Goal: Task Accomplishment & Management: Use online tool/utility

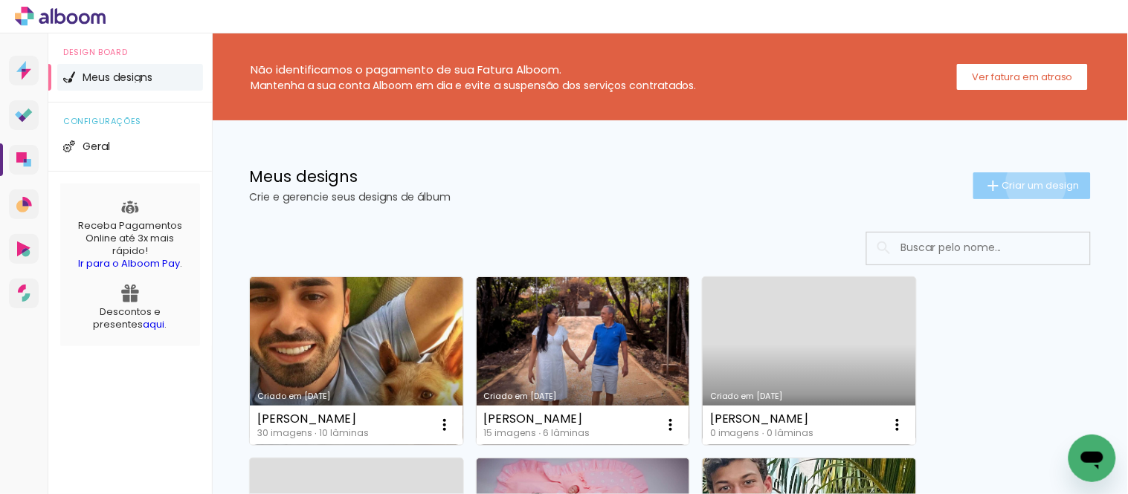
click at [1022, 184] on span "Criar um design" at bounding box center [1040, 186] width 77 height 10
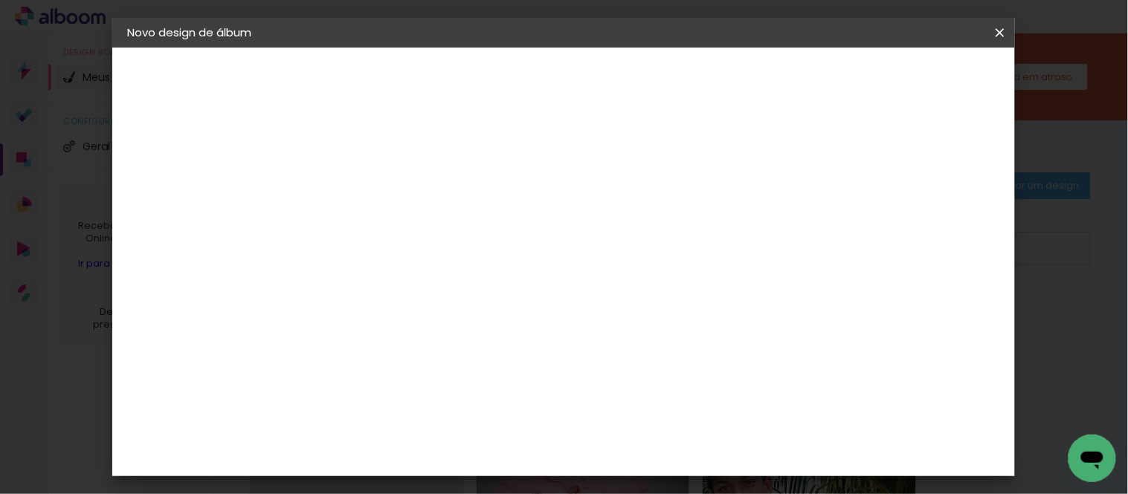
click at [370, 201] on input at bounding box center [370, 199] width 0 height 23
type input "[PERSON_NAME]"
type paper-input "[PERSON_NAME]"
click at [523, 88] on paper-button "Avançar" at bounding box center [486, 78] width 73 height 25
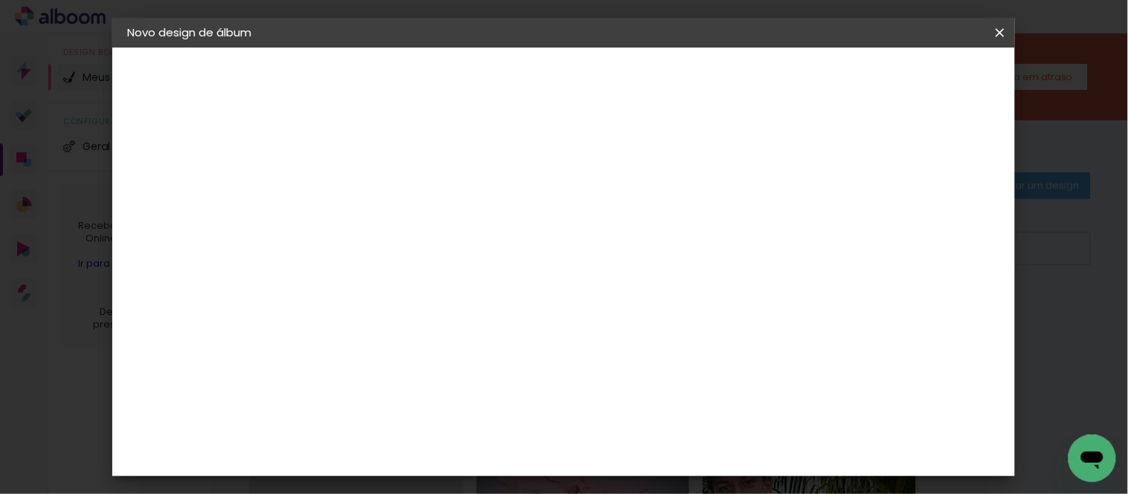
click at [399, 248] on div "3ZERO5" at bounding box center [383, 254] width 45 height 12
click at [649, 78] on paper-button "Avançar" at bounding box center [612, 78] width 73 height 25
click at [428, 251] on input "text" at bounding box center [399, 259] width 58 height 23
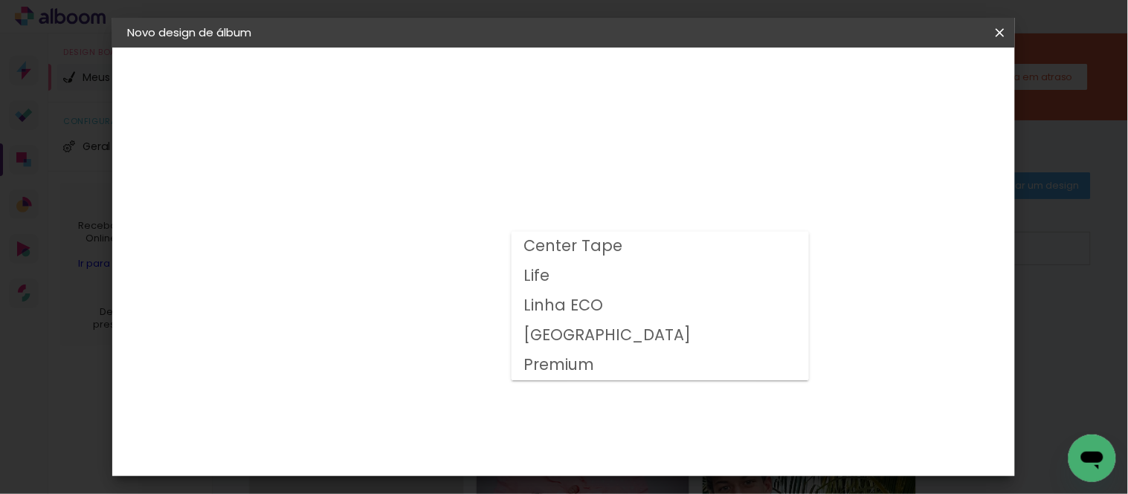
click at [472, 174] on div "Opções disponíveis Center Tape Life Linha ECO Milano Premium Tamanho Escolha o …" at bounding box center [408, 111] width 205 height 126
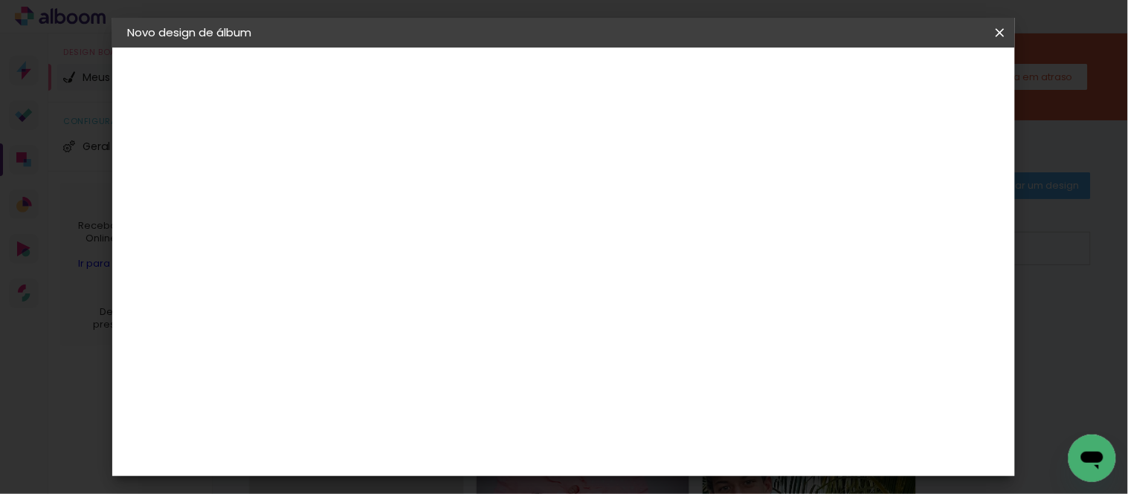
click at [0, 0] on slot "Voltar" at bounding box center [0, 0] width 0 height 0
click at [405, 212] on div "Albumaster" at bounding box center [395, 215] width 69 height 12
click at [649, 68] on paper-button "Avançar" at bounding box center [612, 78] width 73 height 25
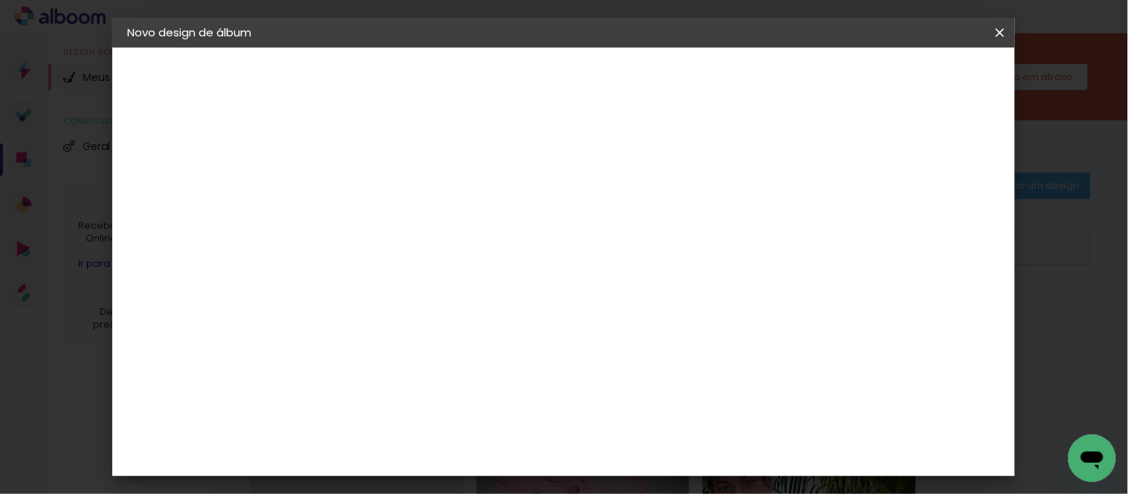
click at [0, 0] on slot "Avançar" at bounding box center [0, 0] width 0 height 0
click at [695, 68] on paper-button "Iniciar design" at bounding box center [656, 84] width 80 height 36
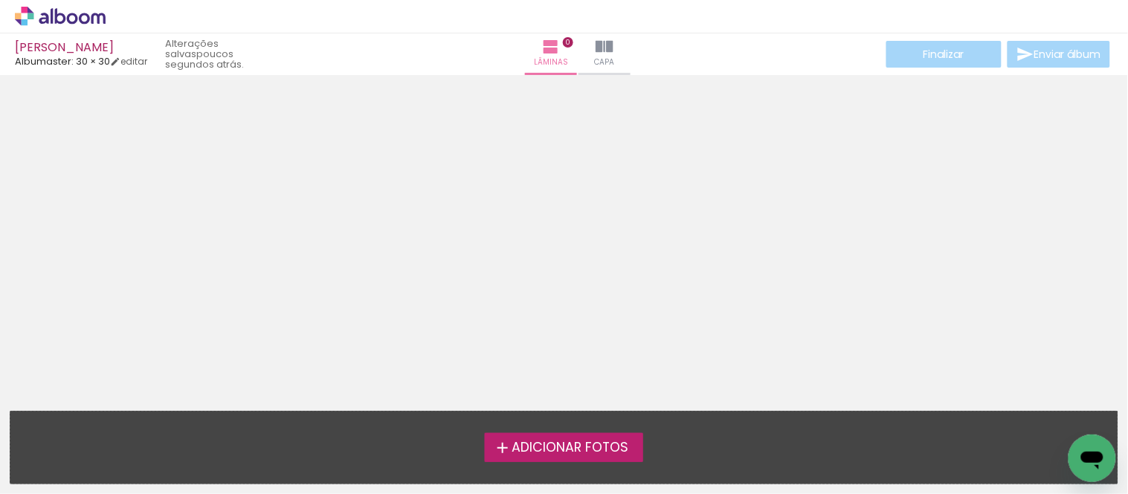
click at [589, 435] on label "Adicionar Fotos" at bounding box center [564, 447] width 158 height 28
click at [0, 0] on input "file" at bounding box center [0, 0] width 0 height 0
click at [627, 431] on div "Adicionar Fotos Solte suas fotos aqui..." at bounding box center [563, 448] width 1107 height 72
click at [622, 436] on label "Adicionar Fotos" at bounding box center [564, 447] width 158 height 28
click at [0, 0] on input "file" at bounding box center [0, 0] width 0 height 0
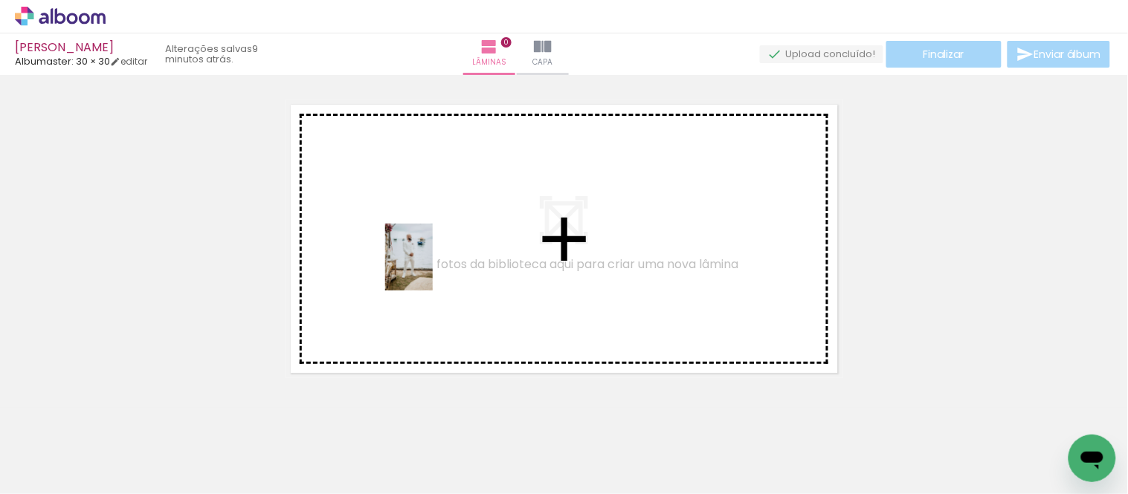
drag, startPoint x: 329, startPoint y: 338, endPoint x: 429, endPoint y: 269, distance: 120.8
click at [429, 269] on quentale-workspace at bounding box center [564, 247] width 1128 height 494
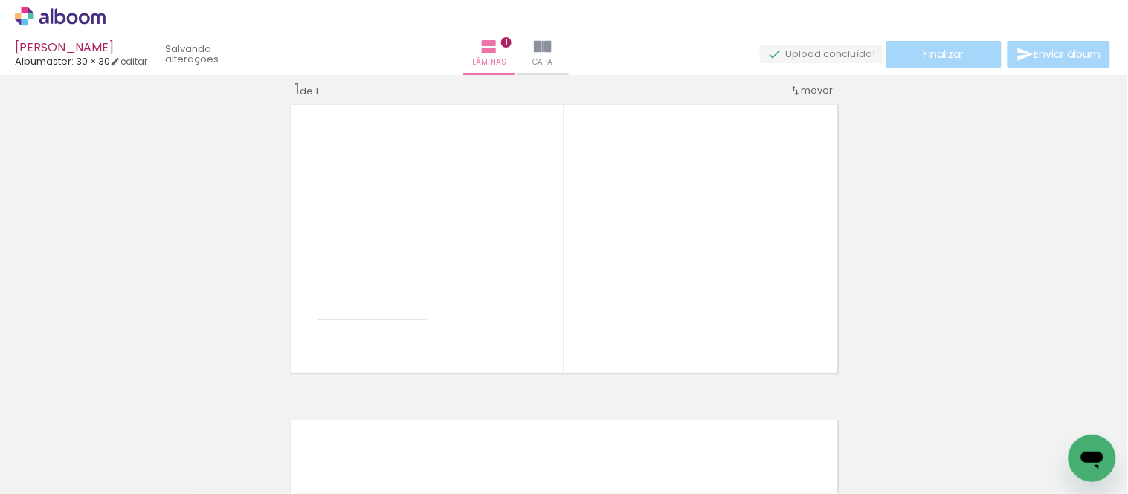
scroll to position [19, 0]
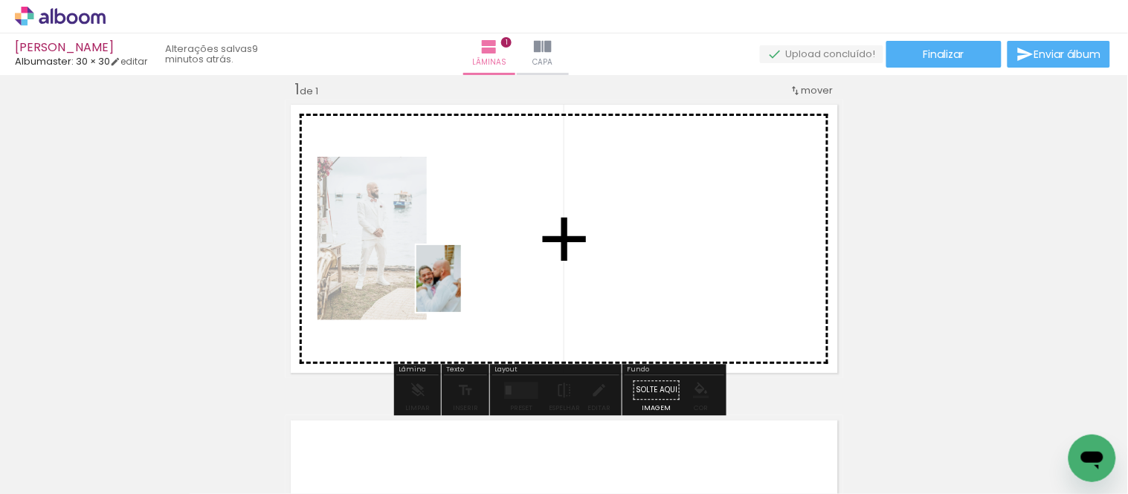
drag, startPoint x: 390, startPoint y: 449, endPoint x: 459, endPoint y: 300, distance: 164.3
click at [459, 300] on quentale-workspace at bounding box center [564, 247] width 1128 height 494
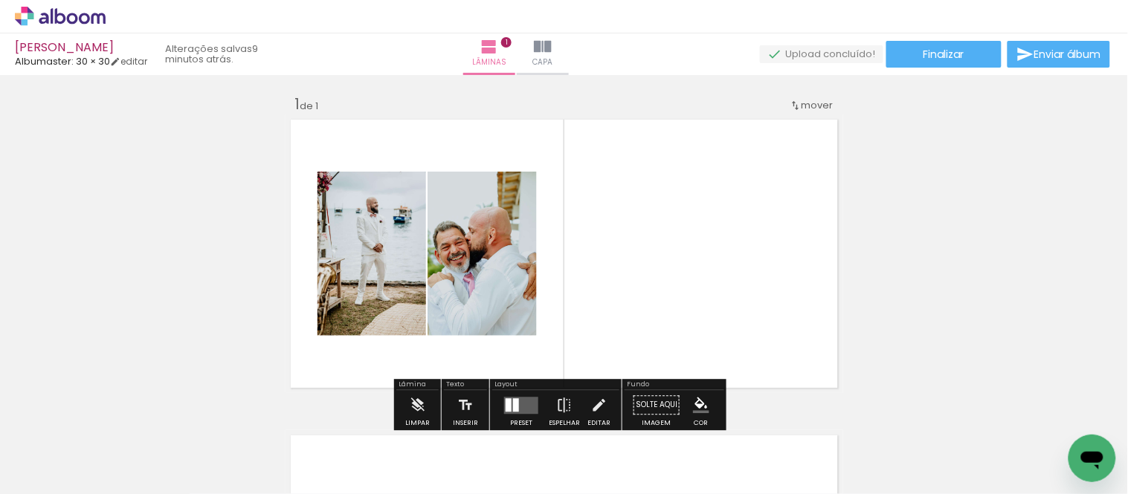
scroll to position [0, 0]
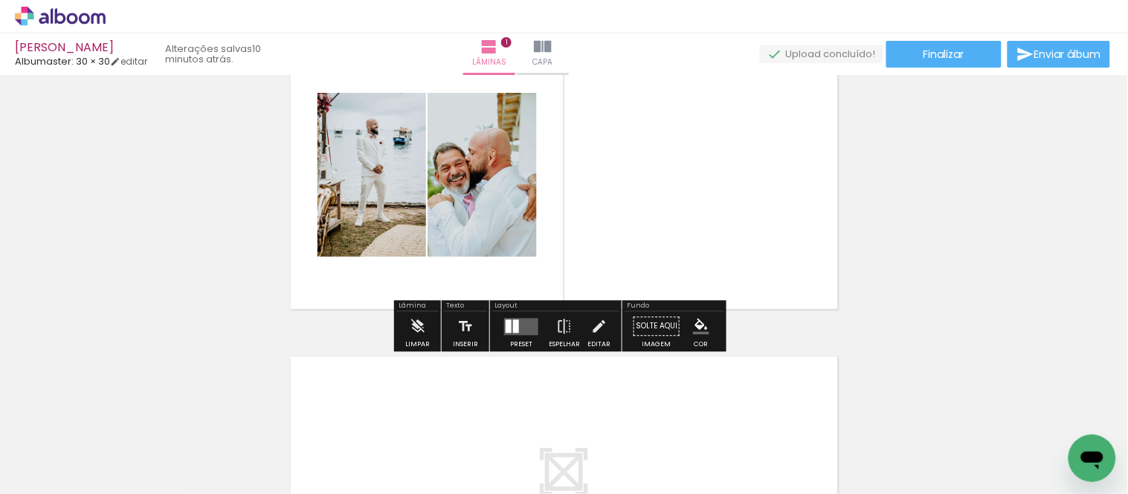
click at [645, 247] on quentale-layouter at bounding box center [565, 175] width 558 height 279
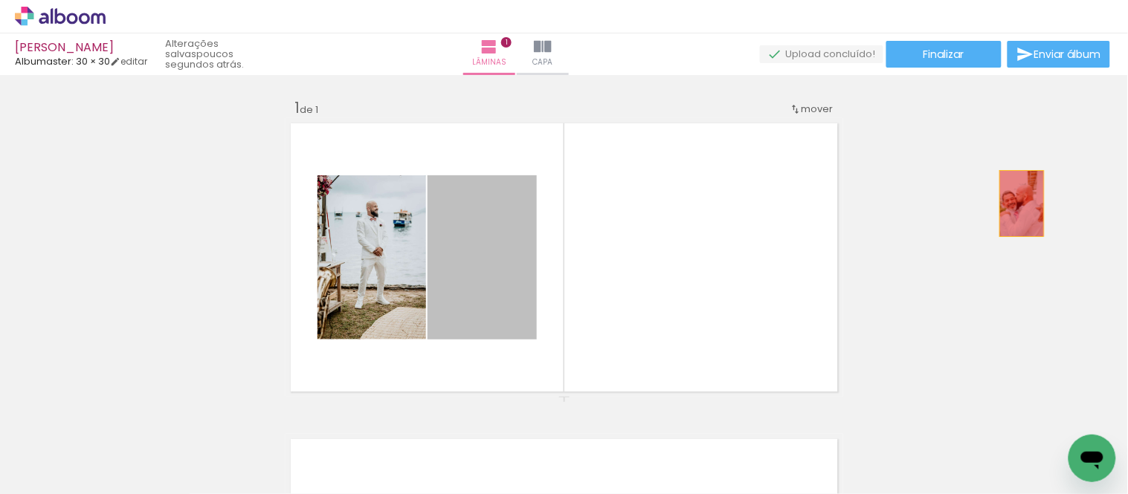
drag, startPoint x: 486, startPoint y: 225, endPoint x: 770, endPoint y: 220, distance: 284.1
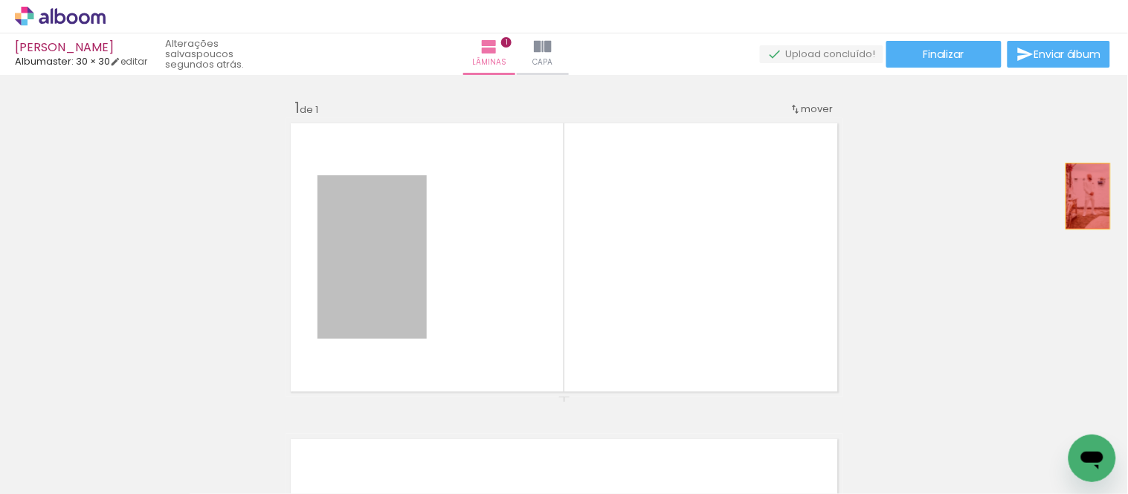
drag, startPoint x: 363, startPoint y: 274, endPoint x: 1082, endPoint y: 196, distance: 723.1
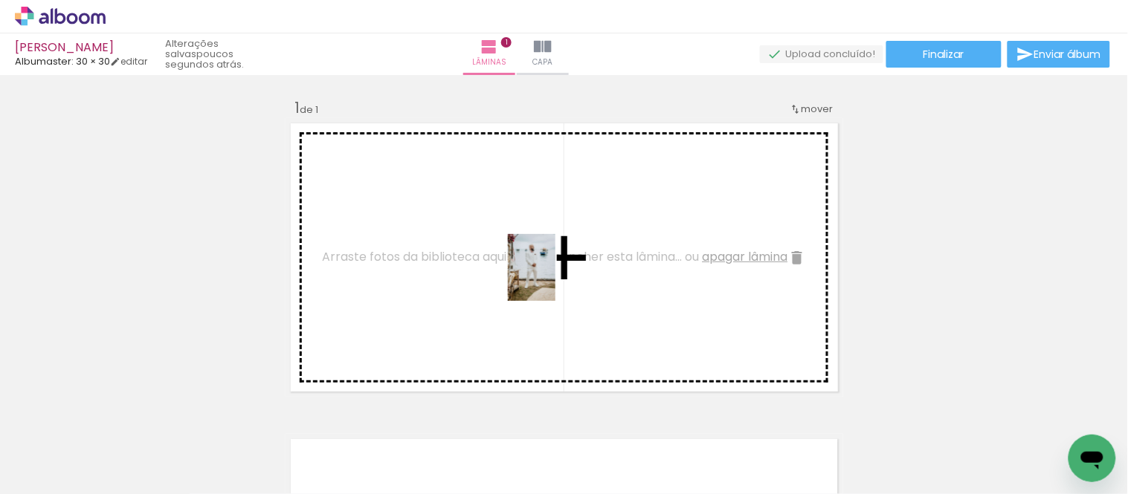
drag, startPoint x: 171, startPoint y: 457, endPoint x: 552, endPoint y: 279, distance: 420.8
click at [552, 279] on quentale-workspace at bounding box center [564, 247] width 1128 height 494
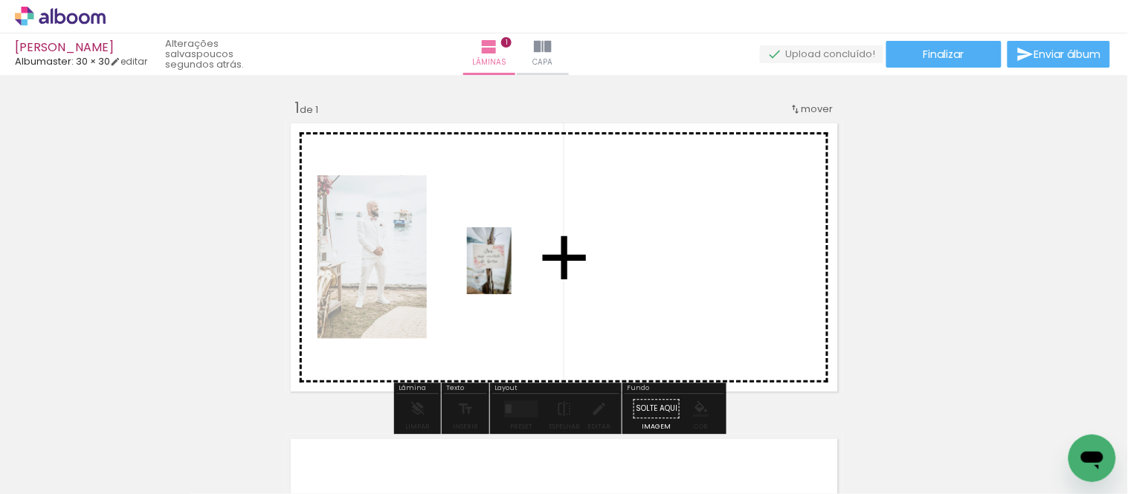
drag, startPoint x: 236, startPoint y: 439, endPoint x: 506, endPoint y: 271, distance: 317.5
click at [506, 271] on quentale-workspace at bounding box center [564, 247] width 1128 height 494
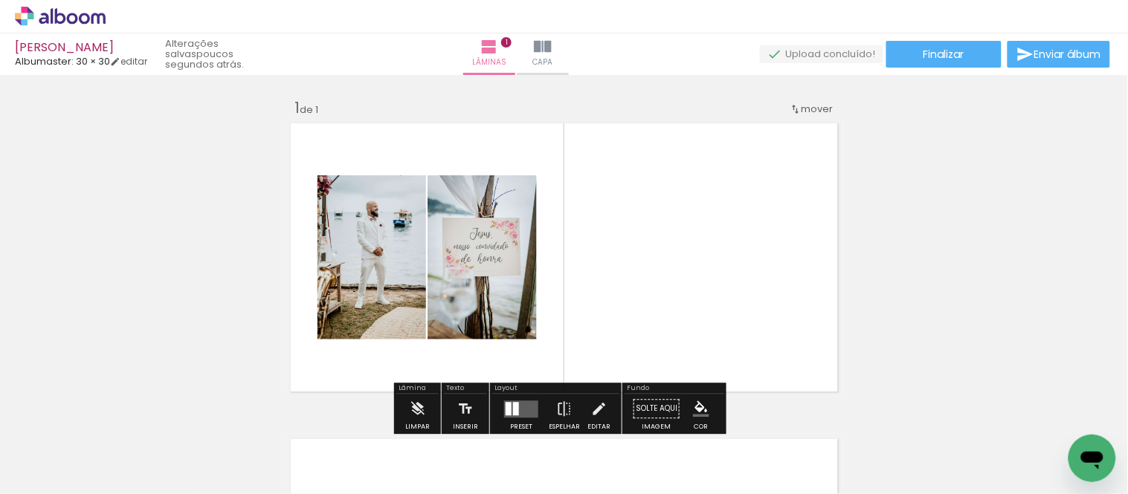
click at [652, 271] on quentale-layouter at bounding box center [565, 257] width 558 height 279
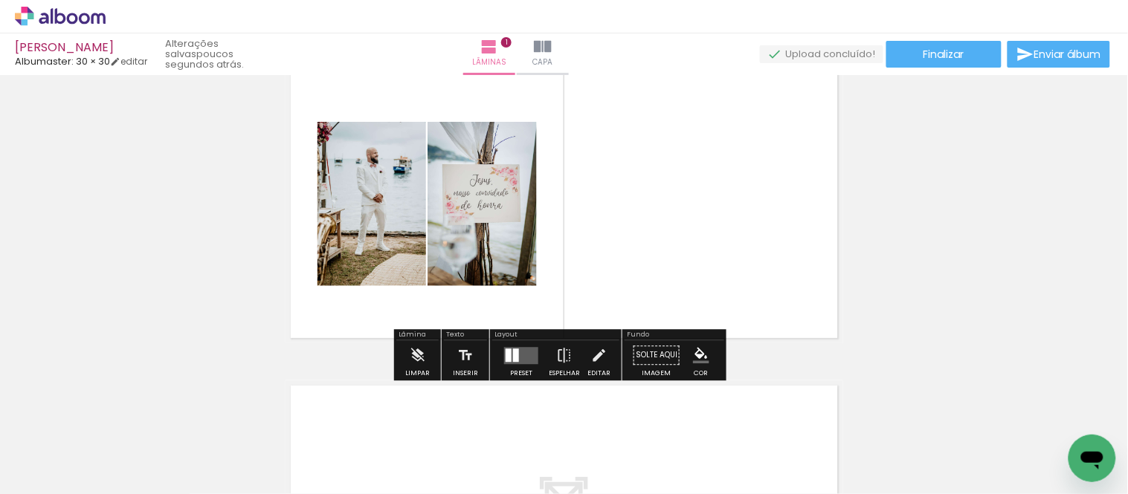
scroll to position [83, 0]
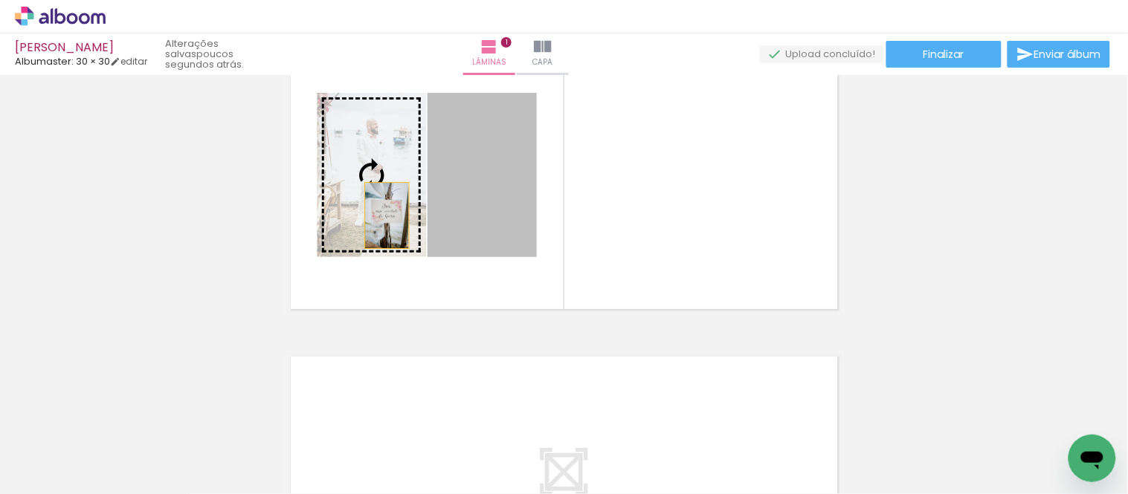
drag, startPoint x: 495, startPoint y: 232, endPoint x: 381, endPoint y: 216, distance: 115.7
click at [0, 0] on slot at bounding box center [0, 0] width 0 height 0
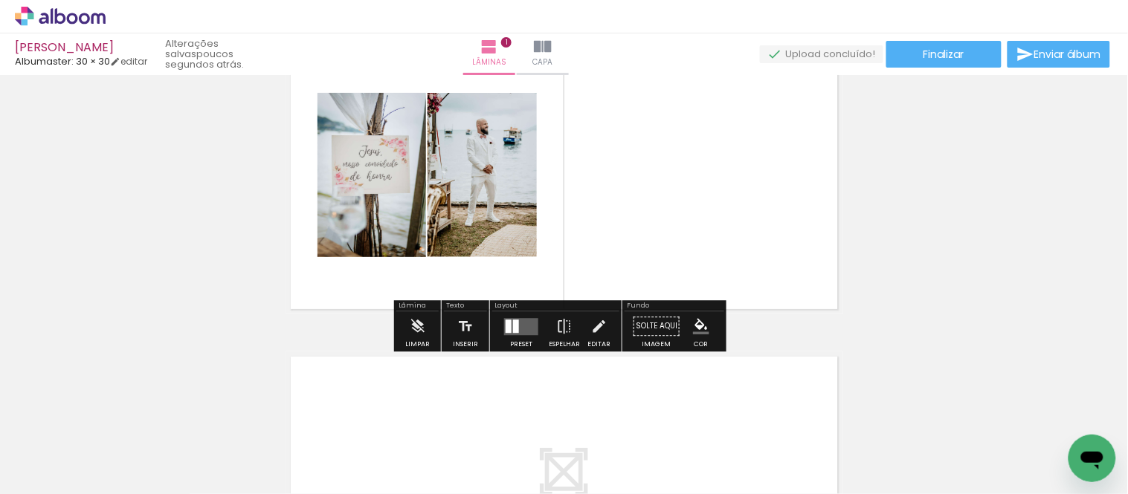
click at [508, 321] on quentale-layouter at bounding box center [521, 326] width 34 height 17
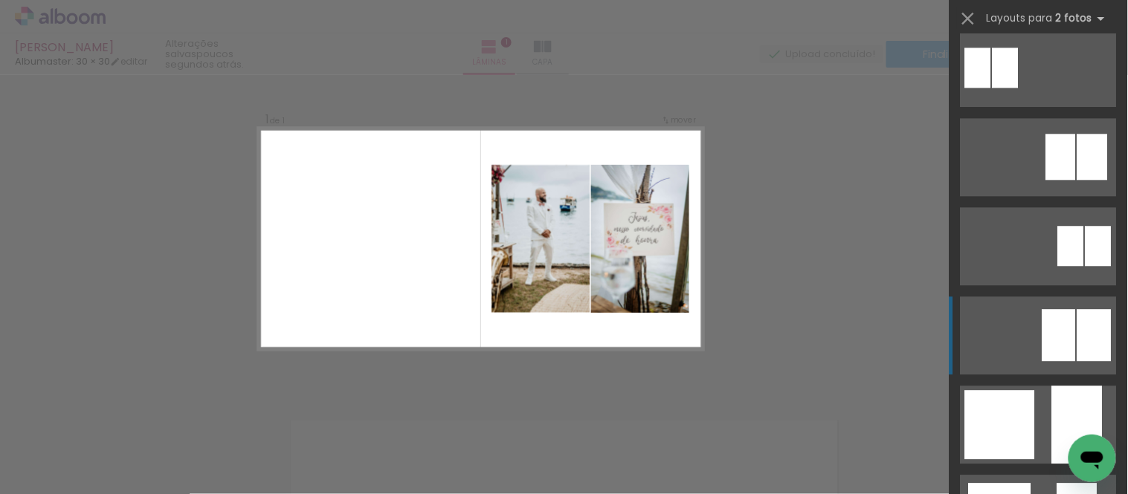
scroll to position [1074, 0]
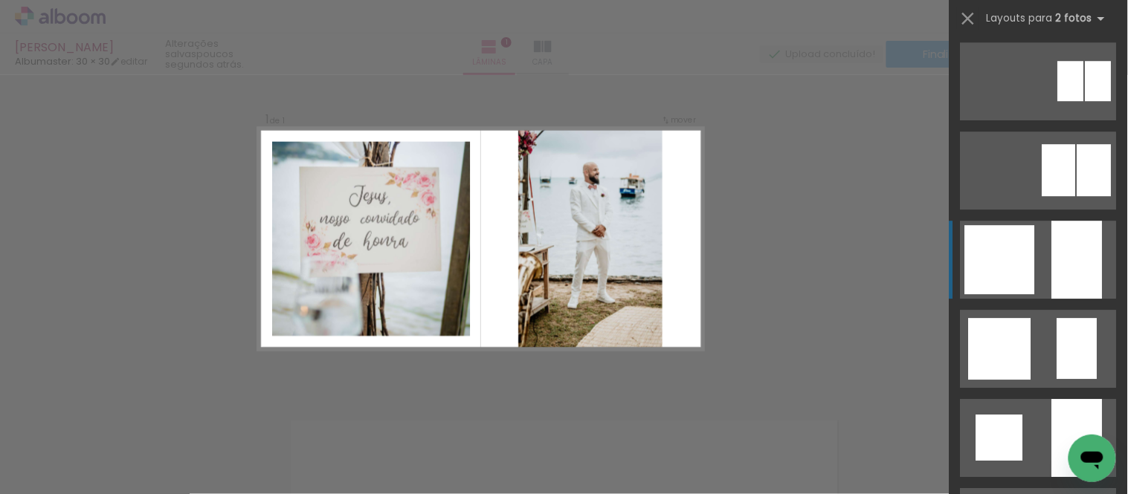
click at [1030, 264] on quentale-layouter at bounding box center [1039, 260] width 156 height 78
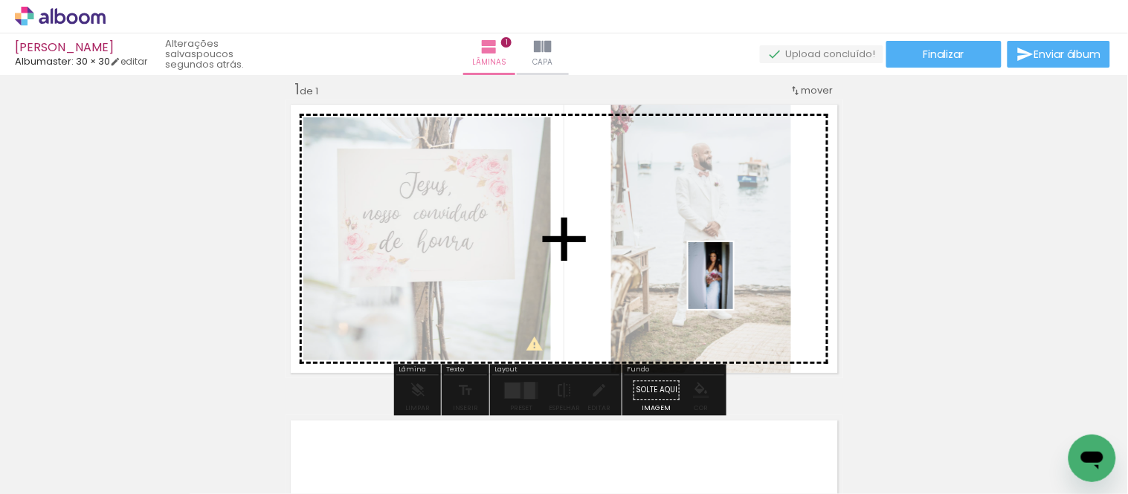
drag, startPoint x: 658, startPoint y: 459, endPoint x: 733, endPoint y: 287, distance: 188.1
click at [733, 287] on quentale-workspace at bounding box center [564, 247] width 1128 height 494
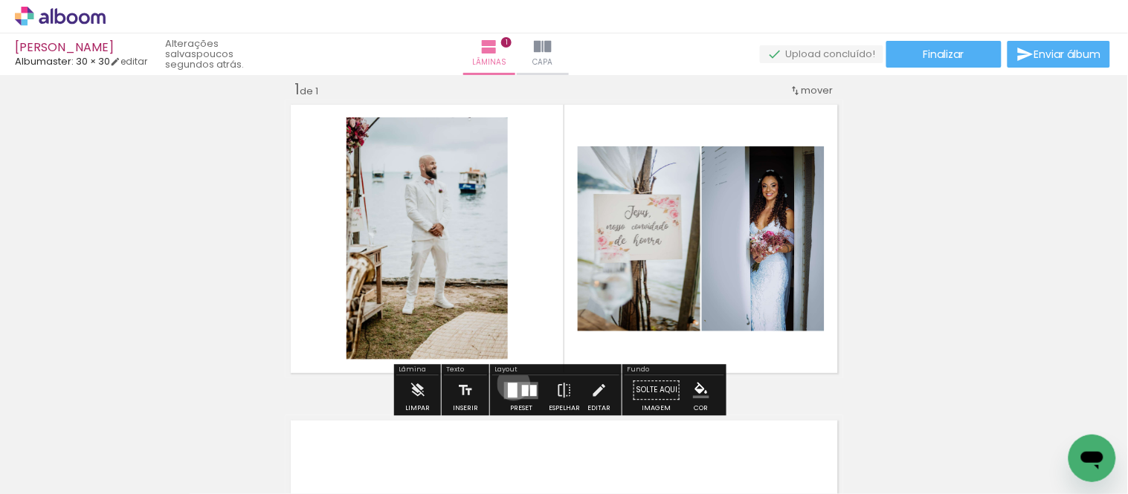
click at [510, 384] on div at bounding box center [513, 390] width 10 height 15
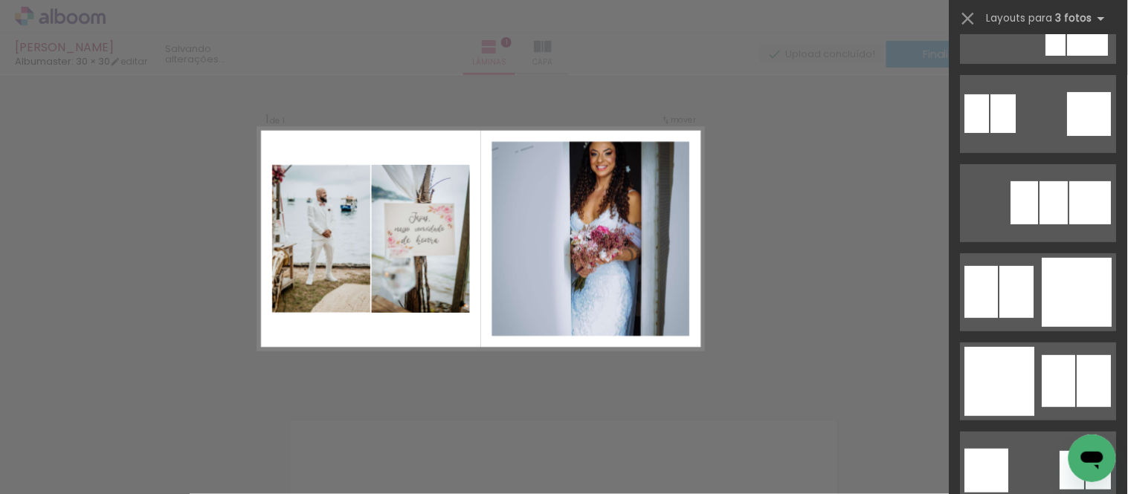
scroll to position [1652, 0]
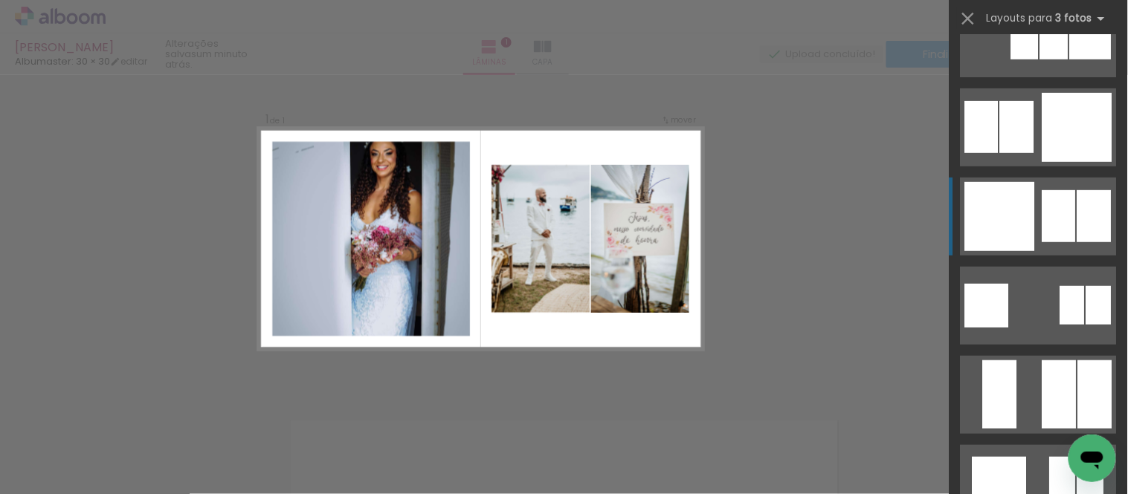
click at [1047, 219] on div at bounding box center [1058, 216] width 33 height 52
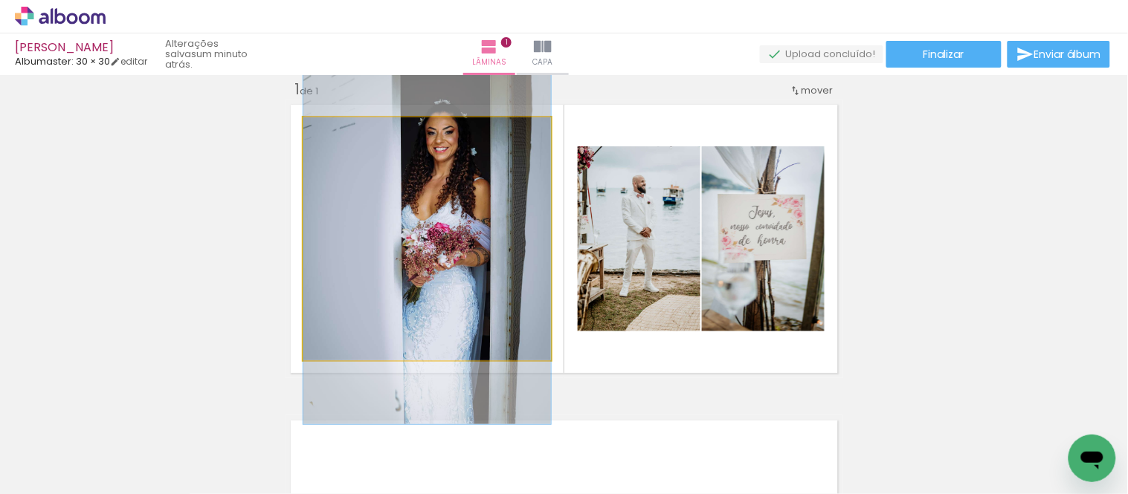
click at [434, 231] on quentale-photo at bounding box center [427, 238] width 248 height 243
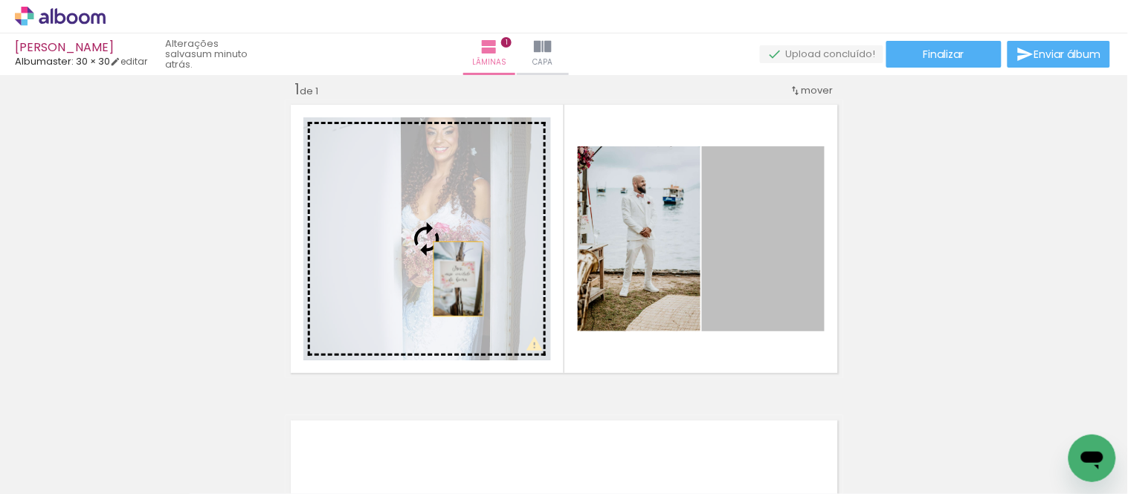
drag, startPoint x: 689, startPoint y: 286, endPoint x: 452, endPoint y: 279, distance: 237.3
click at [0, 0] on slot at bounding box center [0, 0] width 0 height 0
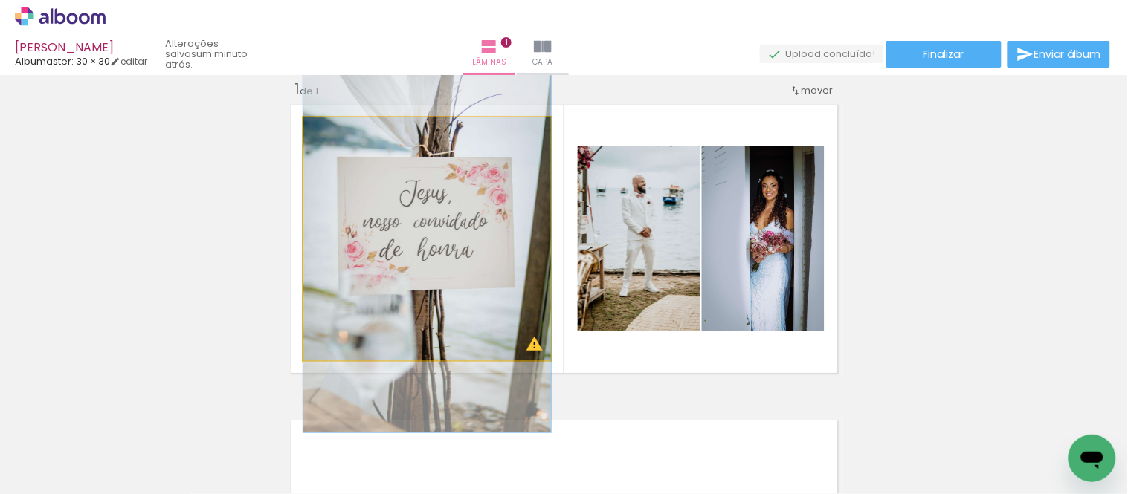
drag, startPoint x: 434, startPoint y: 260, endPoint x: 427, endPoint y: 276, distance: 17.3
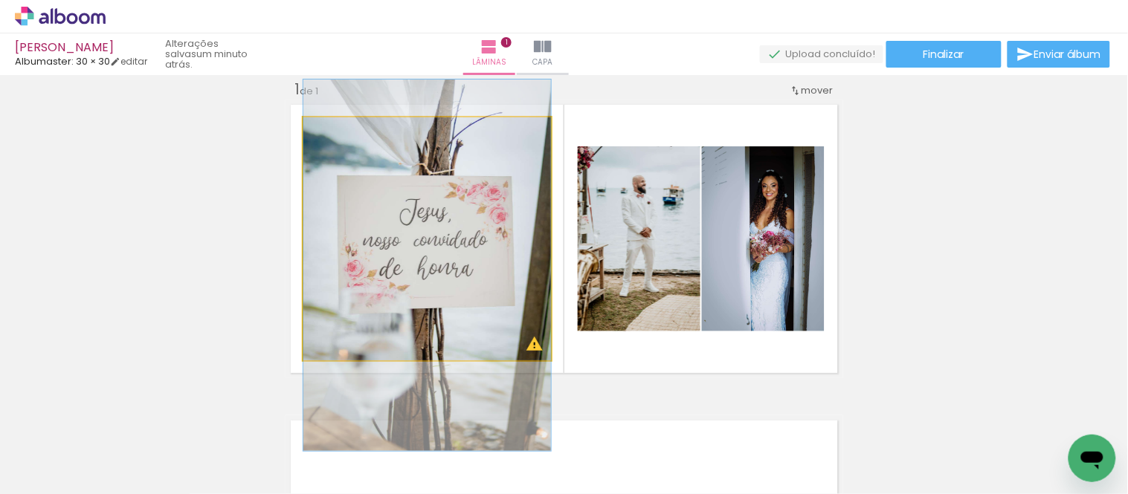
drag, startPoint x: 442, startPoint y: 275, endPoint x: 442, endPoint y: 288, distance: 13.4
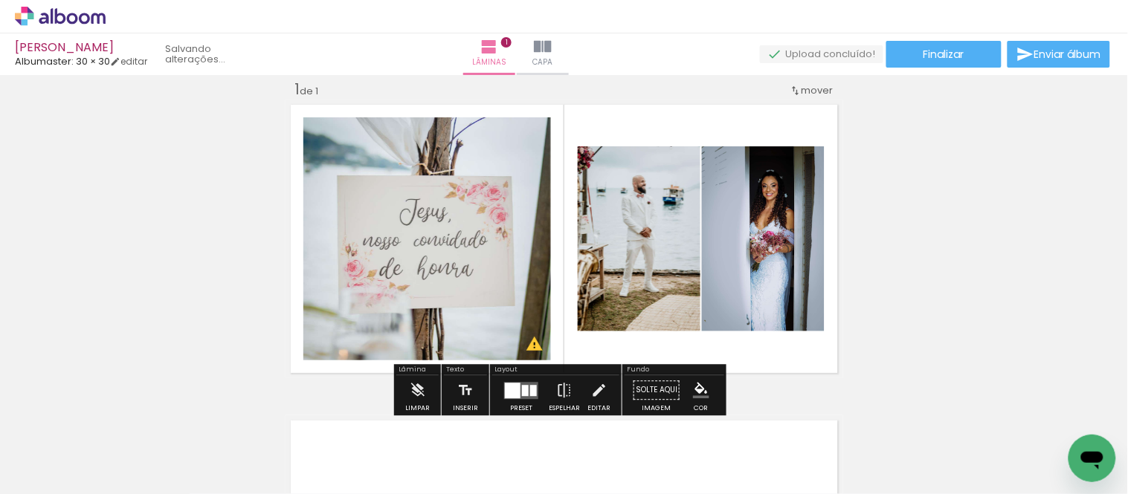
click at [963, 213] on div "Inserir lâmina 1 de 1 O Designbox precisará aumentar a sua imagem em 175% para …" at bounding box center [564, 378] width 1128 height 633
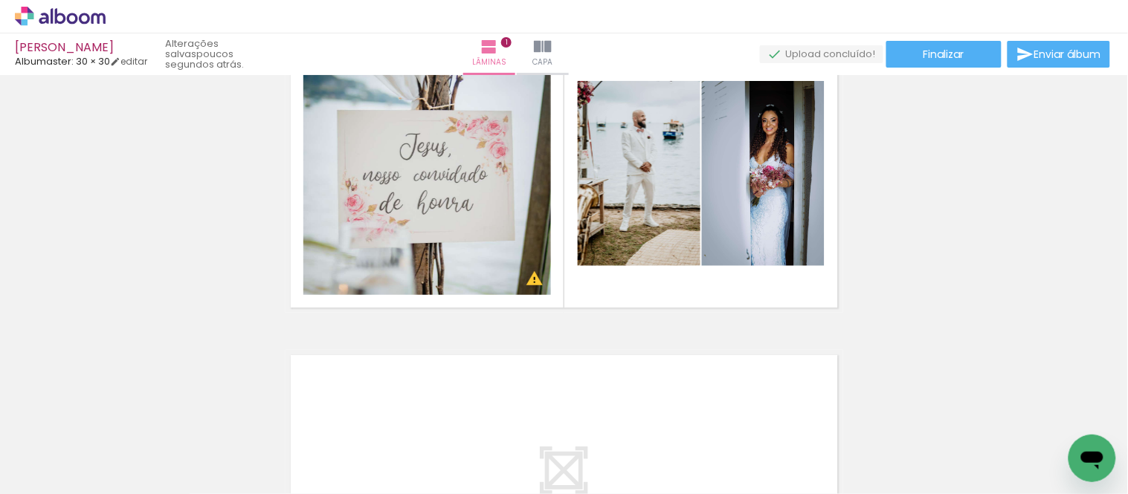
scroll to position [101, 0]
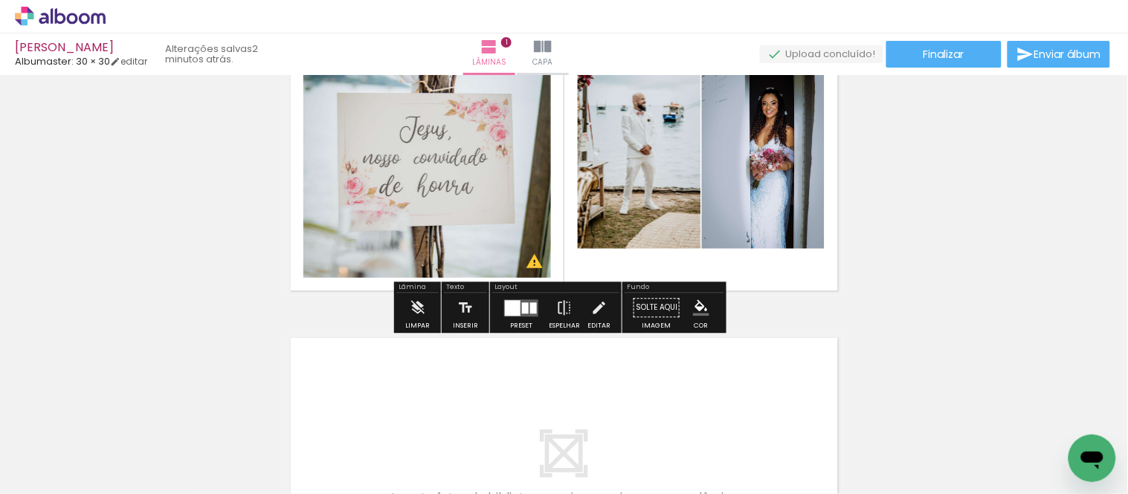
click at [311, 24] on div "› Editor de álbum" at bounding box center [564, 16] width 1128 height 33
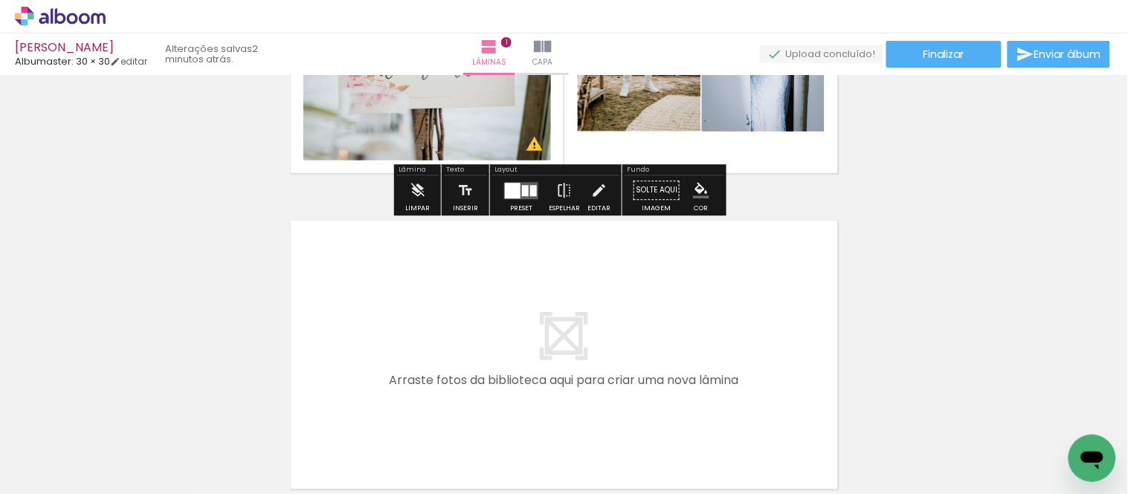
scroll to position [248, 0]
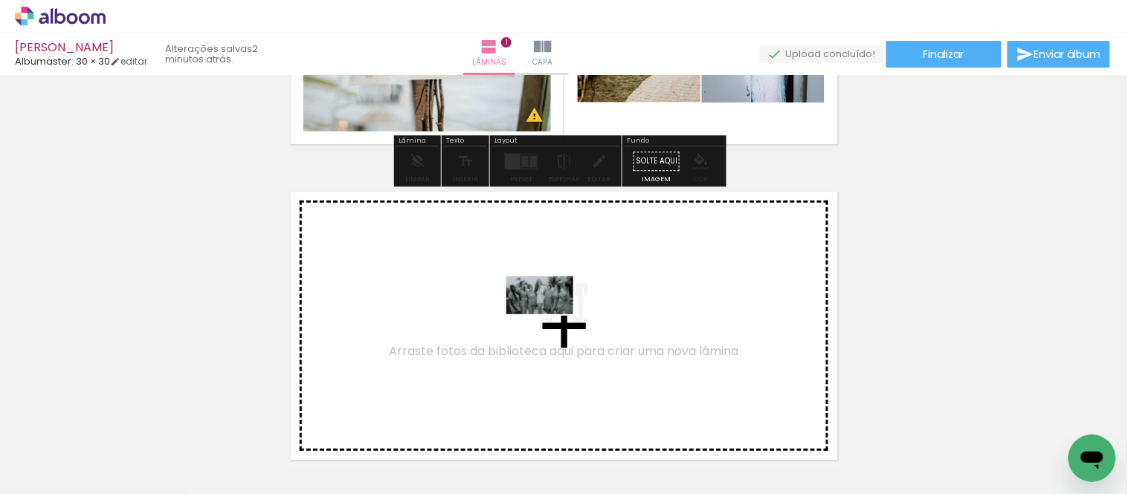
drag, startPoint x: 322, startPoint y: 455, endPoint x: 551, endPoint y: 321, distance: 265.2
click at [551, 321] on quentale-workspace at bounding box center [564, 247] width 1128 height 494
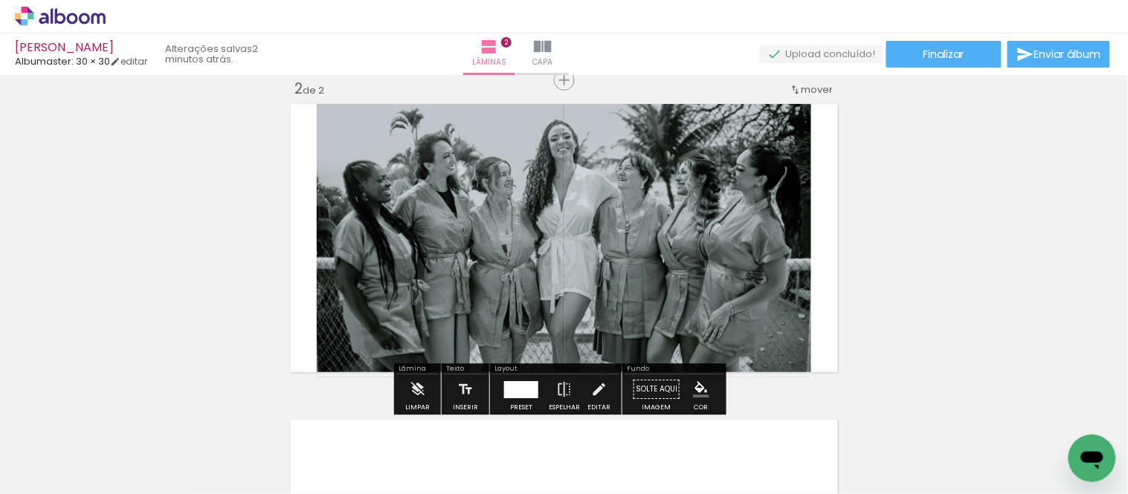
click at [1019, 208] on div "Inserir lâmina 1 de 2 Inserir lâmina 2 de 2 O Designbox precisará aumentar a su…" at bounding box center [564, 219] width 1128 height 949
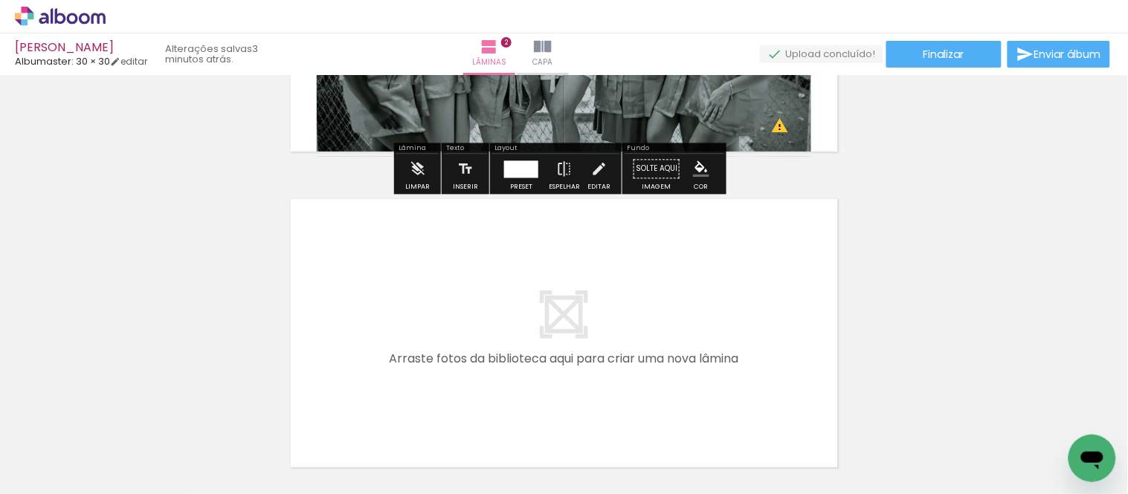
scroll to position [578, 0]
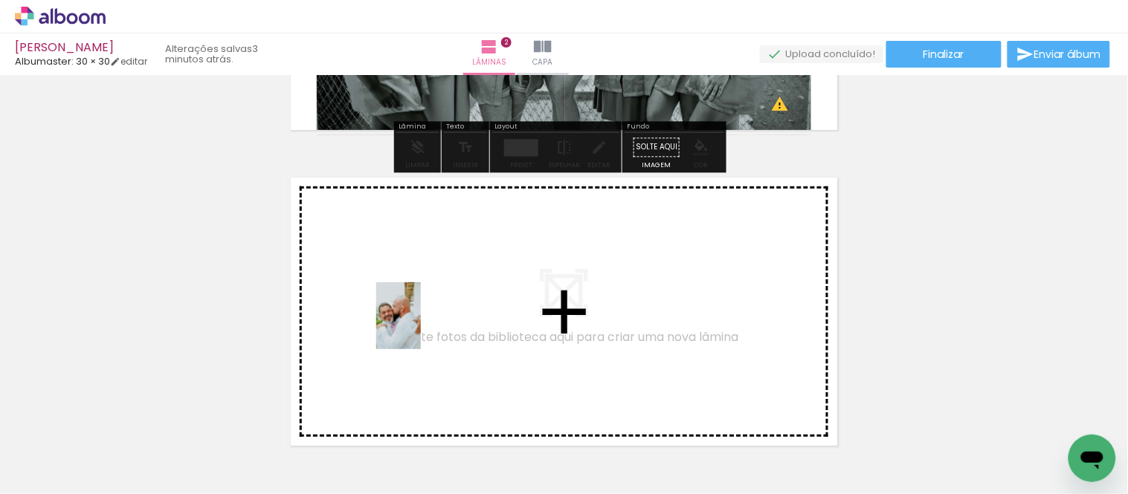
drag, startPoint x: 410, startPoint y: 433, endPoint x: 421, endPoint y: 327, distance: 106.1
click at [421, 327] on quentale-workspace at bounding box center [564, 247] width 1128 height 494
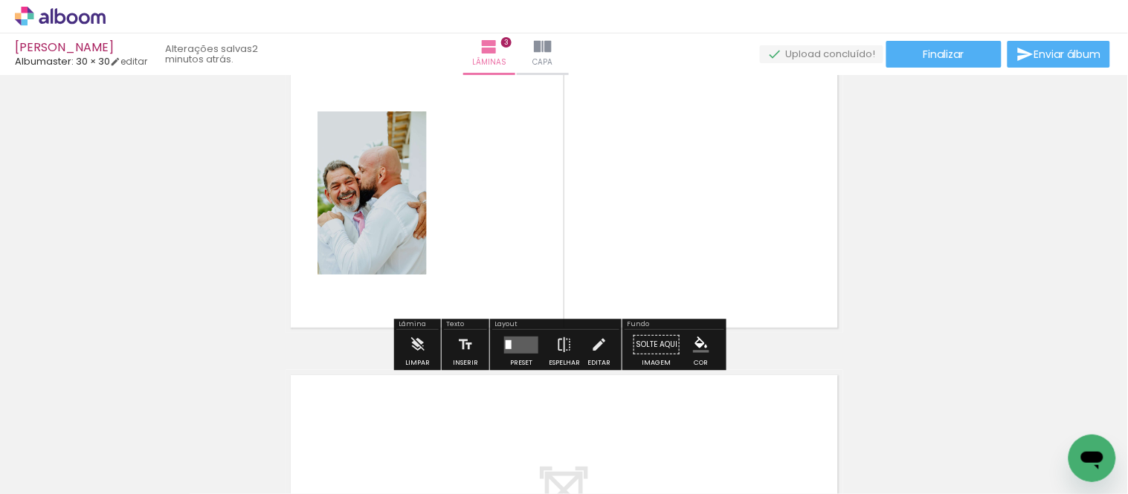
scroll to position [733, 0]
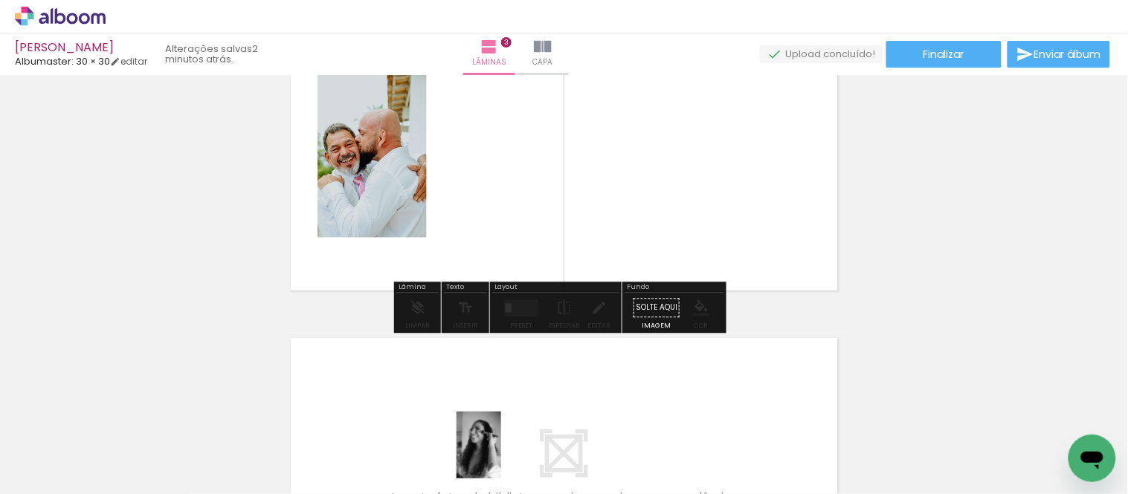
drag, startPoint x: 480, startPoint y: 457, endPoint x: 501, endPoint y: 457, distance: 20.8
click at [501, 457] on div at bounding box center [481, 444] width 49 height 74
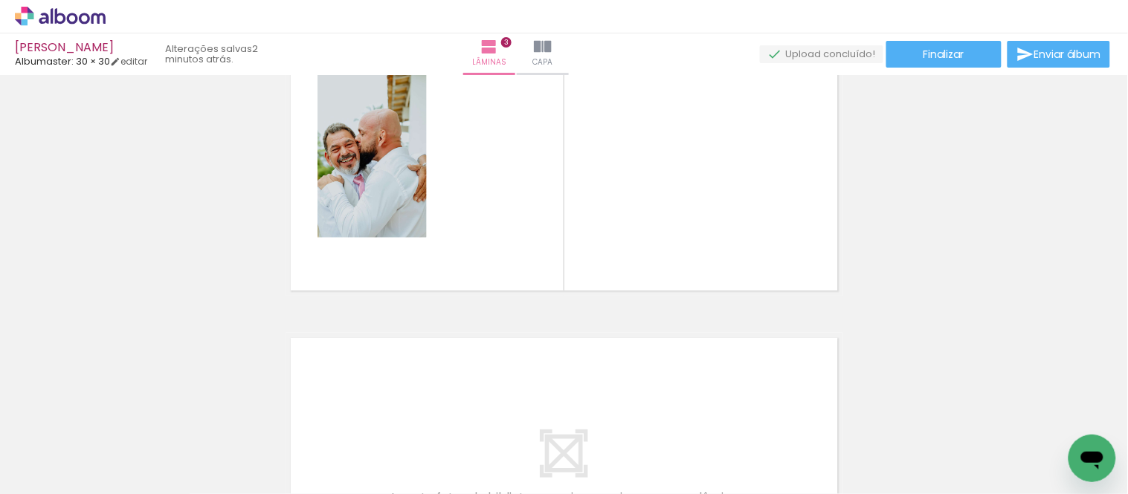
scroll to position [0, 1257]
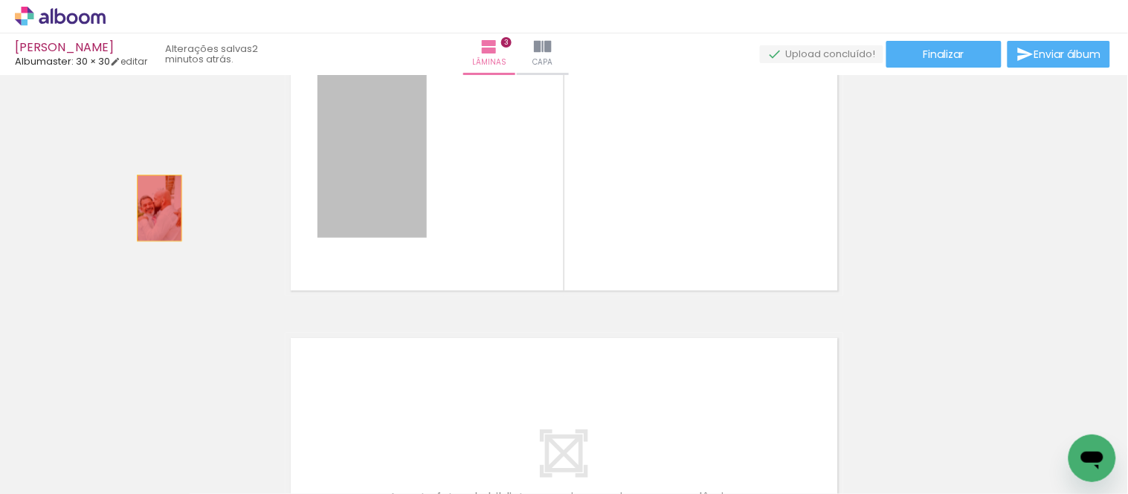
drag, startPoint x: 355, startPoint y: 154, endPoint x: 153, endPoint y: 208, distance: 208.7
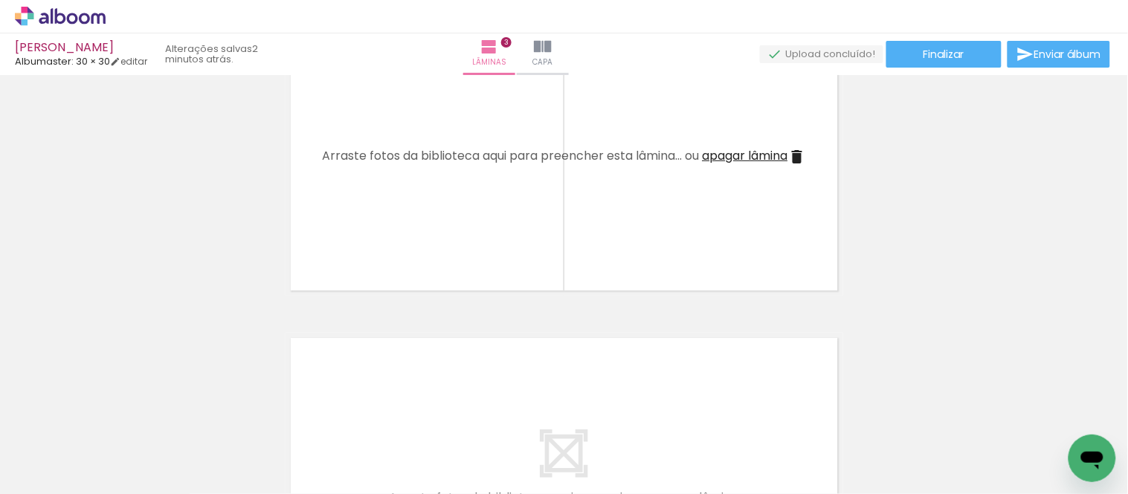
scroll to position [0, 0]
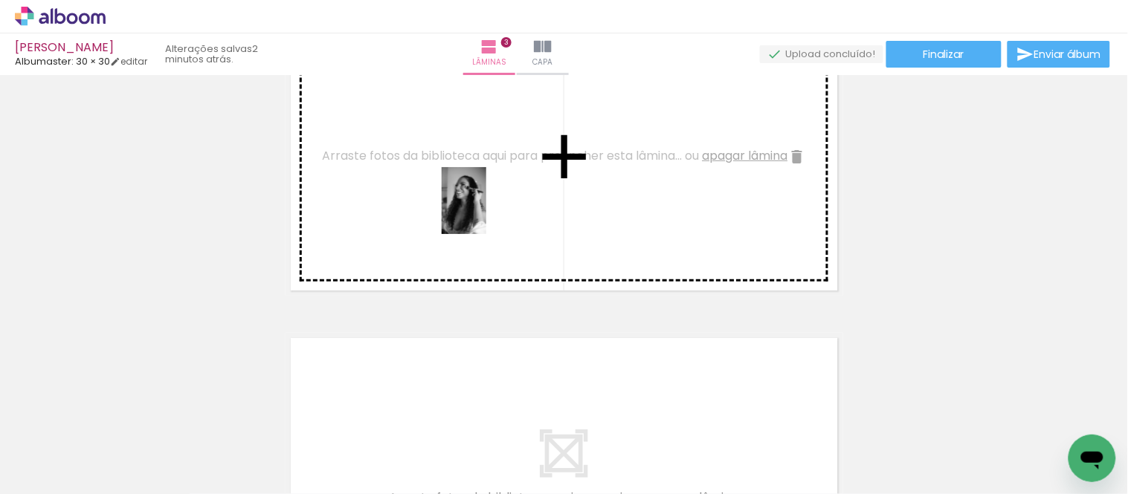
drag, startPoint x: 499, startPoint y: 407, endPoint x: 486, endPoint y: 212, distance: 195.2
click at [486, 212] on quentale-workspace at bounding box center [564, 247] width 1128 height 494
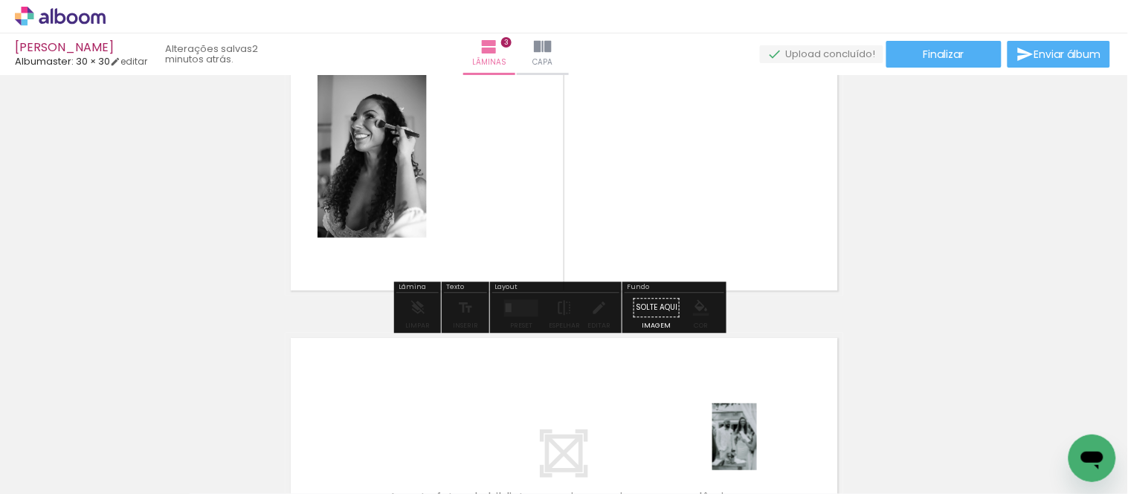
drag, startPoint x: 732, startPoint y: 454, endPoint x: 757, endPoint y: 448, distance: 25.1
click at [756, 448] on div at bounding box center [731, 444] width 49 height 74
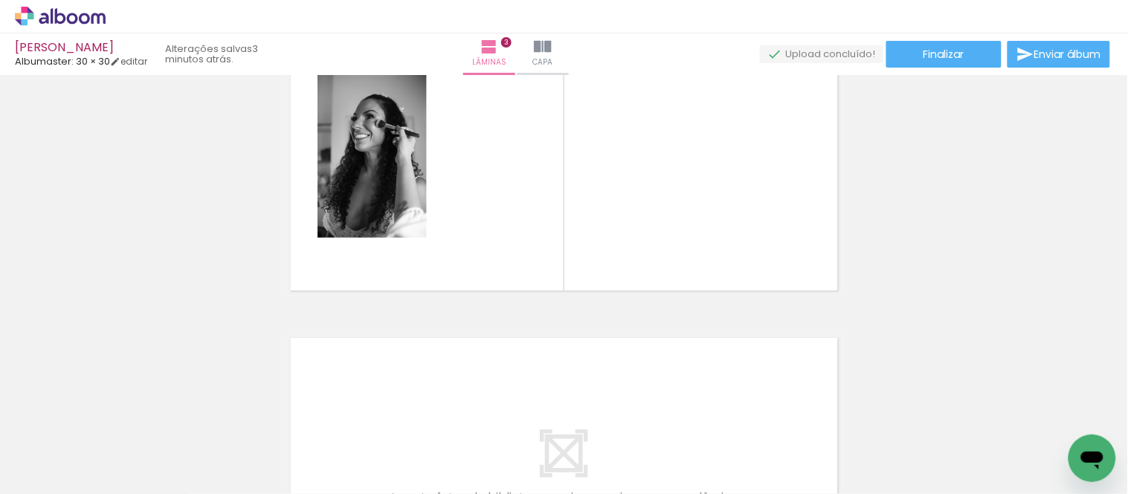
scroll to position [0, 183]
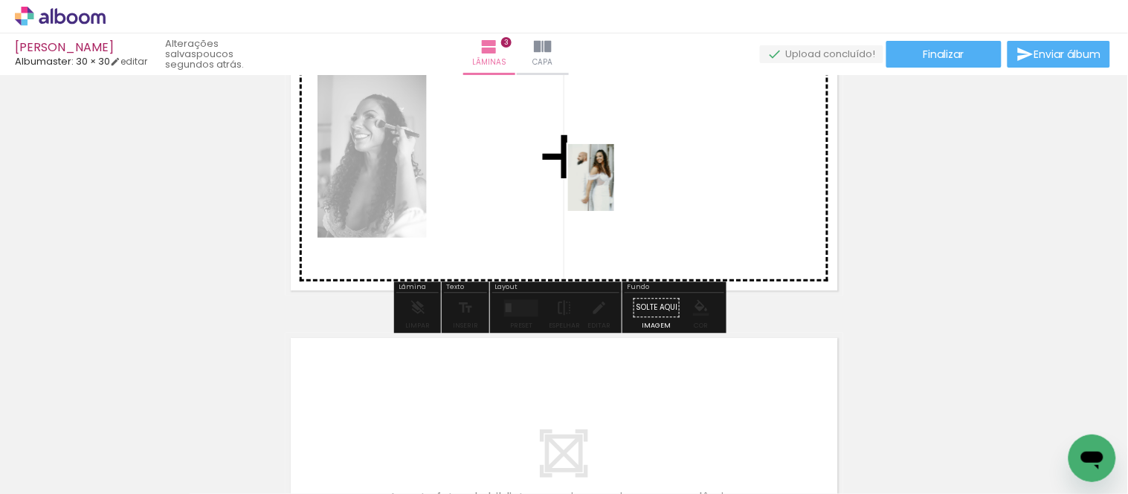
drag, startPoint x: 394, startPoint y: 463, endPoint x: 613, endPoint y: 189, distance: 350.8
click at [613, 189] on quentale-workspace at bounding box center [564, 247] width 1128 height 494
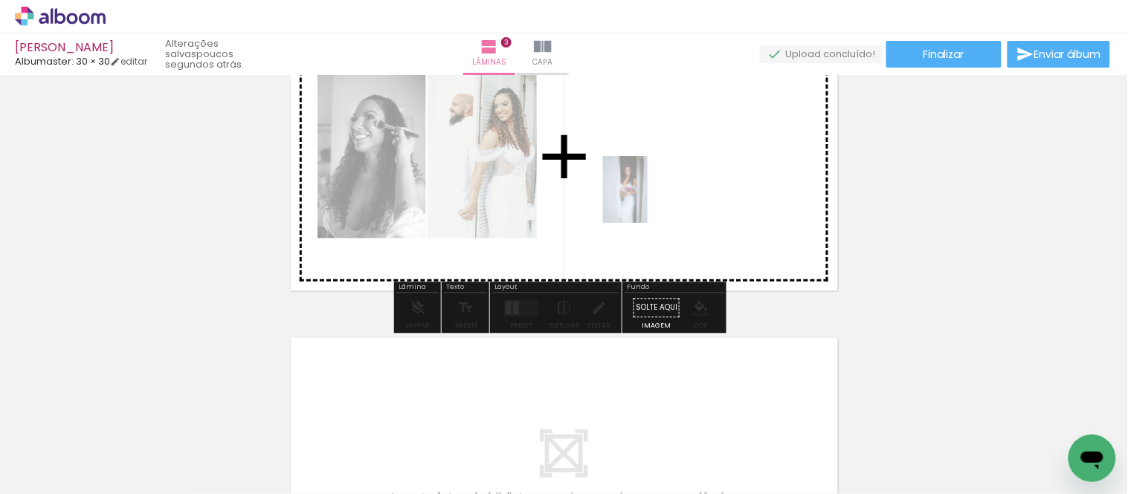
drag, startPoint x: 493, startPoint y: 395, endPoint x: 648, endPoint y: 201, distance: 248.1
click at [648, 201] on quentale-workspace at bounding box center [564, 247] width 1128 height 494
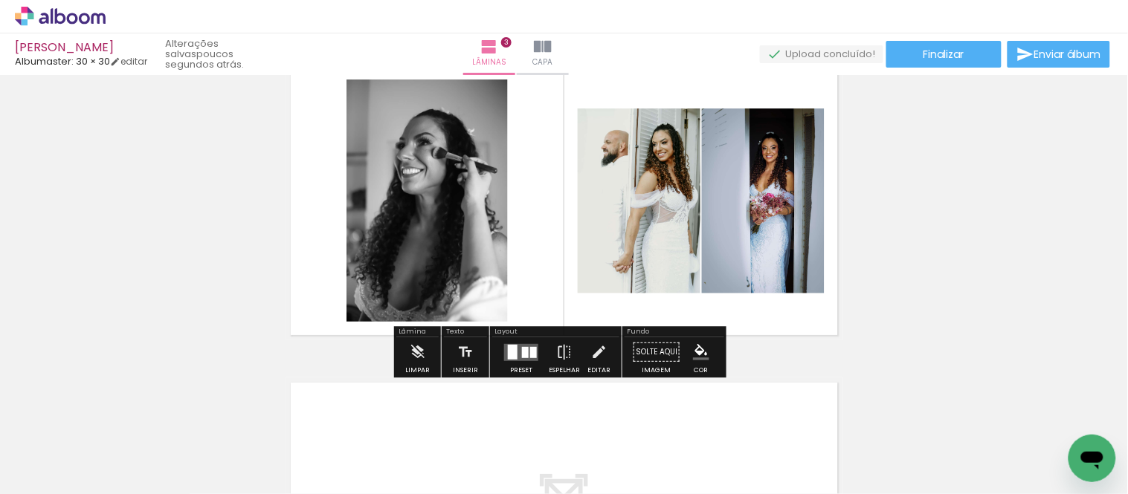
scroll to position [651, 0]
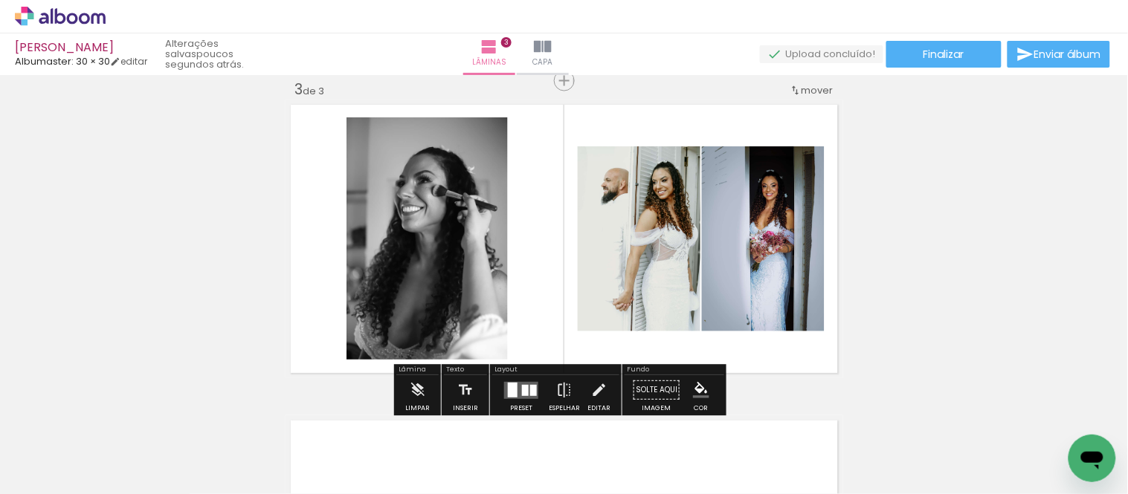
click at [915, 204] on div "Inserir lâmina 1 de 3 Inserir lâmina 2 de 3 Inserir lâmina 3 de 3 O Designbox p…" at bounding box center [564, 62] width 1128 height 1265
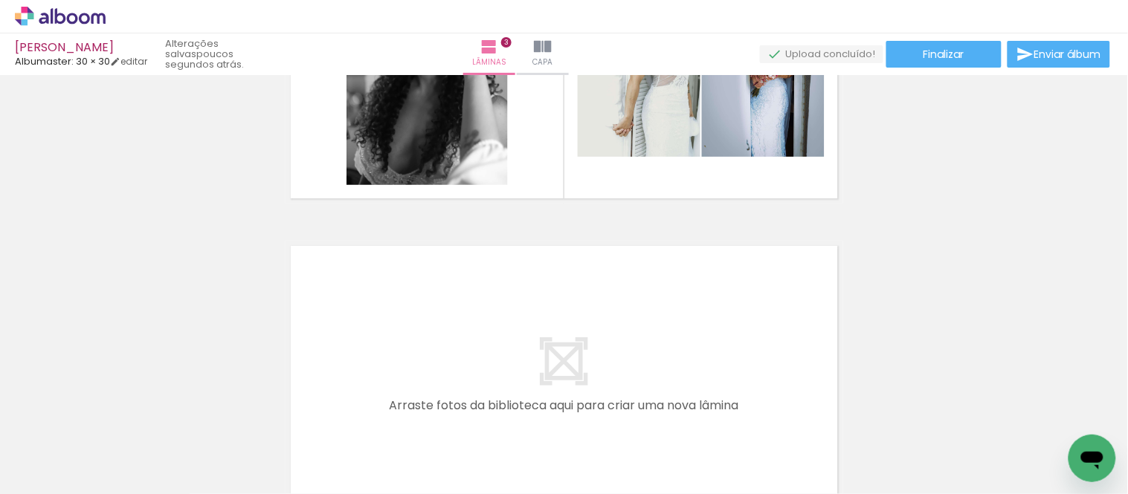
scroll to position [578, 0]
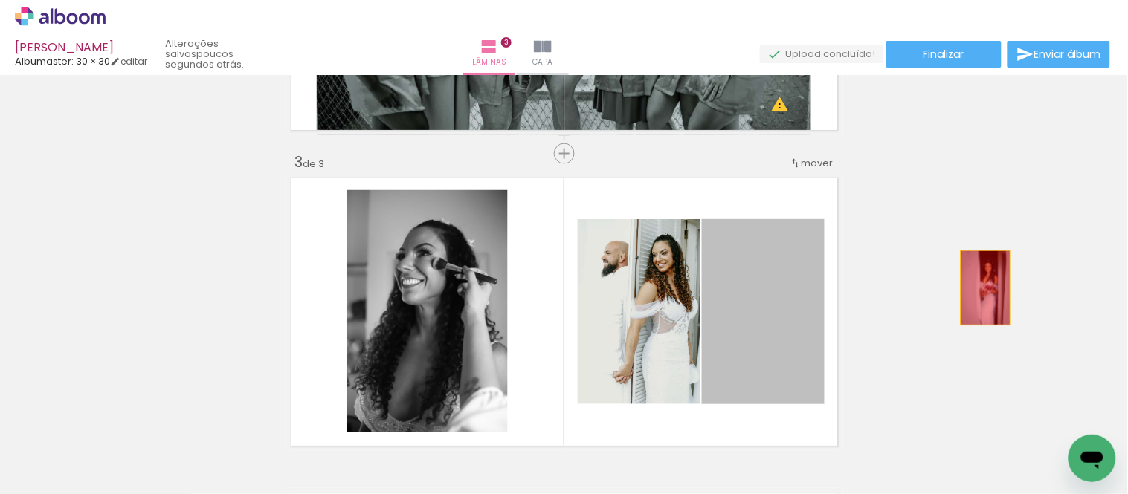
drag, startPoint x: 941, startPoint y: 302, endPoint x: 980, endPoint y: 287, distance: 42.1
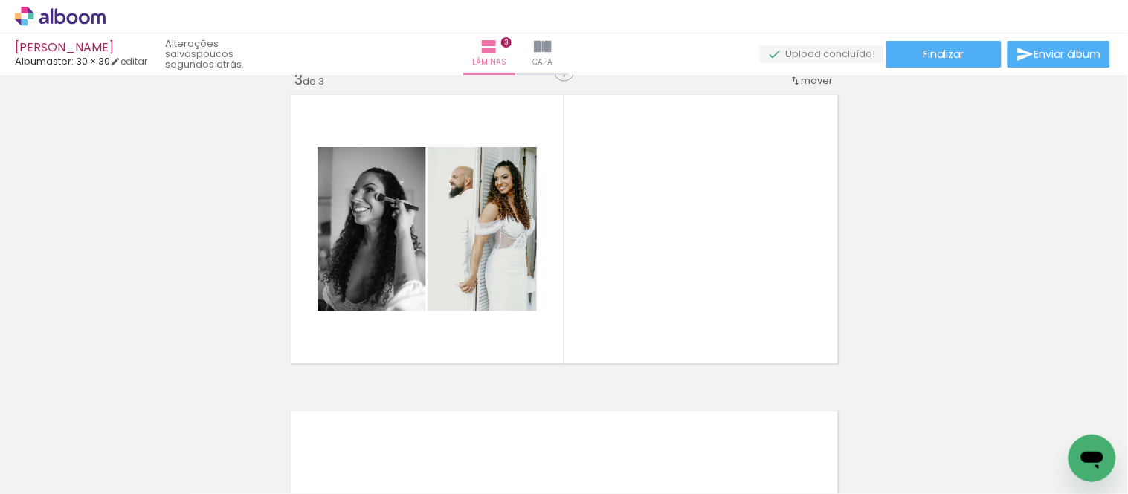
scroll to position [0, 69]
click at [335, 479] on quentale-thumb at bounding box center [329, 444] width 83 height 86
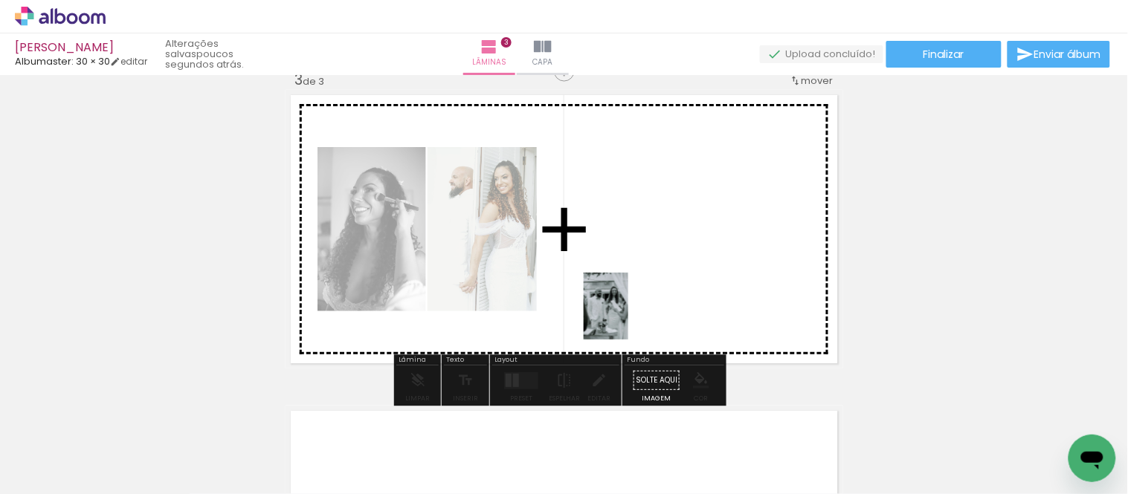
drag, startPoint x: 689, startPoint y: 470, endPoint x: 628, endPoint y: 317, distance: 164.2
click at [628, 317] on quentale-workspace at bounding box center [564, 247] width 1128 height 494
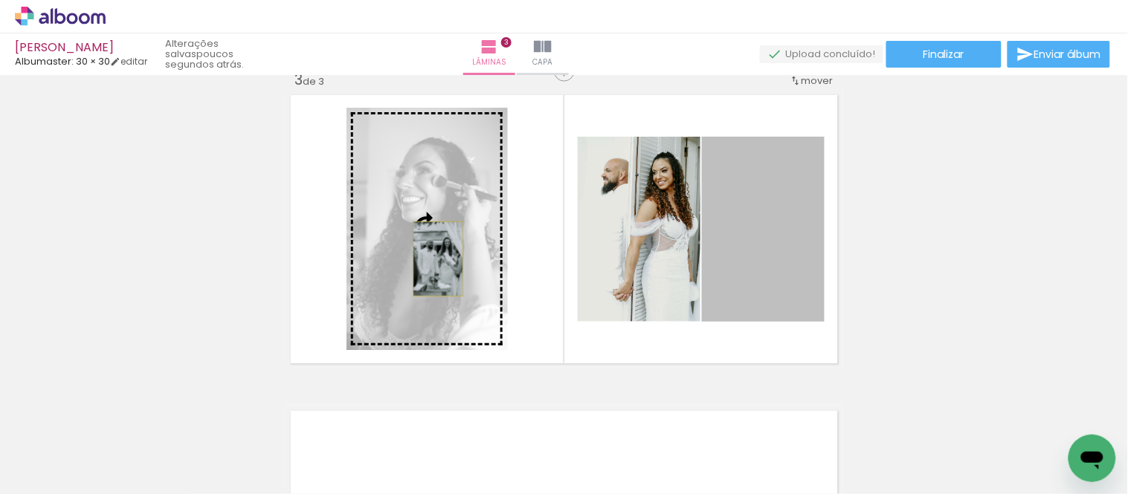
drag, startPoint x: 785, startPoint y: 268, endPoint x: 432, endPoint y: 259, distance: 353.3
click at [0, 0] on slot at bounding box center [0, 0] width 0 height 0
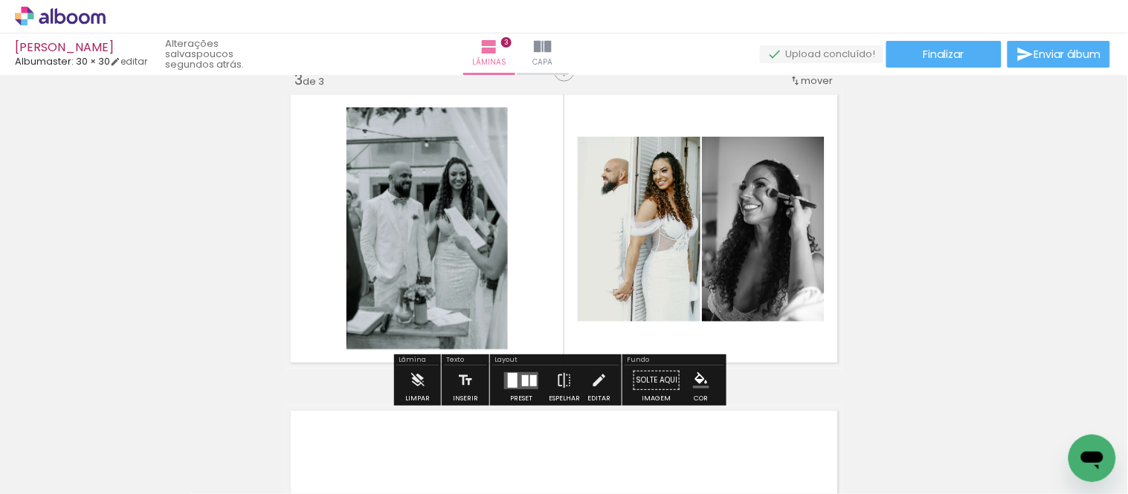
click at [960, 235] on div "Inserir lâmina 1 de 3 Inserir lâmina 2 de 3 Inserir lâmina 3 de 3 O Designbox p…" at bounding box center [564, 52] width 1128 height 1265
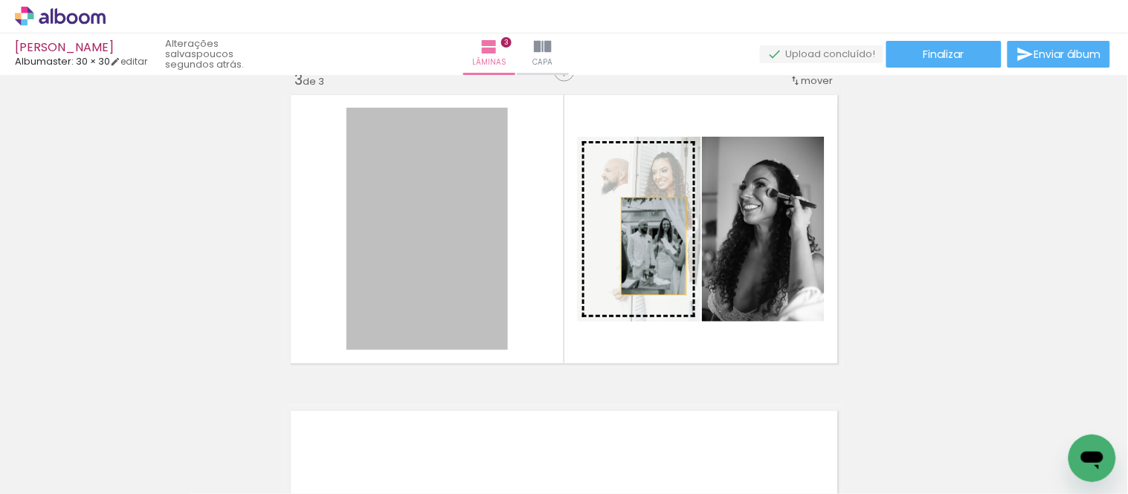
drag, startPoint x: 472, startPoint y: 255, endPoint x: 642, endPoint y: 242, distance: 170.0
click at [0, 0] on slot at bounding box center [0, 0] width 0 height 0
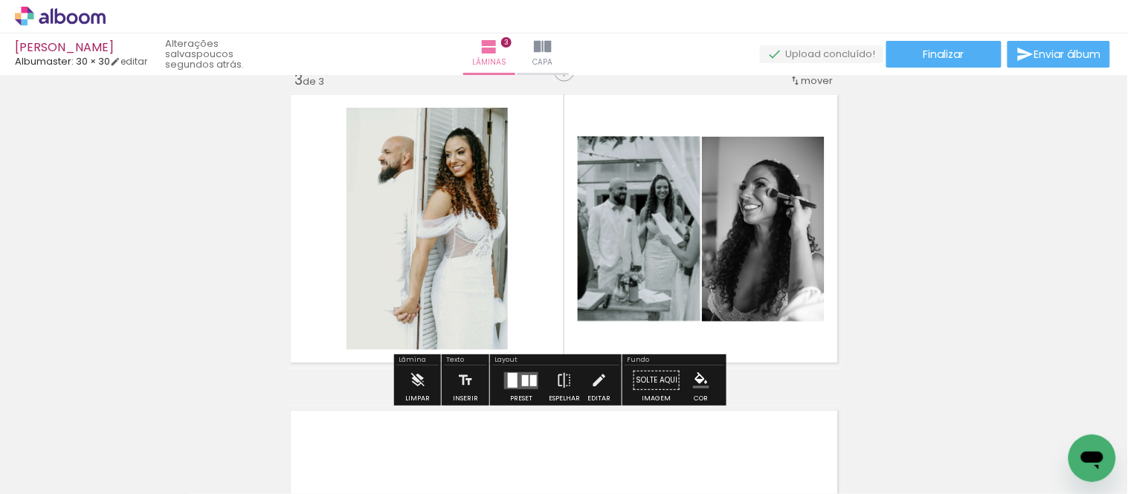
click at [922, 246] on div "Inserir lâmina 1 de 3 Inserir lâmina 2 de 3 Inserir lâmina 3 de 3 O Designbox p…" at bounding box center [564, 52] width 1128 height 1265
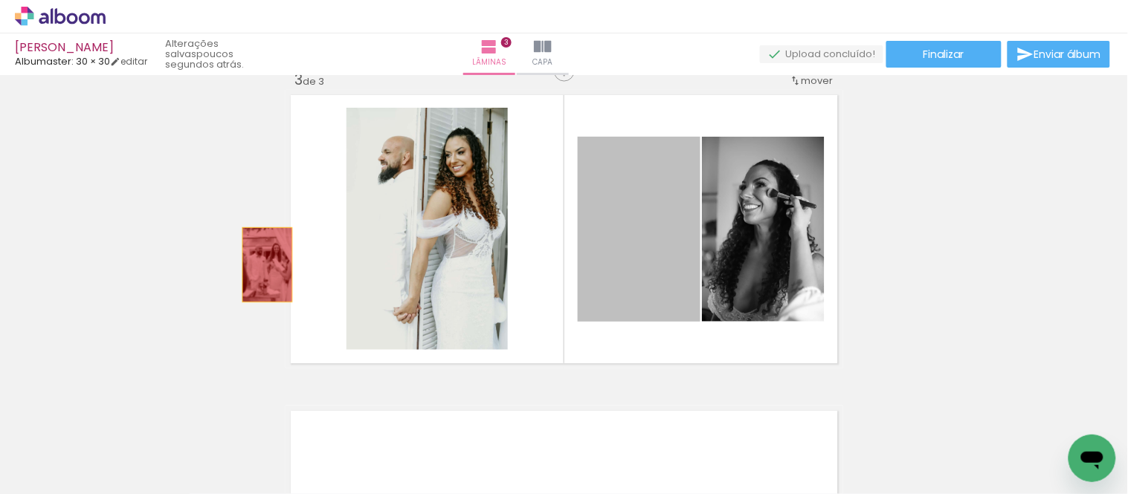
drag, startPoint x: 622, startPoint y: 223, endPoint x: 236, endPoint y: 257, distance: 387.3
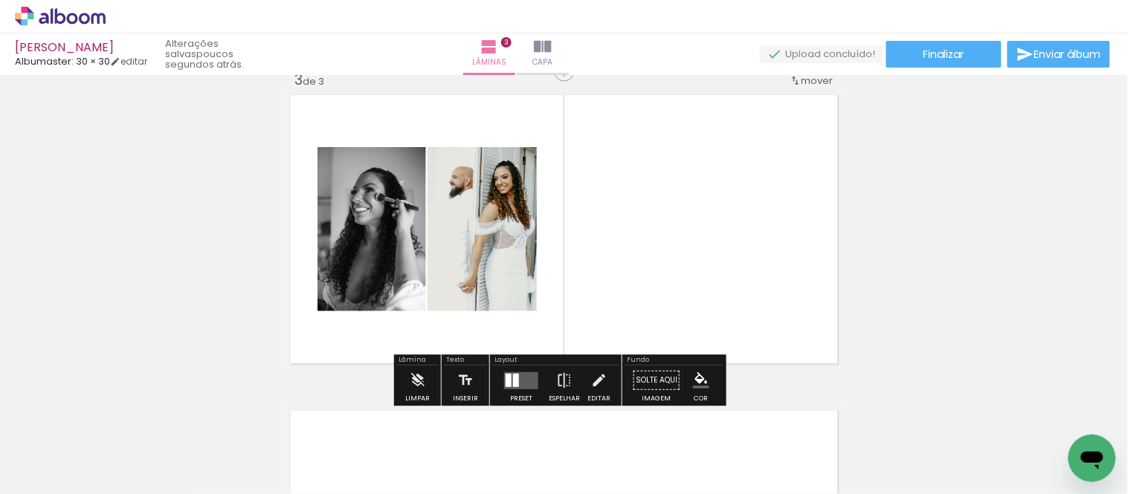
click at [523, 381] on quentale-layouter at bounding box center [521, 380] width 34 height 17
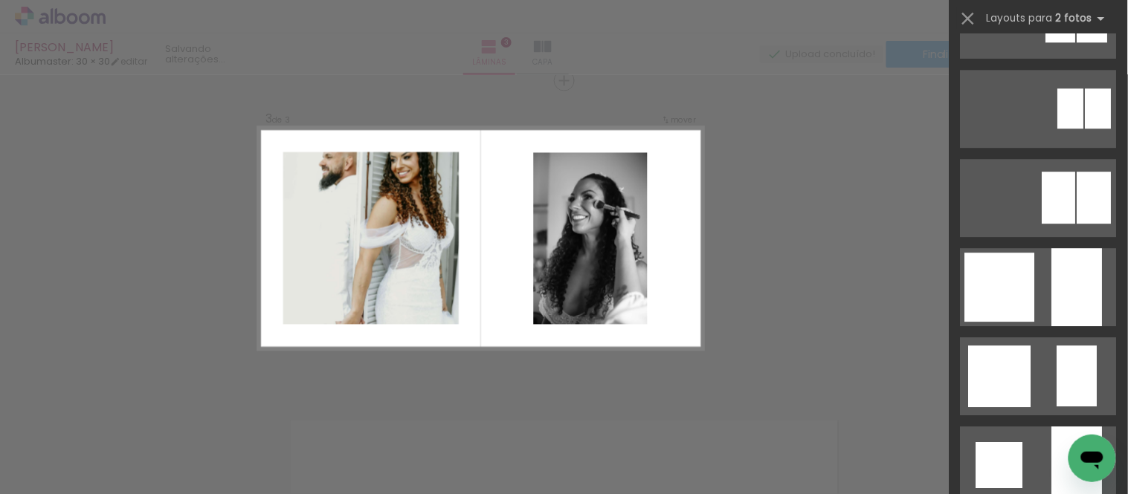
scroll to position [1074, 0]
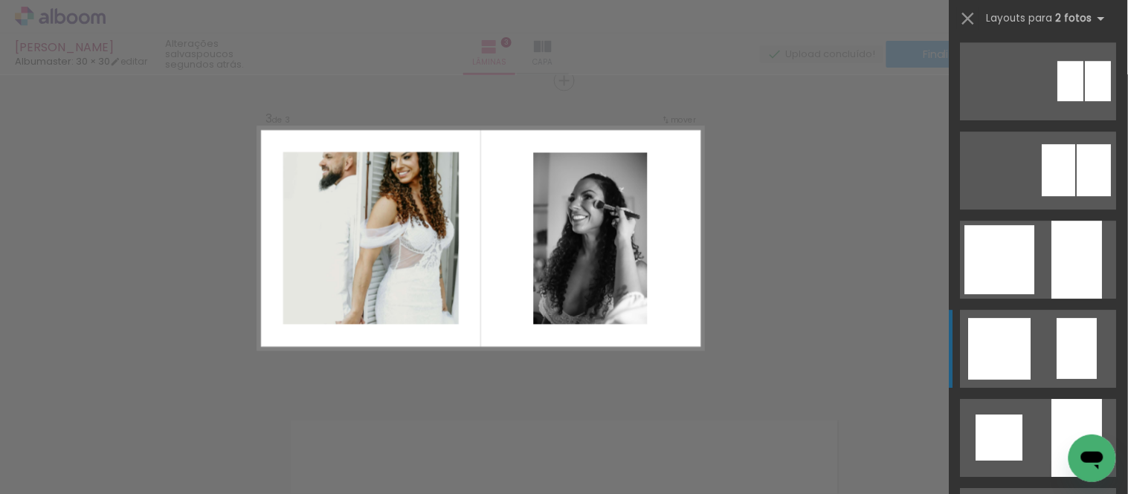
click at [1032, 328] on quentale-layouter at bounding box center [1039, 349] width 156 height 78
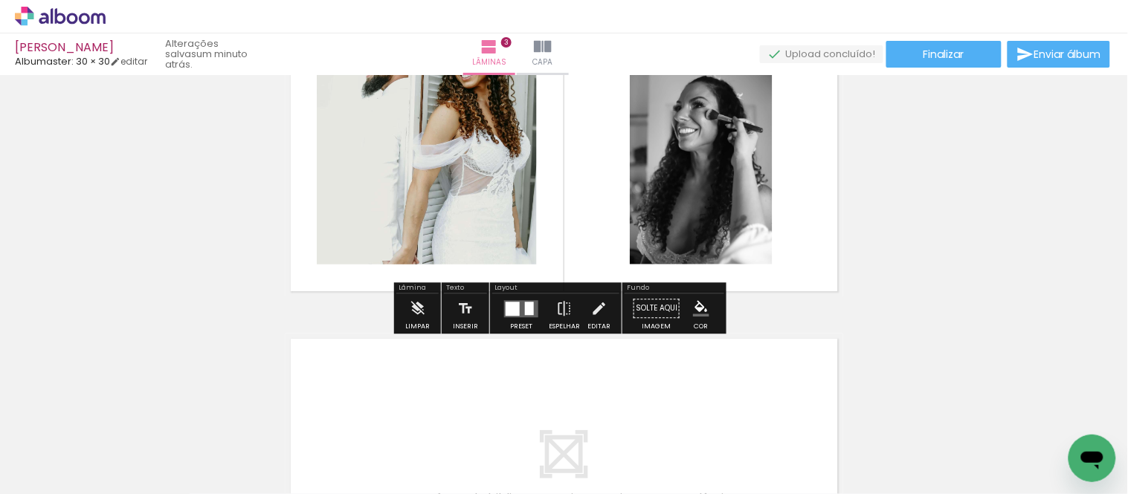
scroll to position [733, 0]
click at [509, 313] on div at bounding box center [513, 308] width 14 height 14
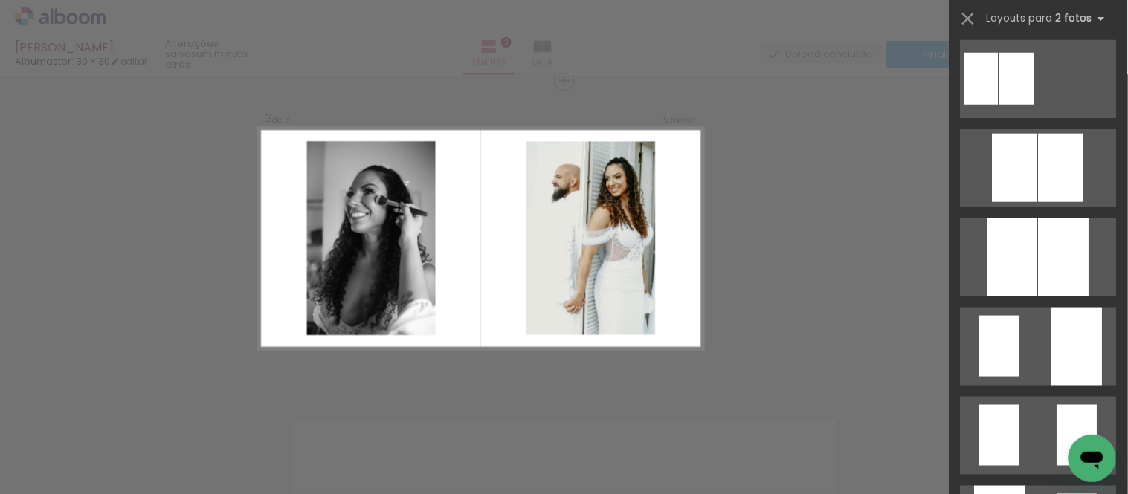
scroll to position [413, 0]
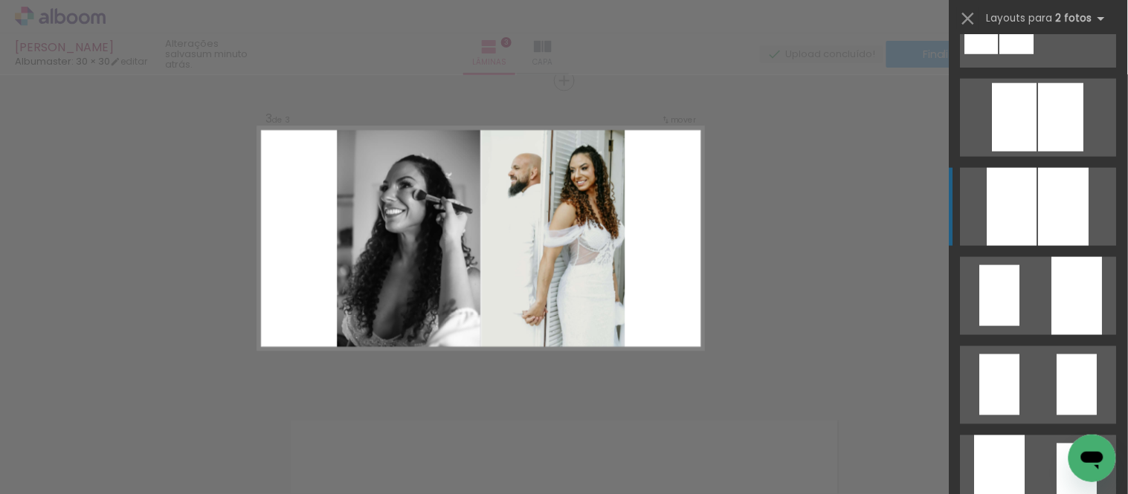
click at [1029, 195] on div at bounding box center [1012, 207] width 50 height 78
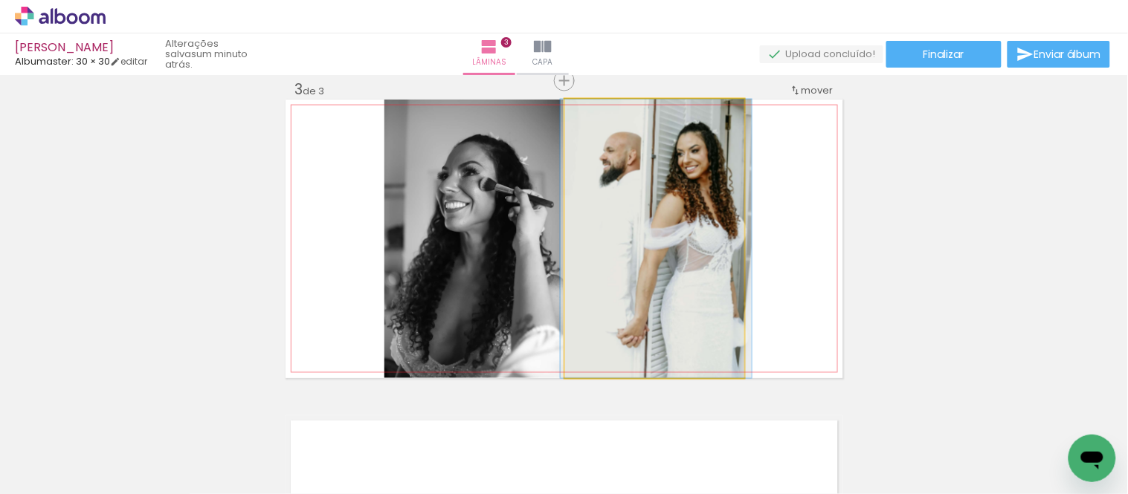
drag, startPoint x: 699, startPoint y: 305, endPoint x: 699, endPoint y: 313, distance: 8.2
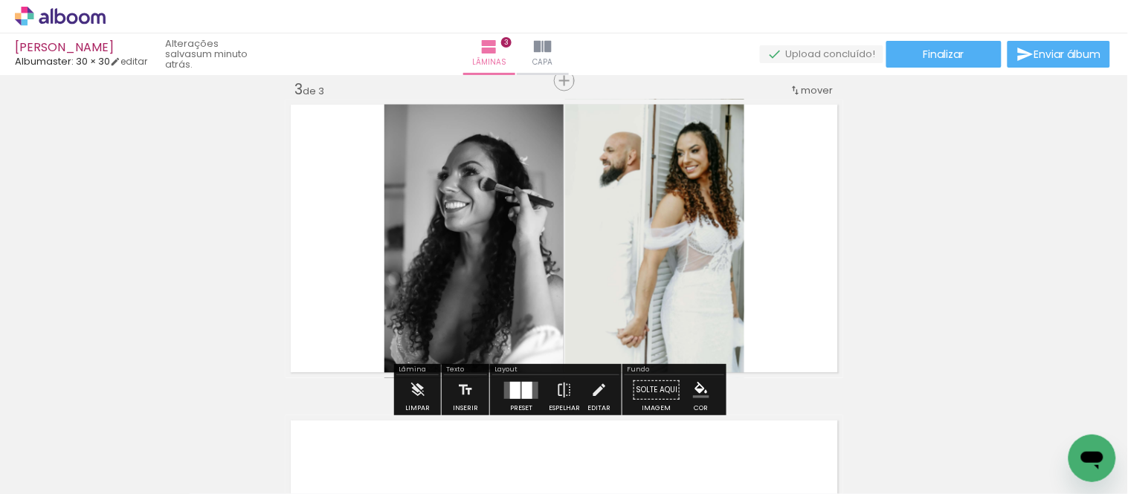
click at [1048, 240] on div "Inserir lâmina 1 de 3 Inserir lâmina 2 de 3 Inserir lâmina 3 de 3 O Designbox p…" at bounding box center [564, 62] width 1128 height 1265
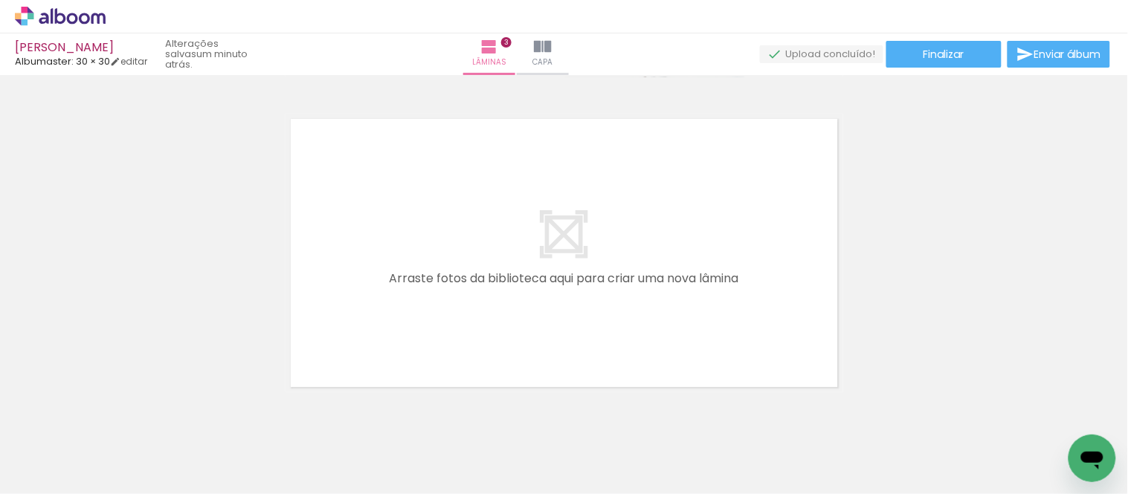
scroll to position [981, 0]
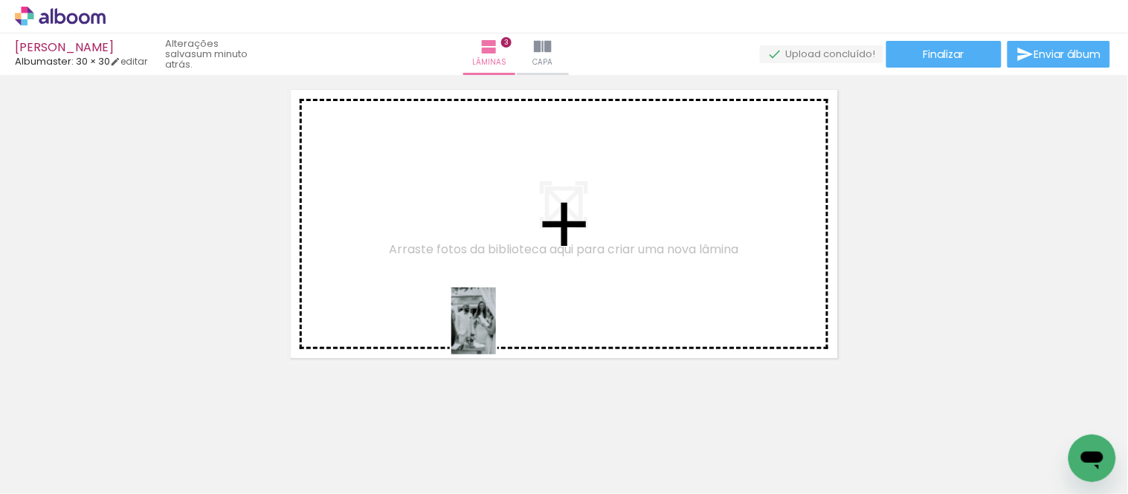
drag, startPoint x: 608, startPoint y: 468, endPoint x: 496, endPoint y: 332, distance: 176.4
click at [496, 332] on quentale-workspace at bounding box center [564, 247] width 1128 height 494
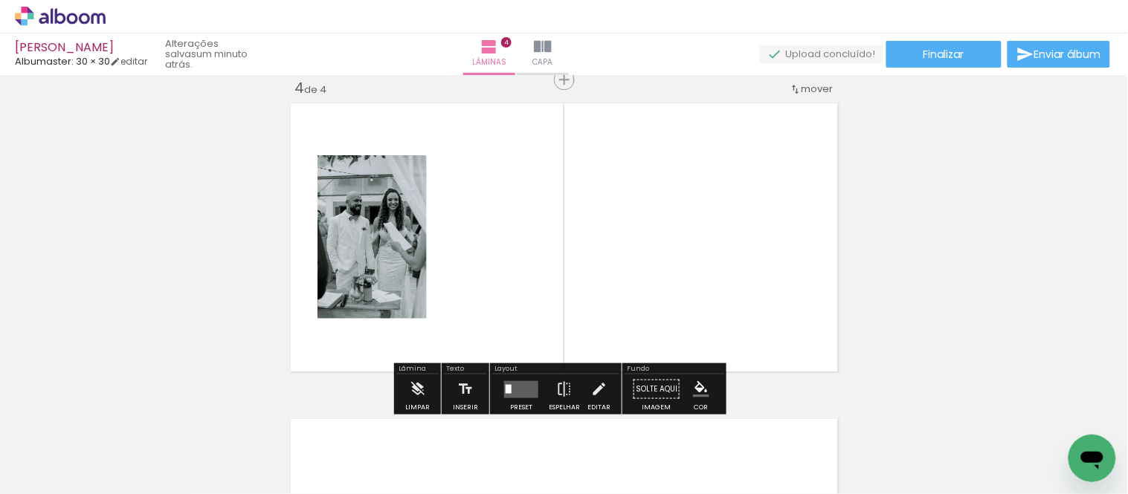
scroll to position [967, 0]
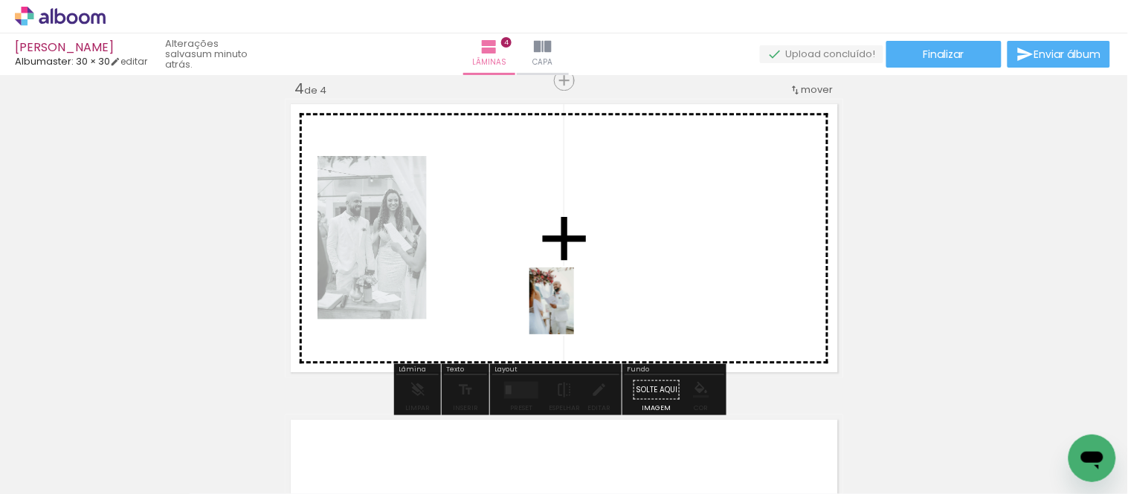
drag, startPoint x: 694, startPoint y: 465, endPoint x: 574, endPoint y: 312, distance: 194.8
click at [574, 312] on quentale-workspace at bounding box center [564, 247] width 1128 height 494
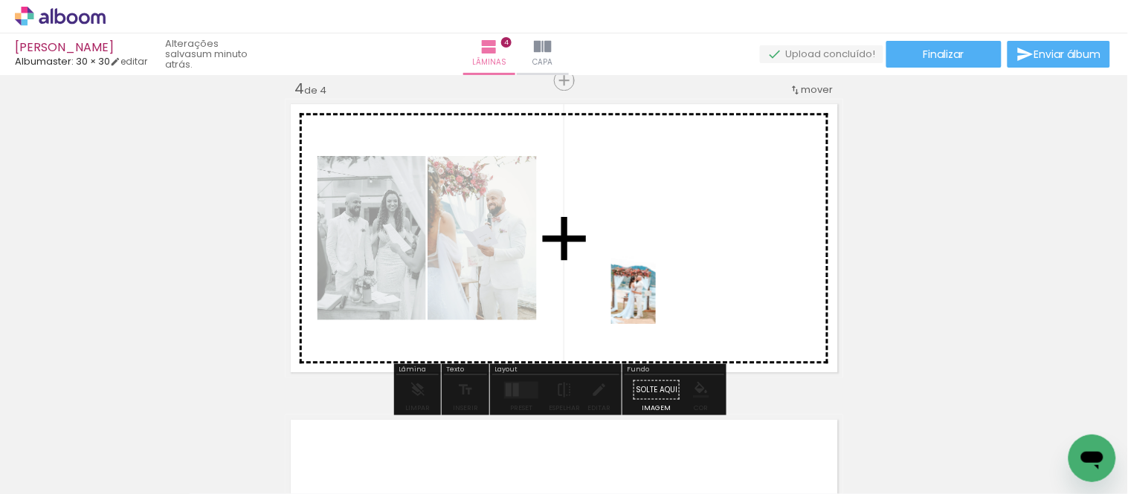
drag, startPoint x: 755, startPoint y: 428, endPoint x: 656, endPoint y: 302, distance: 160.5
click at [656, 302] on quentale-workspace at bounding box center [564, 247] width 1128 height 494
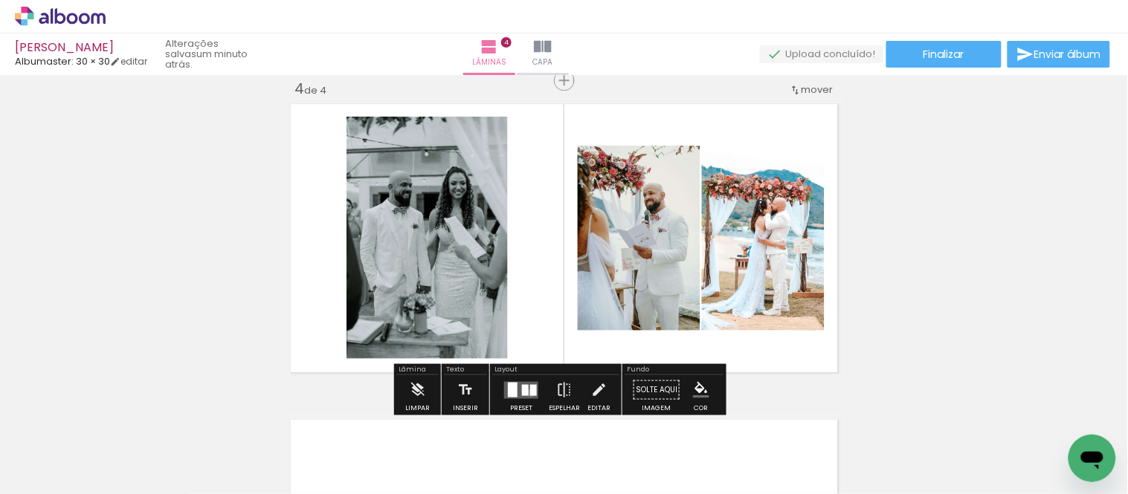
click at [530, 393] on div at bounding box center [533, 389] width 7 height 11
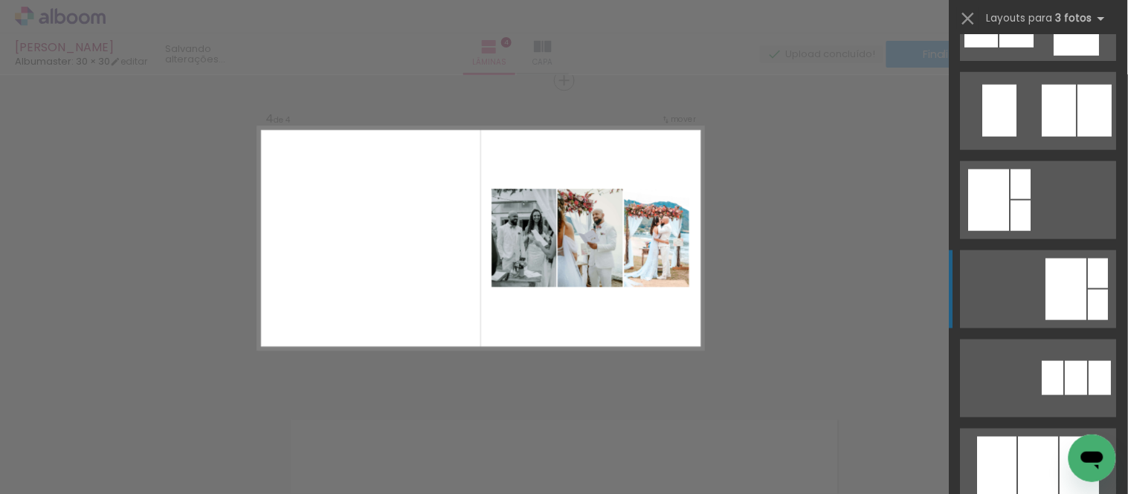
scroll to position [660, 0]
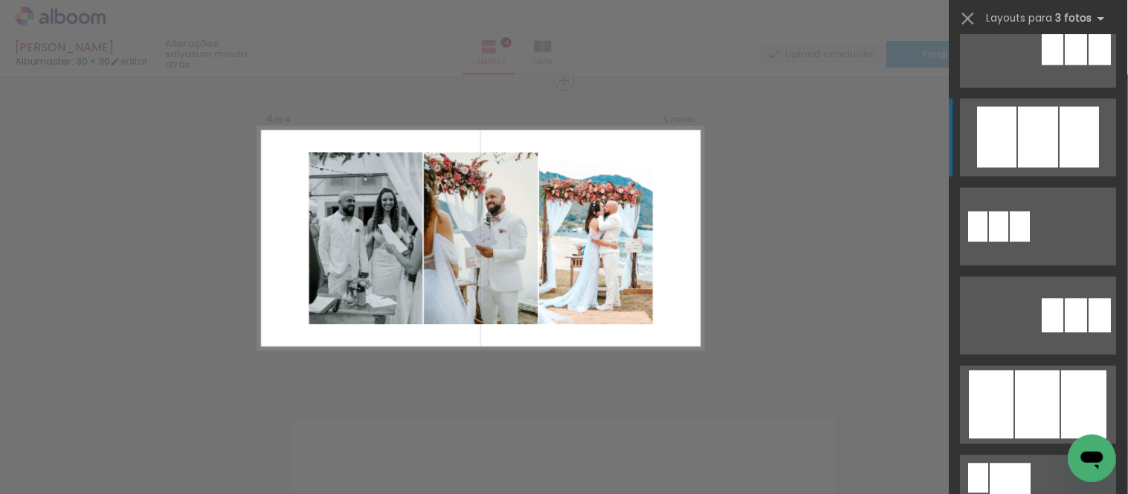
click at [1012, 156] on quentale-layouter at bounding box center [1039, 138] width 156 height 78
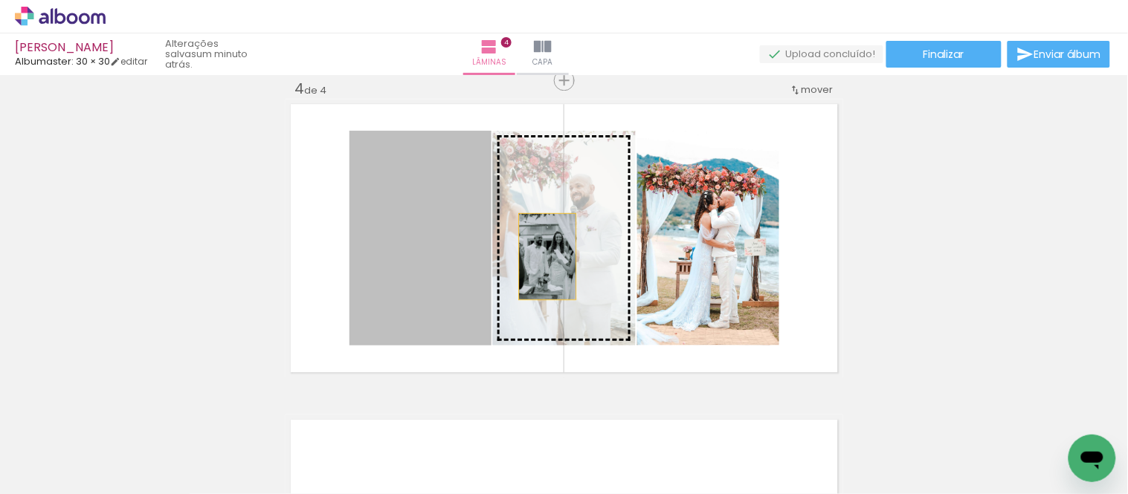
drag, startPoint x: 425, startPoint y: 273, endPoint x: 541, endPoint y: 257, distance: 117.9
click at [0, 0] on slot at bounding box center [0, 0] width 0 height 0
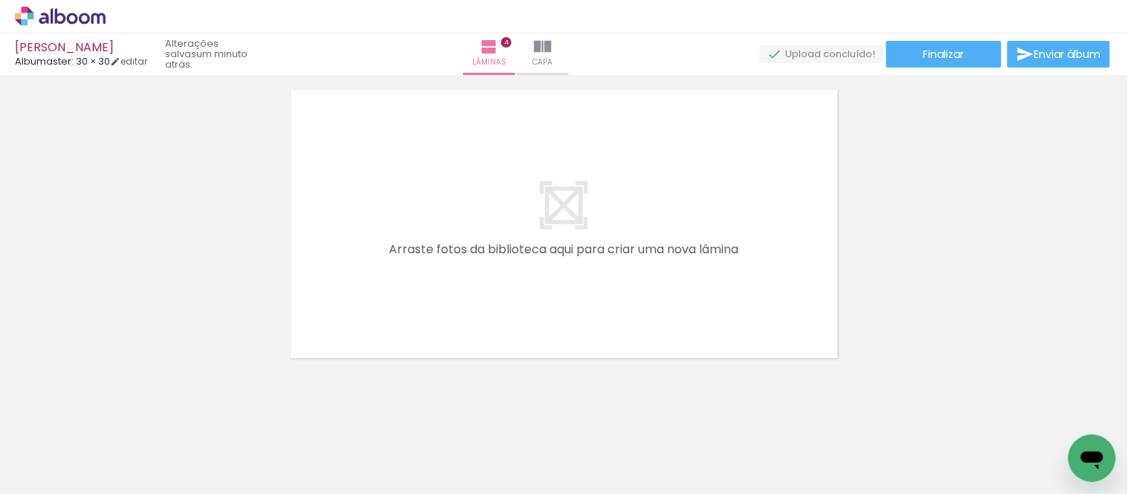
scroll to position [0, 614]
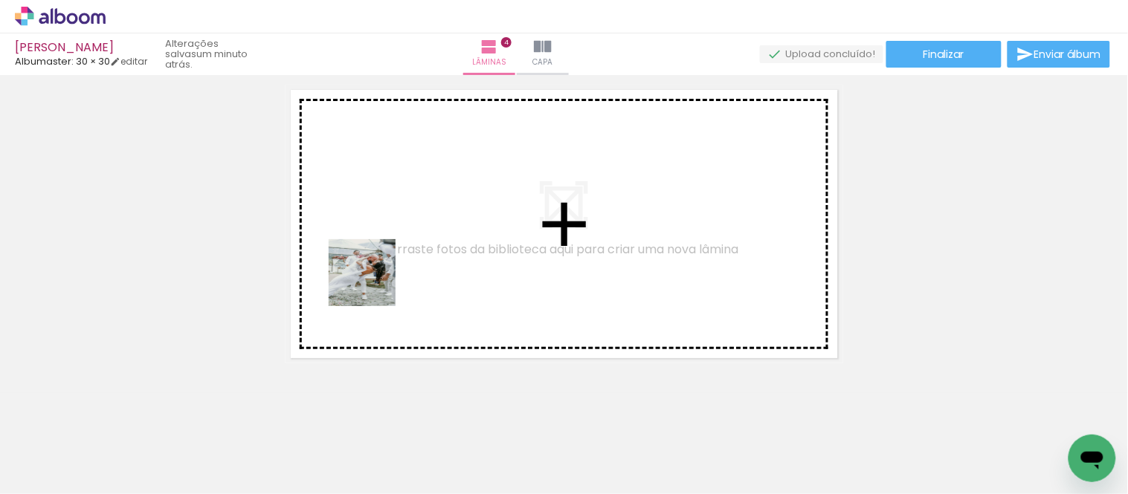
drag, startPoint x: 358, startPoint y: 448, endPoint x: 373, endPoint y: 284, distance: 165.0
click at [373, 284] on quentale-workspace at bounding box center [564, 247] width 1128 height 494
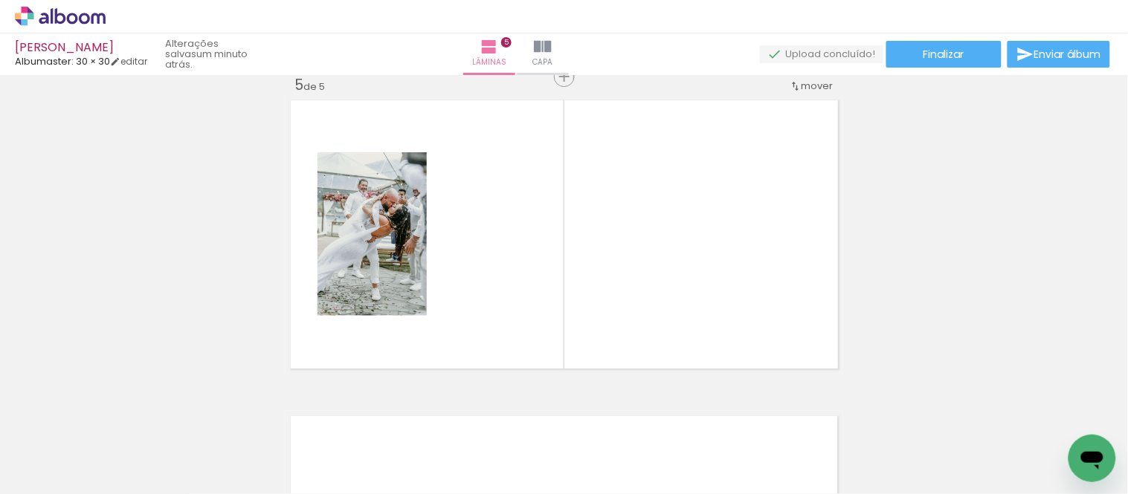
scroll to position [1283, 0]
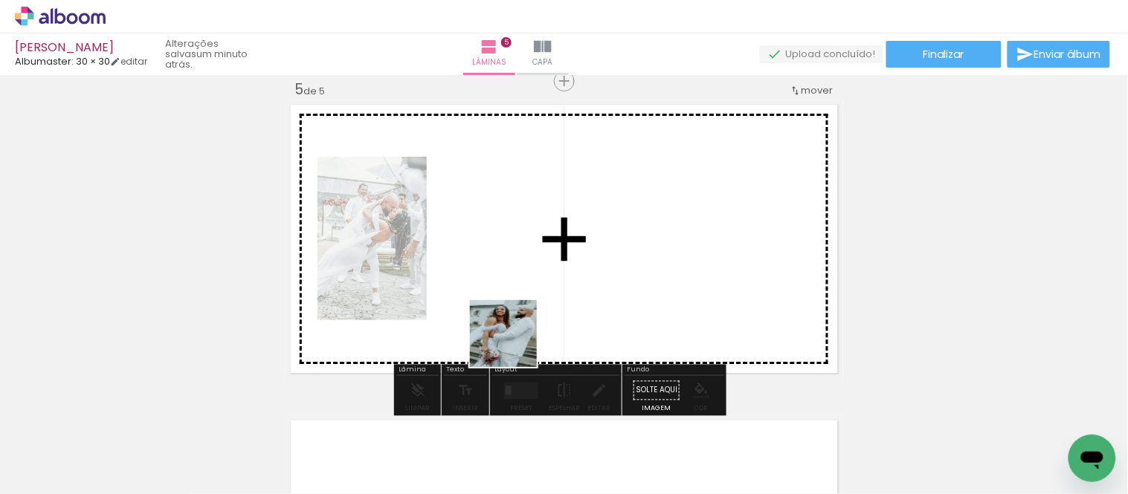
drag, startPoint x: 538, startPoint y: 434, endPoint x: 513, endPoint y: 316, distance: 120.9
click at [513, 316] on quentale-workspace at bounding box center [564, 247] width 1128 height 494
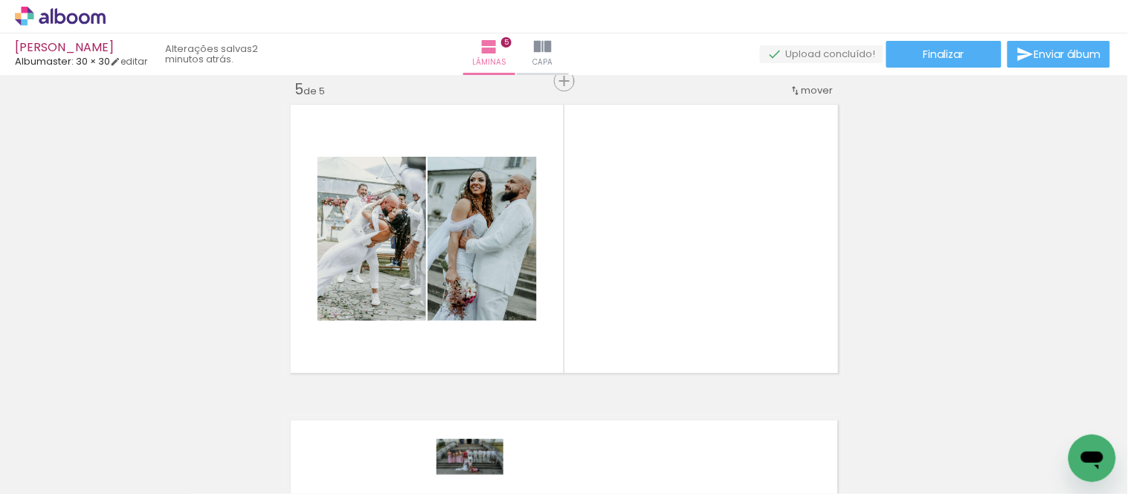
drag, startPoint x: 456, startPoint y: 482, endPoint x: 482, endPoint y: 484, distance: 26.1
click at [122, 484] on iron-horizontal-list at bounding box center [107, 447] width 30 height 93
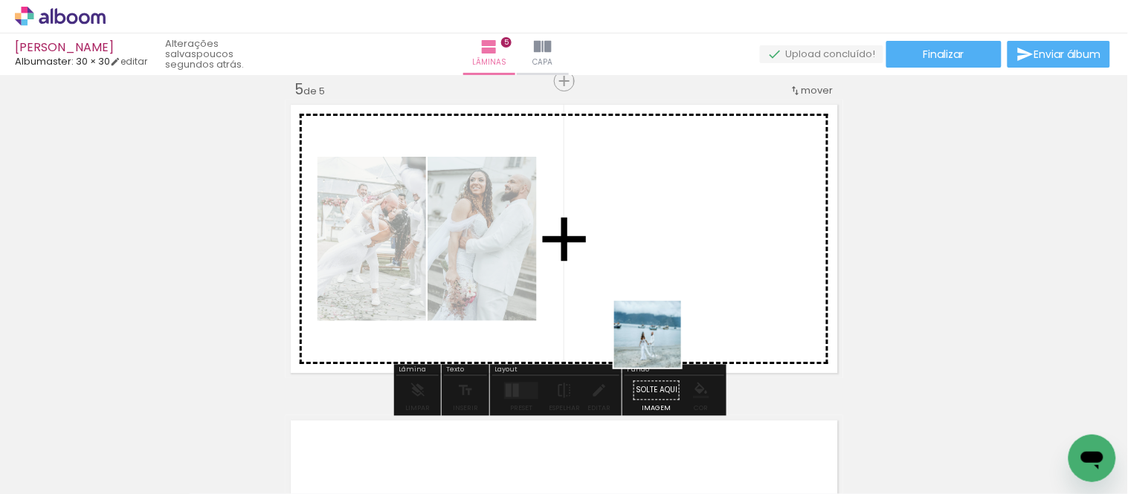
drag, startPoint x: 659, startPoint y: 346, endPoint x: 673, endPoint y: 262, distance: 85.2
click at [673, 262] on quentale-workspace at bounding box center [564, 247] width 1128 height 494
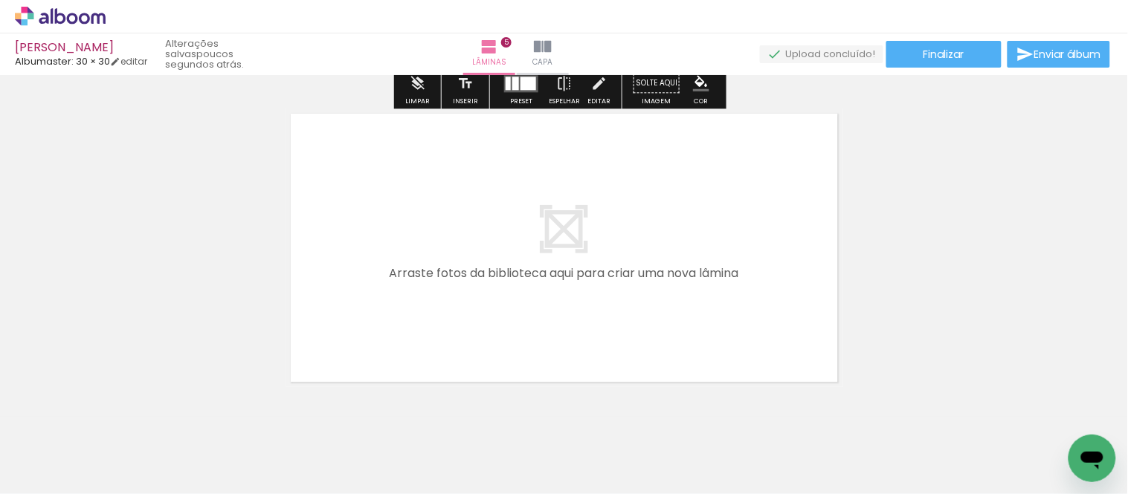
scroll to position [1613, 0]
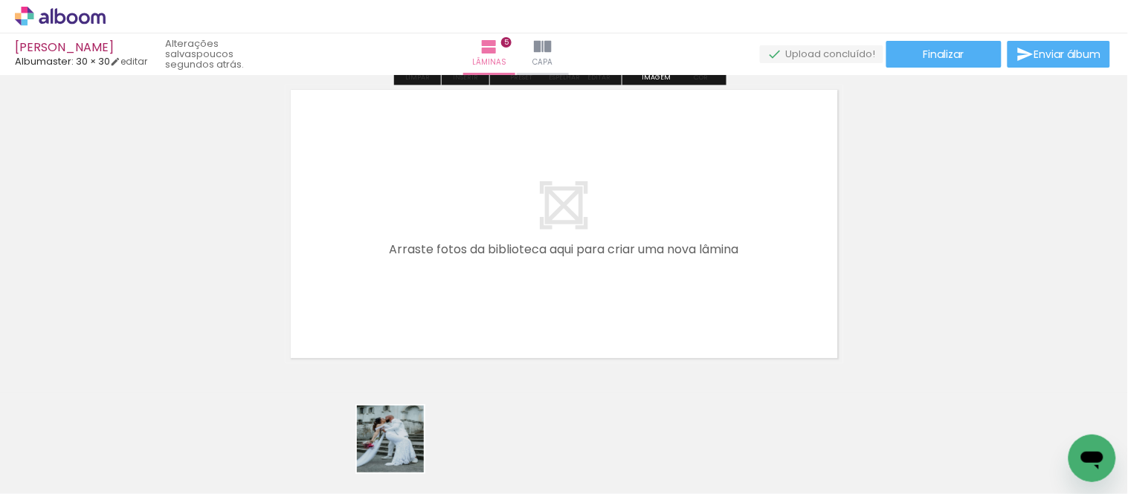
drag, startPoint x: 401, startPoint y: 454, endPoint x: 390, endPoint y: 323, distance: 132.1
click at [390, 323] on quentale-workspace at bounding box center [564, 247] width 1128 height 494
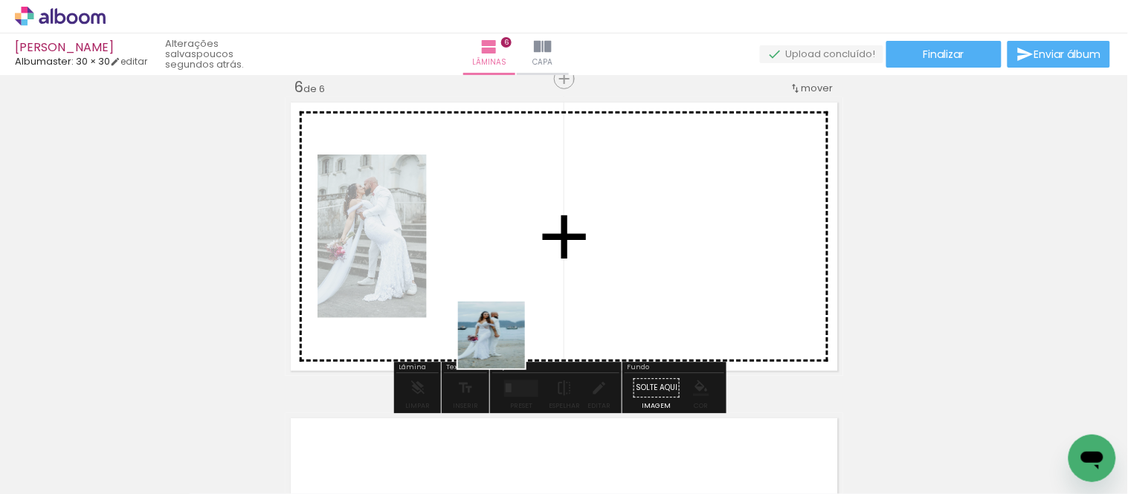
scroll to position [1599, 0]
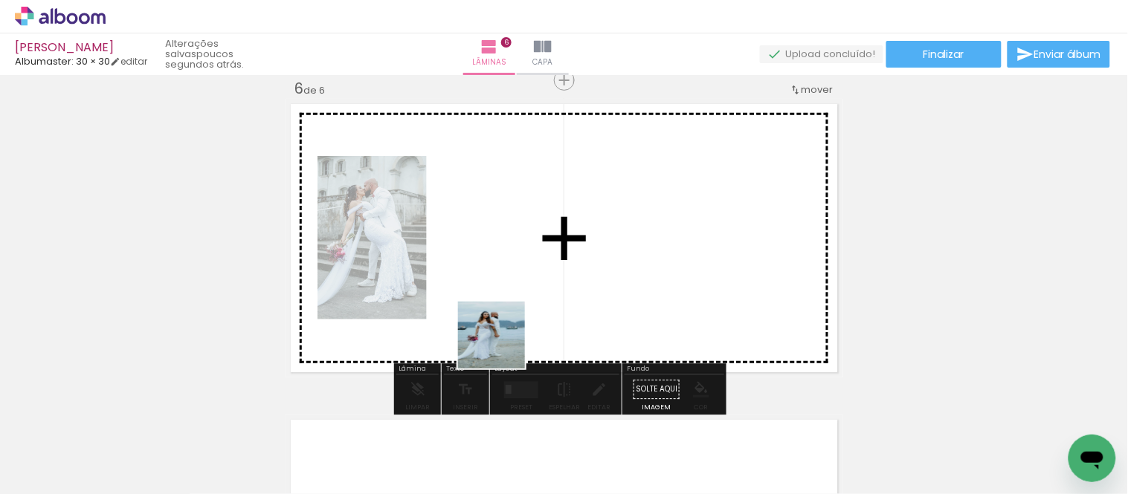
drag, startPoint x: 481, startPoint y: 422, endPoint x: 495, endPoint y: 326, distance: 97.7
click at [495, 326] on quentale-workspace at bounding box center [564, 247] width 1128 height 494
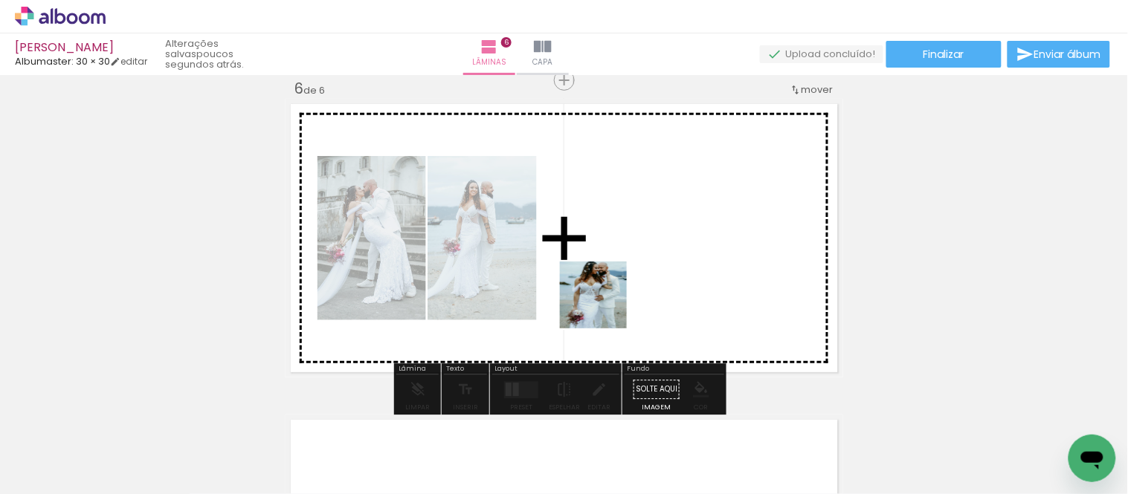
drag, startPoint x: 576, startPoint y: 464, endPoint x: 604, endPoint y: 306, distance: 160.1
click at [604, 306] on quentale-workspace at bounding box center [564, 247] width 1128 height 494
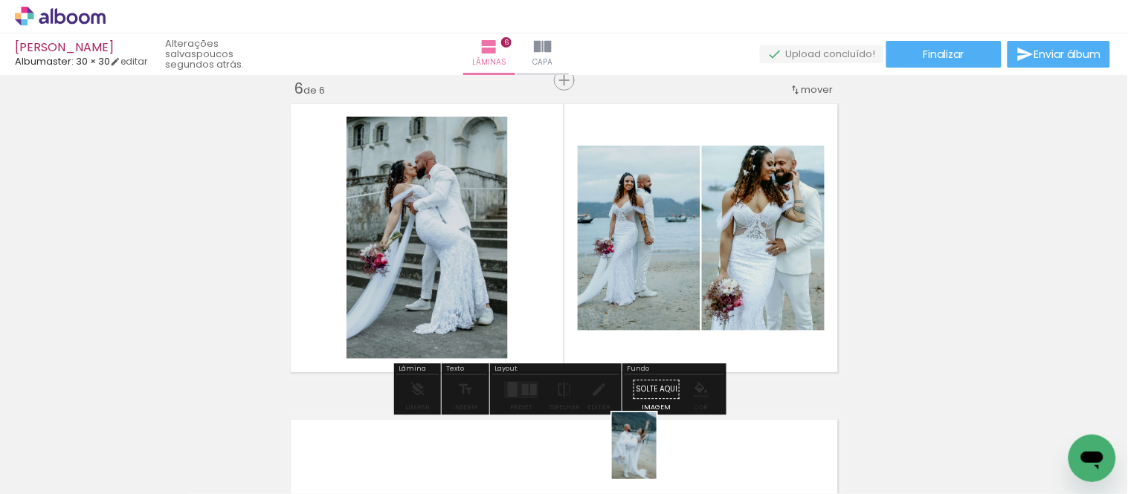
drag, startPoint x: 741, startPoint y: 451, endPoint x: 657, endPoint y: 457, distance: 84.2
click at [0, 0] on slot at bounding box center [0, 0] width 0 height 0
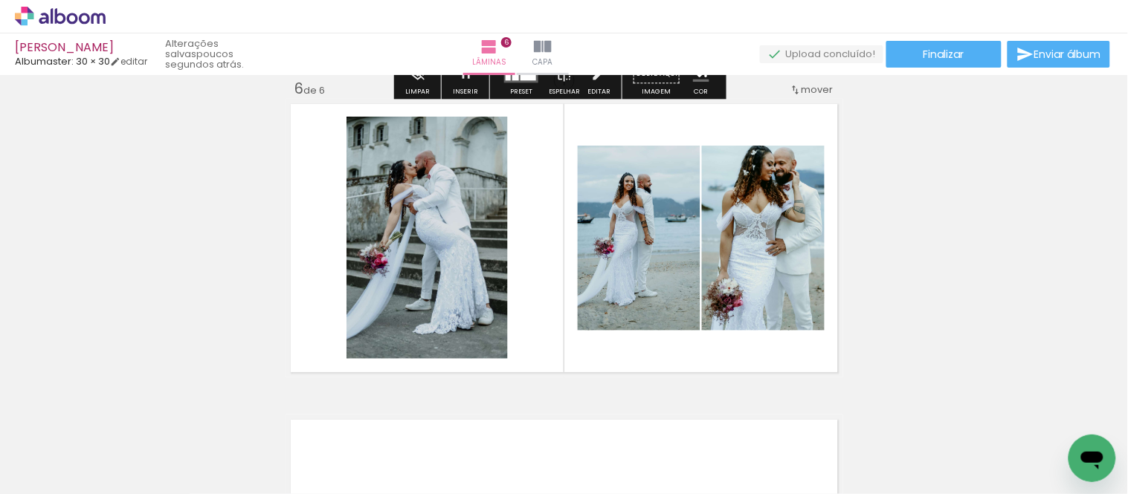
scroll to position [1433, 0]
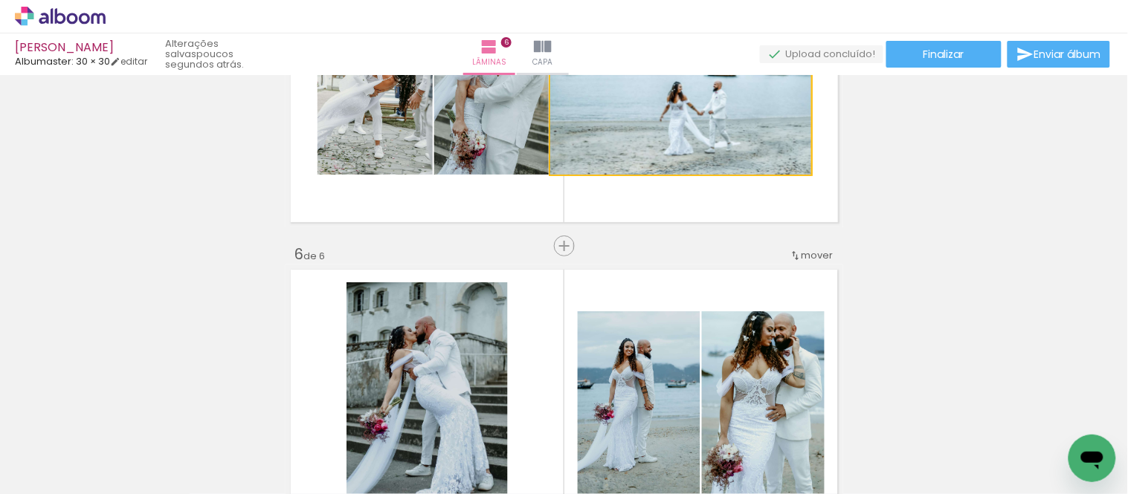
drag, startPoint x: 684, startPoint y: 142, endPoint x: 954, endPoint y: 160, distance: 270.5
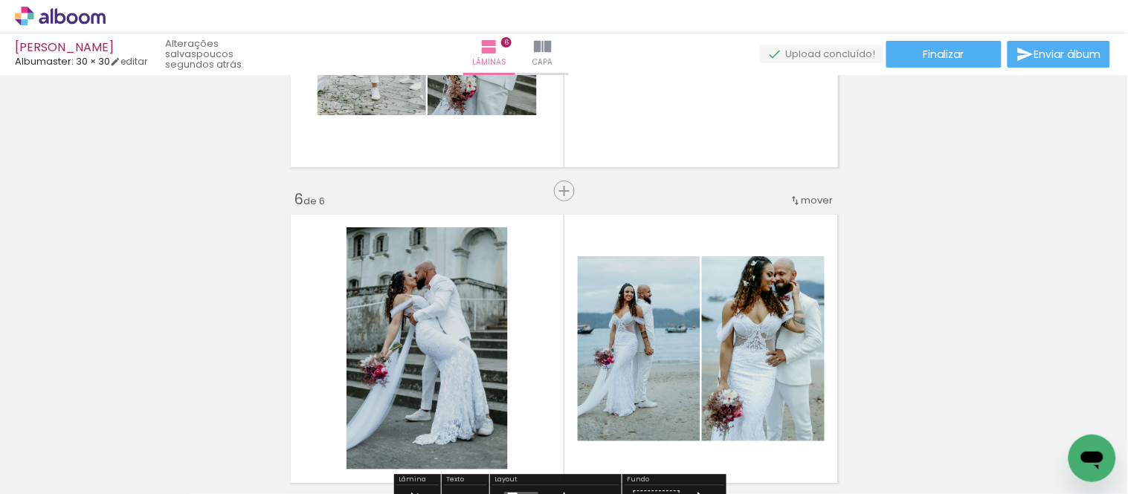
scroll to position [1517, 0]
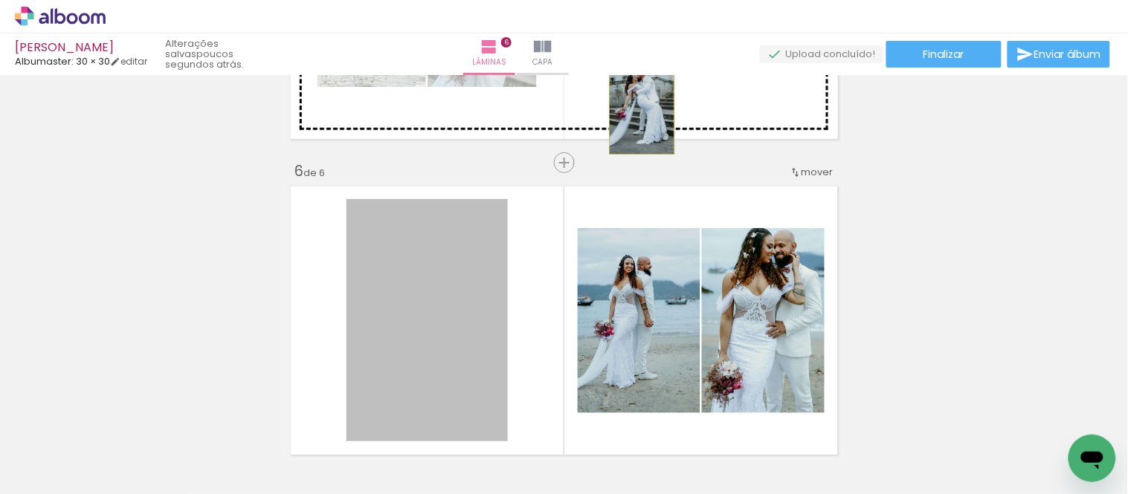
drag, startPoint x: 415, startPoint y: 320, endPoint x: 636, endPoint y: 106, distance: 307.6
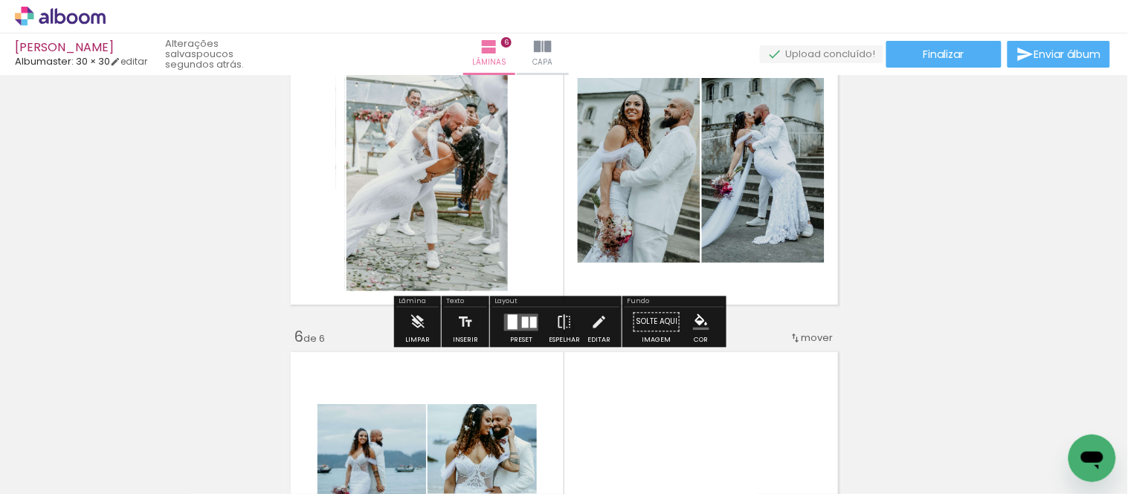
scroll to position [1268, 0]
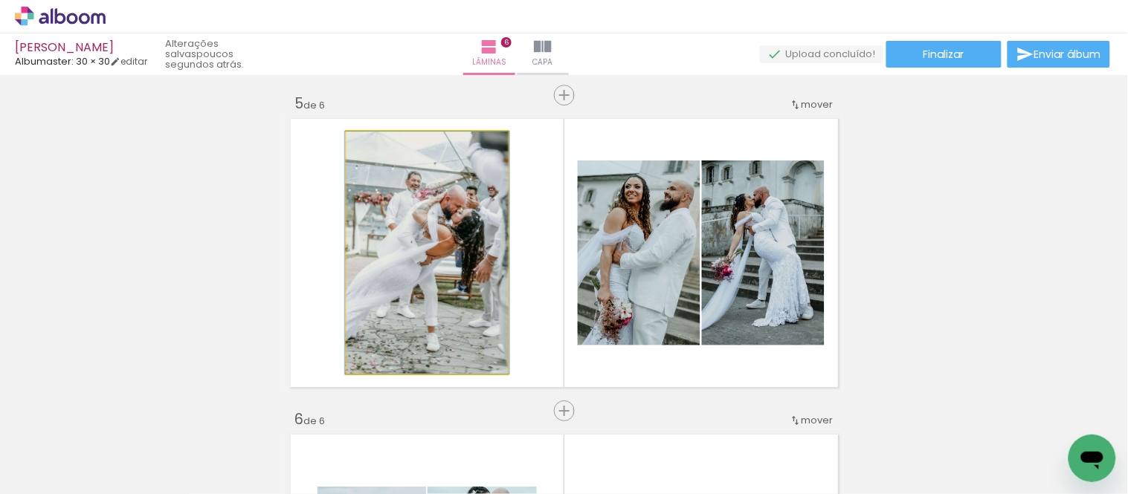
click at [459, 265] on quentale-photo at bounding box center [426, 253] width 161 height 242
drag, startPoint x: 449, startPoint y: 280, endPoint x: 443, endPoint y: 269, distance: 12.6
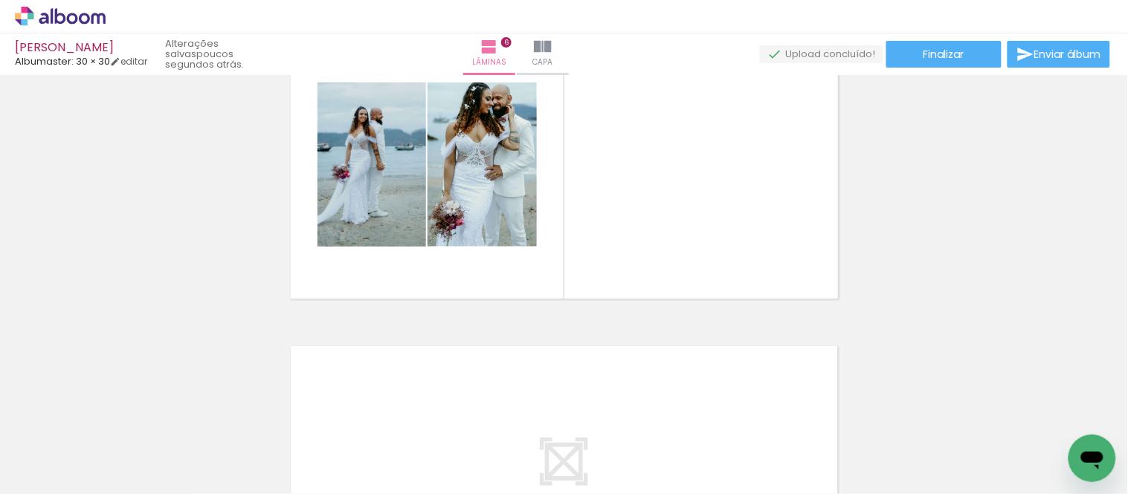
scroll to position [1682, 0]
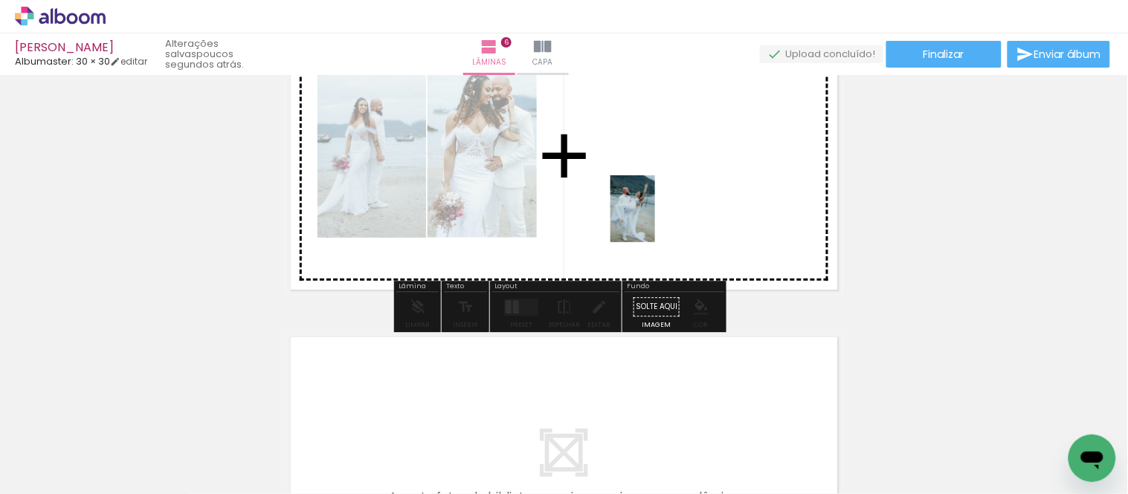
drag, startPoint x: 739, startPoint y: 452, endPoint x: 655, endPoint y: 220, distance: 246.7
click at [655, 220] on quentale-workspace at bounding box center [564, 247] width 1128 height 494
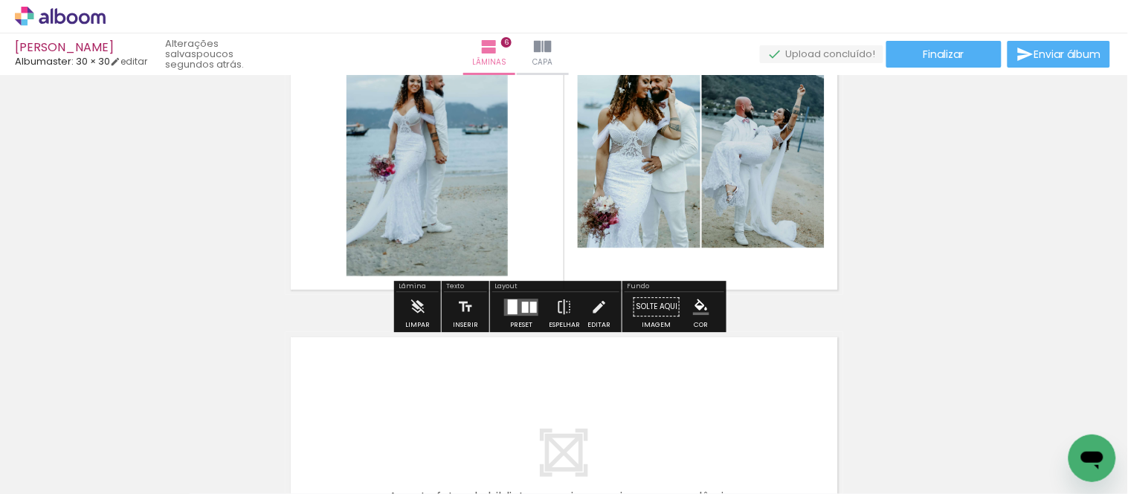
click at [522, 312] on div at bounding box center [525, 307] width 7 height 11
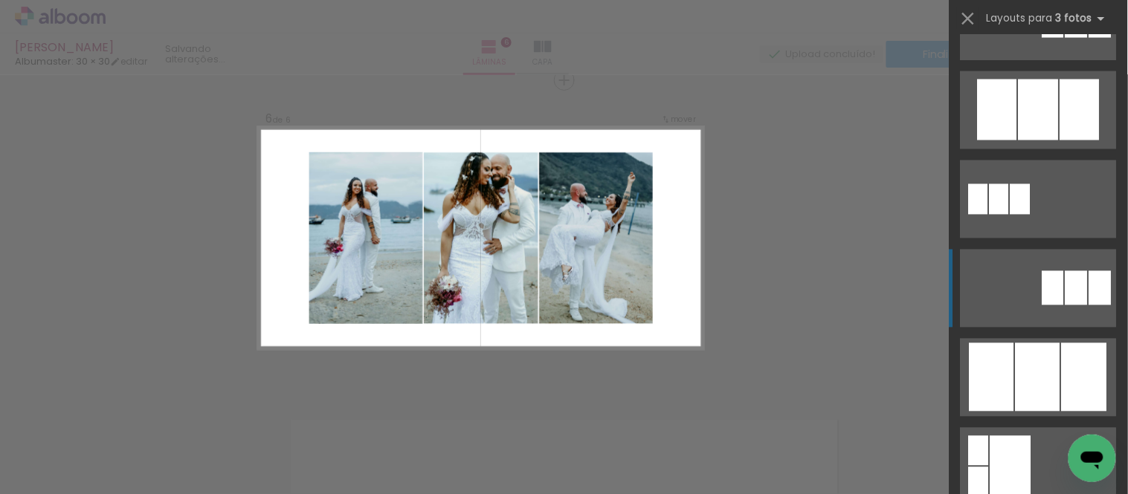
scroll to position [743, 0]
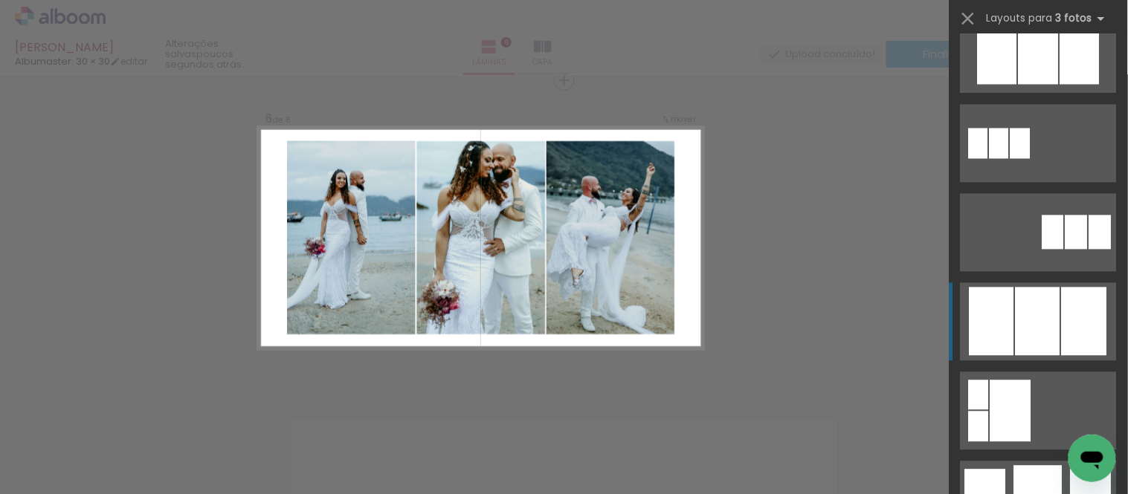
click at [1028, 300] on div at bounding box center [1038, 322] width 45 height 68
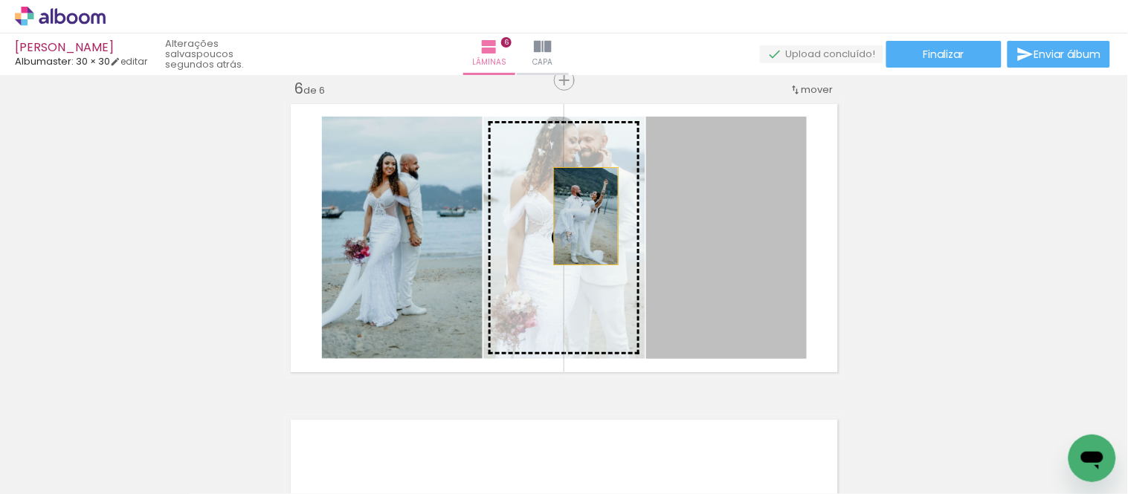
drag, startPoint x: 739, startPoint y: 235, endPoint x: 578, endPoint y: 217, distance: 162.3
click at [0, 0] on slot at bounding box center [0, 0] width 0 height 0
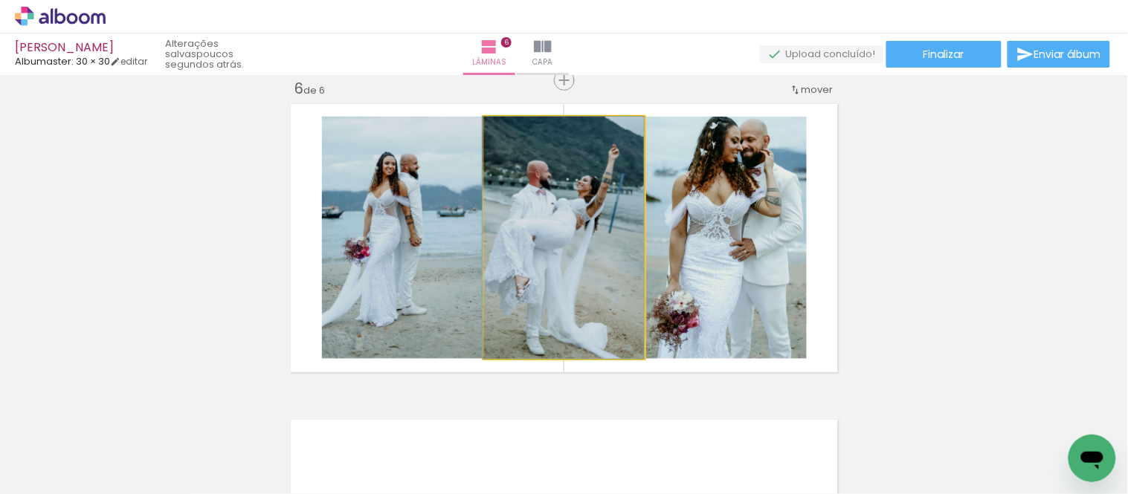
drag, startPoint x: 622, startPoint y: 231, endPoint x: 618, endPoint y: 243, distance: 12.5
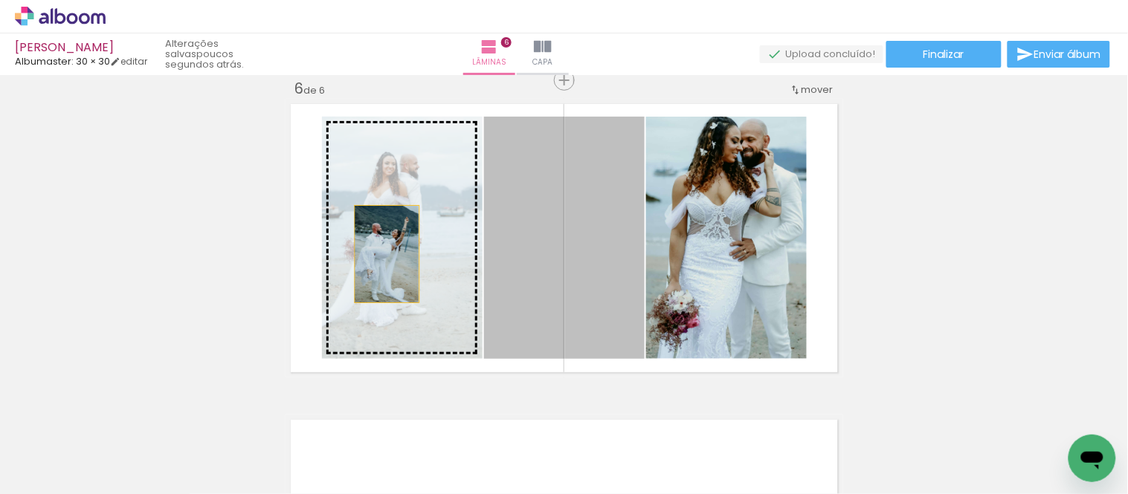
drag, startPoint x: 590, startPoint y: 254, endPoint x: 381, endPoint y: 254, distance: 208.9
click at [0, 0] on slot at bounding box center [0, 0] width 0 height 0
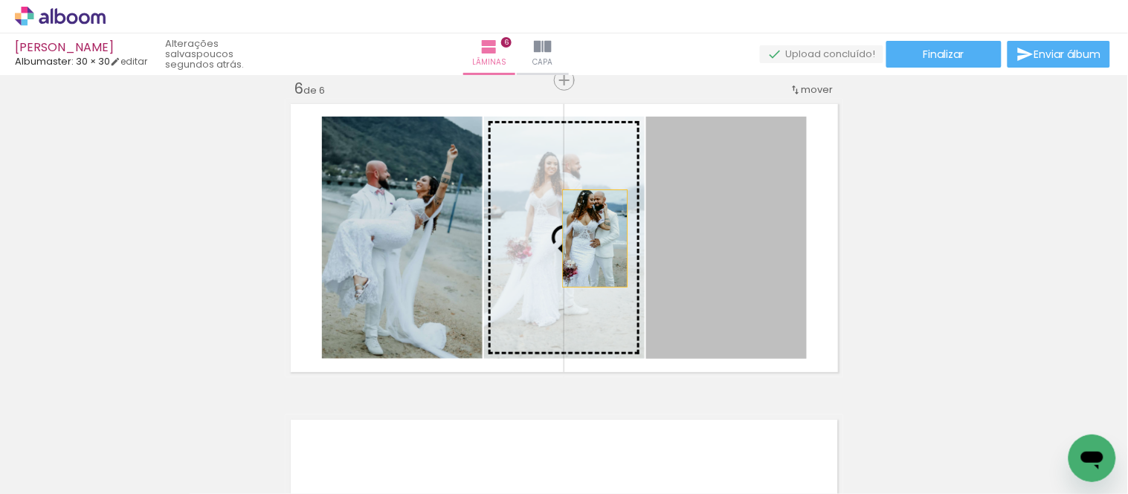
drag, startPoint x: 711, startPoint y: 236, endPoint x: 575, endPoint y: 238, distance: 135.3
click at [0, 0] on slot at bounding box center [0, 0] width 0 height 0
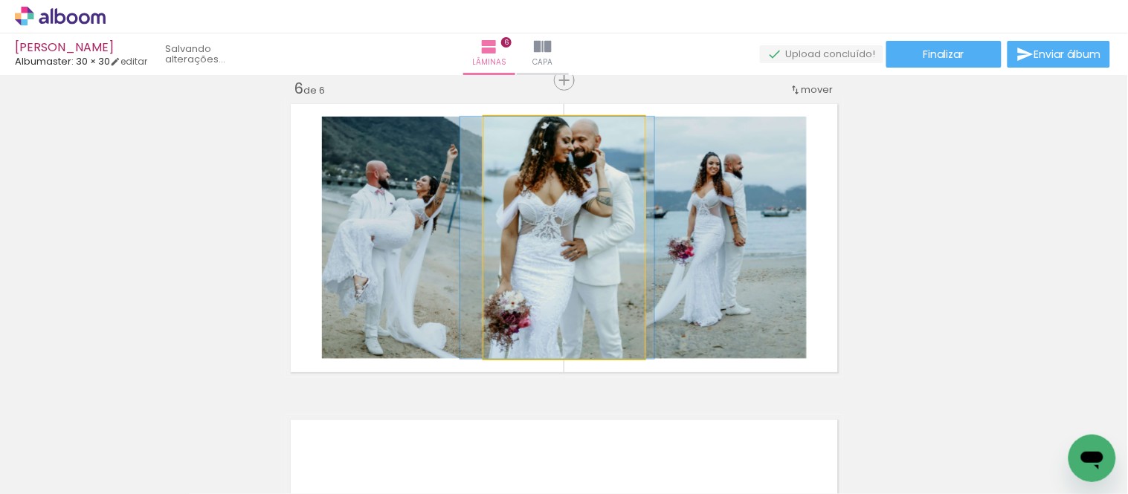
drag, startPoint x: 592, startPoint y: 223, endPoint x: 592, endPoint y: 231, distance: 8.2
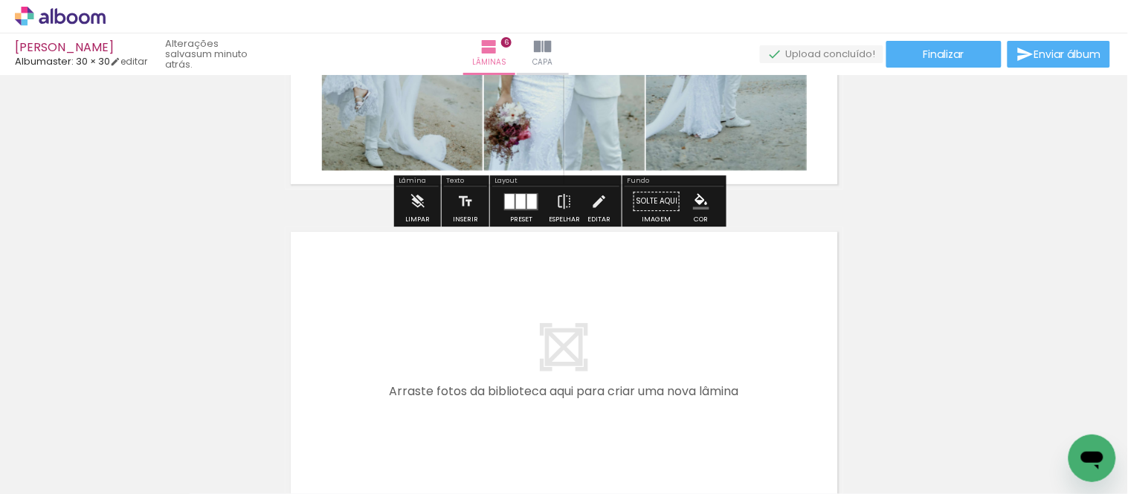
scroll to position [1847, 0]
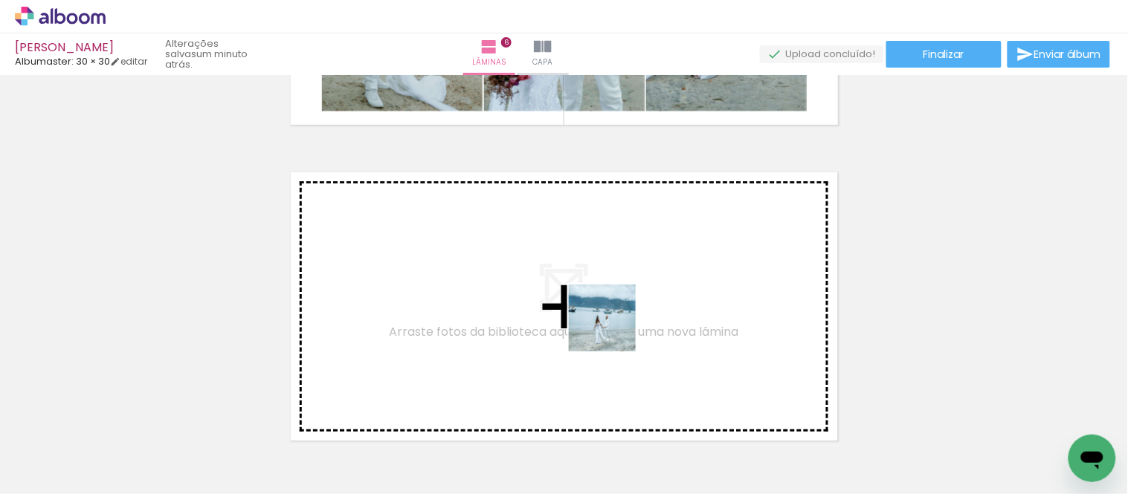
drag, startPoint x: 653, startPoint y: 431, endPoint x: 613, endPoint y: 329, distance: 109.2
click at [613, 329] on quentale-workspace at bounding box center [564, 247] width 1128 height 494
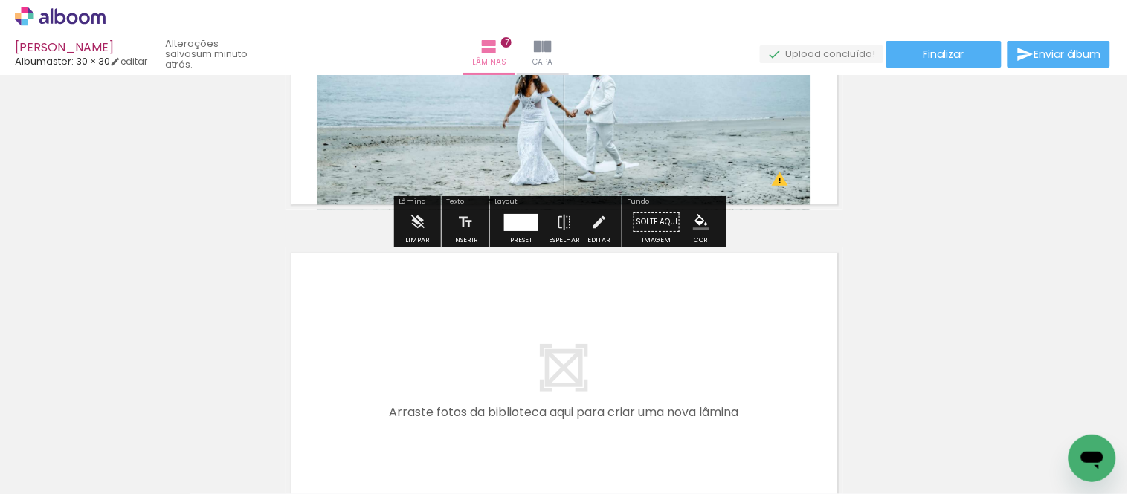
scroll to position [2094, 0]
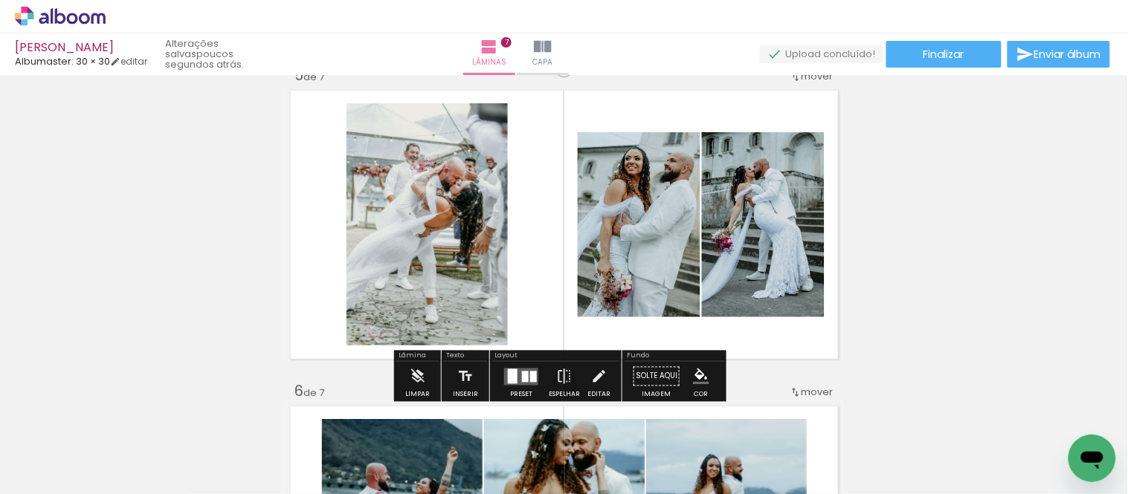
scroll to position [1268, 0]
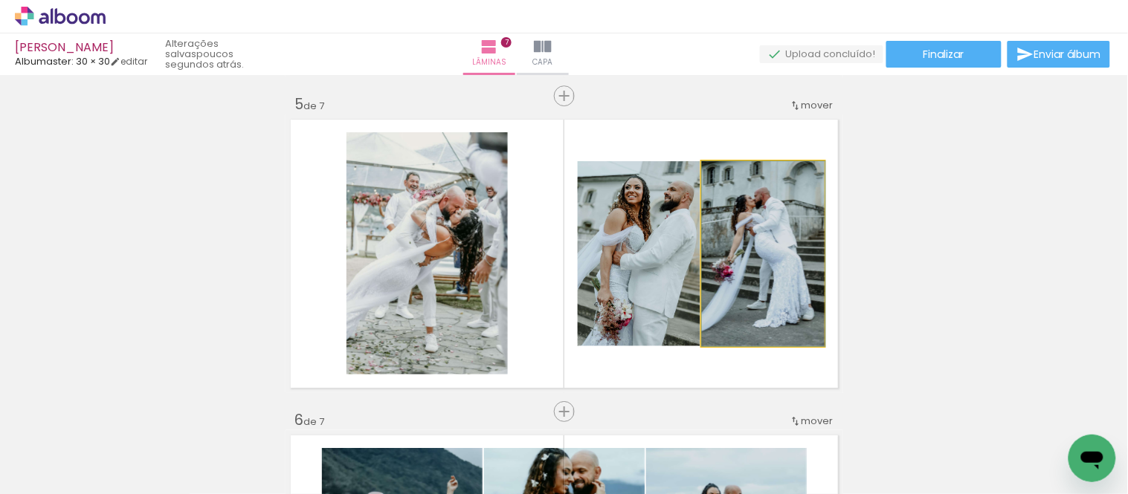
drag, startPoint x: 761, startPoint y: 236, endPoint x: 775, endPoint y: 235, distance: 13.4
drag, startPoint x: 775, startPoint y: 269, endPoint x: 806, endPoint y: 259, distance: 32.9
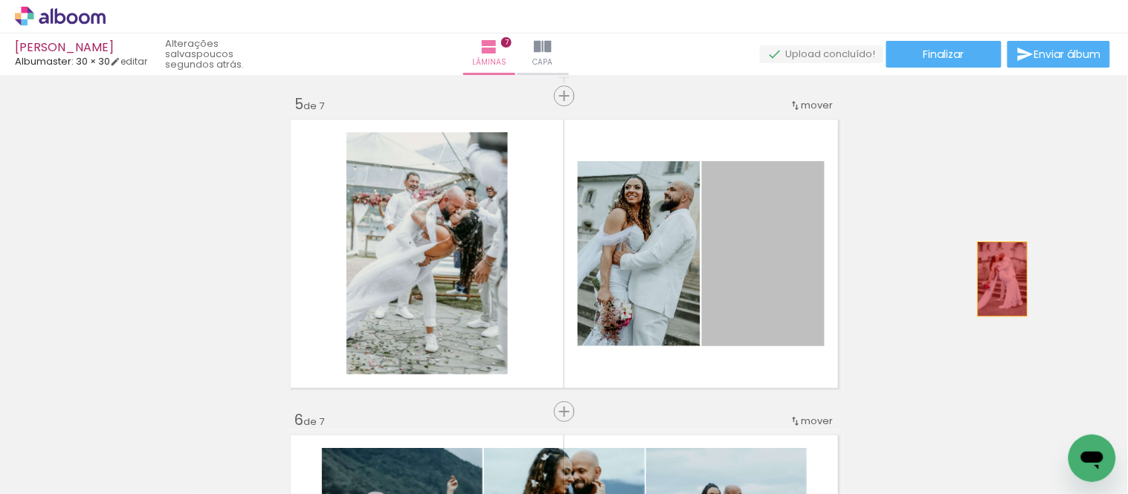
drag, startPoint x: 801, startPoint y: 287, endPoint x: 984, endPoint y: 271, distance: 183.6
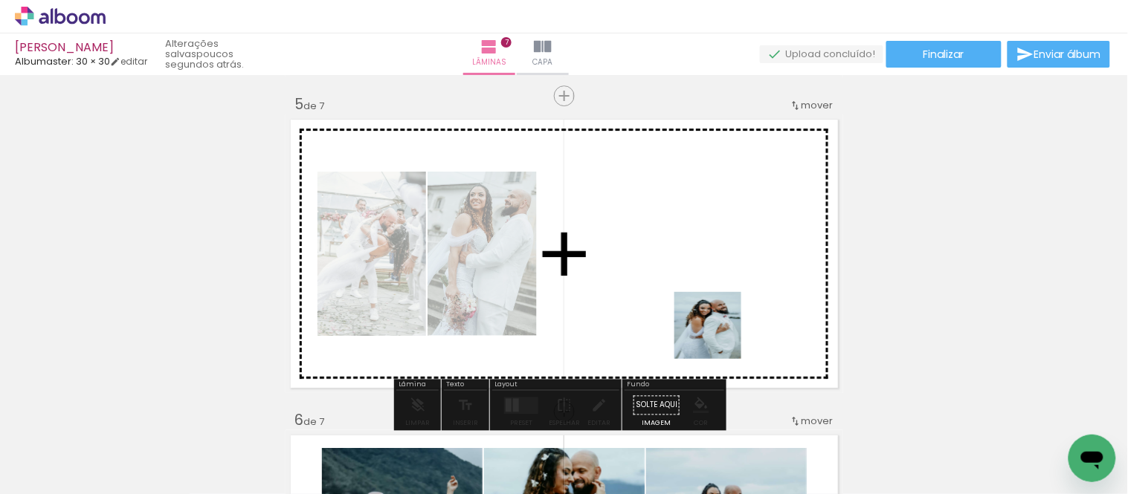
drag, startPoint x: 808, startPoint y: 457, endPoint x: 687, endPoint y: 280, distance: 214.5
click at [687, 280] on quentale-workspace at bounding box center [564, 247] width 1128 height 494
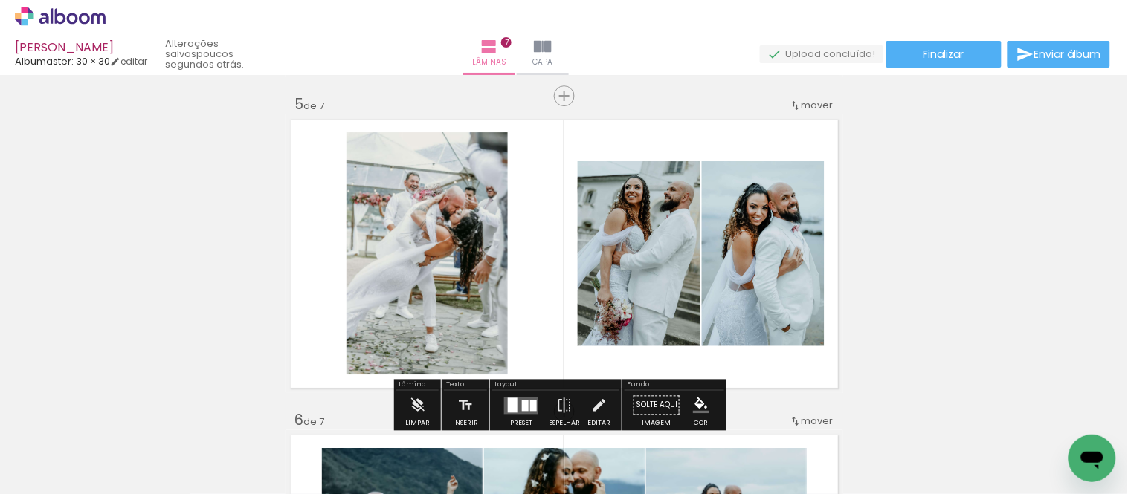
click at [942, 265] on div "Inserir lâmina 1 de 7 Inserir lâmina 2 de 7 Inserir lâmina 3 de 7 Inserir lâmin…" at bounding box center [564, 77] width 1128 height 2529
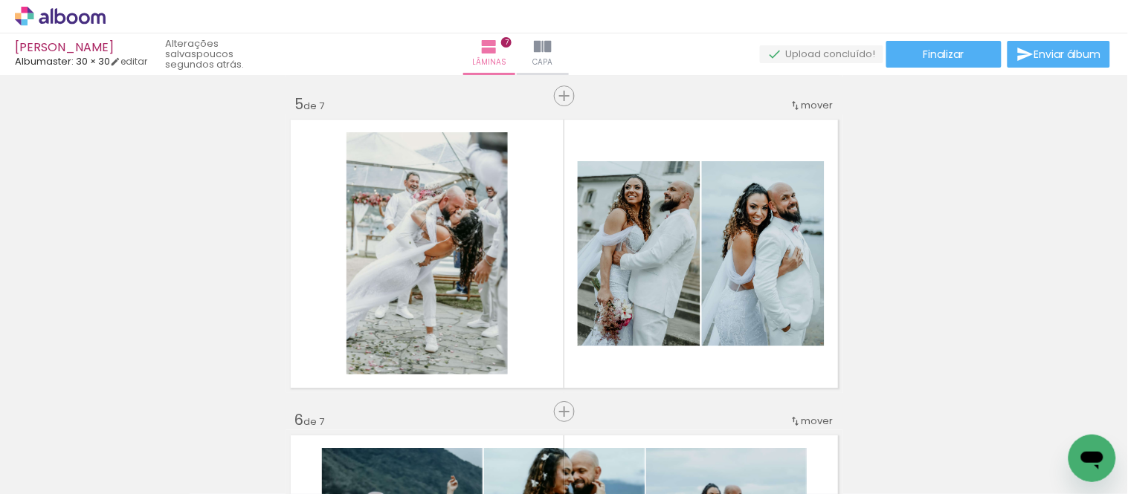
click at [366, 415] on iron-icon at bounding box center [360, 415] width 16 height 16
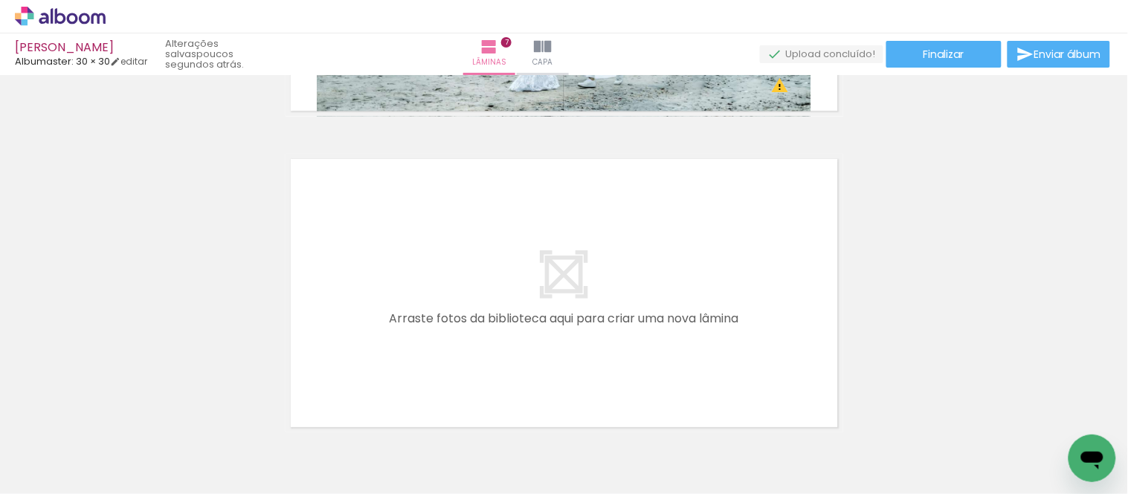
scroll to position [2259, 0]
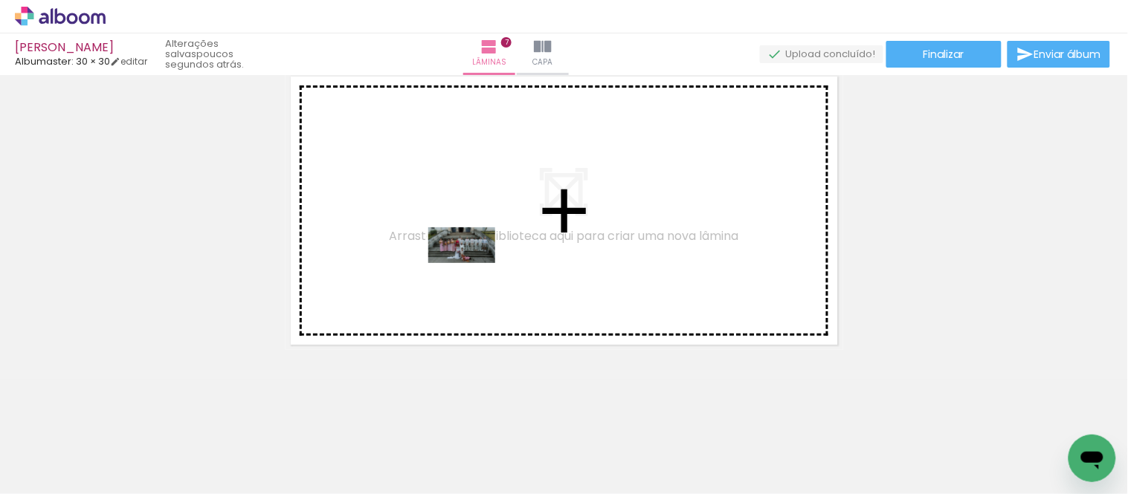
drag, startPoint x: 270, startPoint y: 447, endPoint x: 473, endPoint y: 272, distance: 267.8
click at [473, 272] on quentale-workspace at bounding box center [564, 247] width 1128 height 494
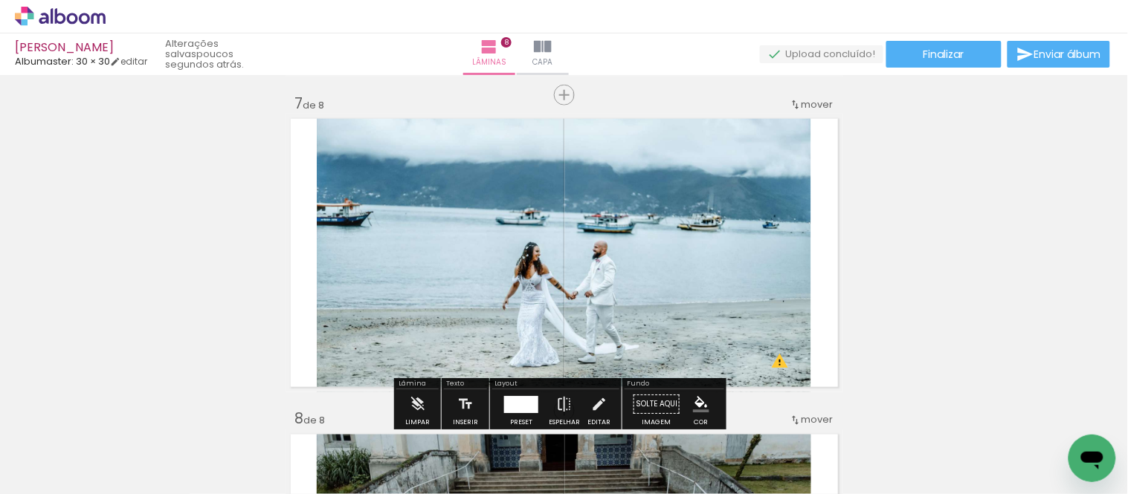
scroll to position [2314, 0]
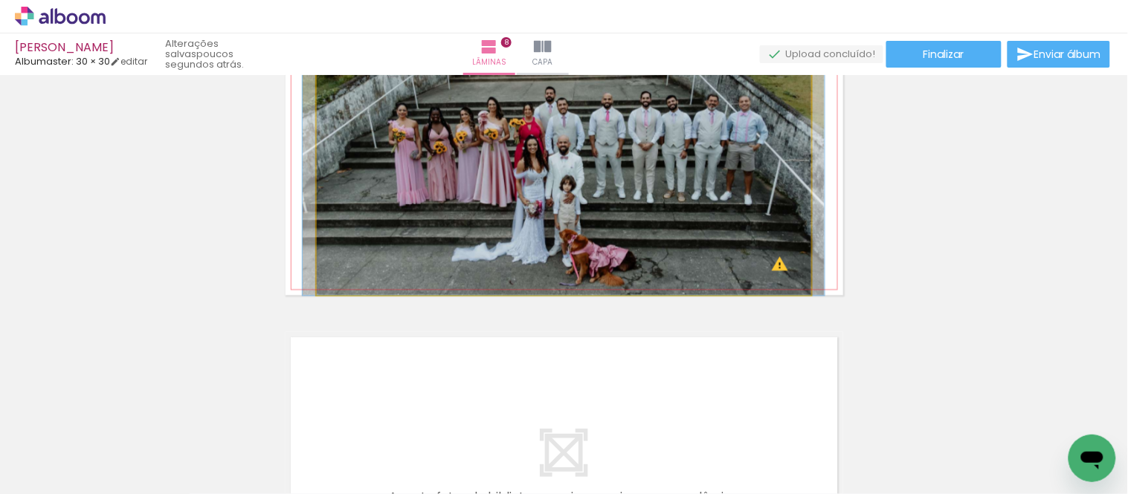
click at [685, 262] on quentale-photo at bounding box center [564, 155] width 494 height 279
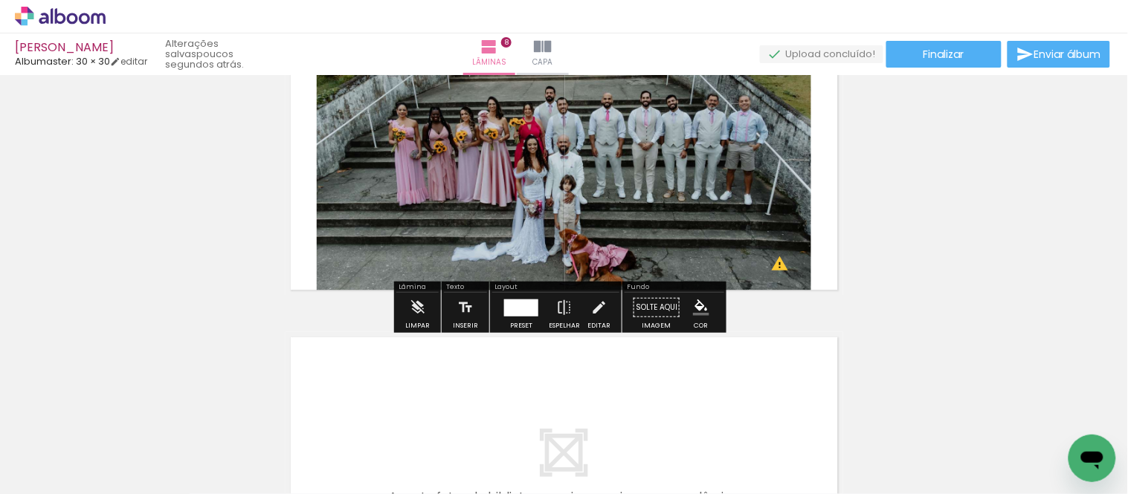
click at [552, 199] on quentale-photo at bounding box center [564, 155] width 494 height 279
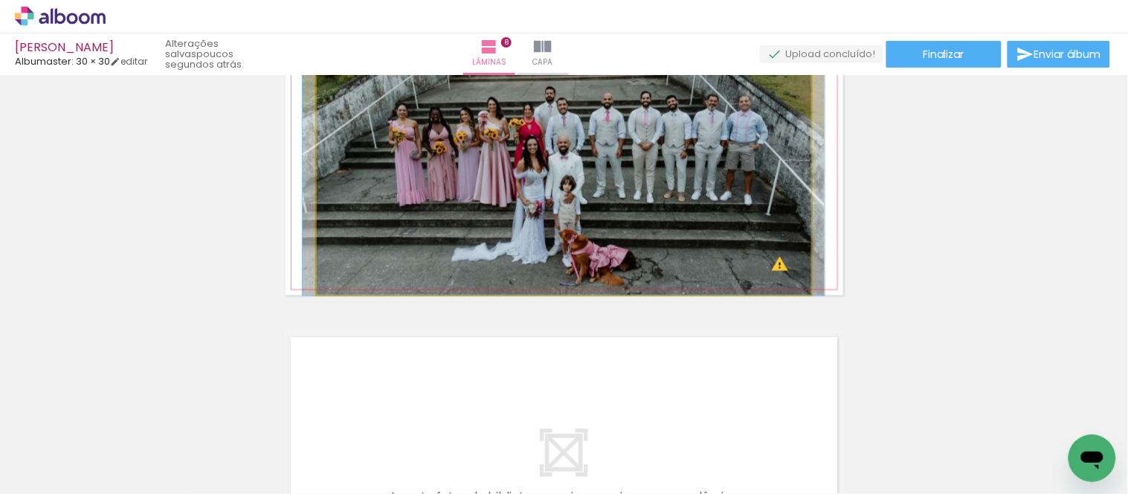
click at [552, 199] on quentale-photo at bounding box center [564, 155] width 494 height 279
click at [551, 205] on quentale-photo at bounding box center [564, 155] width 494 height 279
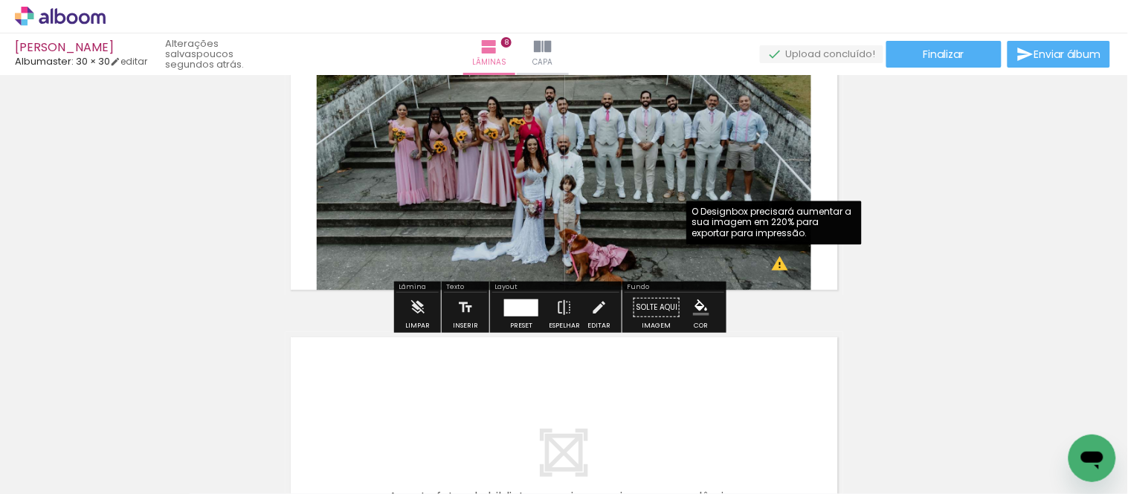
click at [777, 271] on quentale-photo at bounding box center [564, 155] width 494 height 279
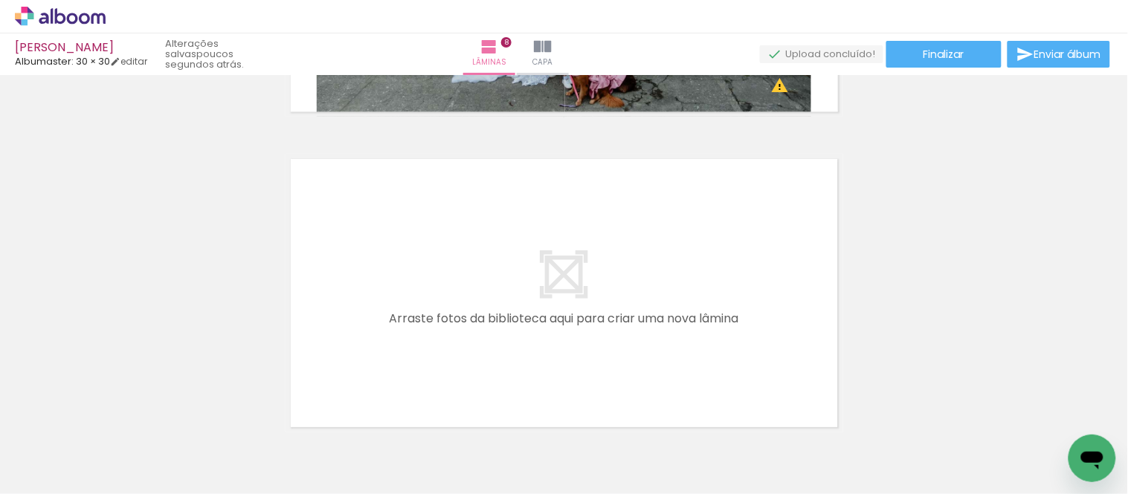
scroll to position [0, 2751]
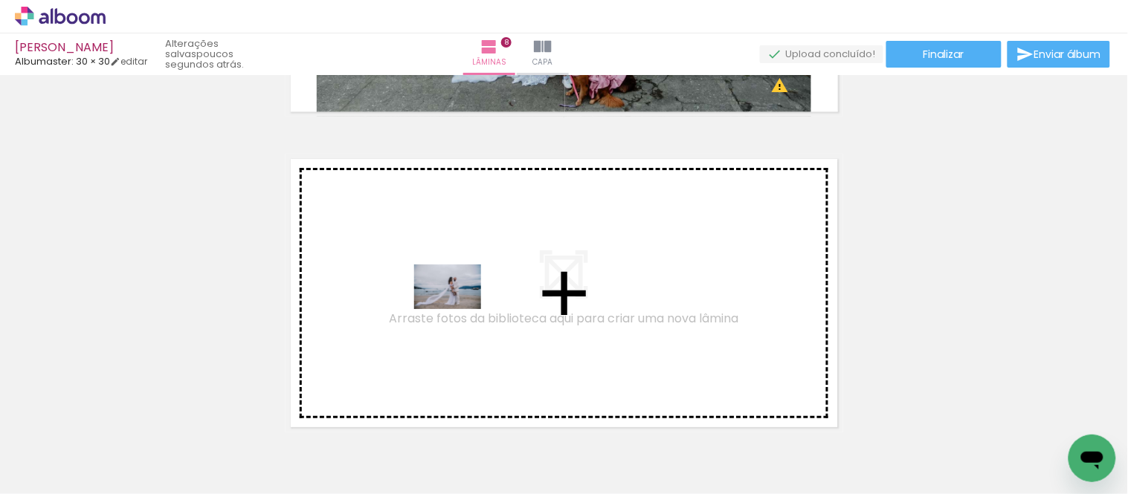
drag, startPoint x: 567, startPoint y: 457, endPoint x: 459, endPoint y: 309, distance: 182.9
click at [459, 309] on quentale-workspace at bounding box center [564, 247] width 1128 height 494
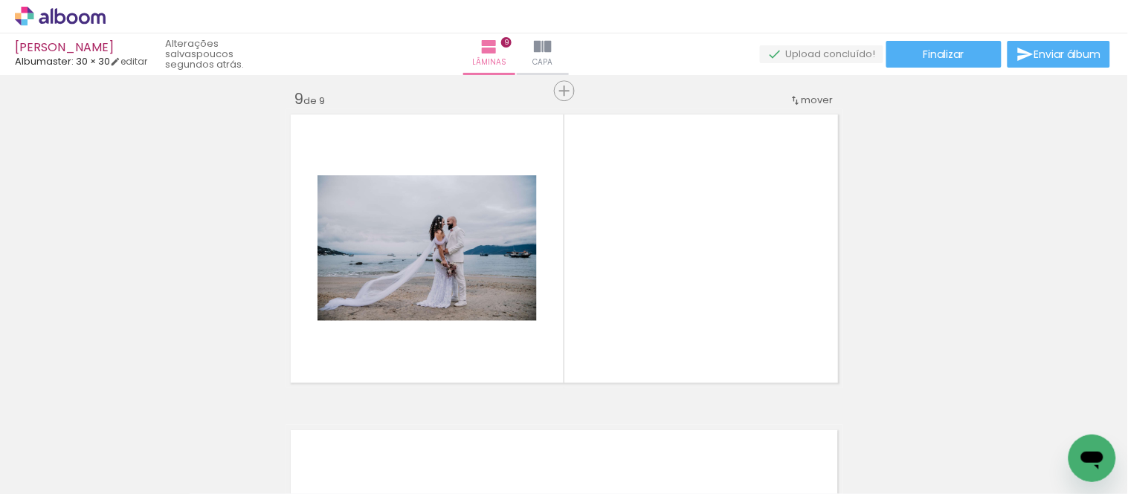
scroll to position [2546, 0]
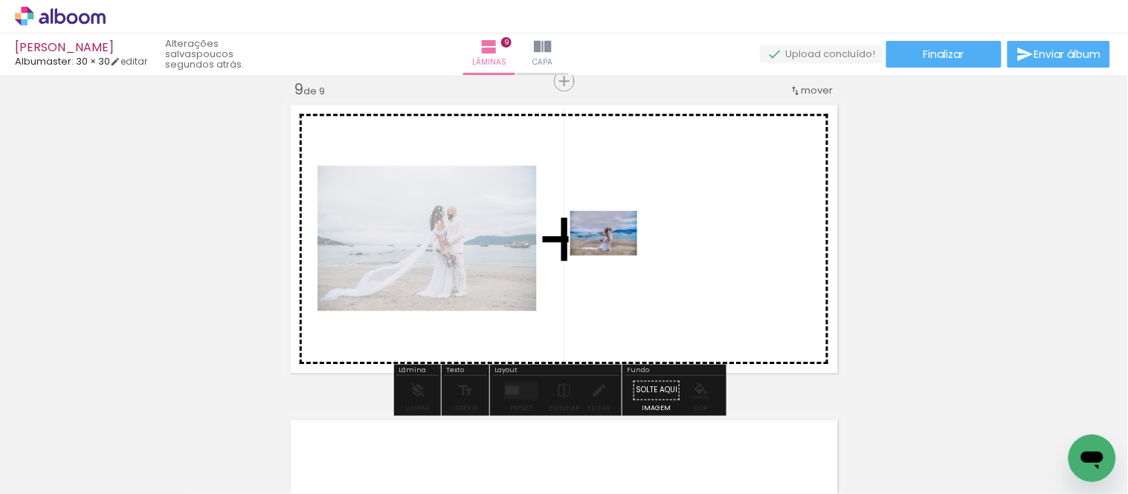
drag, startPoint x: 649, startPoint y: 430, endPoint x: 615, endPoint y: 256, distance: 177.3
click at [615, 256] on quentale-workspace at bounding box center [564, 247] width 1128 height 494
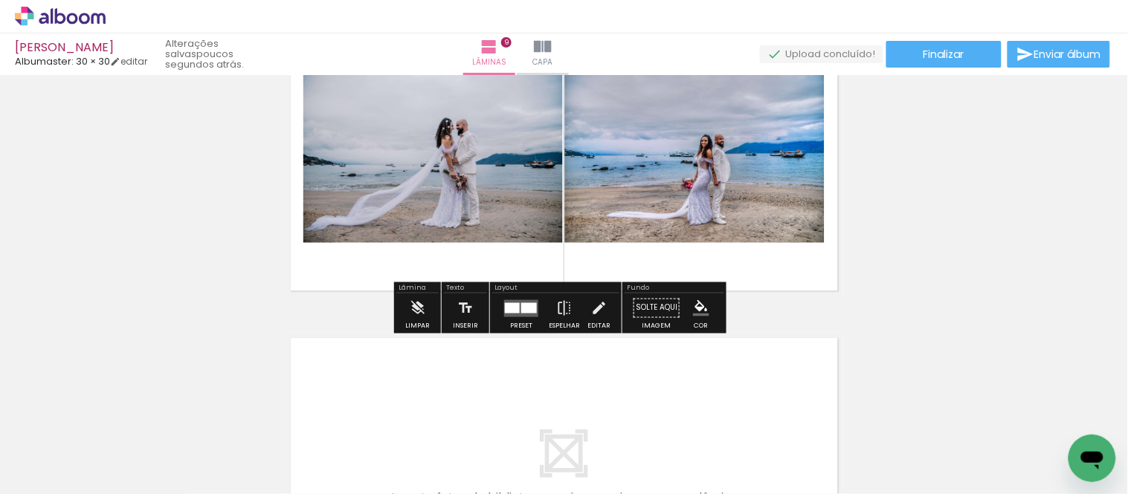
scroll to position [2712, 0]
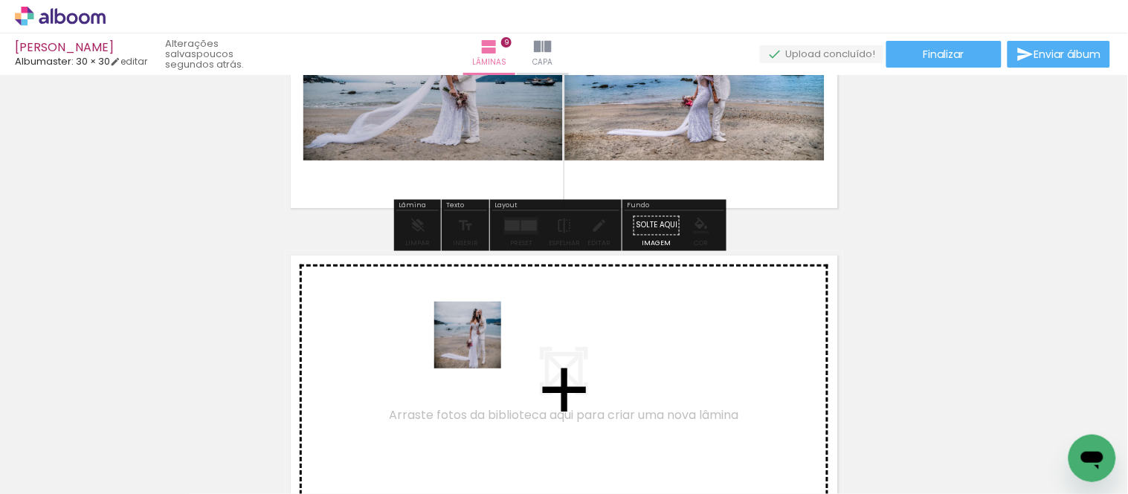
drag, startPoint x: 722, startPoint y: 451, endPoint x: 479, endPoint y: 346, distance: 264.5
click at [479, 346] on quentale-workspace at bounding box center [564, 247] width 1128 height 494
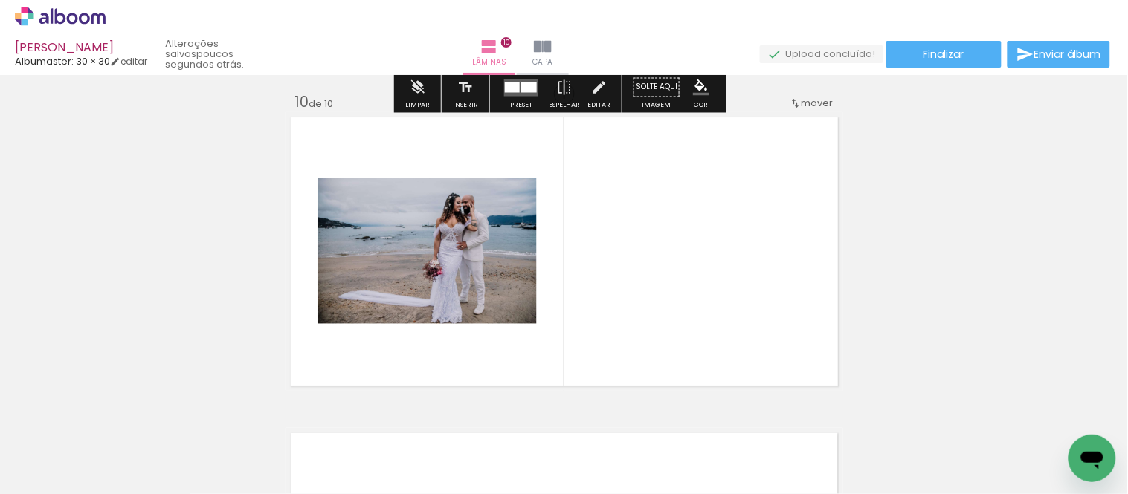
scroll to position [2863, 0]
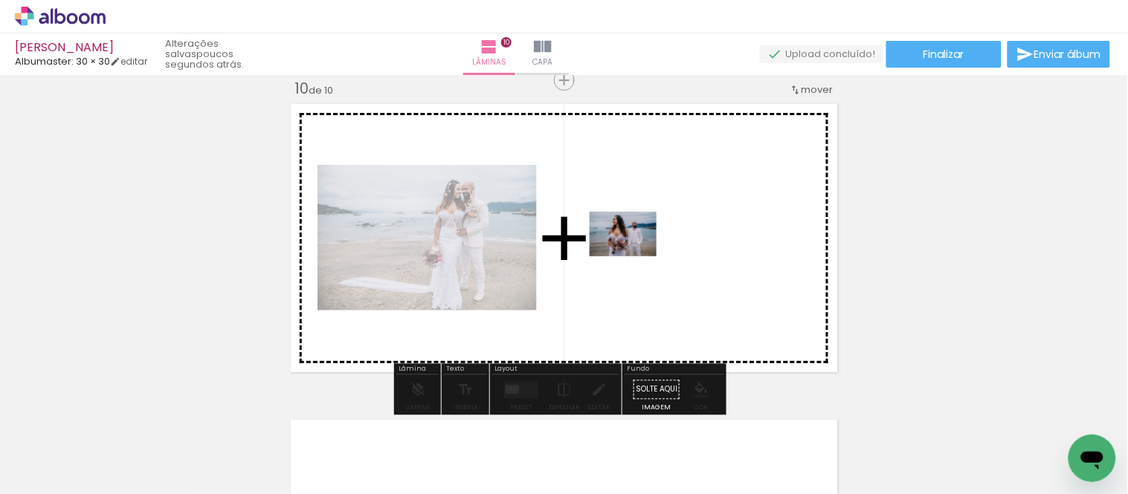
drag, startPoint x: 732, startPoint y: 375, endPoint x: 634, endPoint y: 257, distance: 154.2
click at [634, 257] on quentale-workspace at bounding box center [564, 247] width 1128 height 494
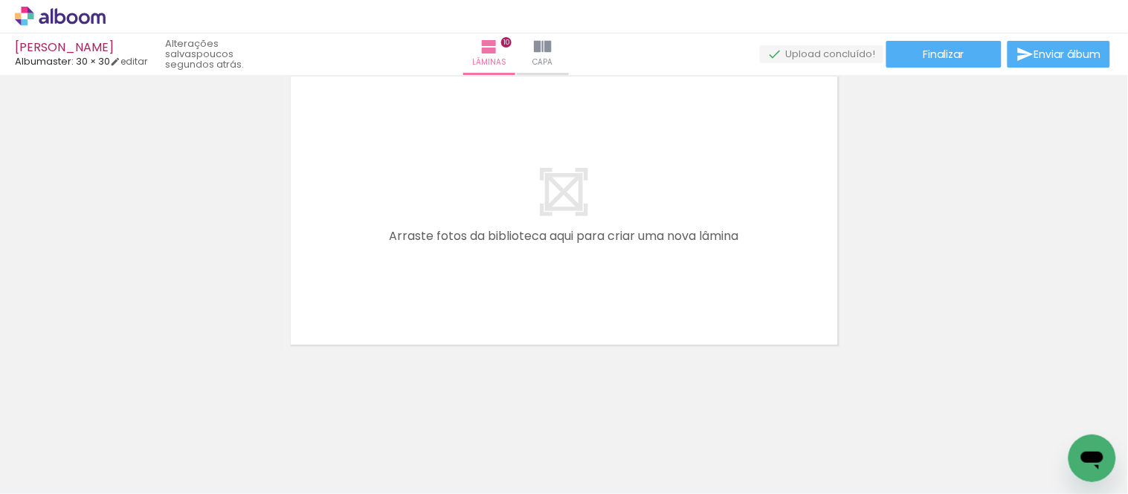
scroll to position [0, 3078]
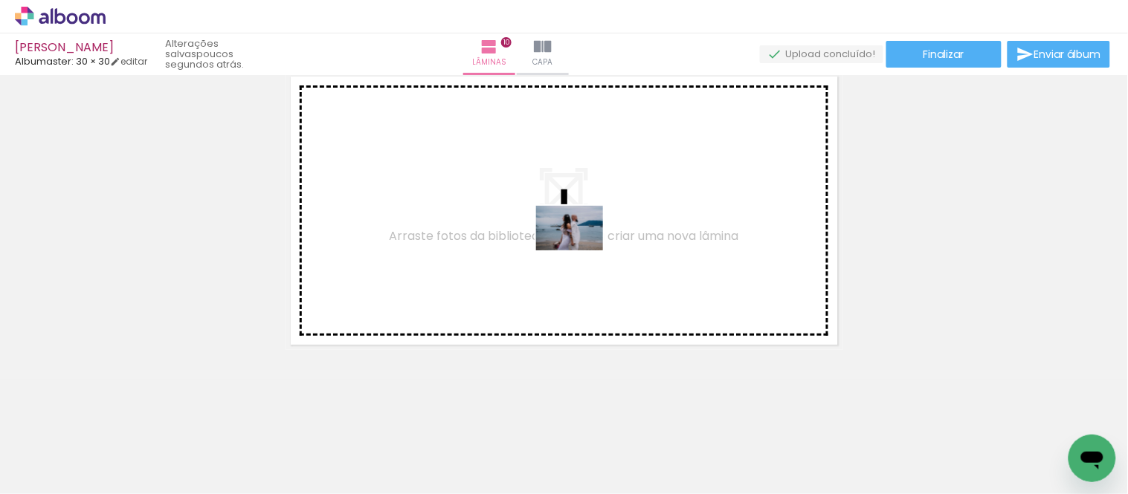
drag, startPoint x: 978, startPoint y: 448, endPoint x: 581, endPoint y: 251, distance: 443.9
click at [581, 251] on quentale-workspace at bounding box center [564, 247] width 1128 height 494
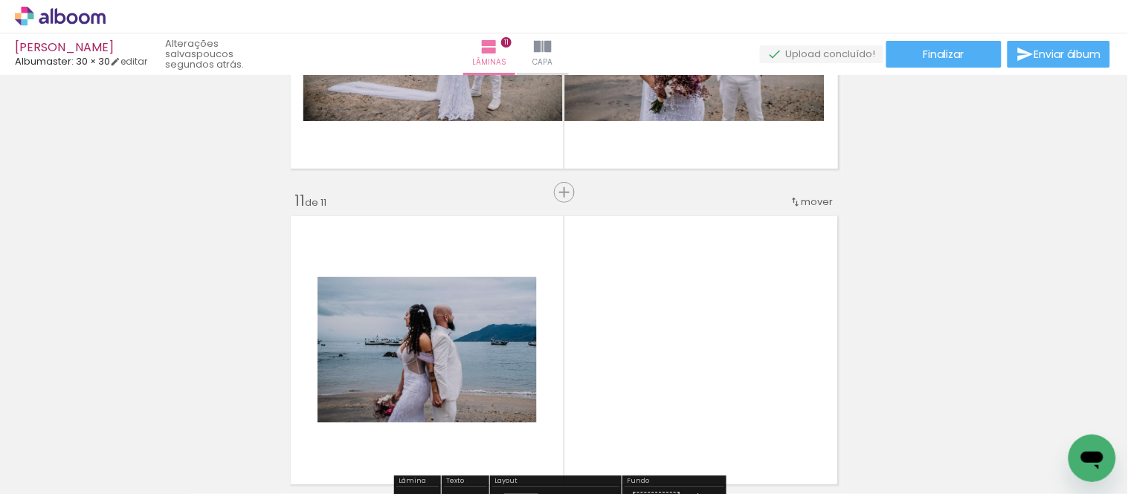
scroll to position [3096, 0]
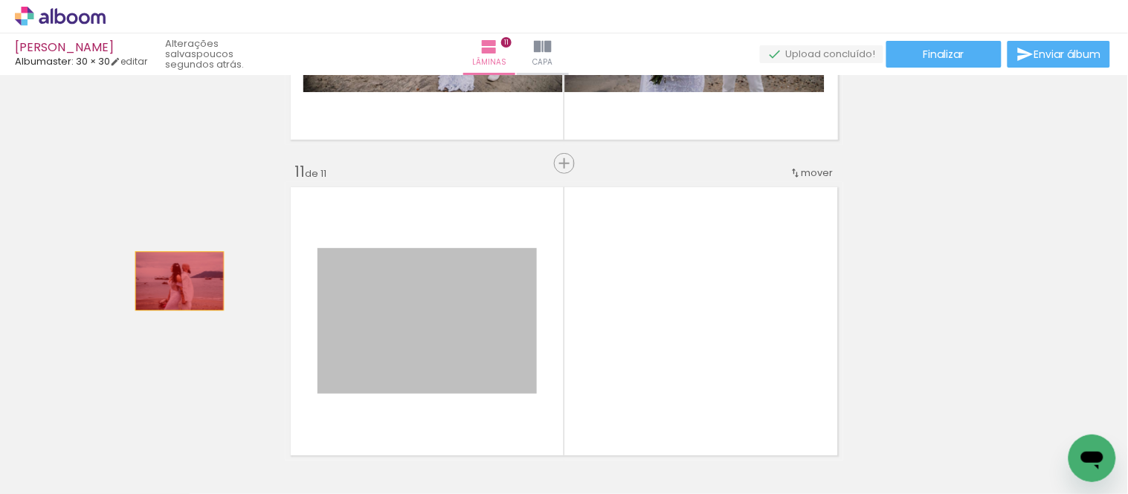
drag, startPoint x: 445, startPoint y: 321, endPoint x: 173, endPoint y: 281, distance: 274.3
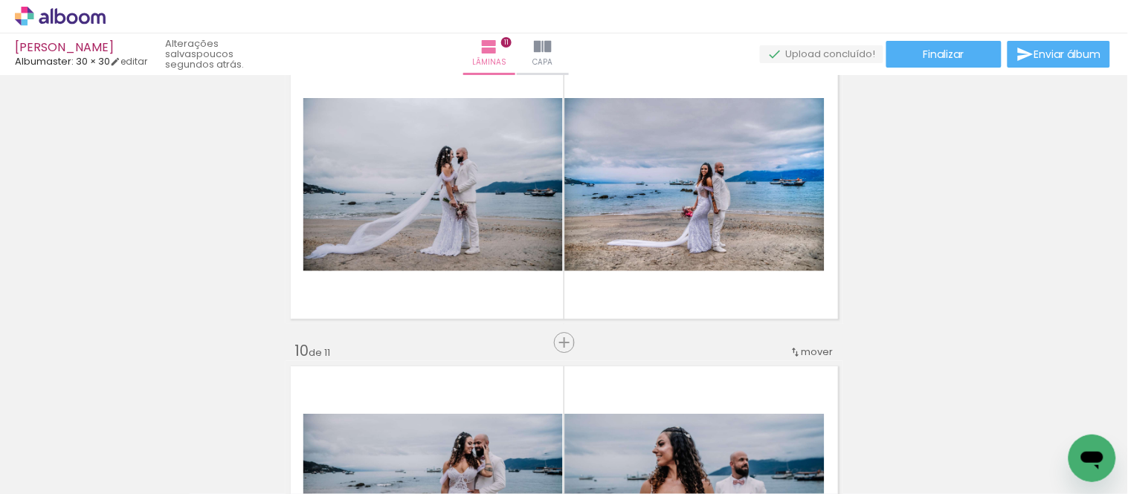
scroll to position [2600, 0]
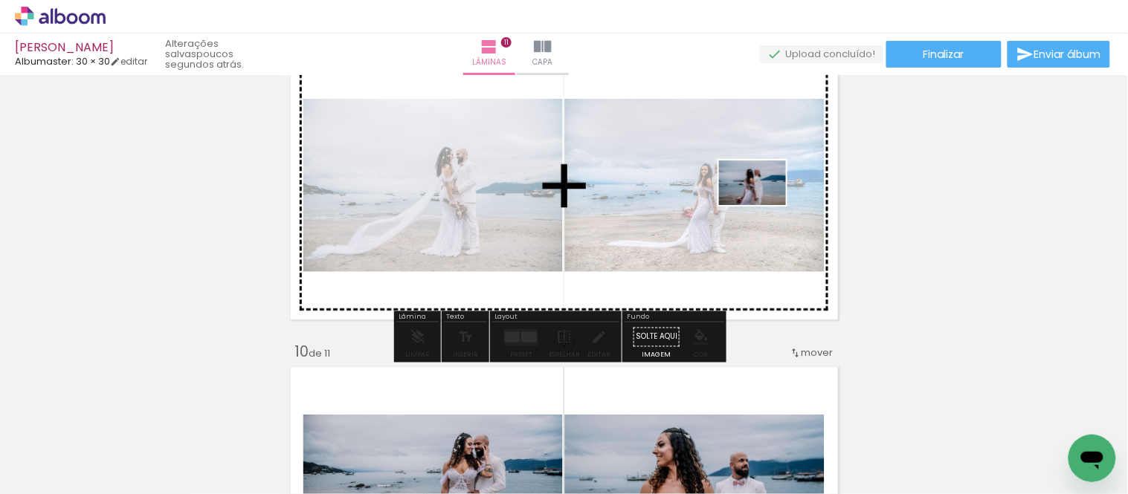
drag, startPoint x: 983, startPoint y: 441, endPoint x: 764, endPoint y: 206, distance: 321.4
click at [764, 206] on quentale-workspace at bounding box center [564, 247] width 1128 height 494
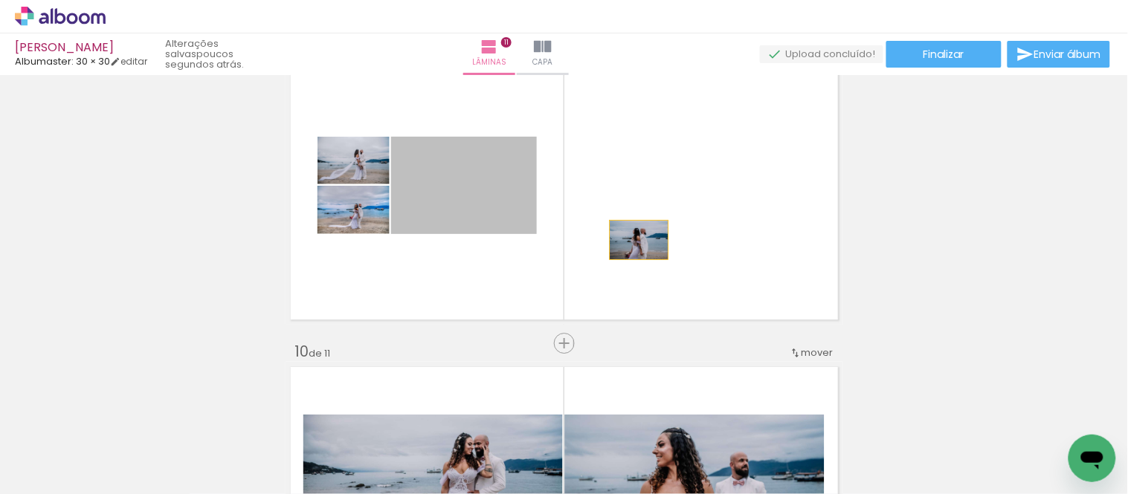
drag, startPoint x: 500, startPoint y: 204, endPoint x: 509, endPoint y: 212, distance: 12.2
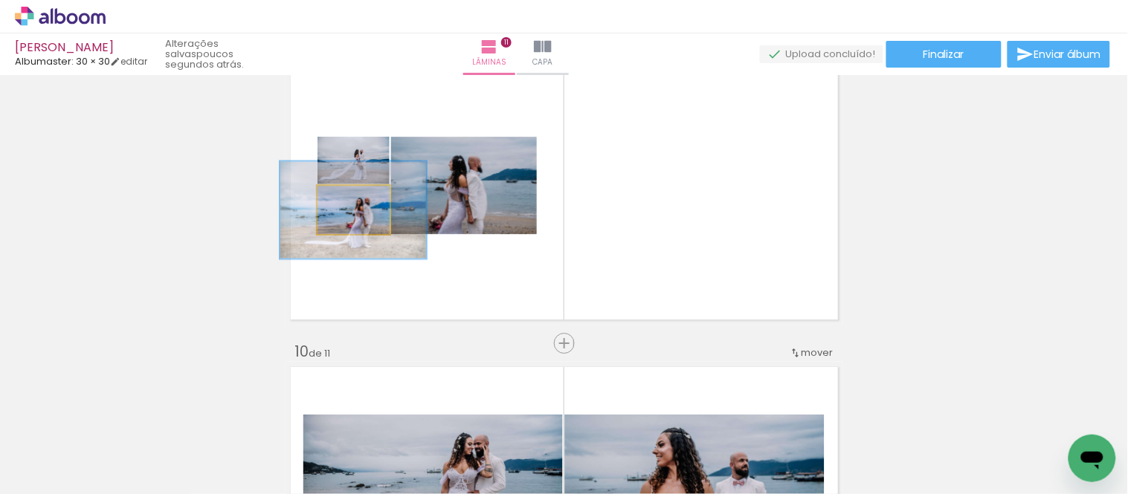
drag, startPoint x: 335, startPoint y: 201, endPoint x: 787, endPoint y: 171, distance: 453.1
type paper-slider "200"
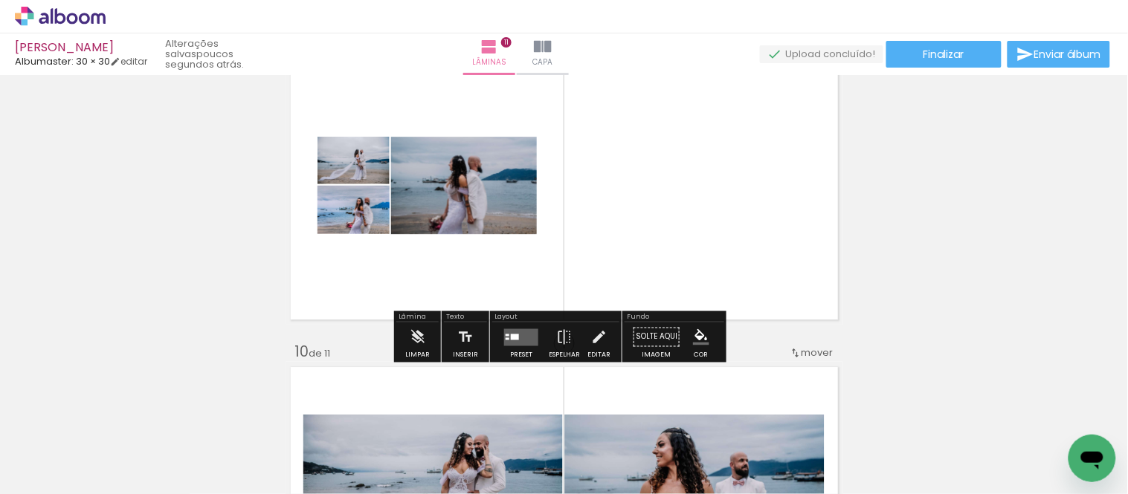
click at [387, 266] on quentale-layouter at bounding box center [565, 185] width 558 height 279
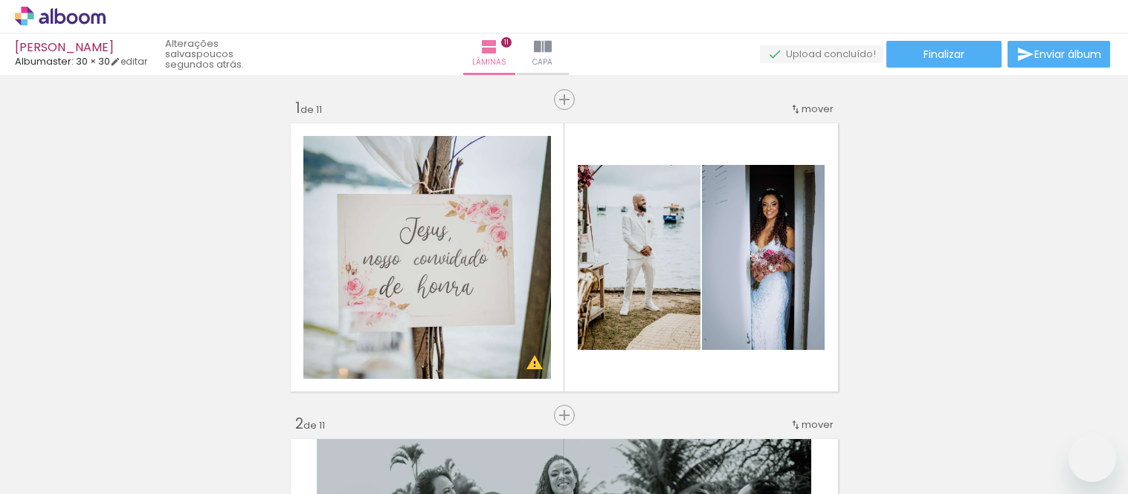
drag, startPoint x: 0, startPoint y: 0, endPoint x: 377, endPoint y: 318, distance: 493.3
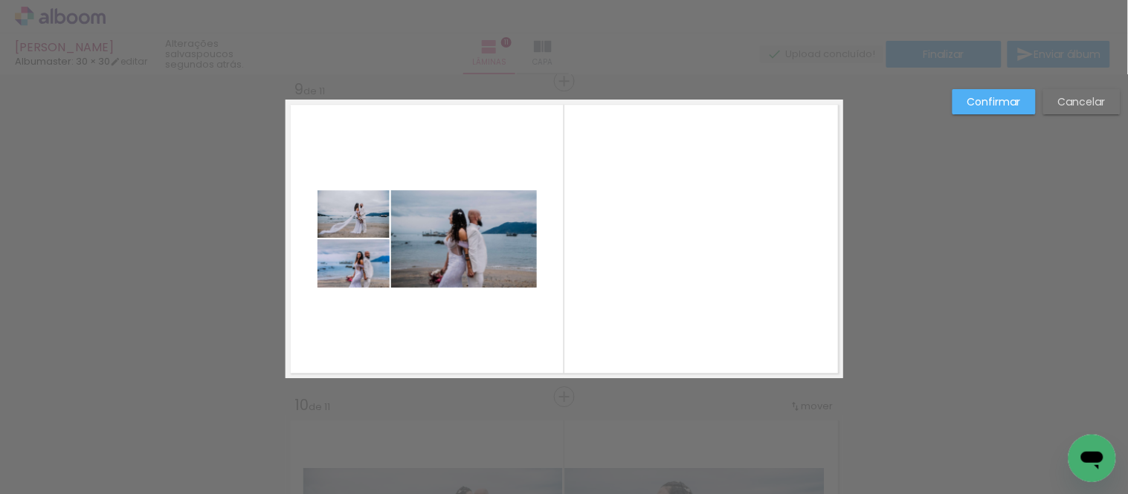
scroll to position [0, 3078]
click at [0, 0] on slot "Cancelar" at bounding box center [0, 0] width 0 height 0
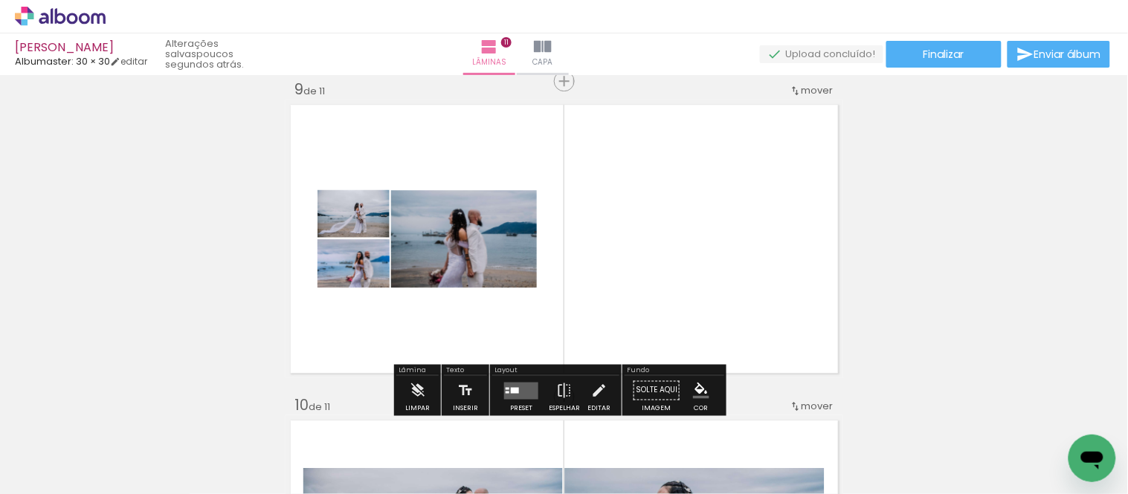
click at [517, 385] on quentale-layouter at bounding box center [521, 390] width 34 height 17
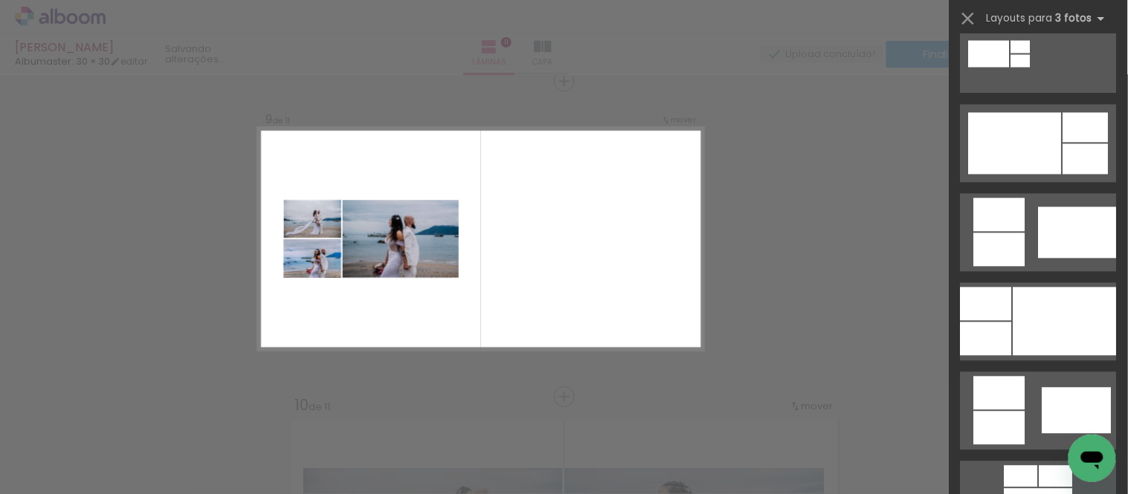
scroll to position [0, 0]
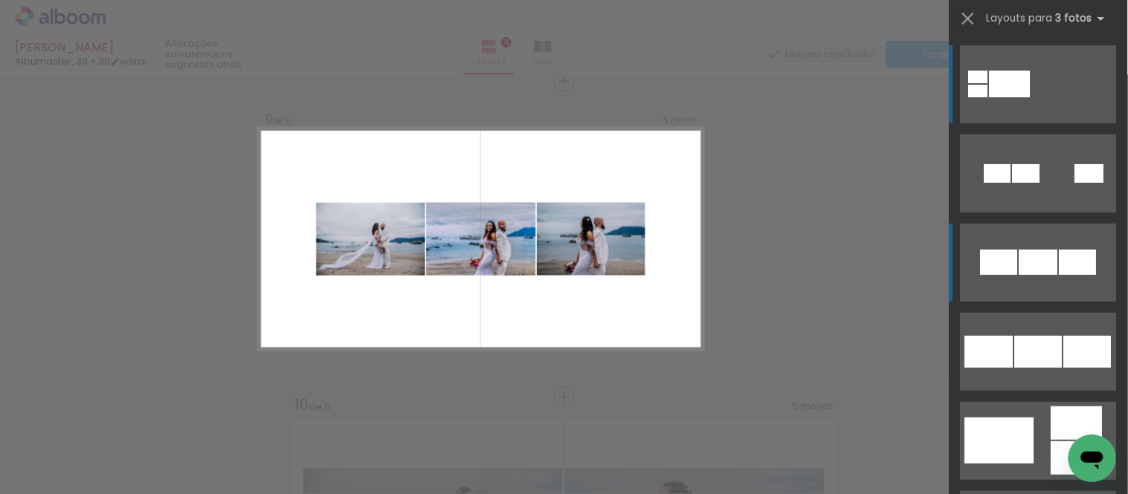
click at [1045, 265] on div at bounding box center [1038, 262] width 39 height 25
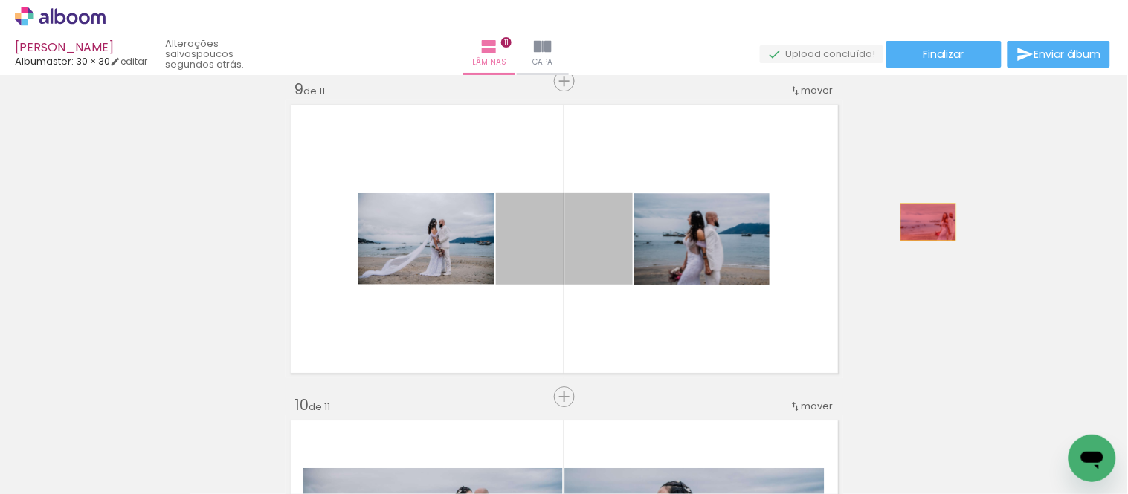
drag, startPoint x: 597, startPoint y: 271, endPoint x: 927, endPoint y: 221, distance: 334.0
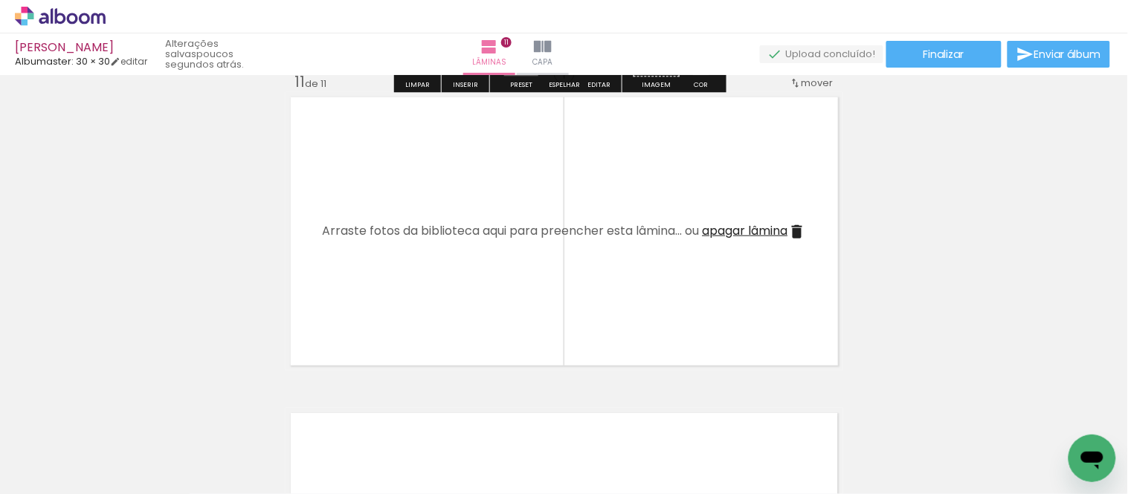
scroll to position [3207, 0]
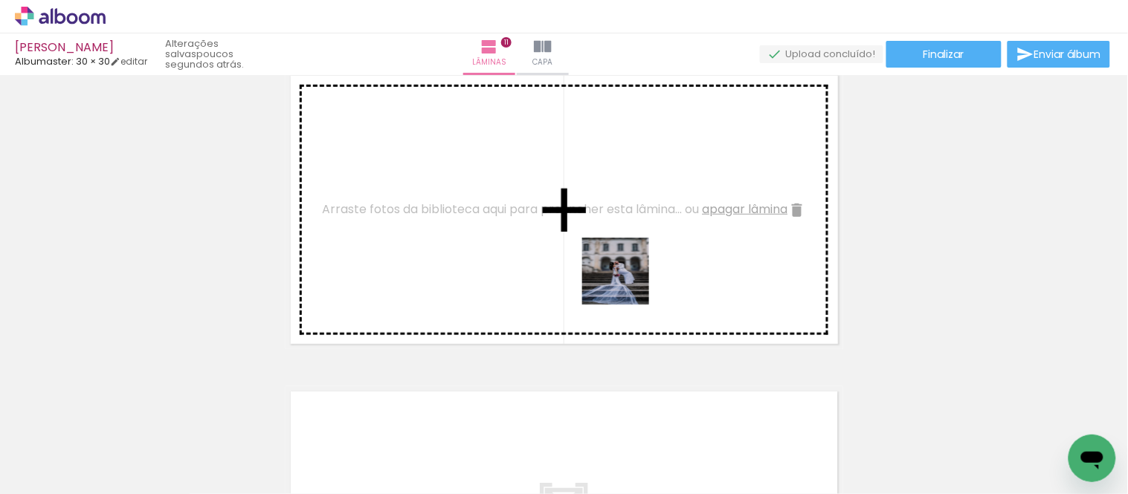
drag, startPoint x: 786, startPoint y: 418, endPoint x: 584, endPoint y: 238, distance: 270.7
click at [584, 238] on quentale-workspace at bounding box center [564, 247] width 1128 height 494
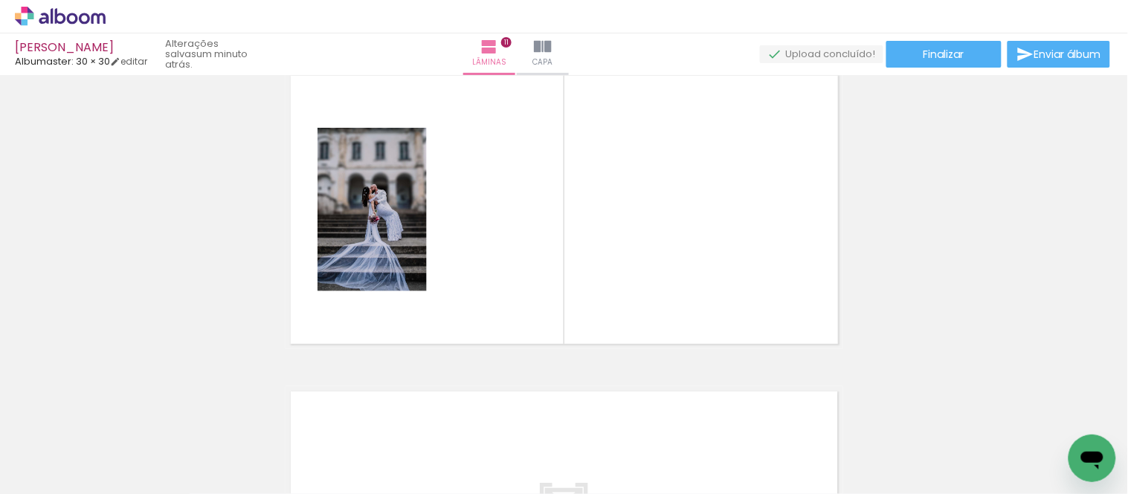
scroll to position [0, 1400]
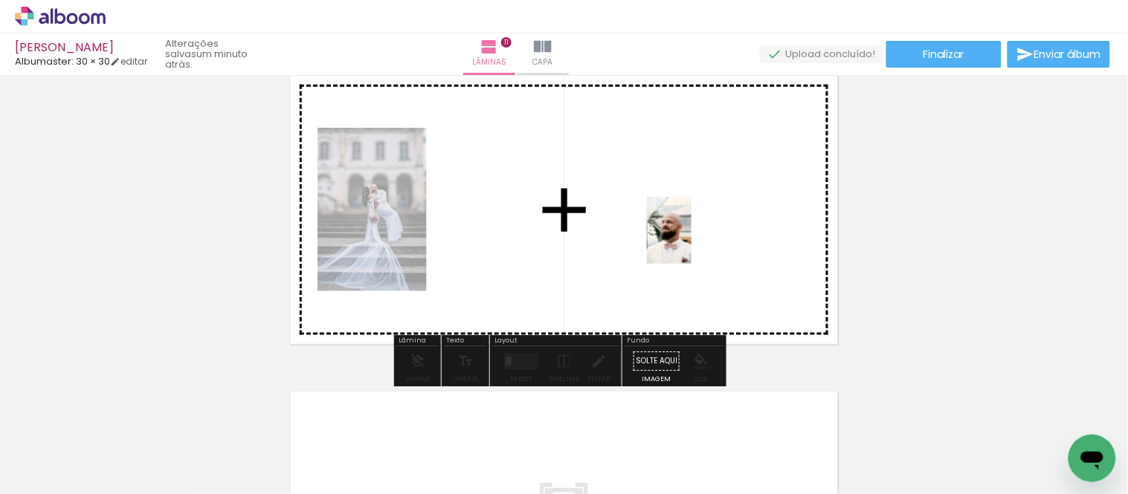
drag, startPoint x: 883, startPoint y: 457, endPoint x: 691, endPoint y: 242, distance: 288.0
click at [691, 242] on quentale-workspace at bounding box center [564, 247] width 1128 height 494
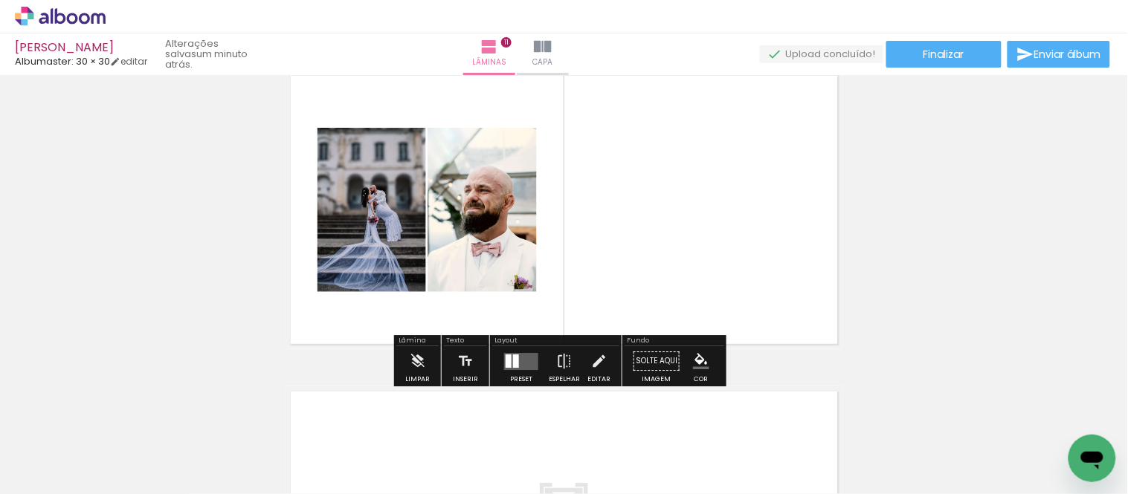
click at [506, 358] on div at bounding box center [509, 361] width 6 height 13
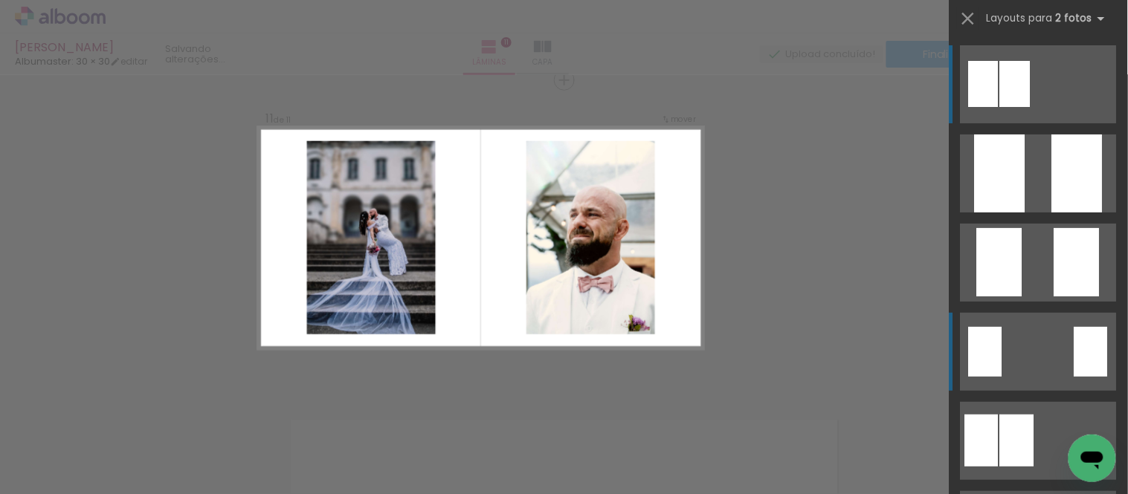
scroll to position [3178, 0]
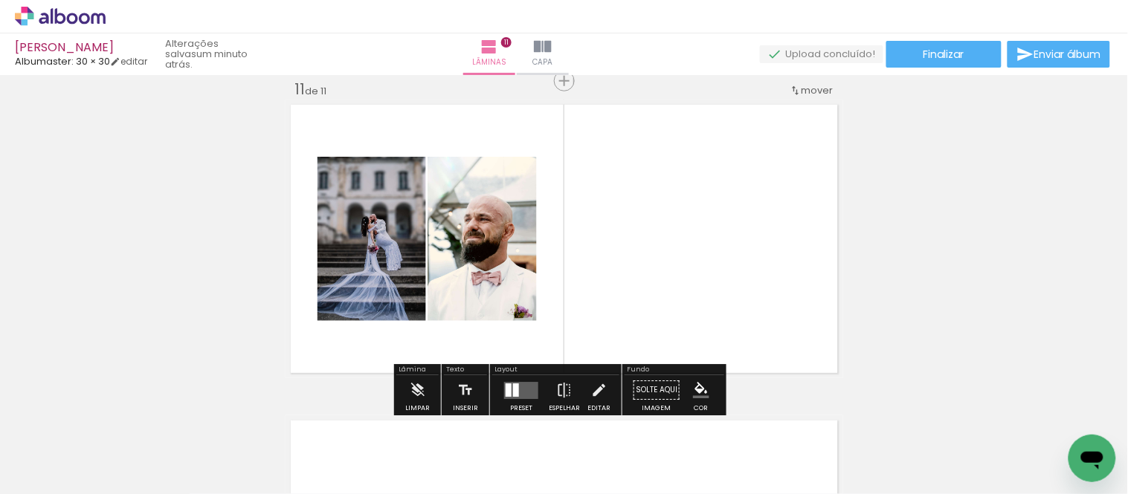
scroll to position [3261, 0]
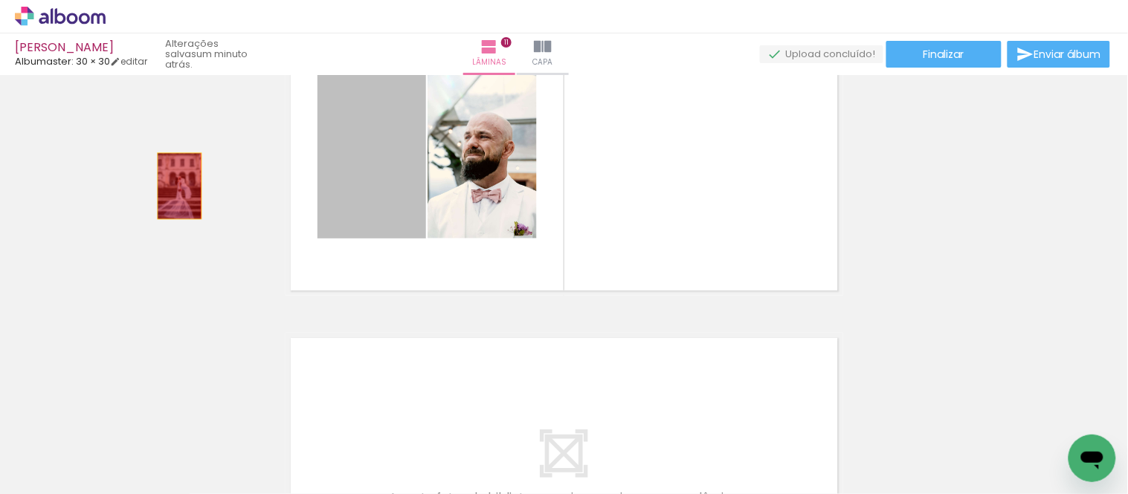
drag, startPoint x: 370, startPoint y: 172, endPoint x: 173, endPoint y: 187, distance: 196.8
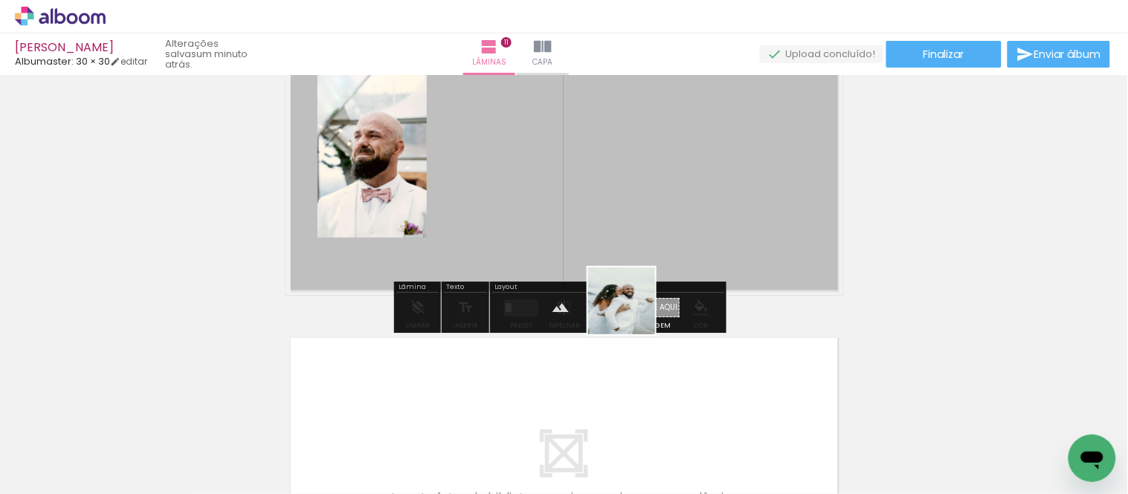
drag, startPoint x: 734, startPoint y: 436, endPoint x: 808, endPoint y: 403, distance: 81.5
click at [569, 196] on quentale-workspace at bounding box center [564, 247] width 1128 height 494
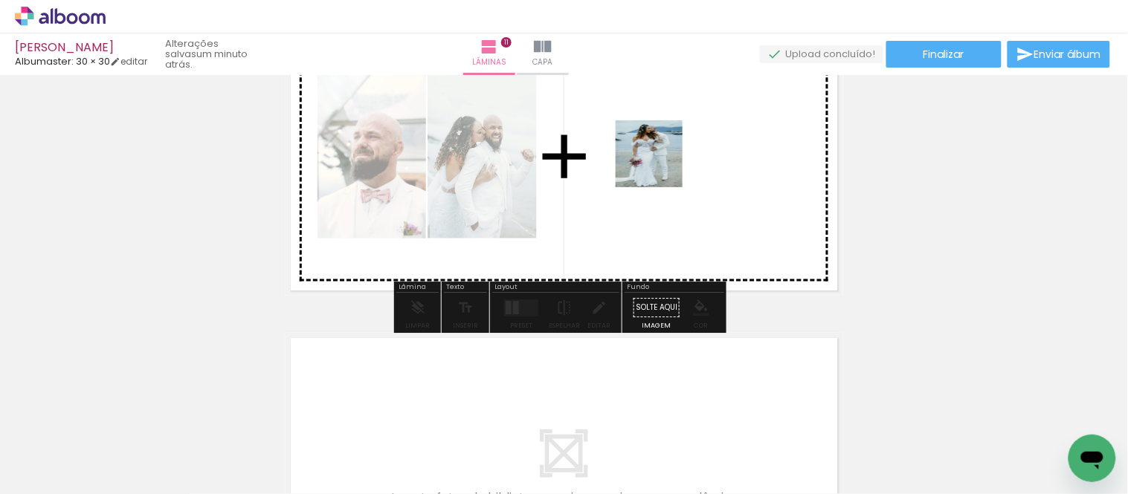
drag, startPoint x: 811, startPoint y: 457, endPoint x: 668, endPoint y: 161, distance: 329.5
click at [668, 161] on quentale-workspace at bounding box center [564, 247] width 1128 height 494
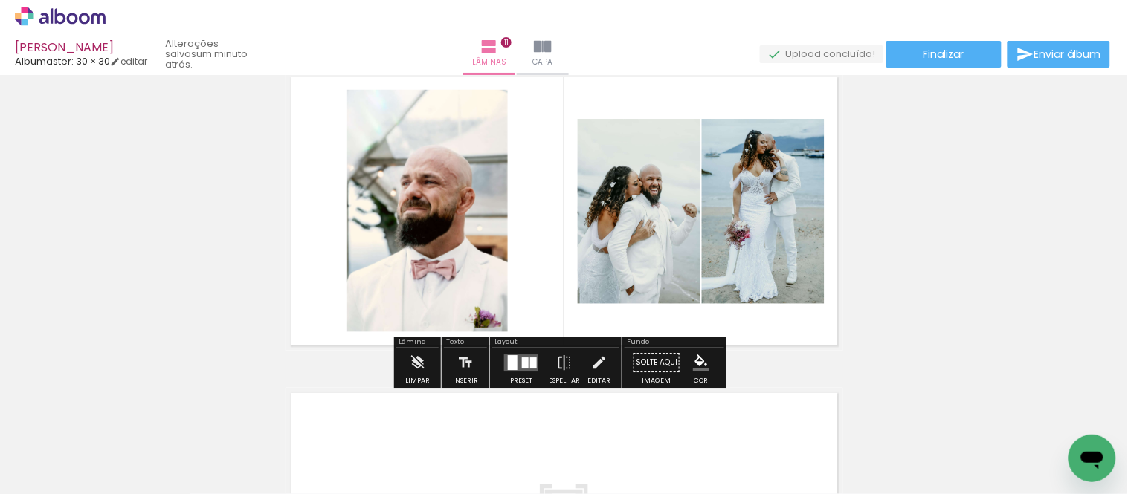
scroll to position [3178, 0]
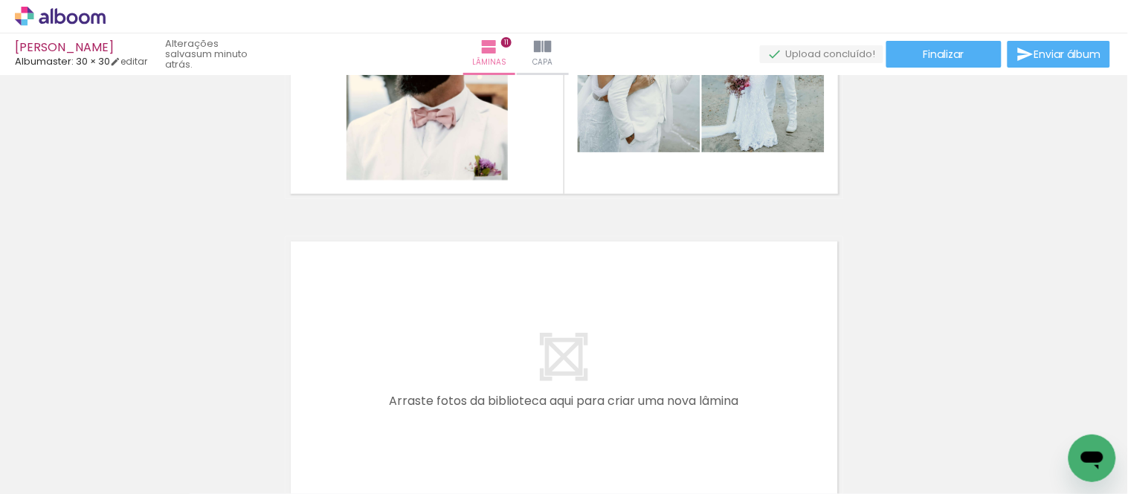
scroll to position [0, 0]
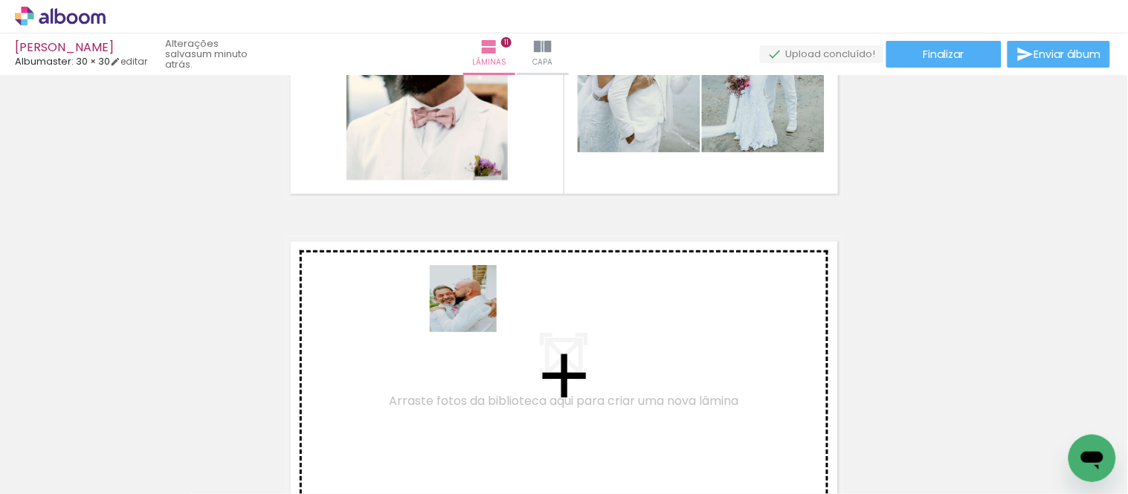
drag, startPoint x: 385, startPoint y: 442, endPoint x: 473, endPoint y: 301, distance: 165.7
click at [473, 301] on quentale-workspace at bounding box center [564, 247] width 1128 height 494
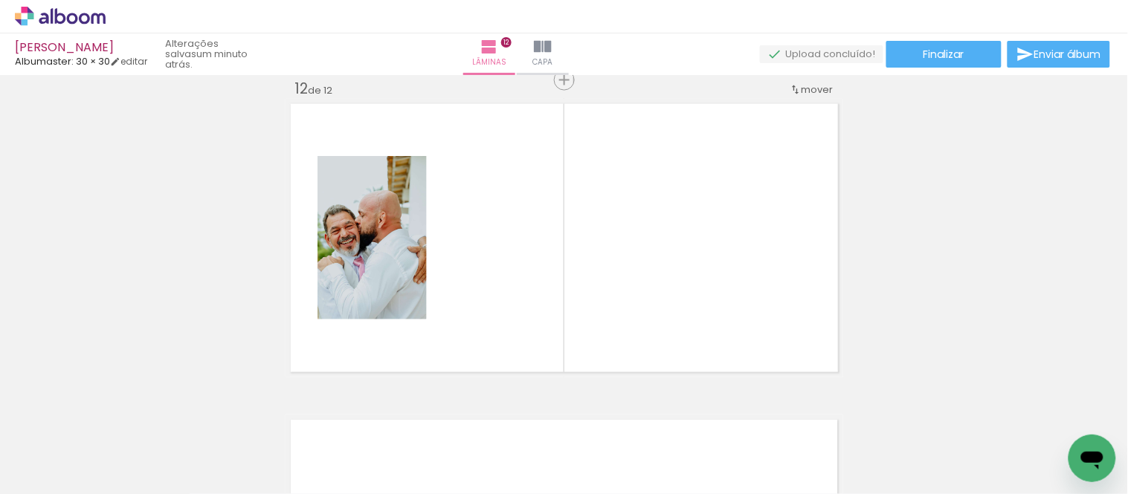
scroll to position [0, 2013]
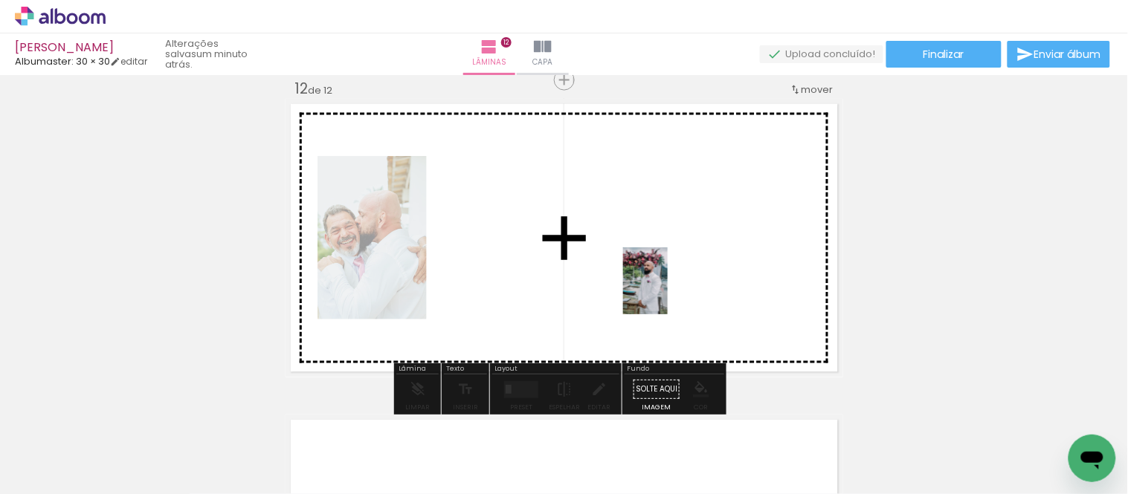
drag, startPoint x: 626, startPoint y: 439, endPoint x: 668, endPoint y: 292, distance: 152.3
click at [668, 292] on quentale-workspace at bounding box center [564, 247] width 1128 height 494
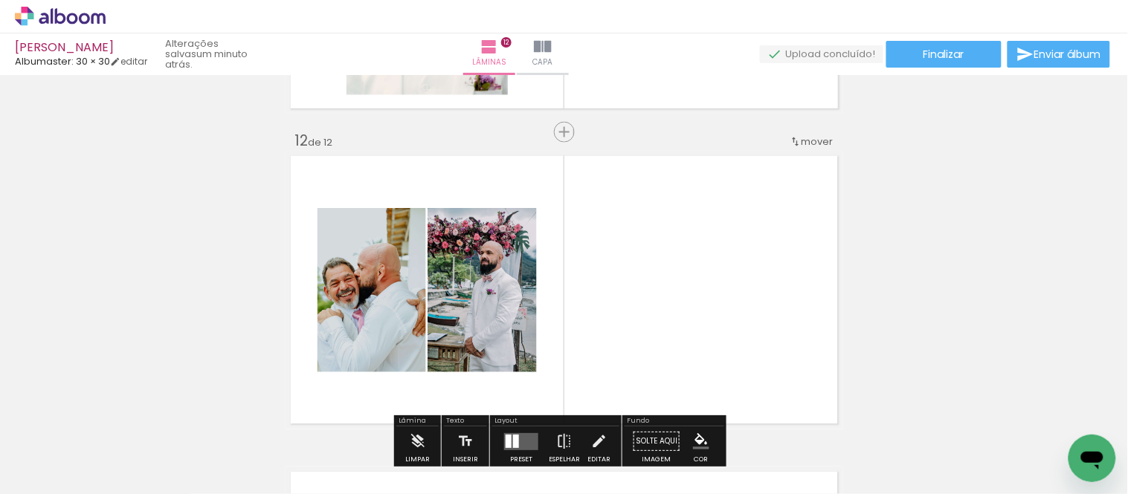
scroll to position [3495, 0]
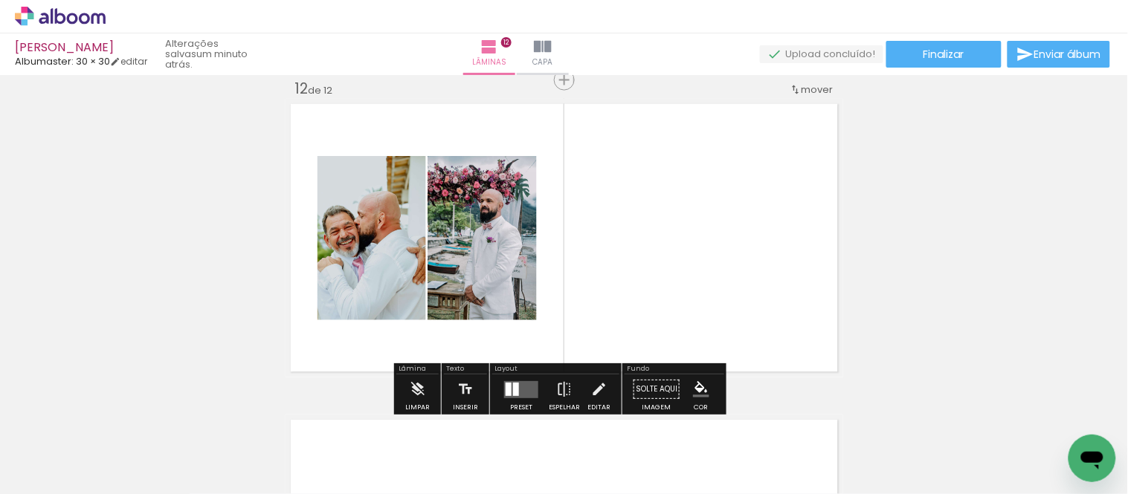
click at [515, 390] on quentale-layouter at bounding box center [521, 389] width 34 height 17
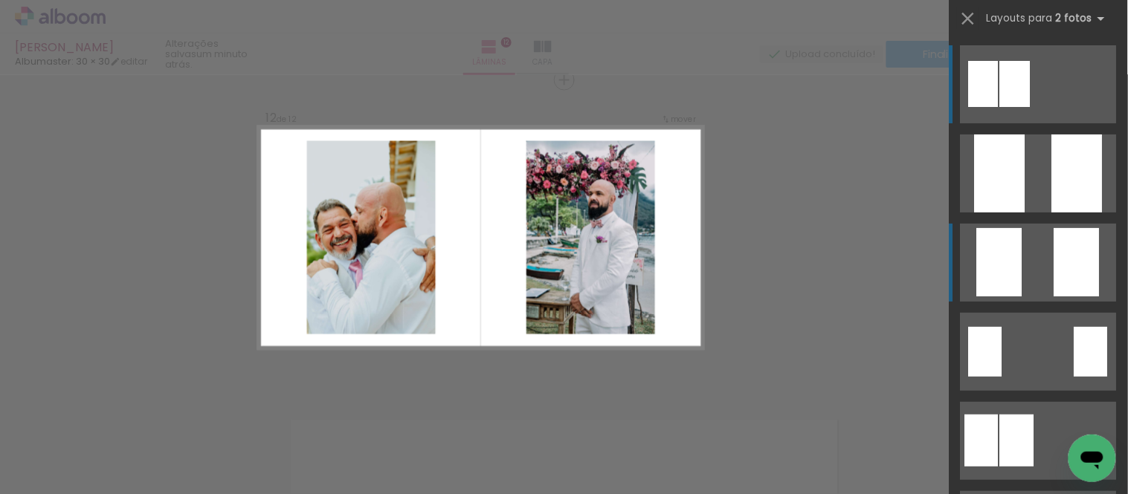
click at [1068, 266] on div at bounding box center [1076, 262] width 45 height 68
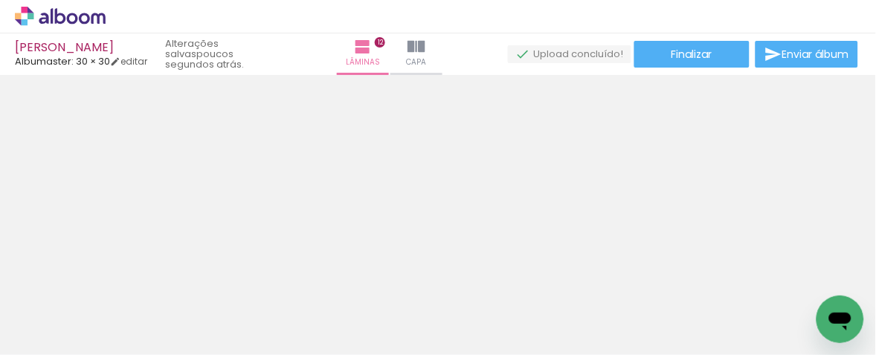
scroll to position [3503, 0]
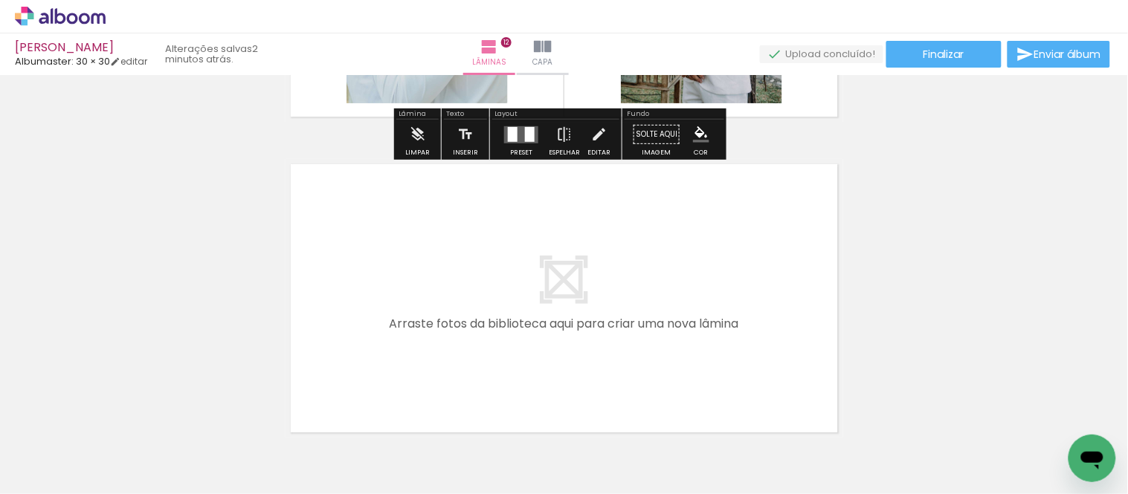
scroll to position [3756, 0]
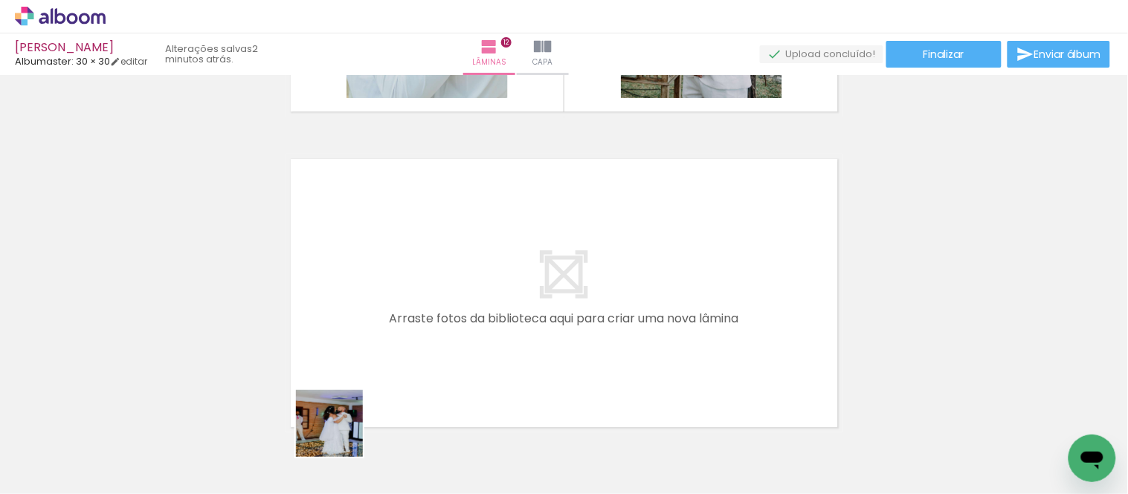
drag, startPoint x: 333, startPoint y: 458, endPoint x: 340, endPoint y: 435, distance: 24.0
click at [340, 355] on div at bounding box center [327, 444] width 48 height 74
drag, startPoint x: 501, startPoint y: 442, endPoint x: 440, endPoint y: 347, distance: 112.4
click at [440, 347] on quentale-workspace at bounding box center [564, 247] width 1128 height 494
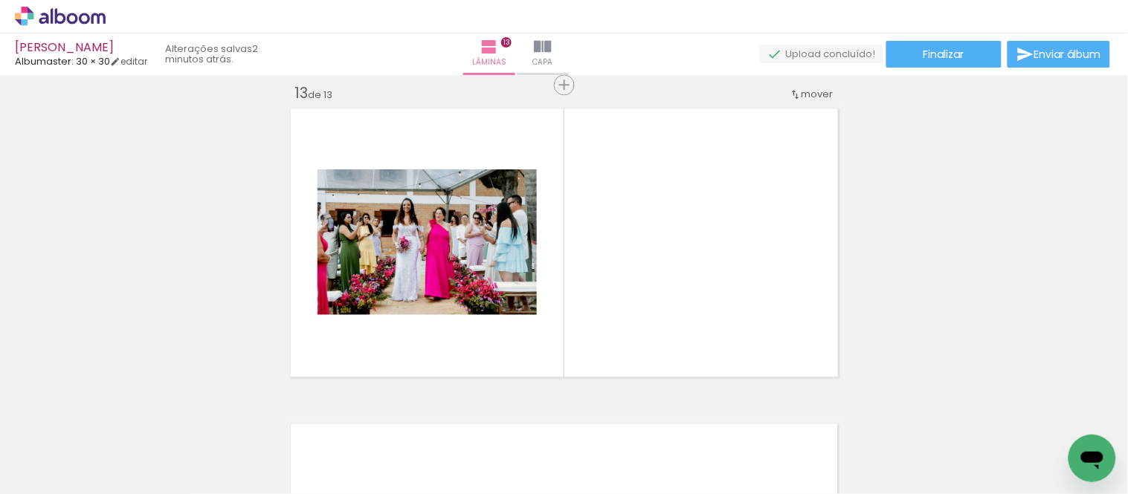
scroll to position [3810, 0]
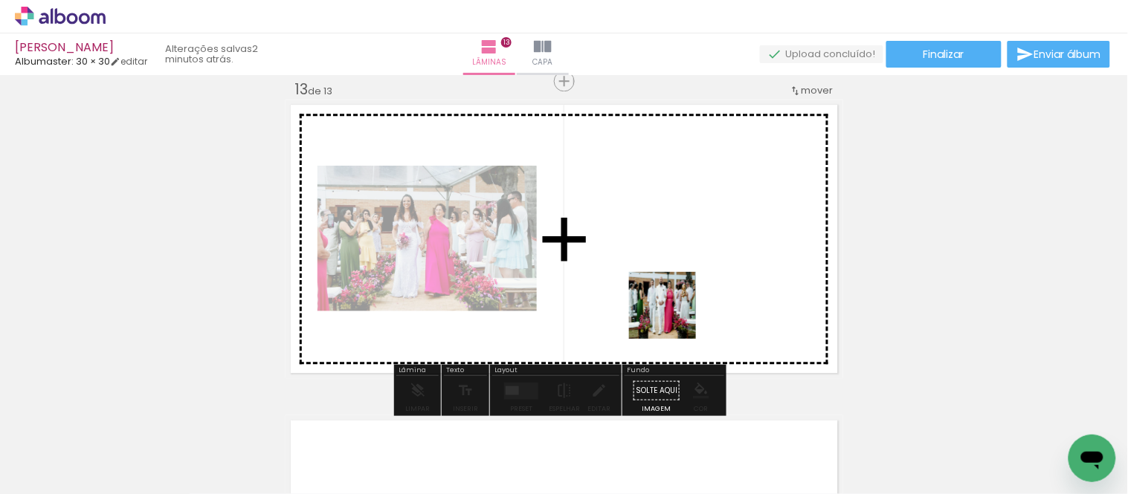
drag, startPoint x: 671, startPoint y: 441, endPoint x: 674, endPoint y: 286, distance: 155.4
click at [674, 286] on quentale-workspace at bounding box center [564, 247] width 1128 height 494
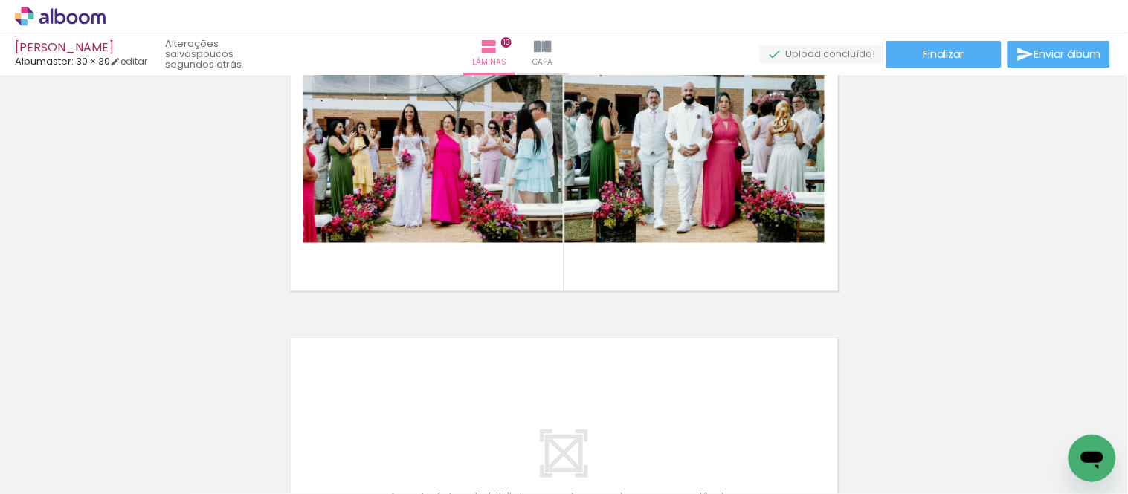
scroll to position [3975, 0]
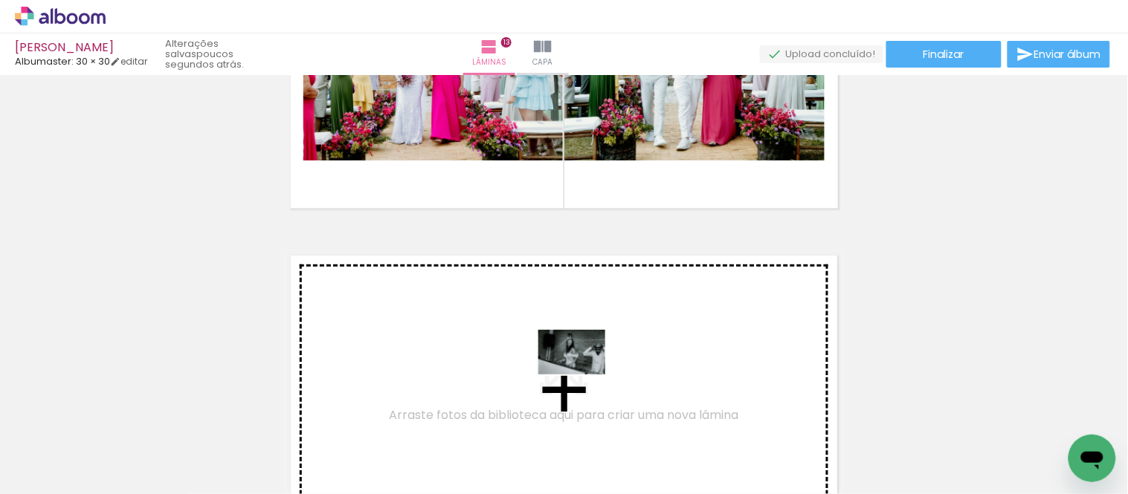
drag, startPoint x: 775, startPoint y: 464, endPoint x: 920, endPoint y: 458, distance: 145.8
click at [580, 355] on quentale-workspace at bounding box center [564, 247] width 1128 height 494
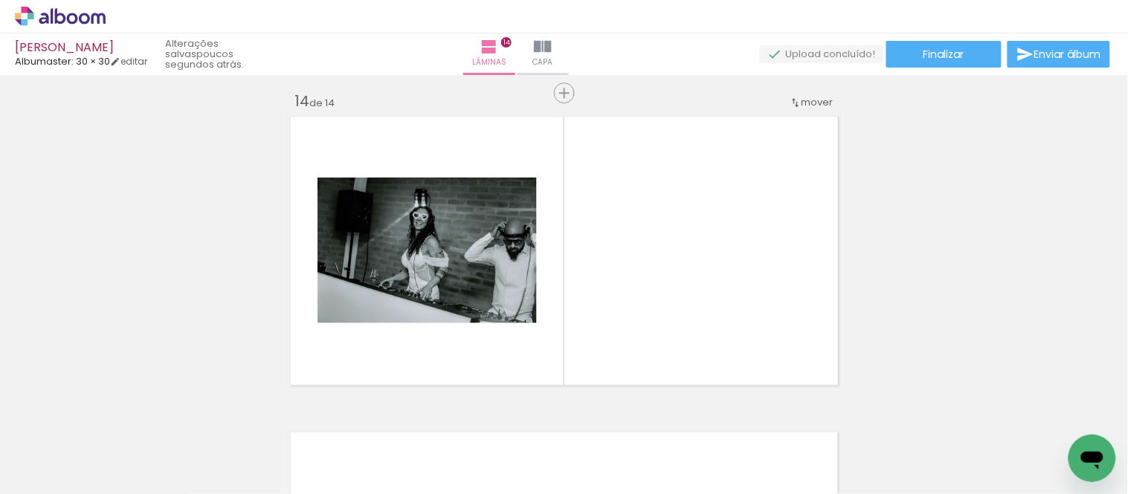
scroll to position [4127, 0]
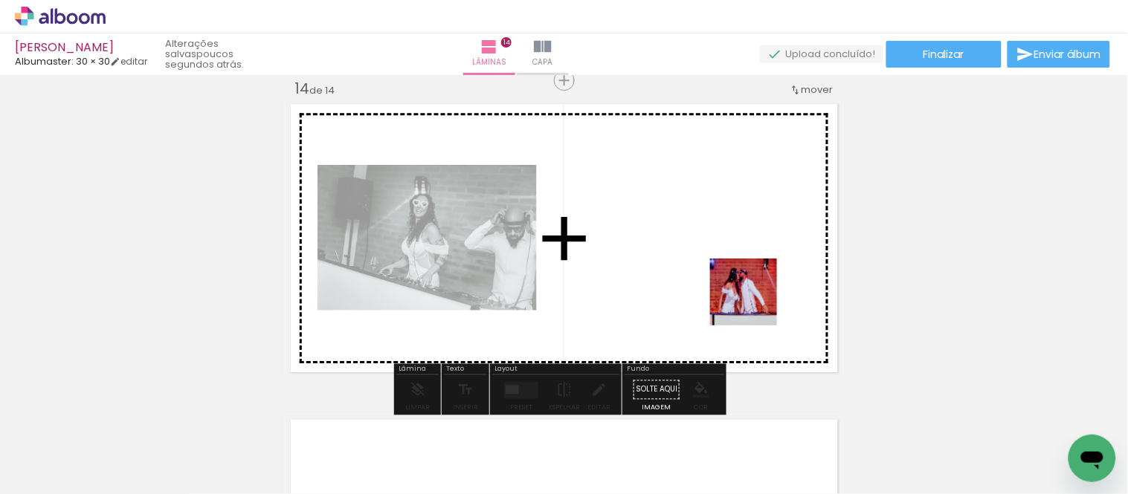
drag, startPoint x: 864, startPoint y: 442, endPoint x: 729, endPoint y: 272, distance: 217.5
click at [729, 272] on quentale-workspace at bounding box center [564, 247] width 1128 height 494
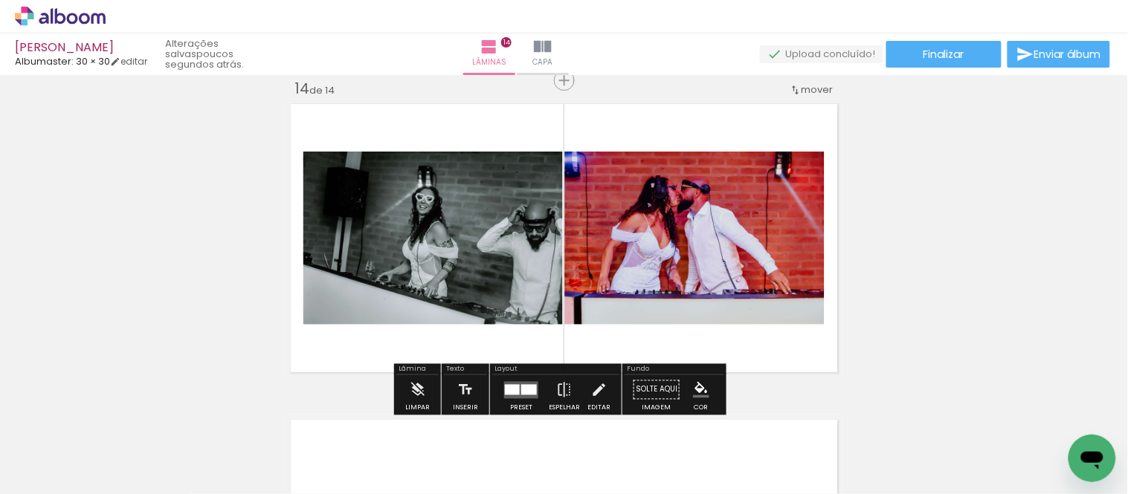
scroll to position [0, 1163]
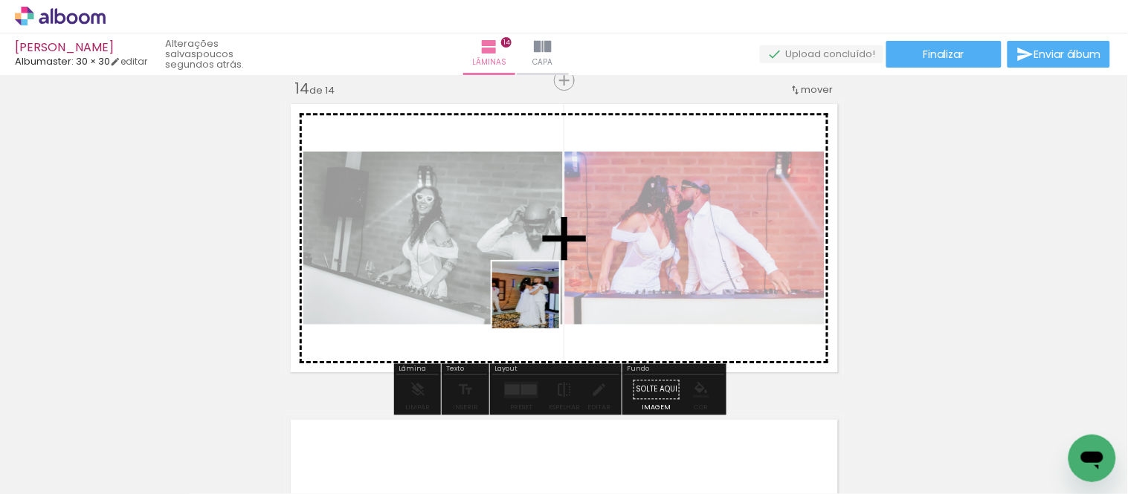
drag, startPoint x: 526, startPoint y: 342, endPoint x: 558, endPoint y: 375, distance: 45.8
click at [537, 299] on quentale-workspace at bounding box center [564, 247] width 1128 height 494
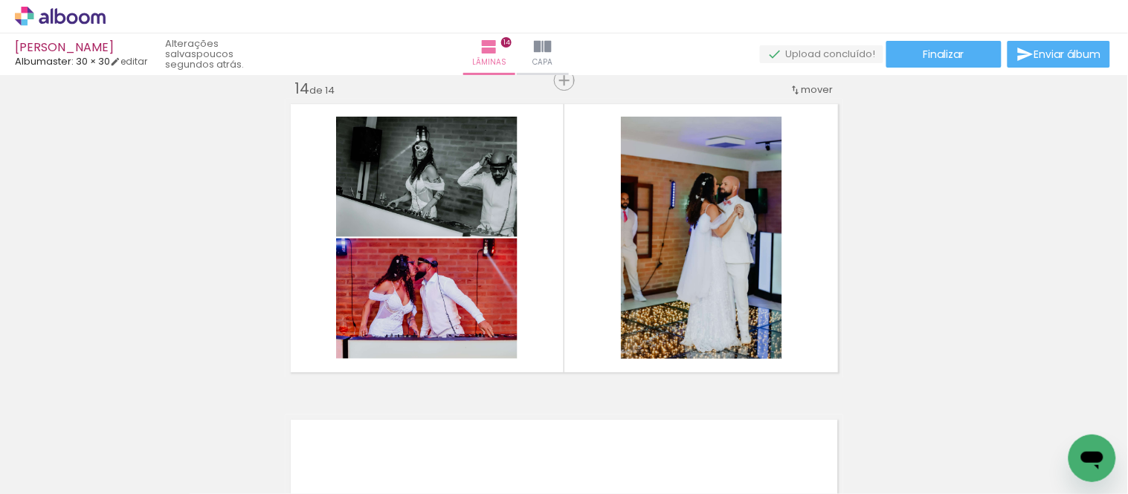
scroll to position [0, 1779]
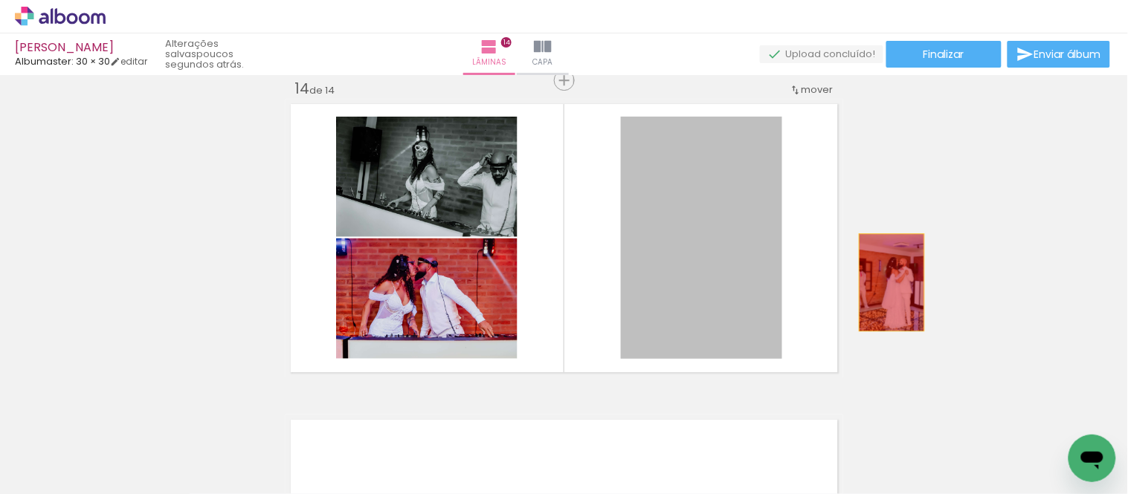
drag, startPoint x: 696, startPoint y: 305, endPoint x: 893, endPoint y: 280, distance: 198.6
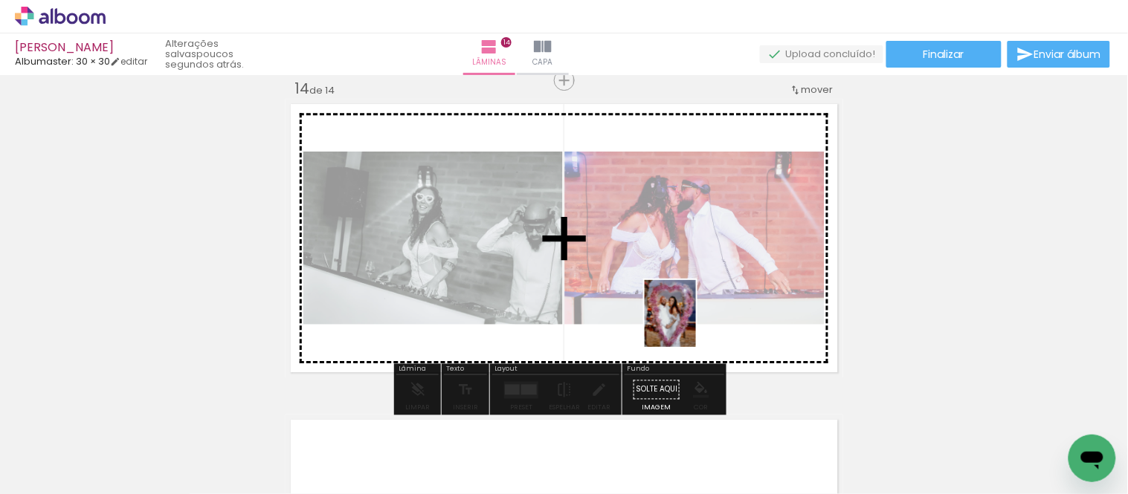
drag, startPoint x: 688, startPoint y: 451, endPoint x: 689, endPoint y: 325, distance: 125.7
click at [689, 325] on quentale-workspace at bounding box center [564, 247] width 1128 height 494
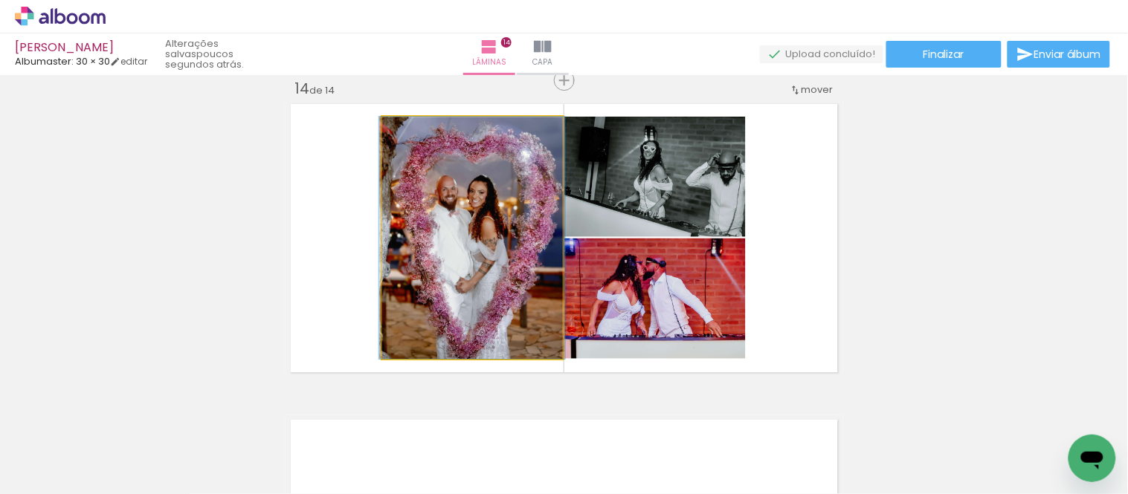
click at [519, 277] on quentale-photo at bounding box center [472, 238] width 181 height 242
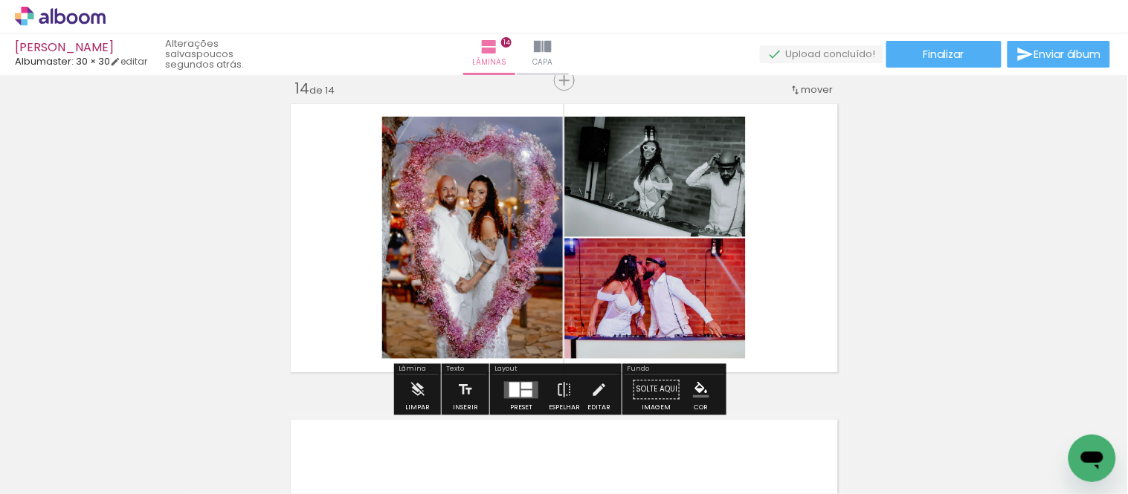
click at [511, 355] on div at bounding box center [514, 389] width 10 height 15
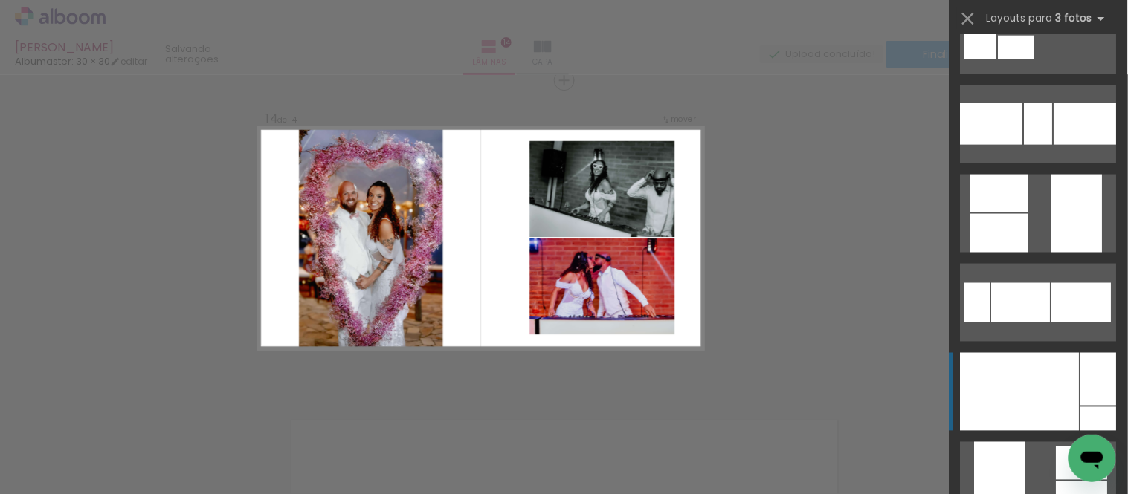
scroll to position [660, 0]
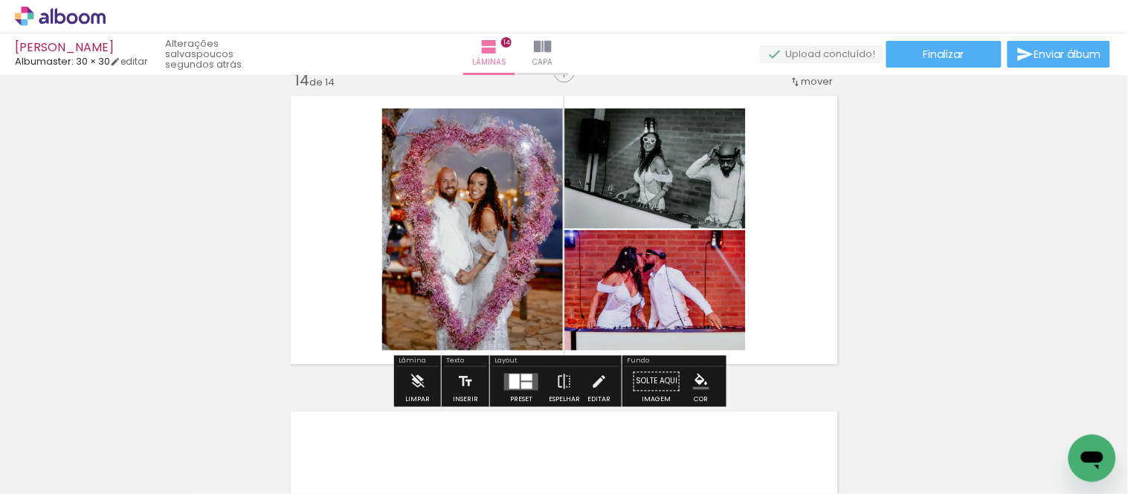
scroll to position [4292, 0]
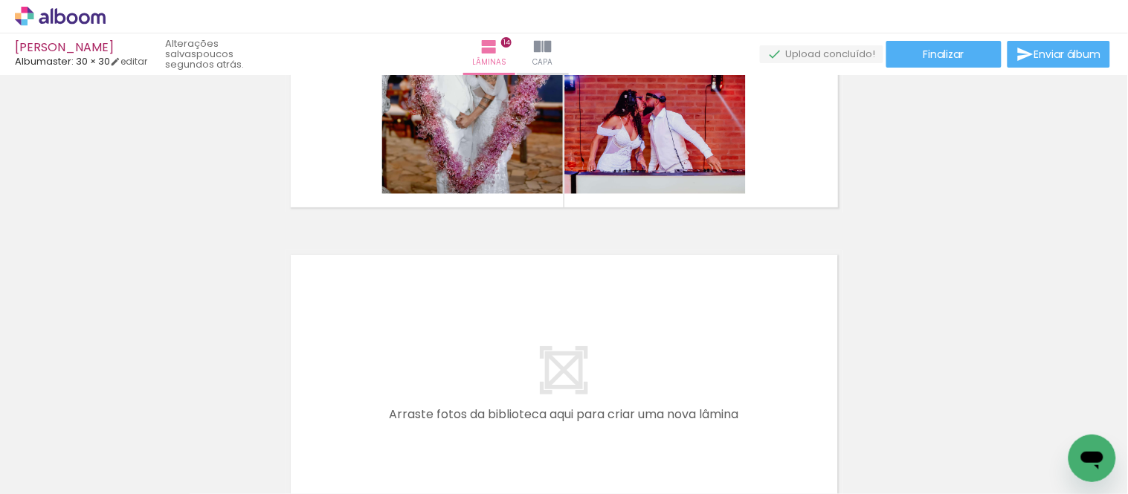
scroll to position [4457, 0]
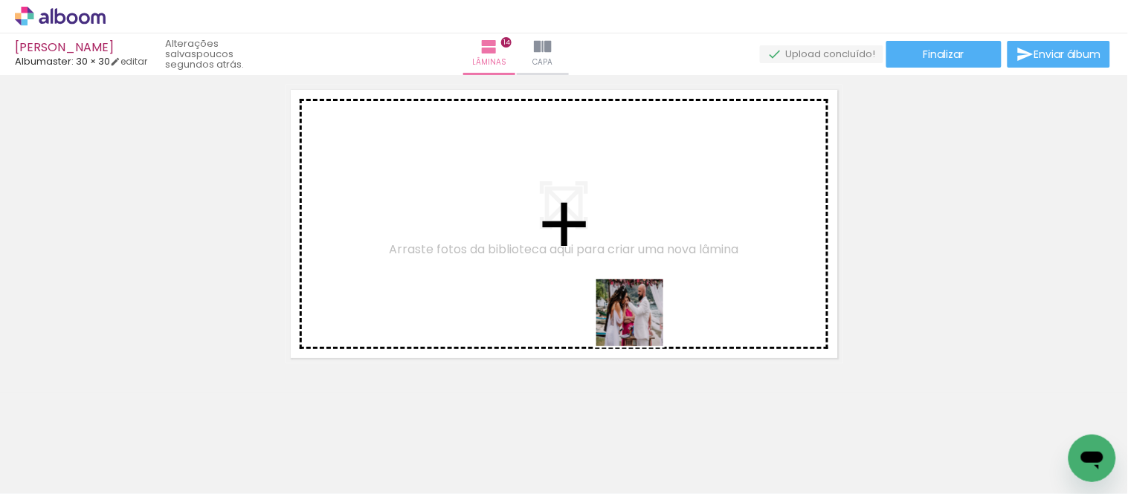
drag, startPoint x: 858, startPoint y: 455, endPoint x: 638, endPoint y: 322, distance: 257.2
click at [638, 322] on quentale-workspace at bounding box center [564, 247] width 1128 height 494
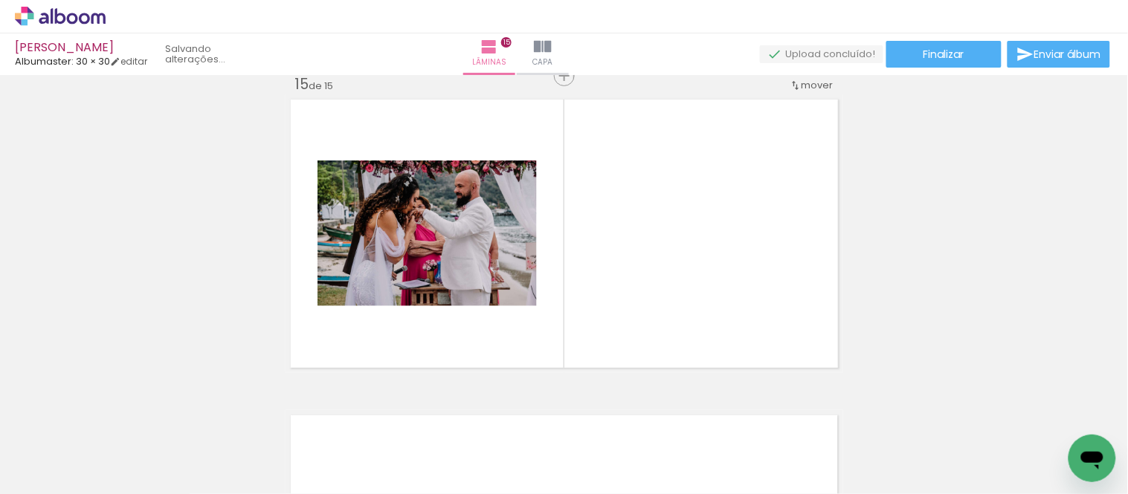
scroll to position [4442, 0]
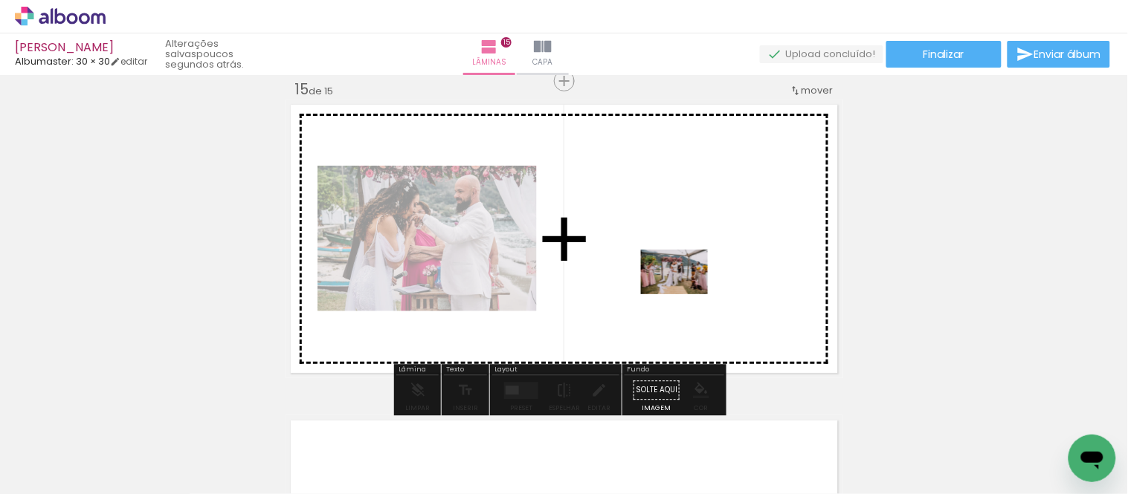
drag, startPoint x: 938, startPoint y: 451, endPoint x: 685, endPoint y: 294, distance: 298.5
click at [685, 294] on quentale-workspace at bounding box center [564, 247] width 1128 height 494
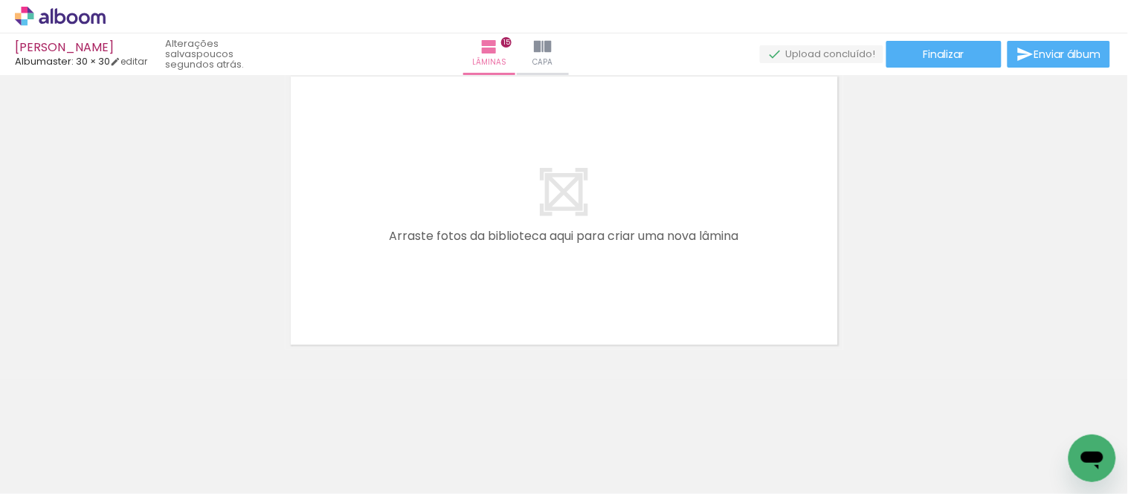
scroll to position [0, 3078]
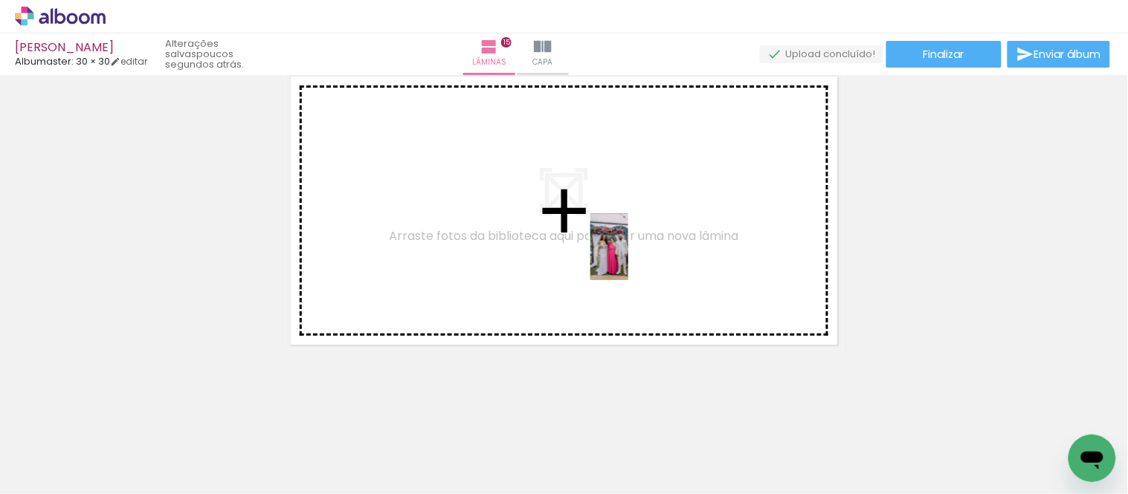
drag, startPoint x: 1071, startPoint y: 429, endPoint x: 635, endPoint y: 258, distance: 468.7
click at [635, 258] on quentale-workspace at bounding box center [564, 247] width 1128 height 494
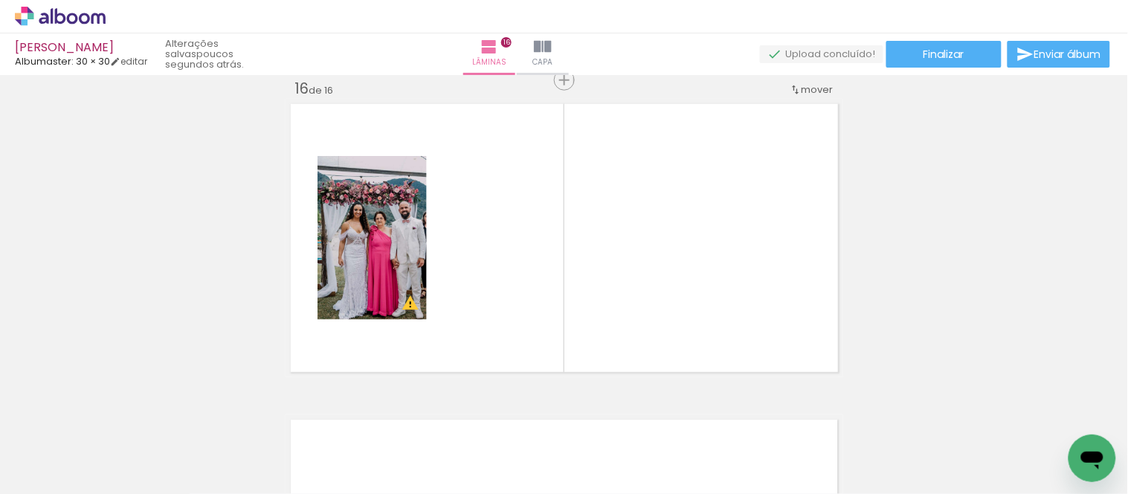
scroll to position [0, 2217]
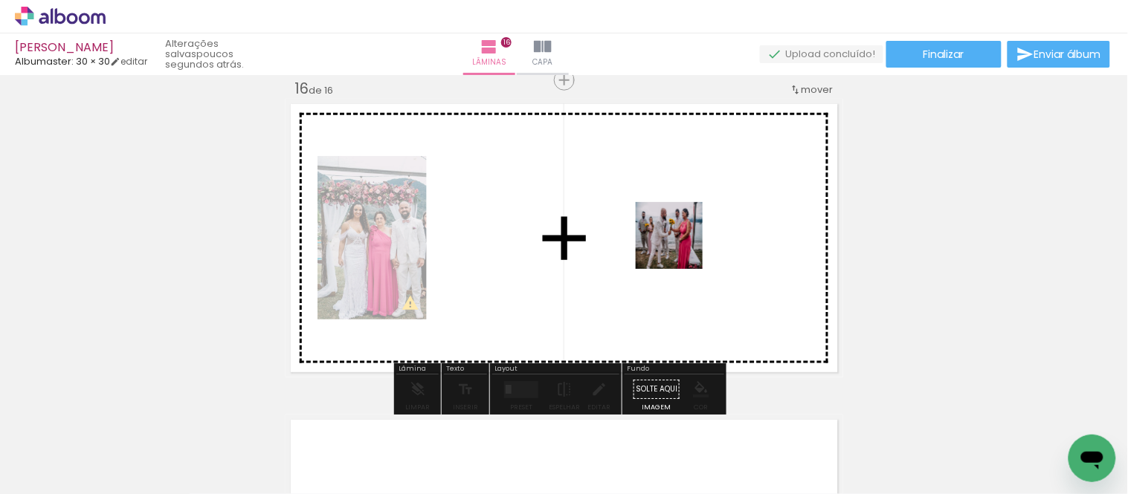
drag, startPoint x: 532, startPoint y: 446, endPoint x: 680, endPoint y: 244, distance: 250.6
click at [680, 244] on quentale-workspace at bounding box center [564, 247] width 1128 height 494
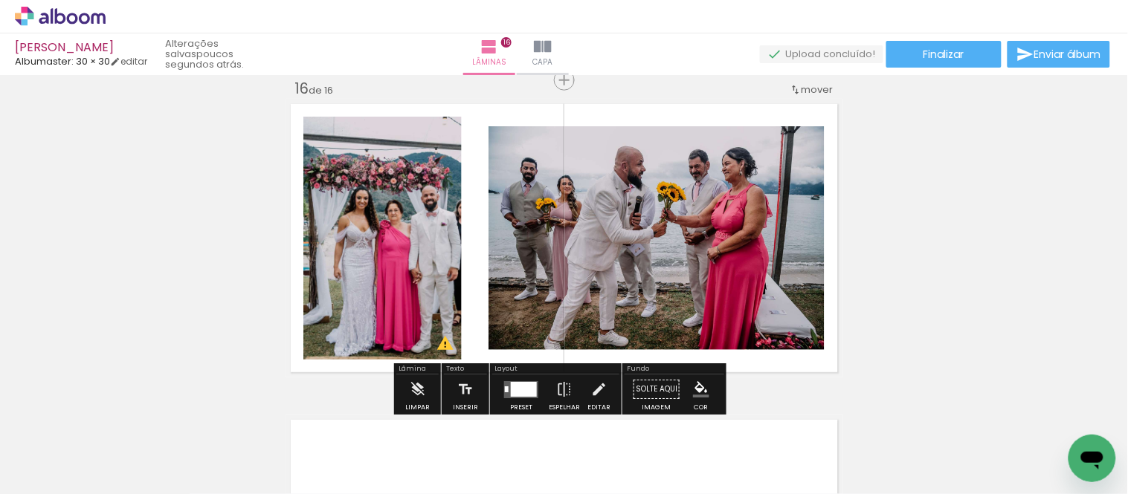
click at [388, 242] on quentale-photo at bounding box center [382, 238] width 158 height 243
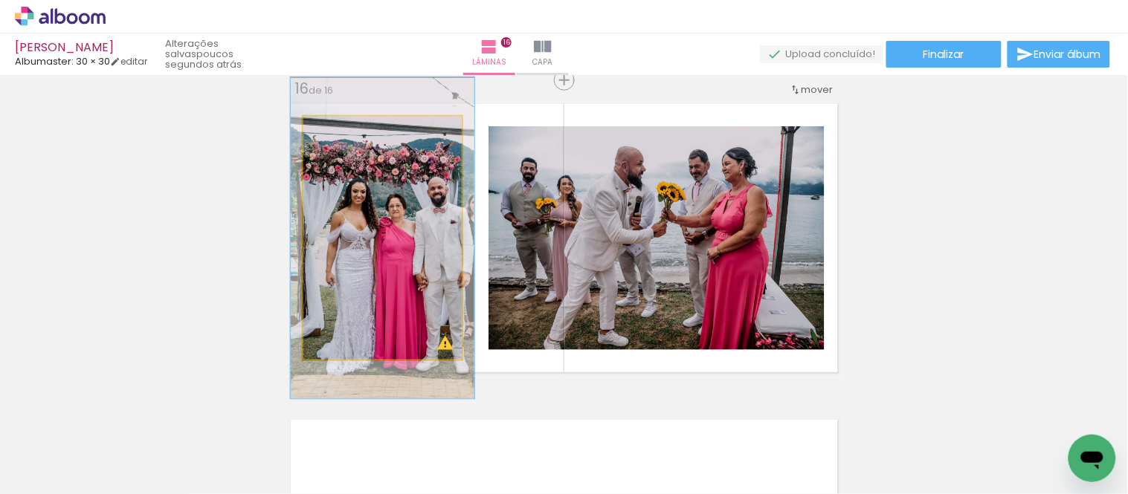
drag, startPoint x: 338, startPoint y: 136, endPoint x: 346, endPoint y: 136, distance: 8.2
click at [346, 136] on div at bounding box center [347, 132] width 24 height 24
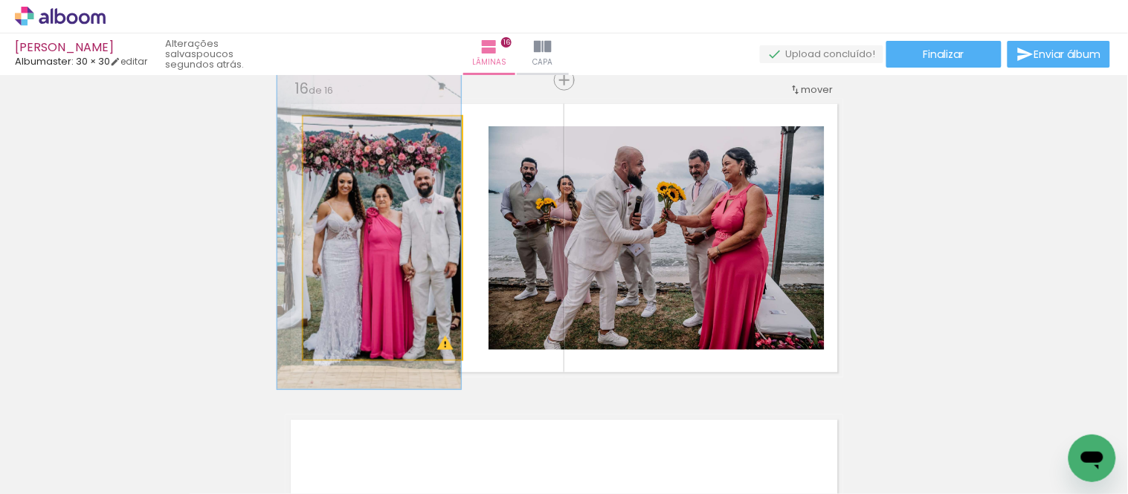
drag, startPoint x: 398, startPoint y: 259, endPoint x: 376, endPoint y: 249, distance: 23.6
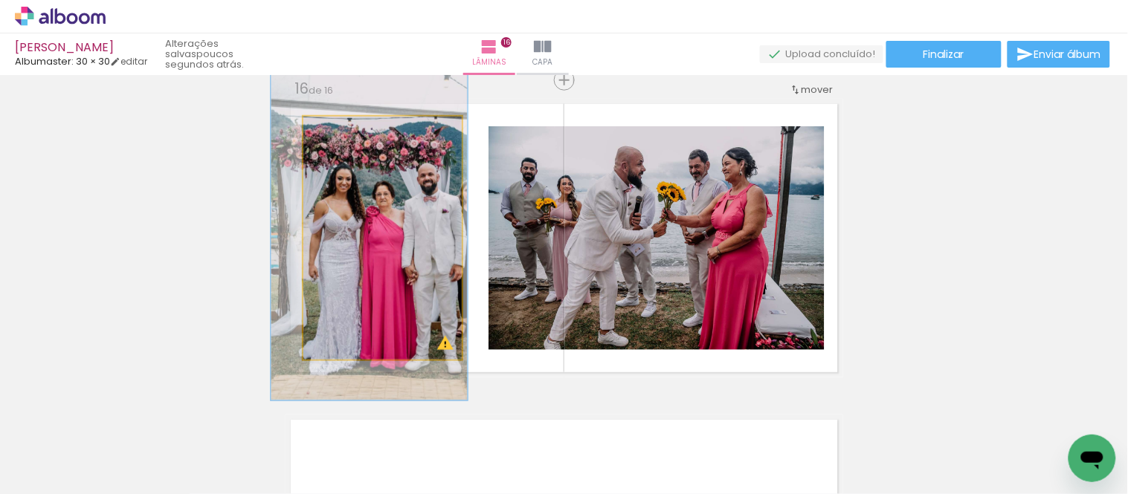
click at [345, 129] on div at bounding box center [351, 132] width 13 height 13
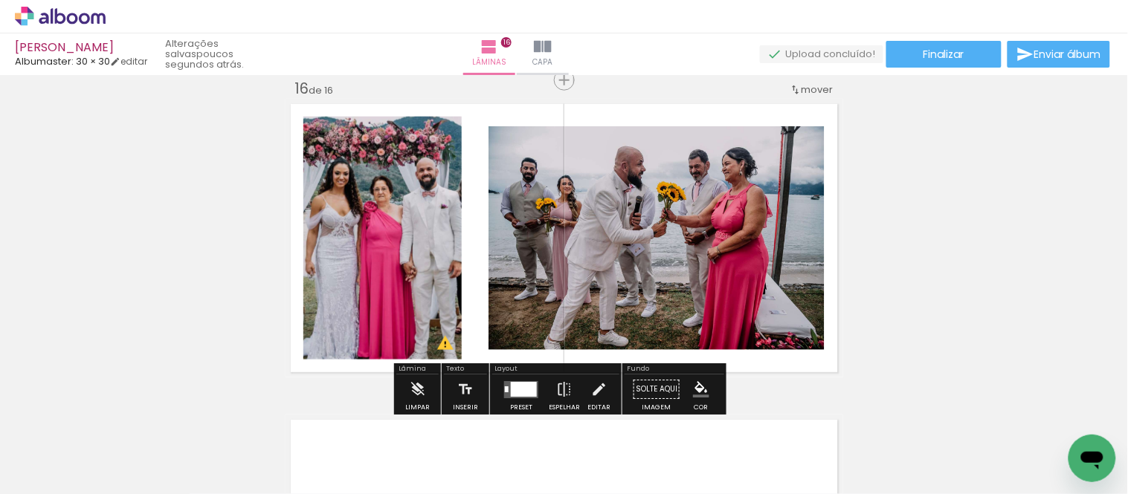
click at [344, 231] on quentale-photo at bounding box center [382, 238] width 158 height 243
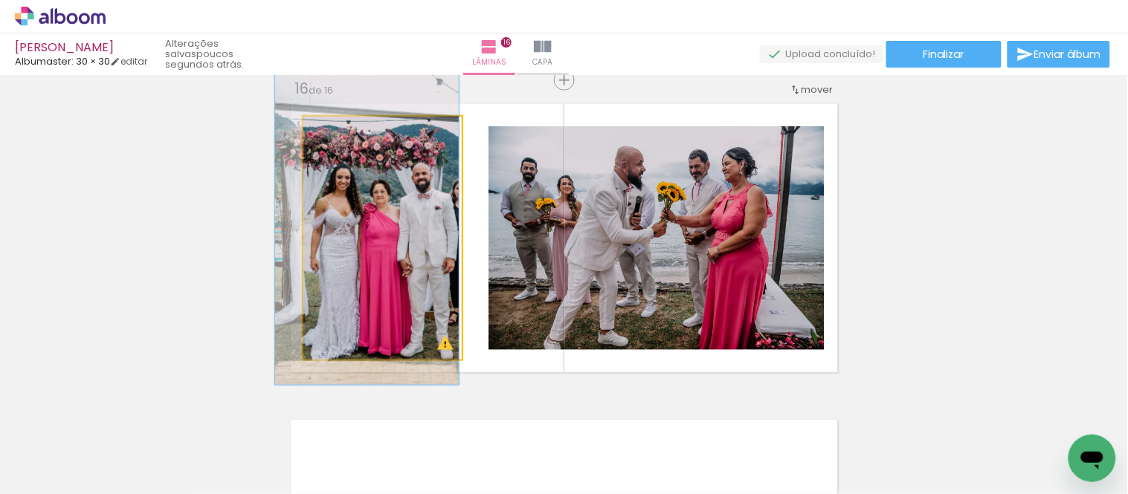
type paper-slider "116"
click at [351, 138] on div at bounding box center [347, 132] width 24 height 24
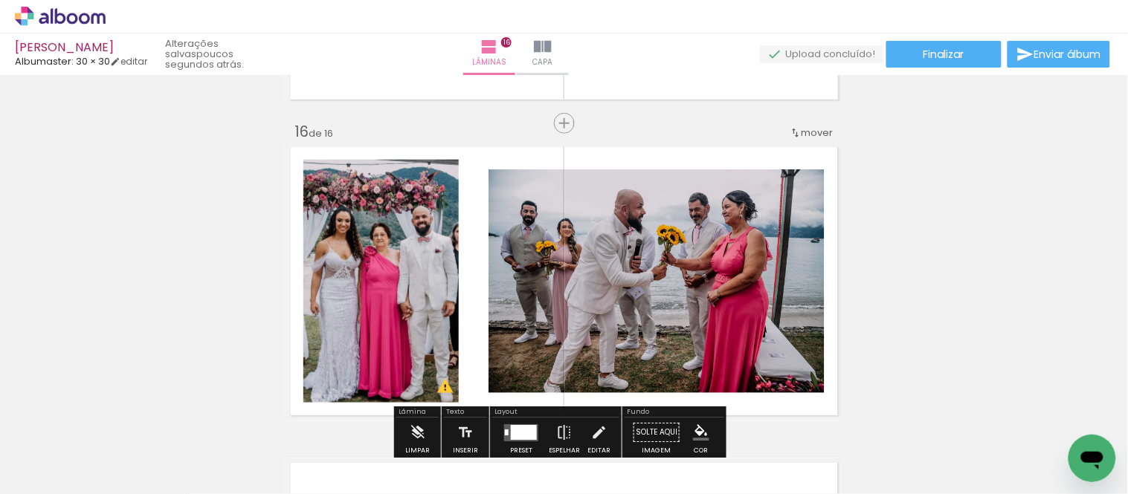
scroll to position [4677, 0]
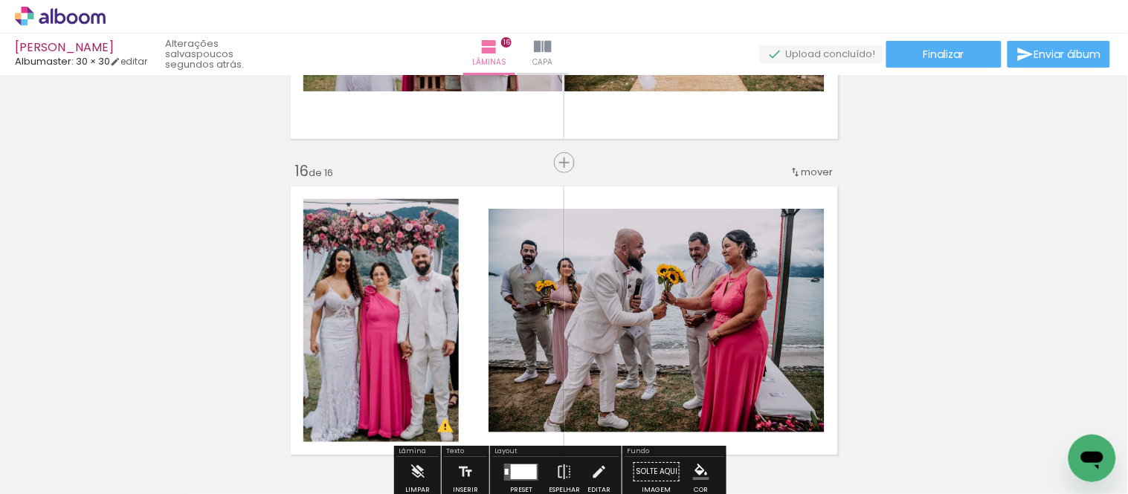
click at [801, 280] on quentale-photo at bounding box center [656, 321] width 336 height 224
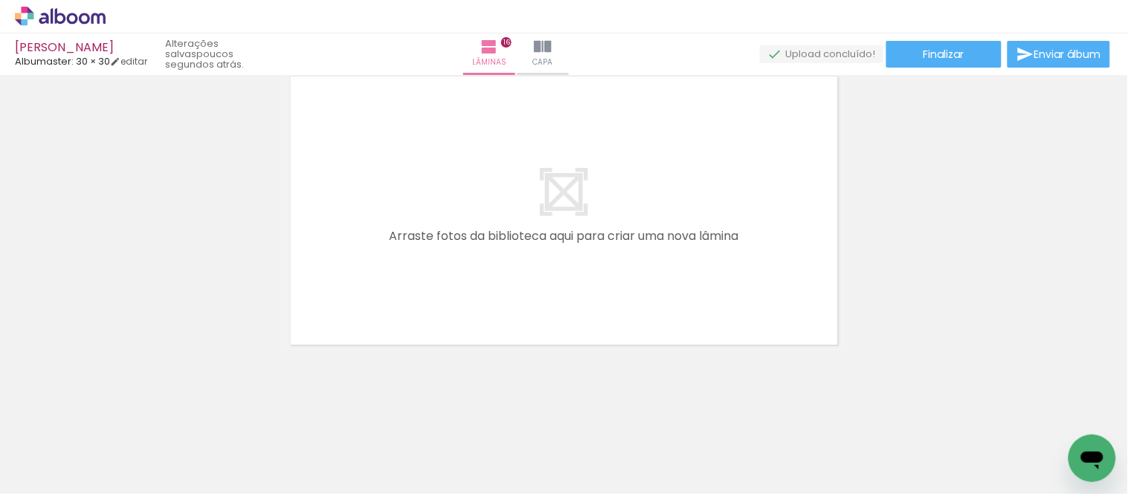
scroll to position [0, 2271]
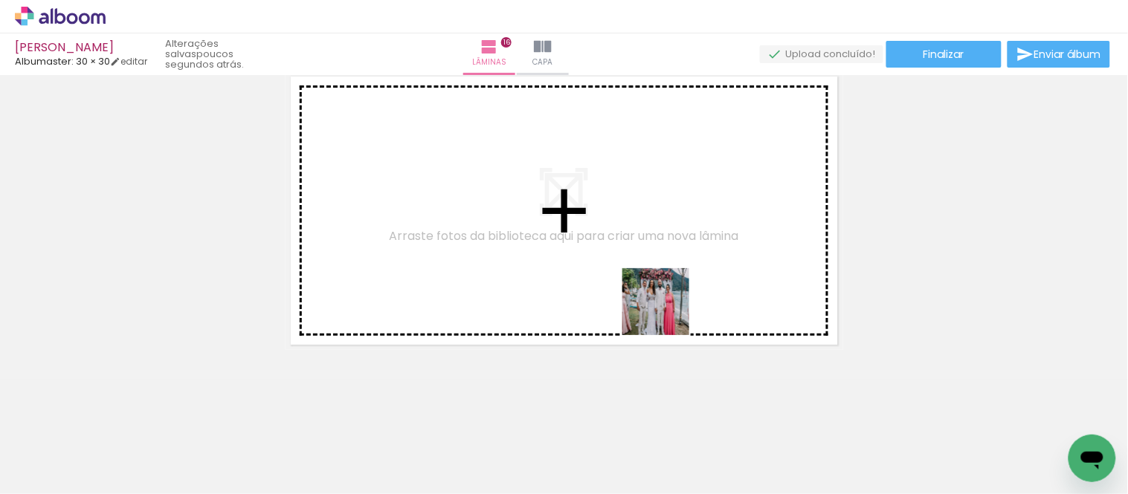
drag, startPoint x: 678, startPoint y: 329, endPoint x: 845, endPoint y: 406, distance: 183.3
click at [665, 307] on quentale-workspace at bounding box center [564, 247] width 1128 height 494
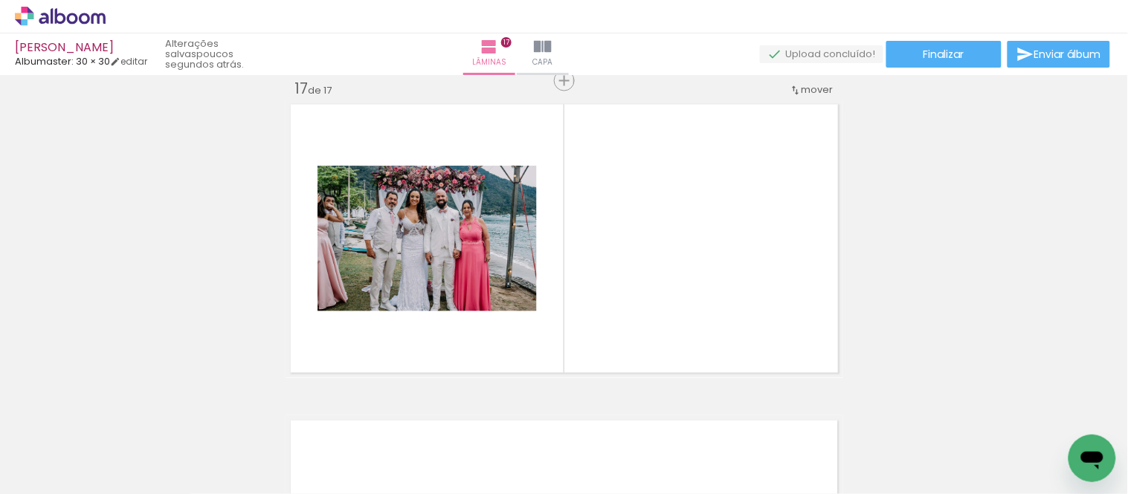
scroll to position [0, 2129]
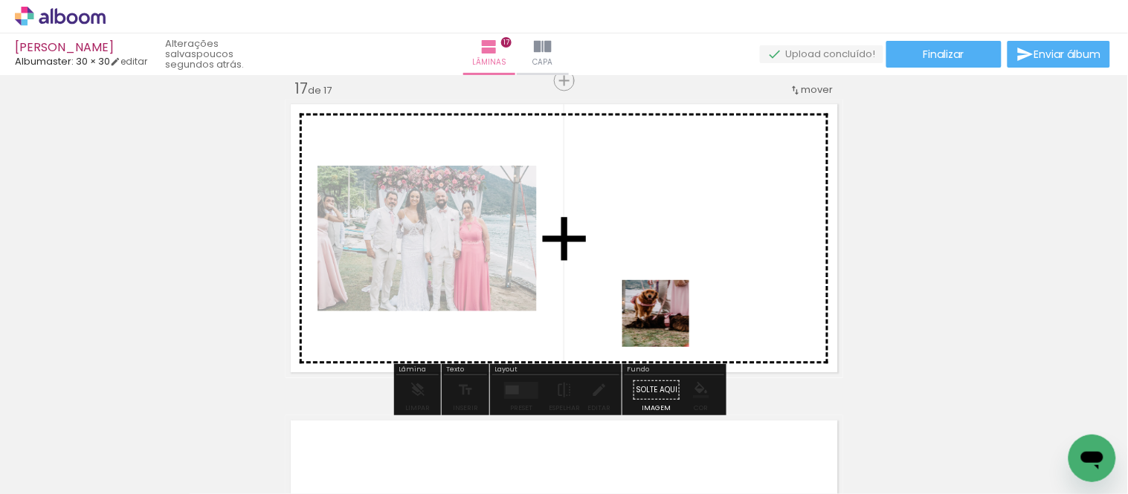
drag, startPoint x: 677, startPoint y: 421, endPoint x: 673, endPoint y: 261, distance: 159.9
click at [673, 261] on quentale-workspace at bounding box center [564, 247] width 1128 height 494
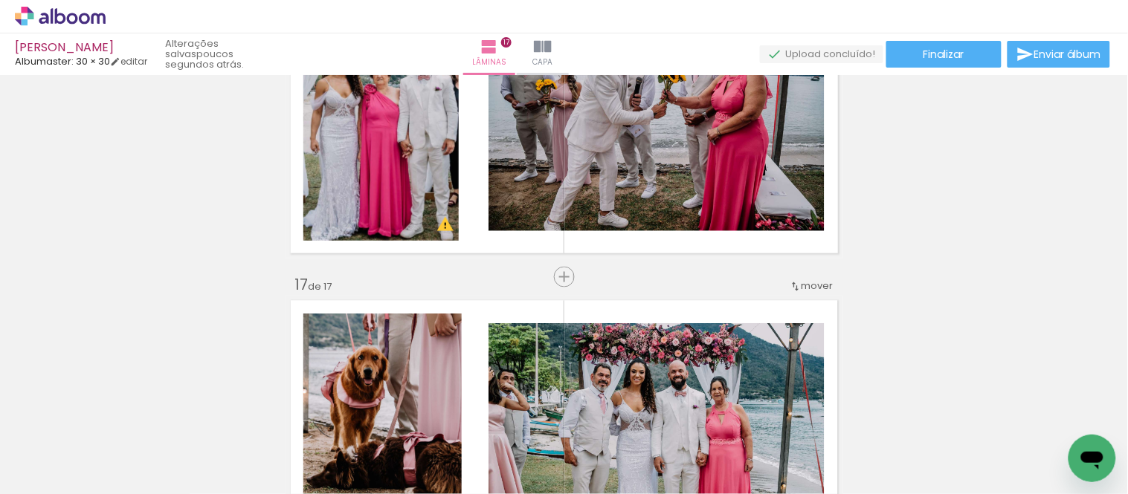
scroll to position [5074, 0]
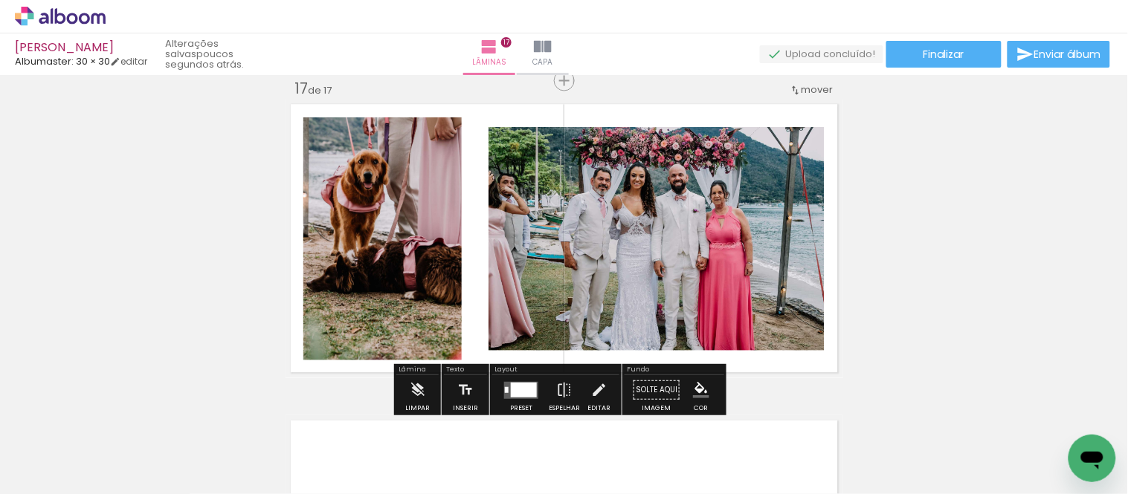
click at [668, 245] on quentale-photo at bounding box center [656, 239] width 336 height 224
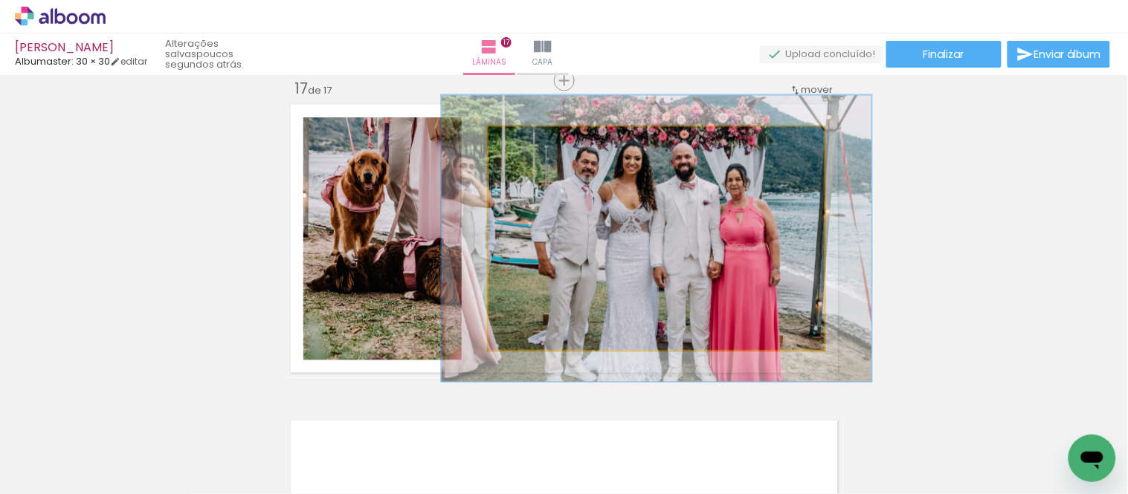
drag, startPoint x: 521, startPoint y: 144, endPoint x: 536, endPoint y: 145, distance: 14.9
click at [536, 145] on div at bounding box center [538, 143] width 24 height 24
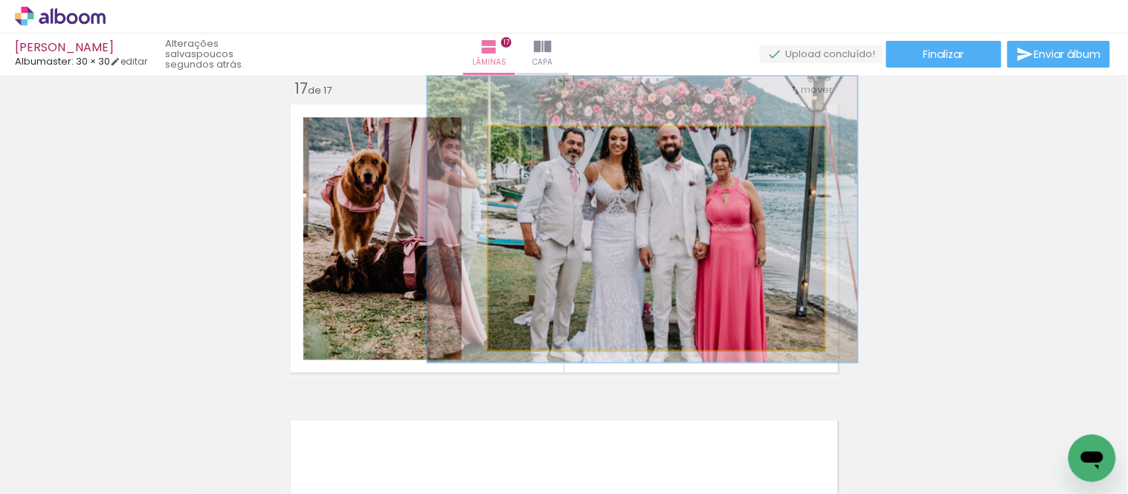
drag, startPoint x: 686, startPoint y: 219, endPoint x: 669, endPoint y: 201, distance: 24.7
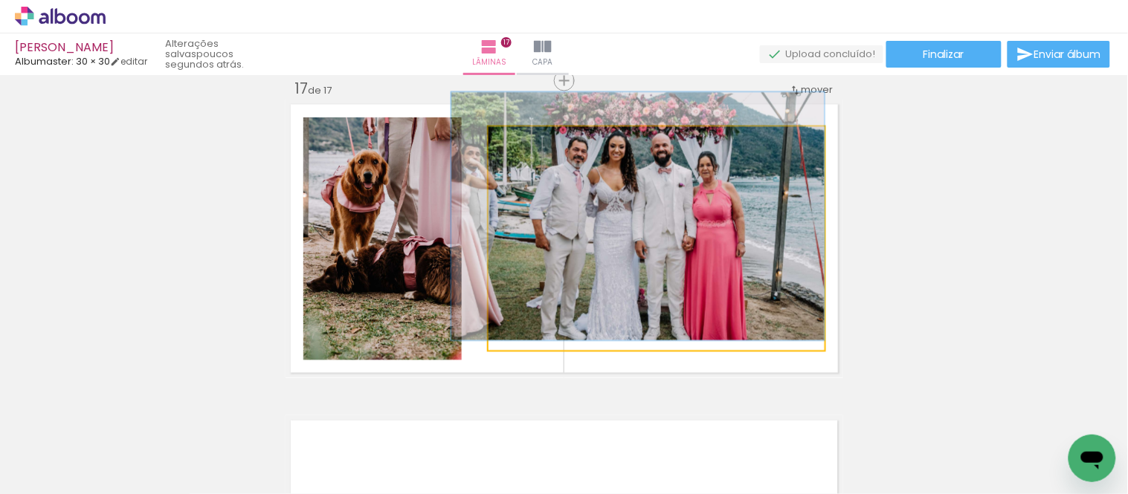
drag, startPoint x: 535, startPoint y: 138, endPoint x: 526, endPoint y: 141, distance: 10.1
click at [526, 141] on div at bounding box center [529, 142] width 13 height 13
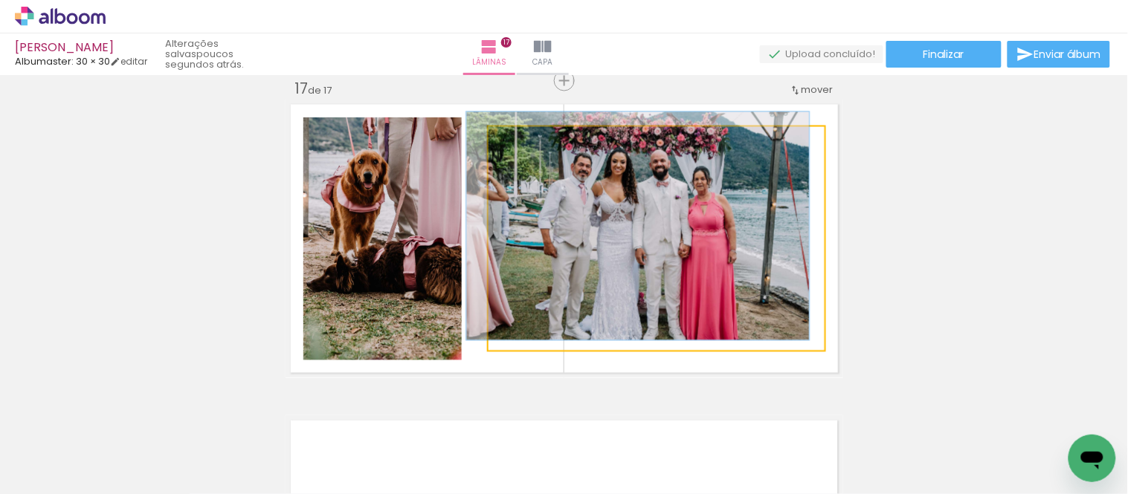
click at [515, 149] on div at bounding box center [524, 143] width 24 height 24
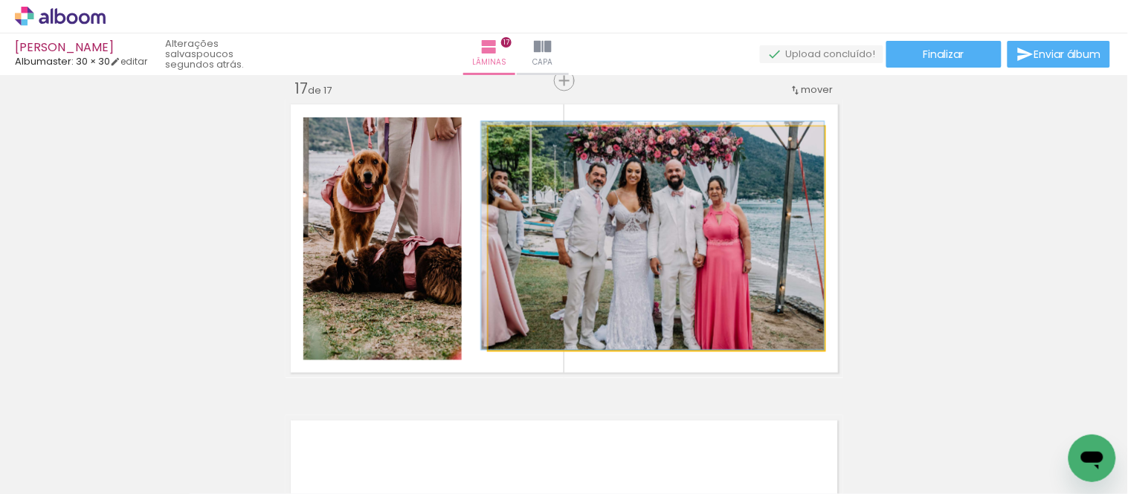
drag, startPoint x: 658, startPoint y: 248, endPoint x: 642, endPoint y: 224, distance: 28.5
drag, startPoint x: 674, startPoint y: 242, endPoint x: 671, endPoint y: 234, distance: 8.0
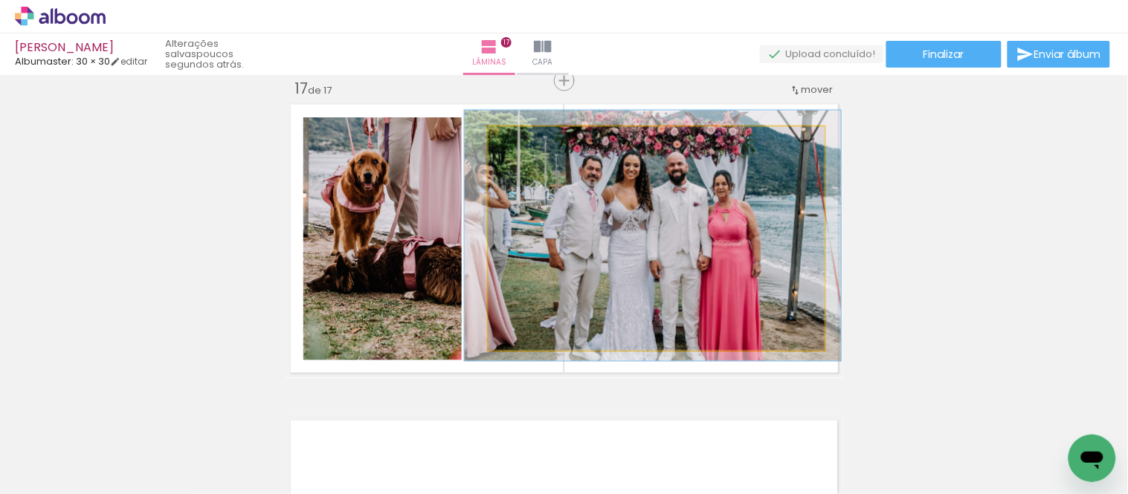
drag, startPoint x: 526, startPoint y: 143, endPoint x: 534, endPoint y: 140, distance: 8.7
type paper-slider "116"
click at [534, 140] on div at bounding box center [530, 143] width 24 height 24
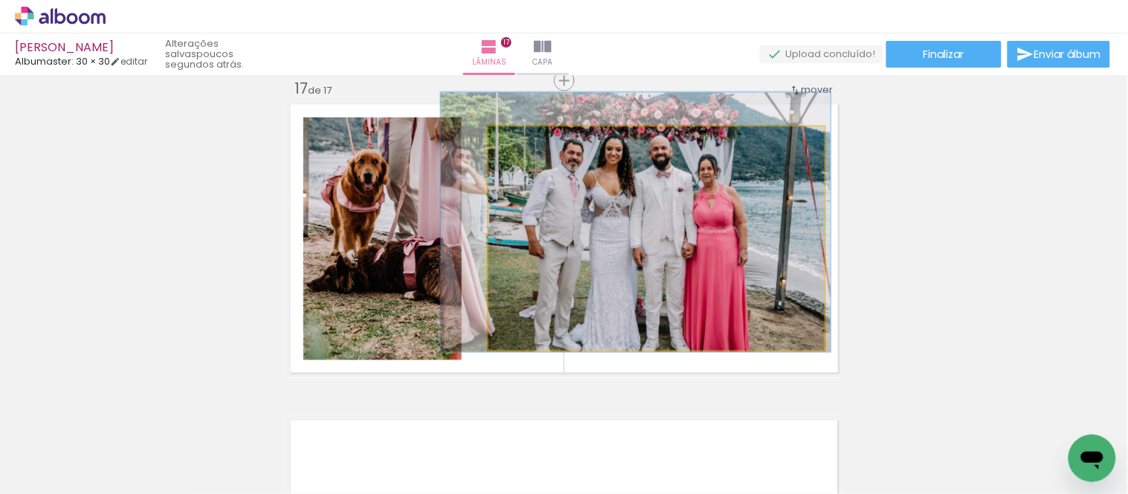
drag, startPoint x: 671, startPoint y: 229, endPoint x: 654, endPoint y: 216, distance: 21.7
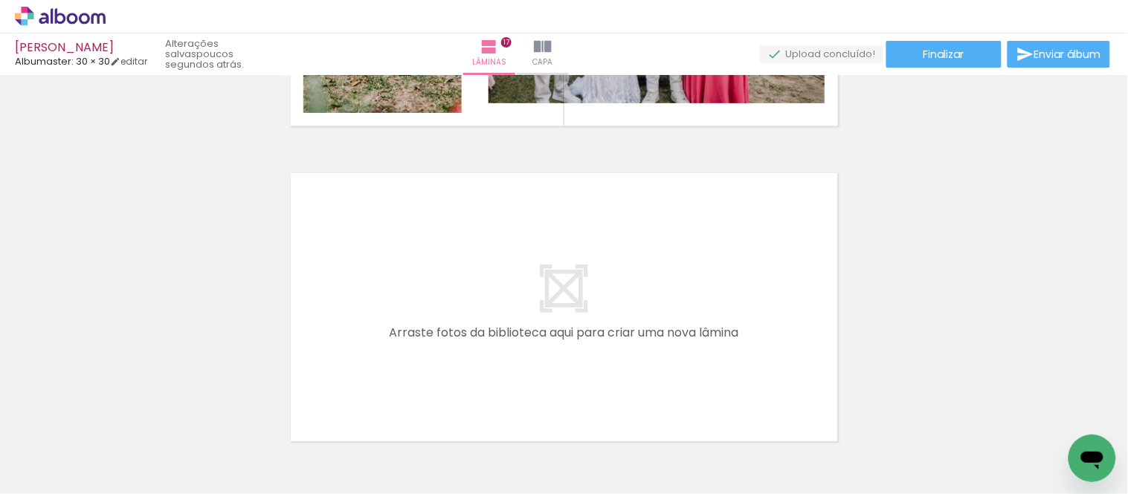
scroll to position [0, 2702]
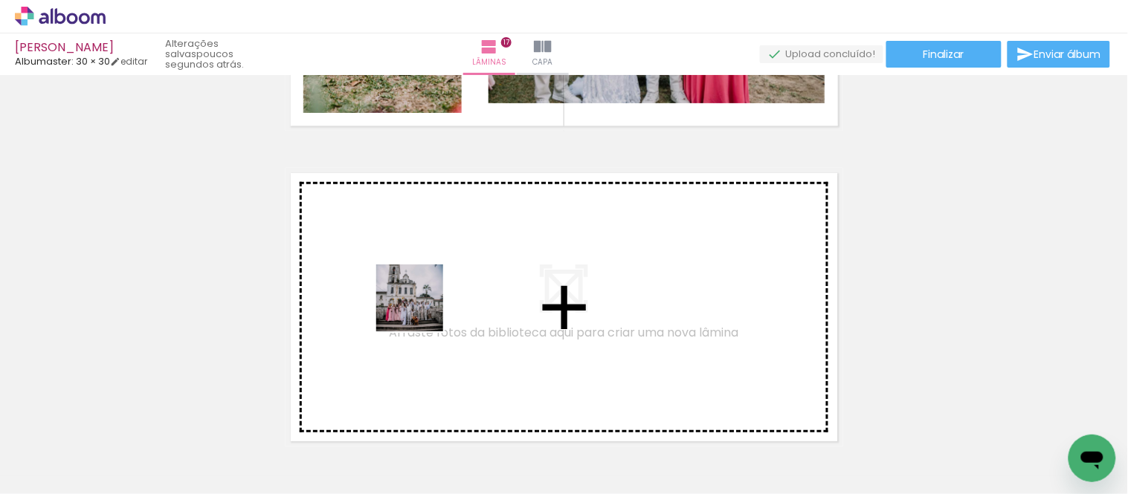
drag, startPoint x: 449, startPoint y: 448, endPoint x: 421, endPoint y: 309, distance: 141.9
click at [421, 309] on quentale-workspace at bounding box center [564, 247] width 1128 height 494
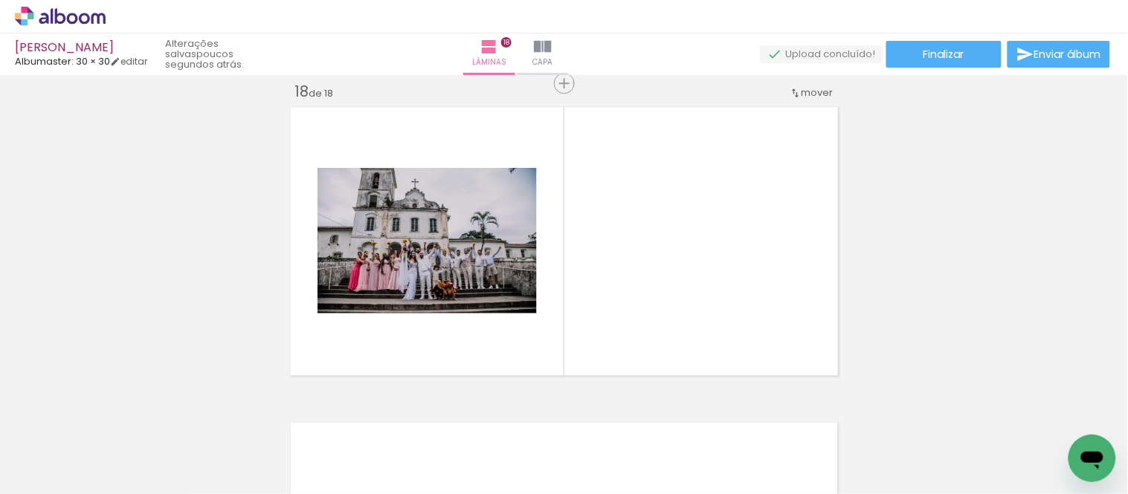
scroll to position [5391, 0]
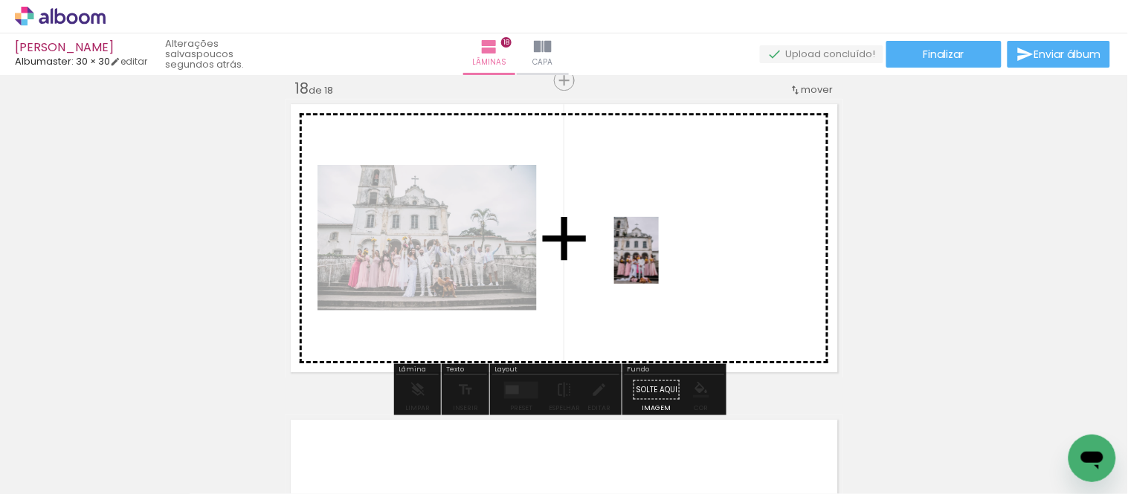
drag, startPoint x: 526, startPoint y: 450, endPoint x: 659, endPoint y: 262, distance: 230.4
click at [659, 262] on quentale-workspace at bounding box center [564, 247] width 1128 height 494
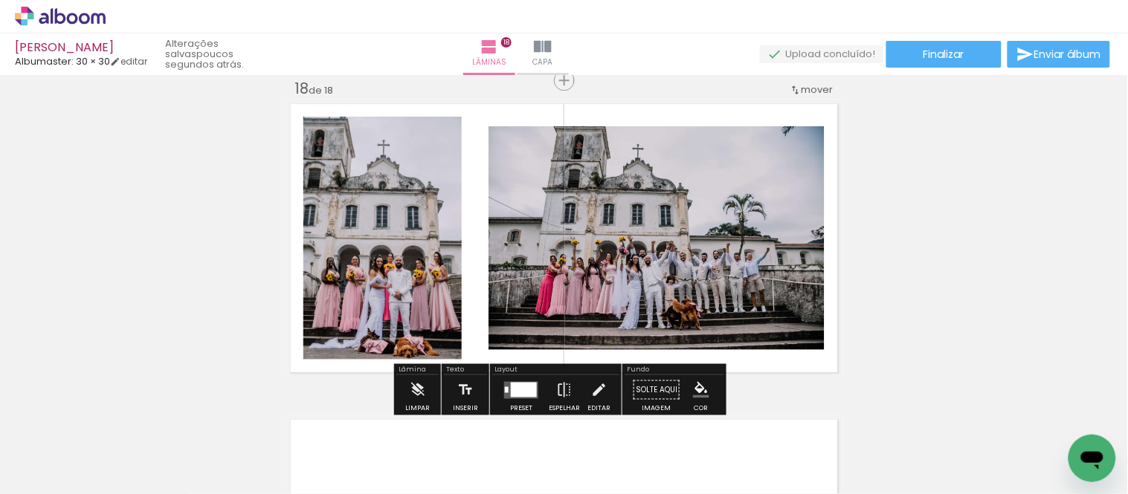
click at [693, 243] on quentale-photo at bounding box center [656, 238] width 336 height 224
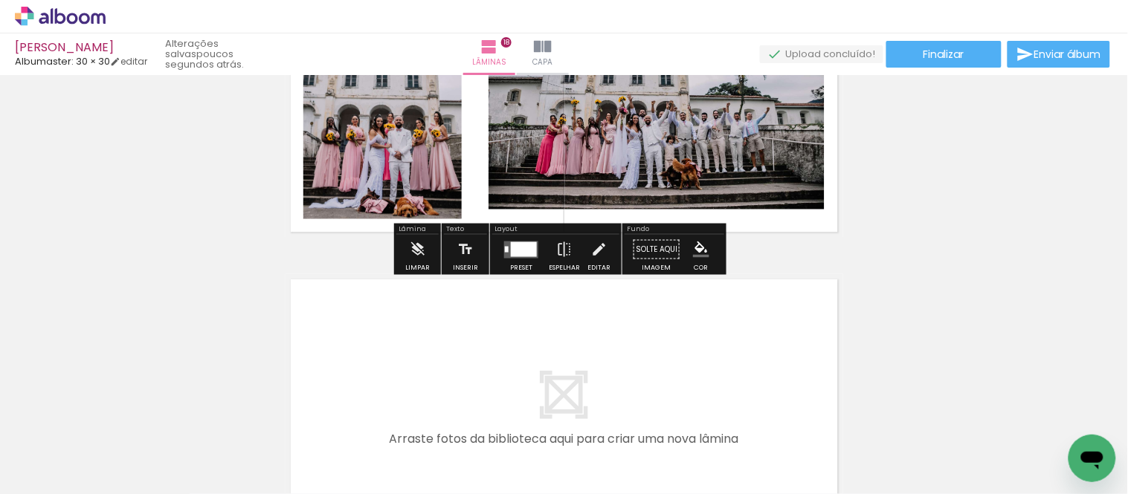
scroll to position [5556, 0]
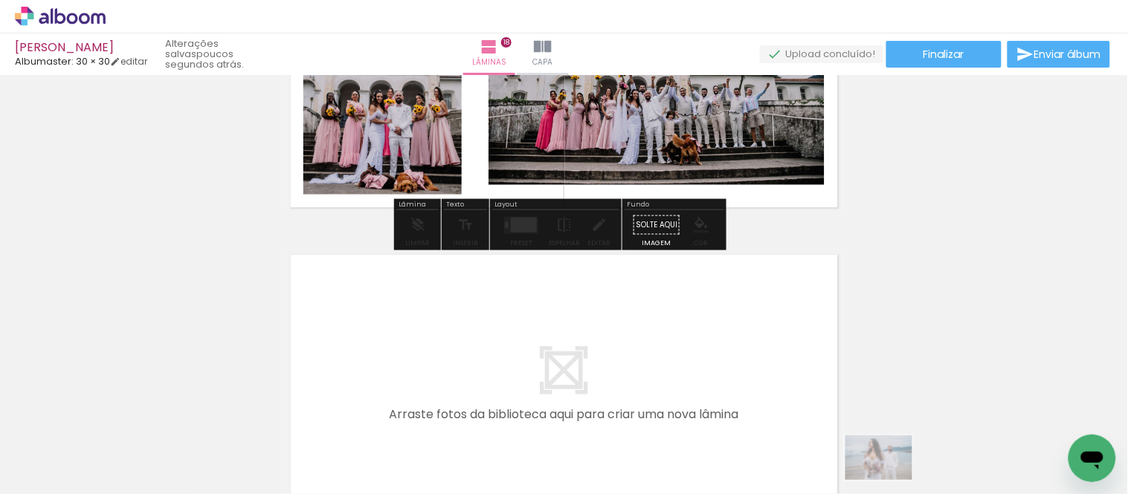
drag, startPoint x: 827, startPoint y: 482, endPoint x: 890, endPoint y: 480, distance: 63.2
click at [890, 480] on quentale-thumb at bounding box center [860, 444] width 83 height 86
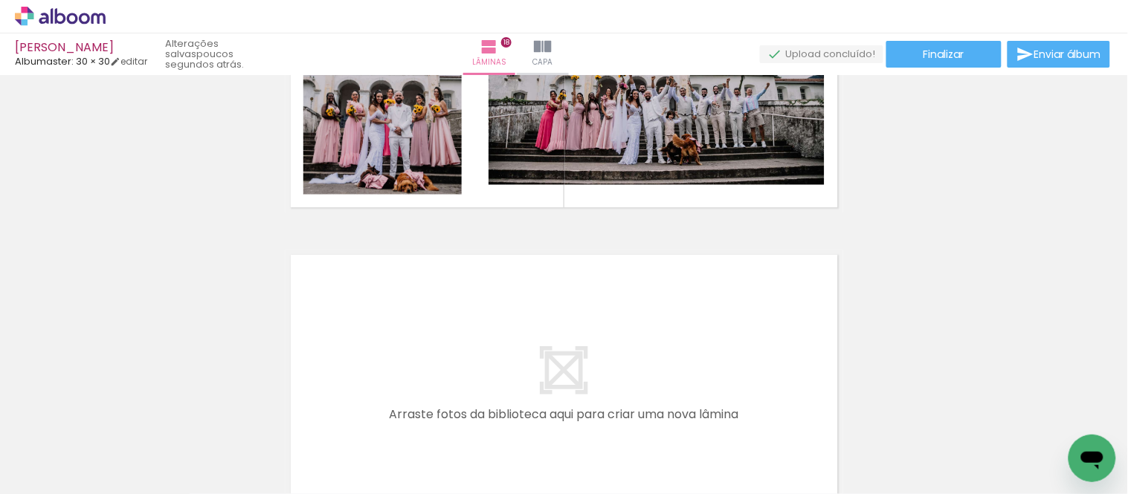
scroll to position [0, 3078]
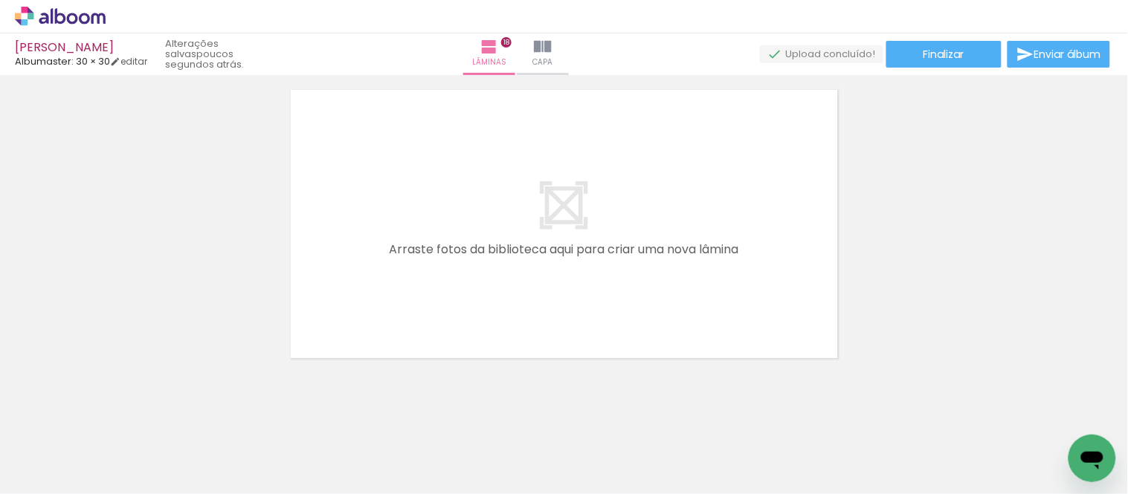
drag, startPoint x: 578, startPoint y: 447, endPoint x: 474, endPoint y: 280, distance: 196.6
click at [474, 280] on quentale-workspace at bounding box center [564, 247] width 1128 height 494
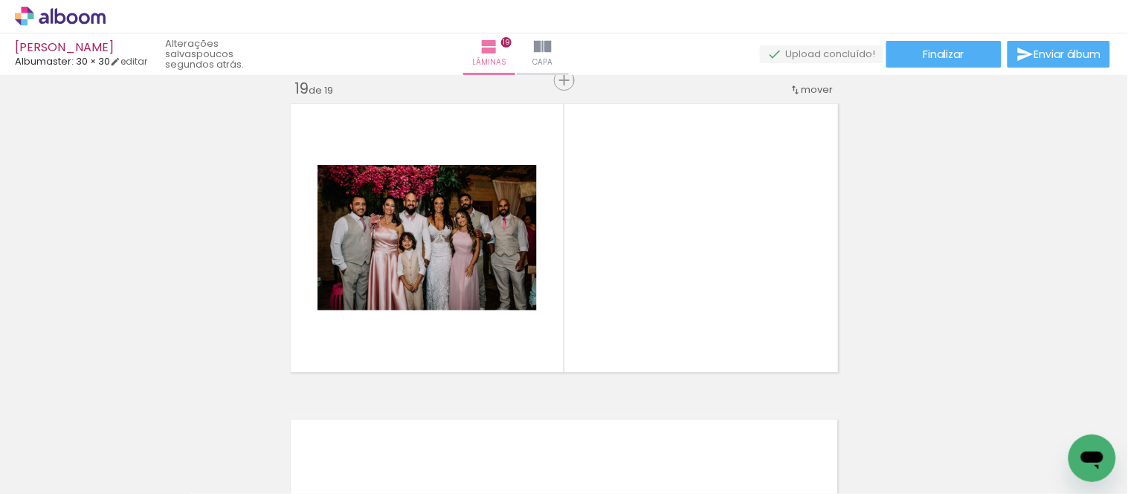
scroll to position [5706, 0]
drag, startPoint x: 638, startPoint y: 452, endPoint x: 760, endPoint y: 443, distance: 122.3
click at [626, 281] on quentale-workspace at bounding box center [564, 247] width 1128 height 494
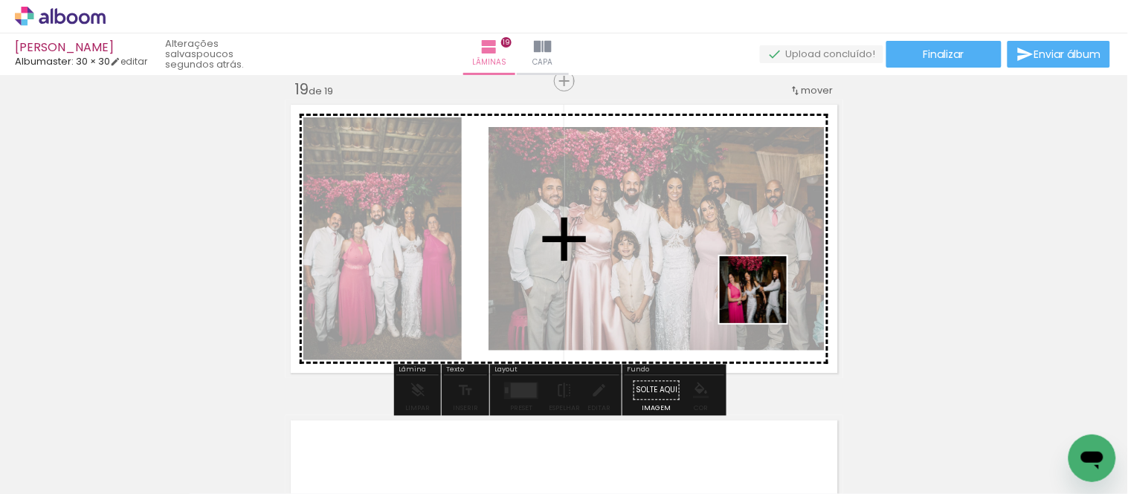
drag, startPoint x: 764, startPoint y: 309, endPoint x: 767, endPoint y: 300, distance: 9.2
click at [767, 300] on quentale-workspace at bounding box center [564, 247] width 1128 height 494
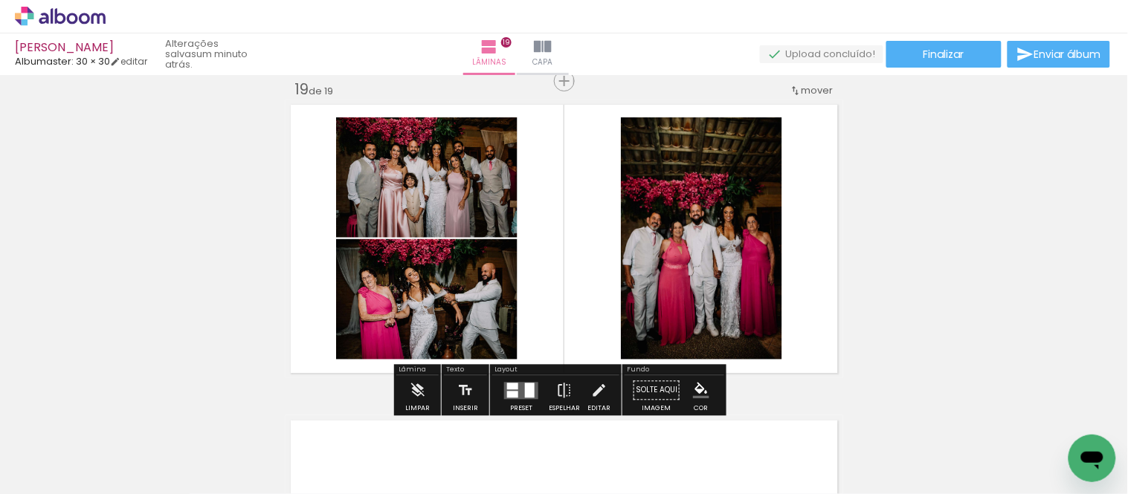
click at [494, 327] on quentale-photo at bounding box center [426, 299] width 181 height 120
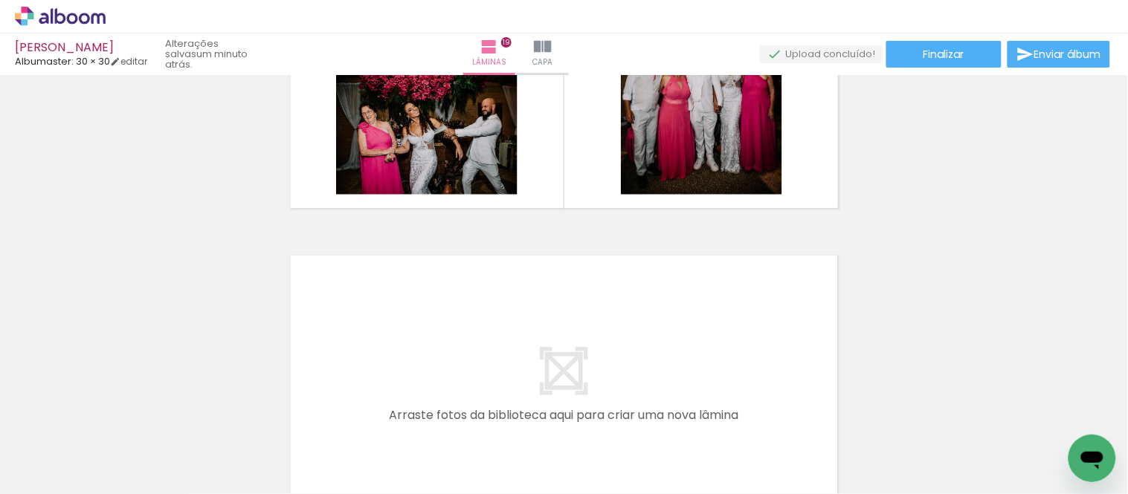
scroll to position [0, 1152]
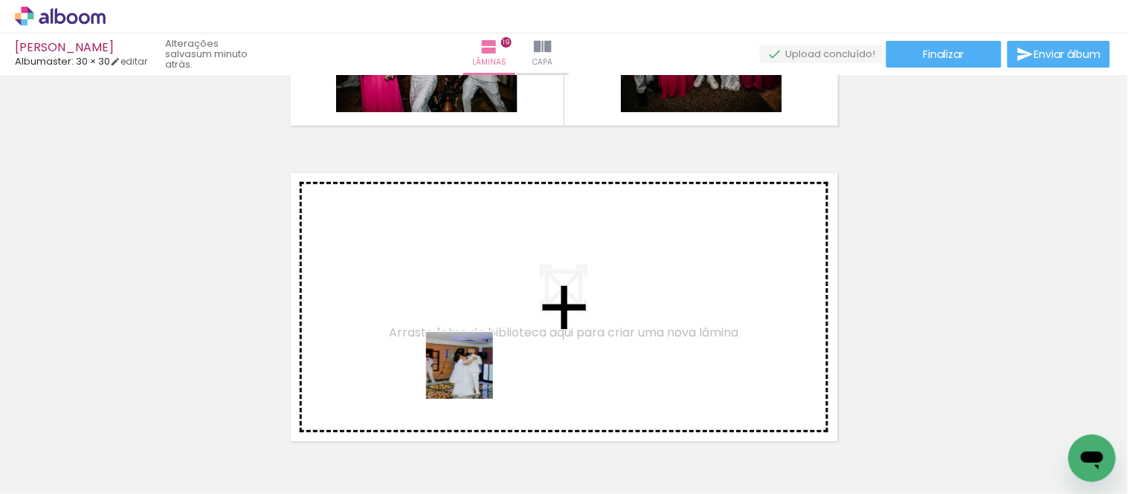
drag, startPoint x: 471, startPoint y: 377, endPoint x: 590, endPoint y: 436, distance: 133.3
click at [458, 324] on quentale-workspace at bounding box center [564, 247] width 1128 height 494
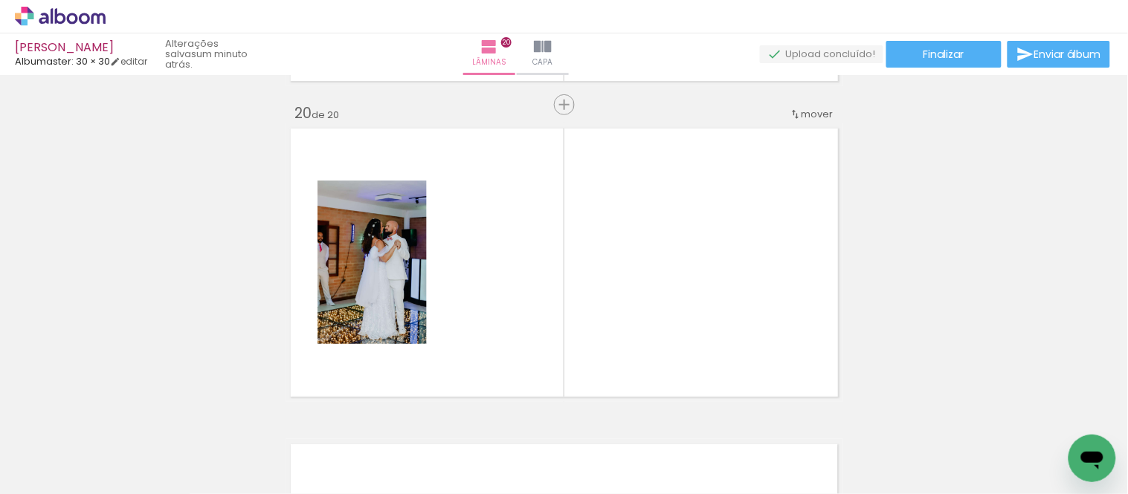
scroll to position [6023, 0]
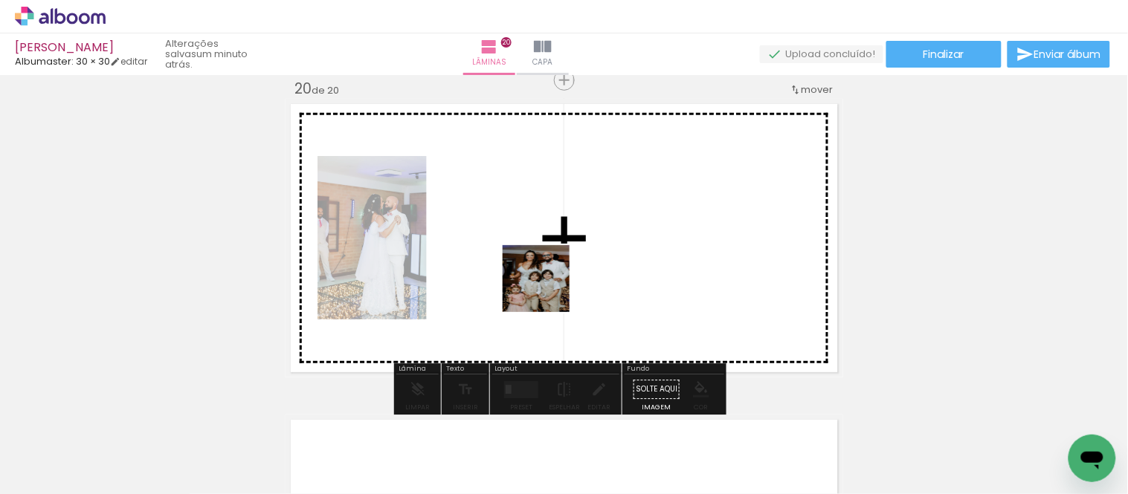
drag, startPoint x: 561, startPoint y: 343, endPoint x: 538, endPoint y: 254, distance: 92.9
click at [538, 254] on quentale-workspace at bounding box center [564, 247] width 1128 height 494
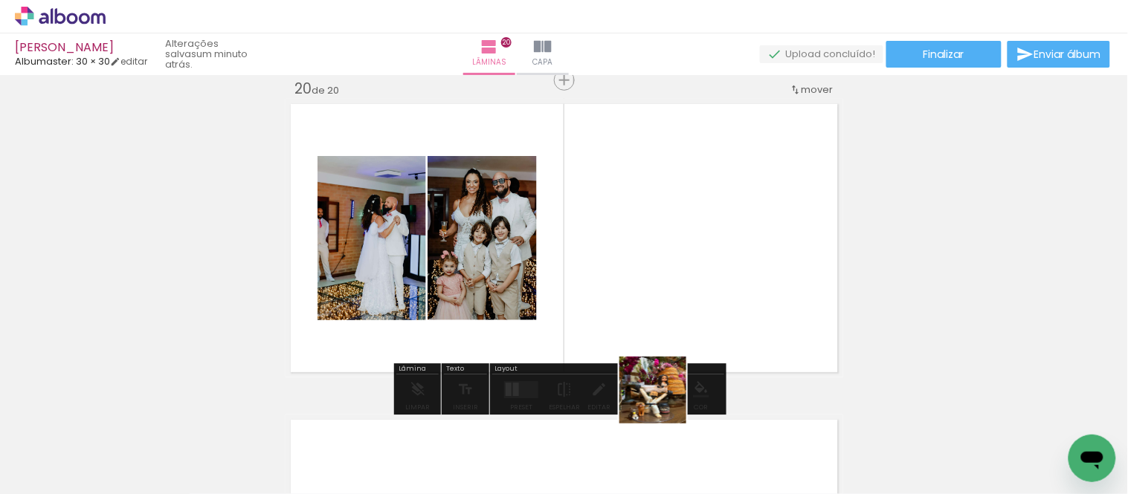
drag, startPoint x: 664, startPoint y: 401, endPoint x: 675, endPoint y: 255, distance: 146.9
click at [675, 255] on quentale-workspace at bounding box center [564, 247] width 1128 height 494
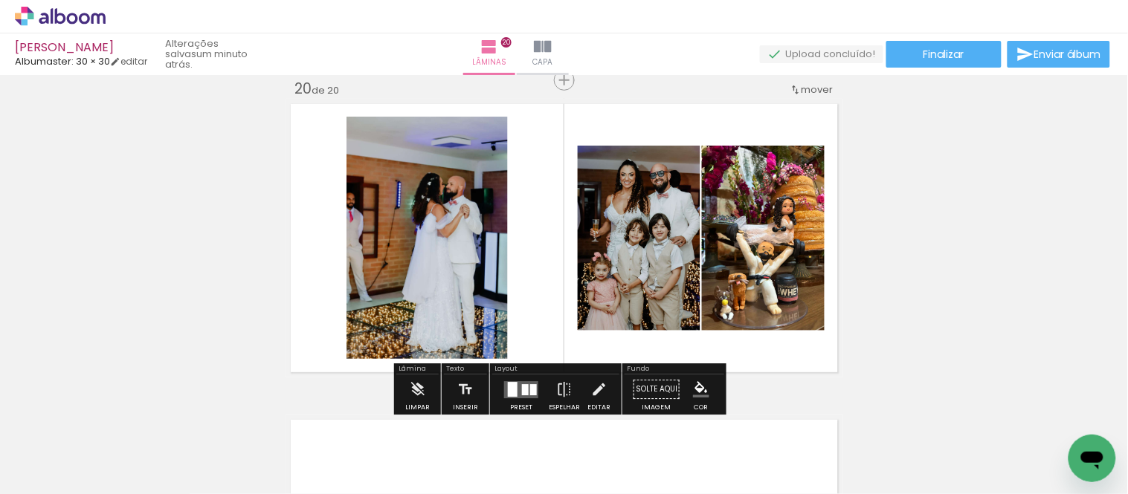
click at [469, 186] on quentale-photo at bounding box center [426, 238] width 161 height 242
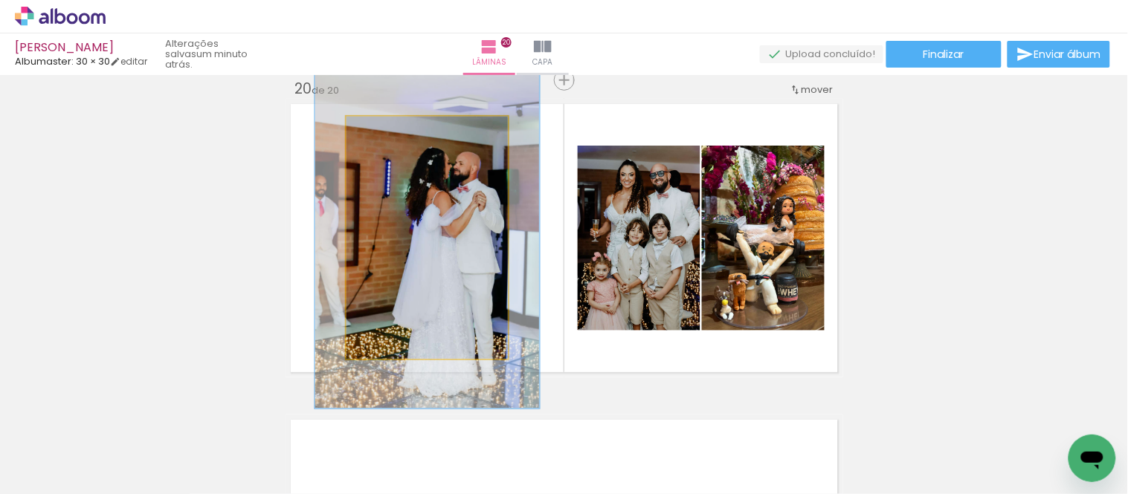
click at [404, 132] on div at bounding box center [402, 132] width 24 height 24
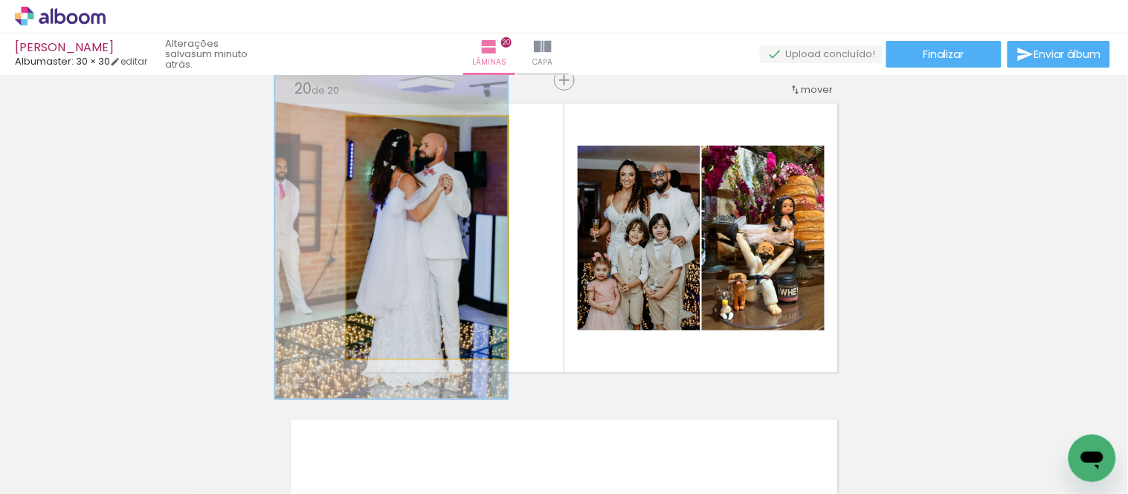
drag, startPoint x: 486, startPoint y: 259, endPoint x: 446, endPoint y: 243, distance: 43.1
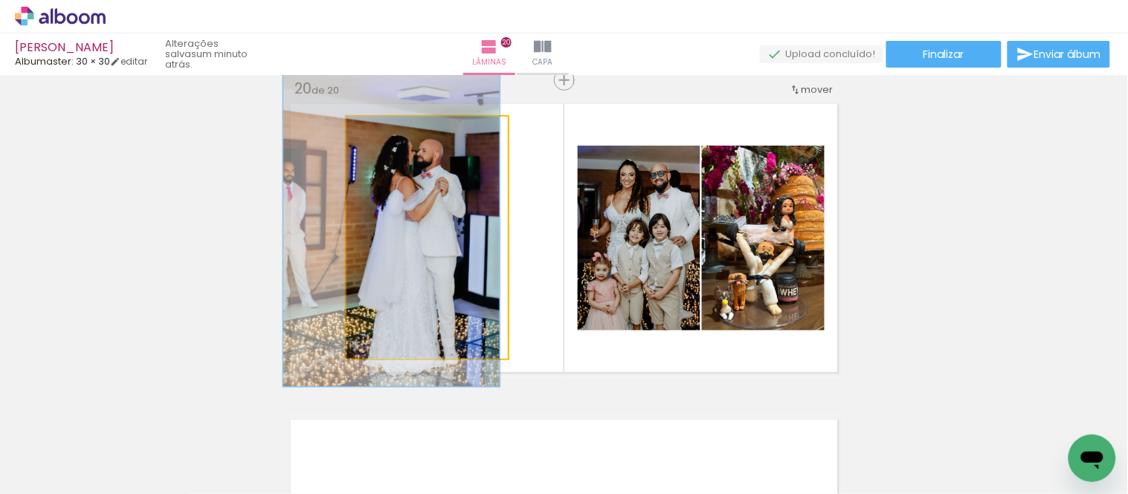
click at [394, 137] on div at bounding box center [400, 132] width 13 height 13
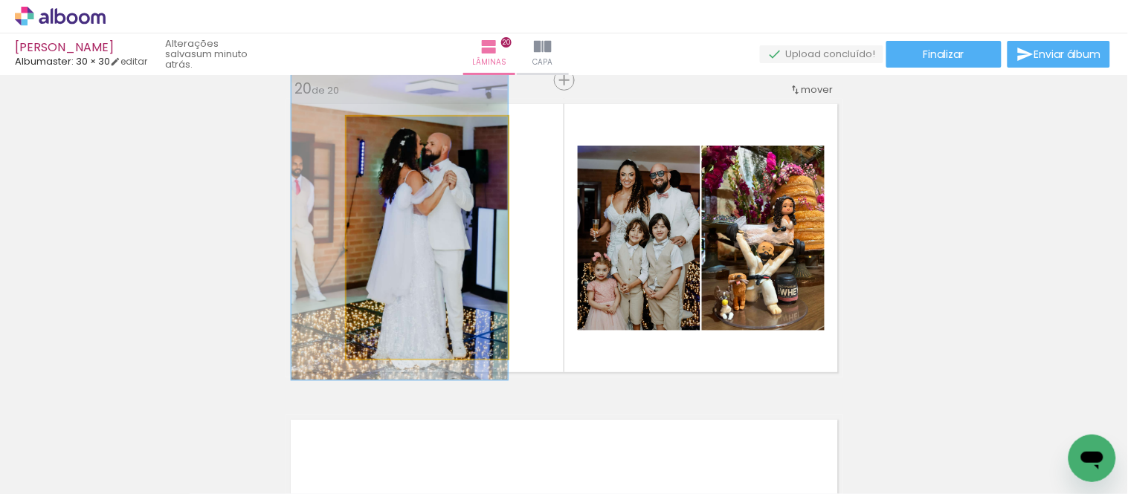
drag, startPoint x: 435, startPoint y: 220, endPoint x: 440, endPoint y: 213, distance: 8.5
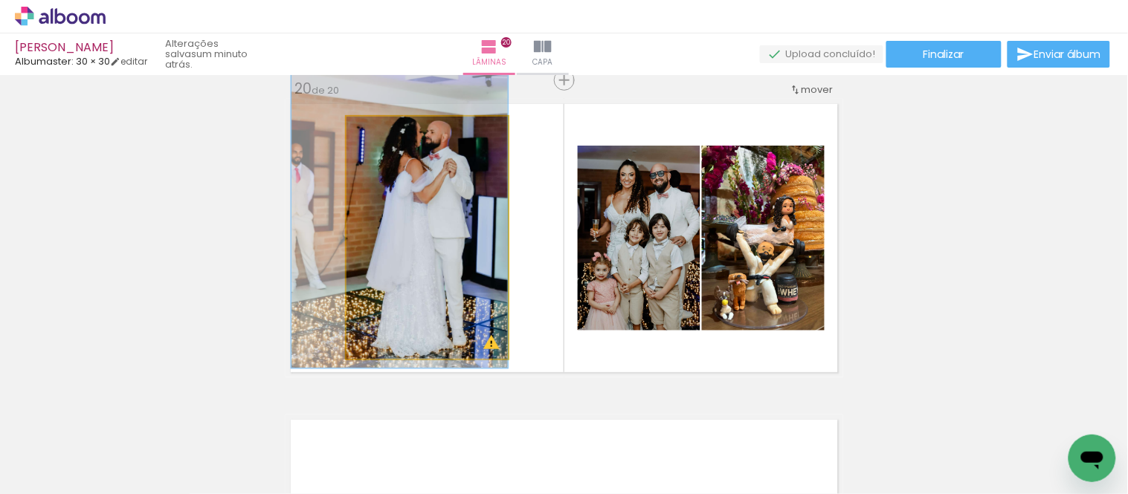
drag, startPoint x: 427, startPoint y: 326, endPoint x: 424, endPoint y: 314, distance: 12.3
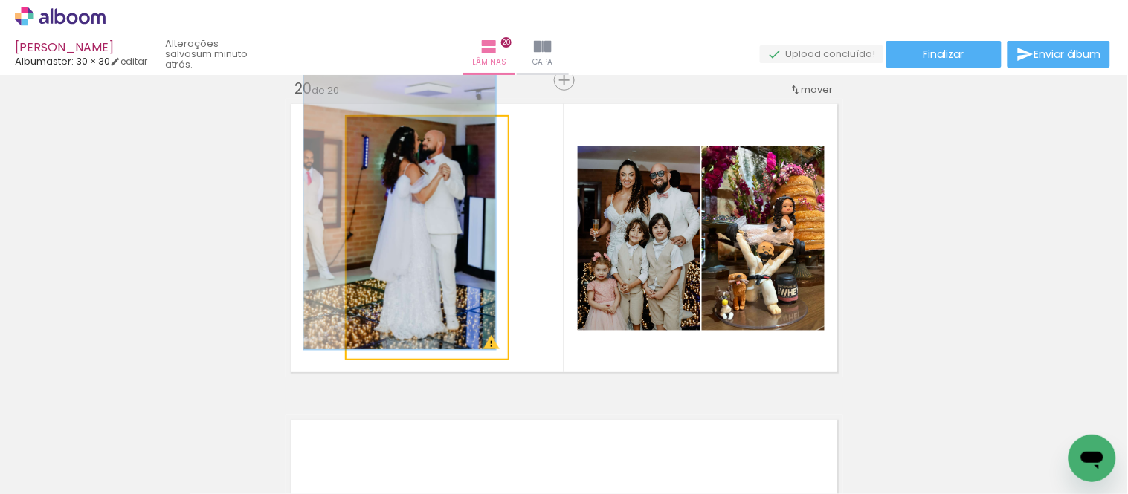
drag, startPoint x: 398, startPoint y: 132, endPoint x: 442, endPoint y: 219, distance: 97.8
click at [390, 135] on div at bounding box center [392, 132] width 24 height 24
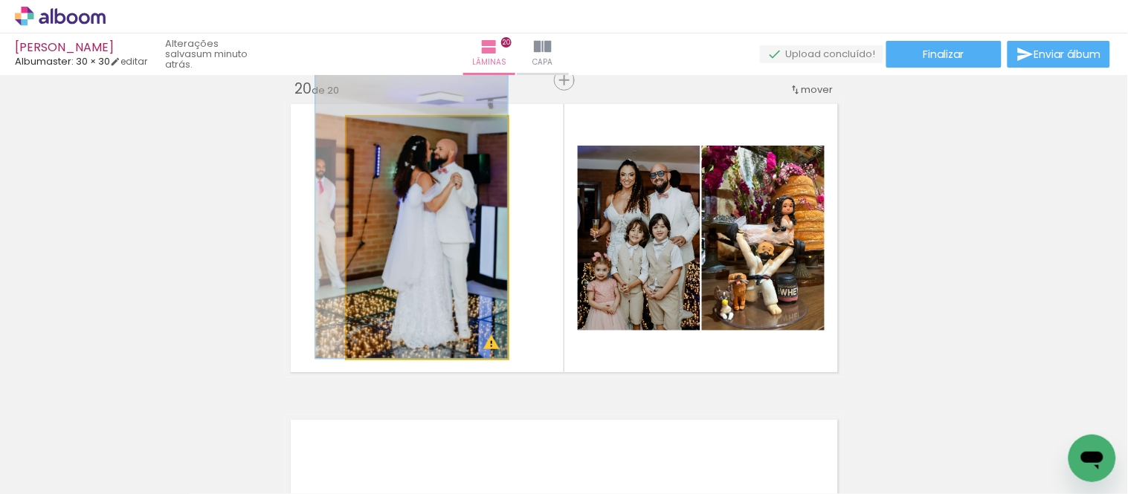
drag, startPoint x: 437, startPoint y: 236, endPoint x: 429, endPoint y: 239, distance: 8.7
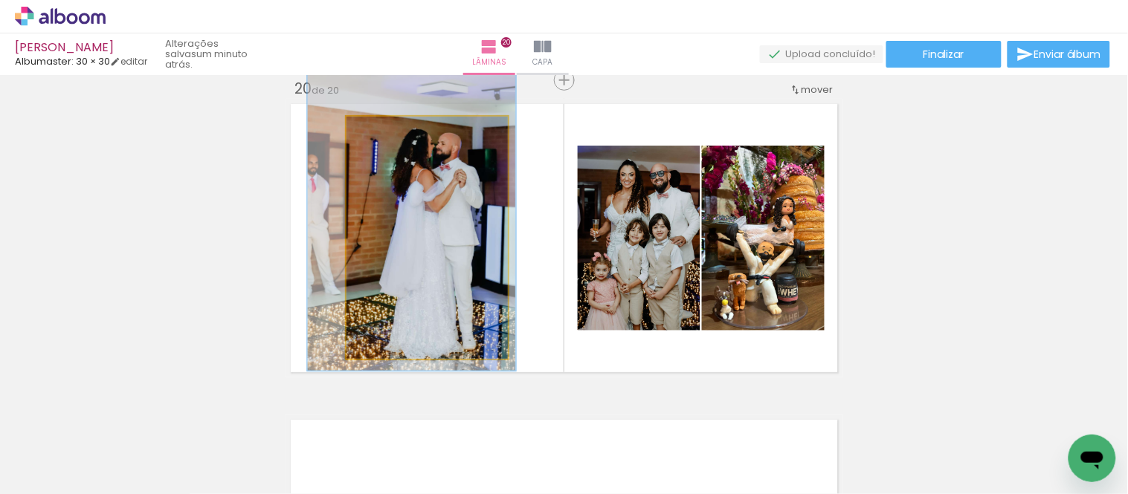
type paper-slider "129"
click at [400, 132] on div at bounding box center [398, 132] width 24 height 24
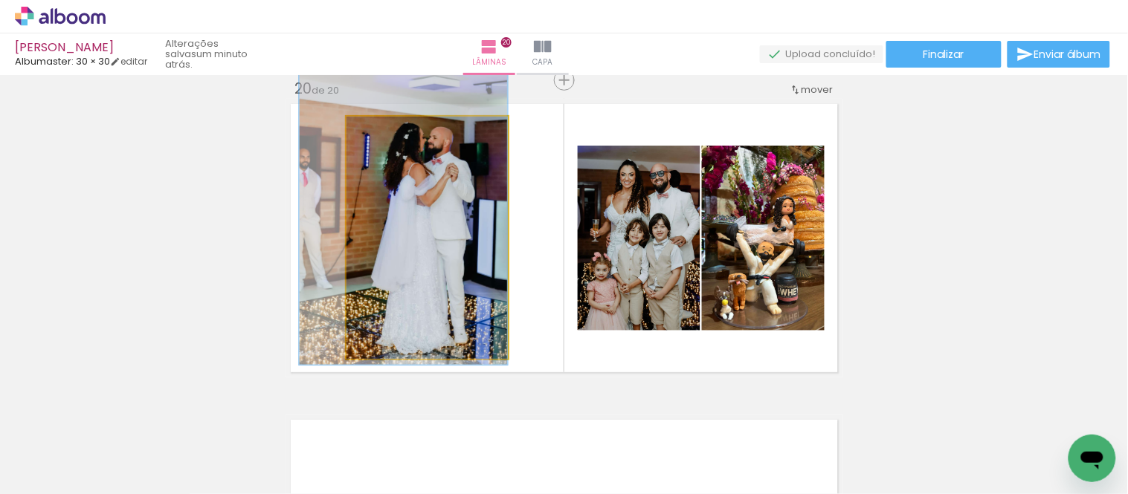
drag, startPoint x: 422, startPoint y: 198, endPoint x: 413, endPoint y: 192, distance: 11.3
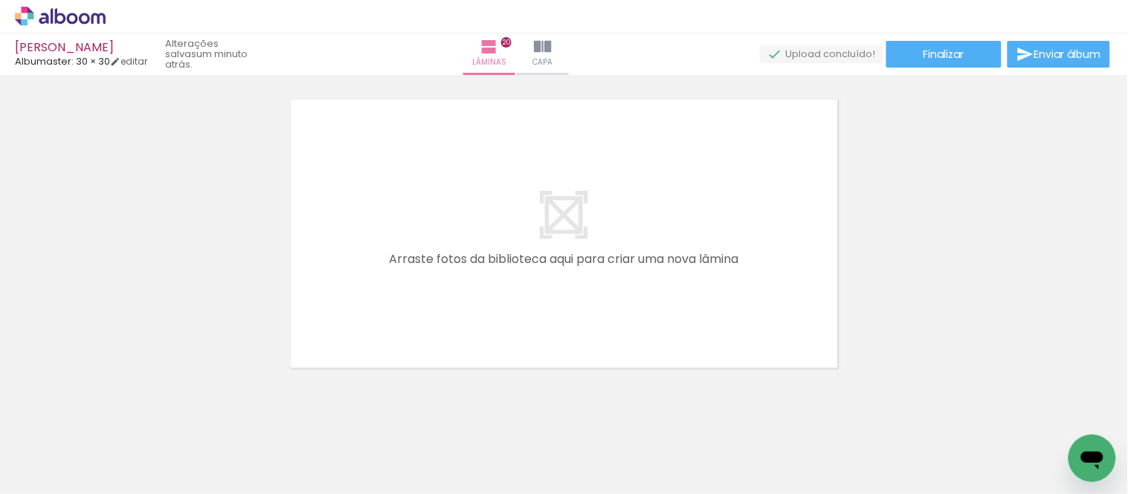
scroll to position [6353, 0]
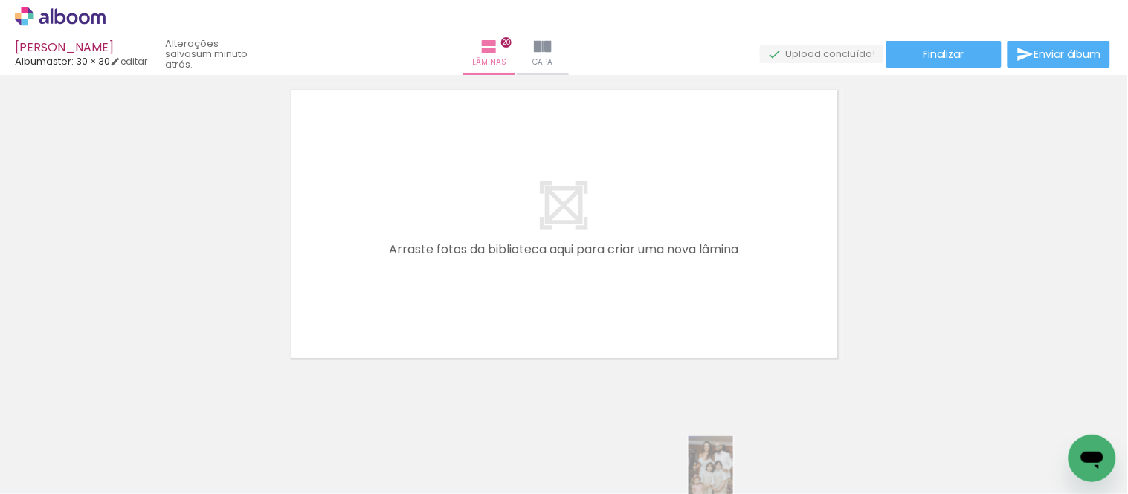
drag, startPoint x: 584, startPoint y: 481, endPoint x: 696, endPoint y: 480, distance: 112.3
click at [0, 0] on slot at bounding box center [0, 0] width 0 height 0
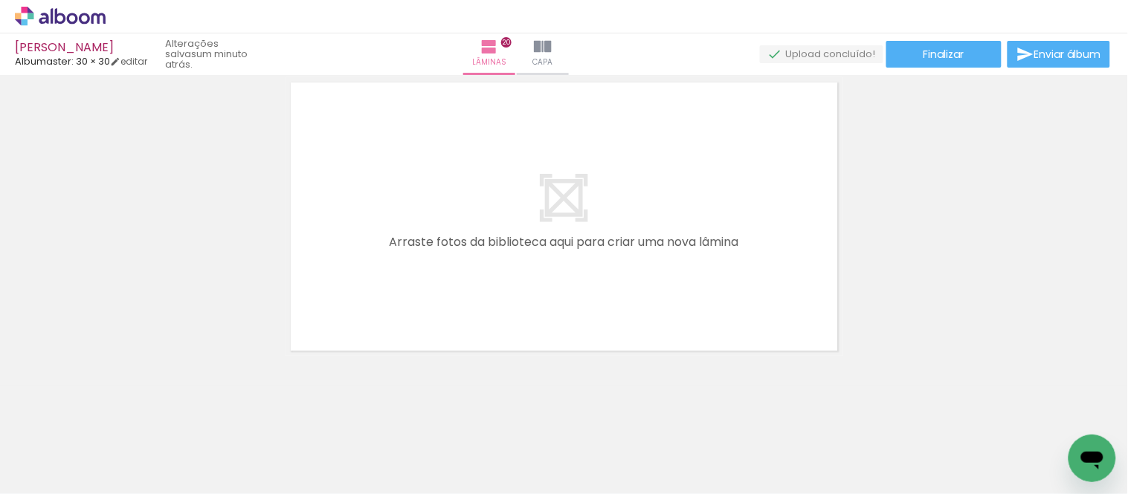
scroll to position [6367, 0]
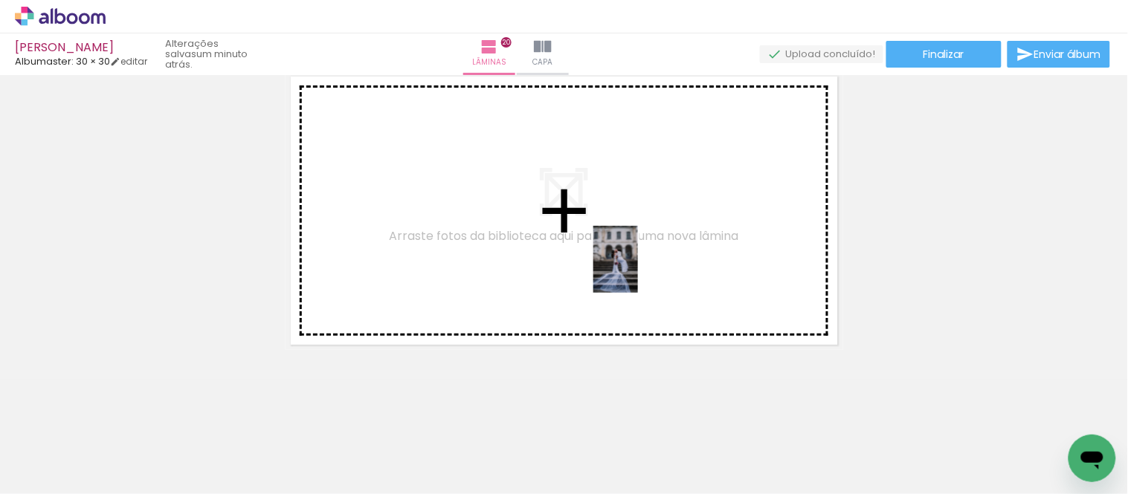
drag, startPoint x: 816, startPoint y: 466, endPoint x: 638, endPoint y: 271, distance: 264.2
click at [638, 271] on quentale-workspace at bounding box center [564, 247] width 1128 height 494
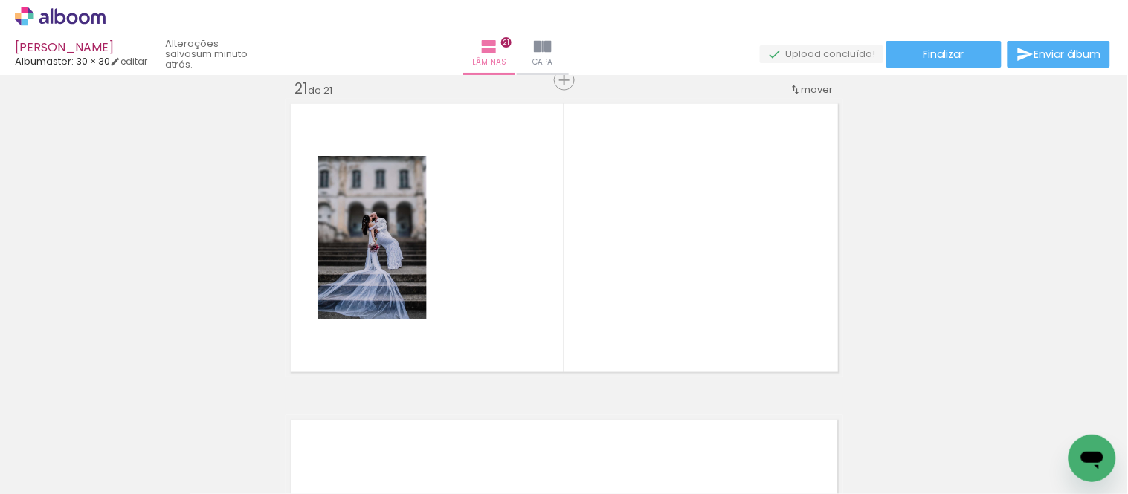
scroll to position [6338, 0]
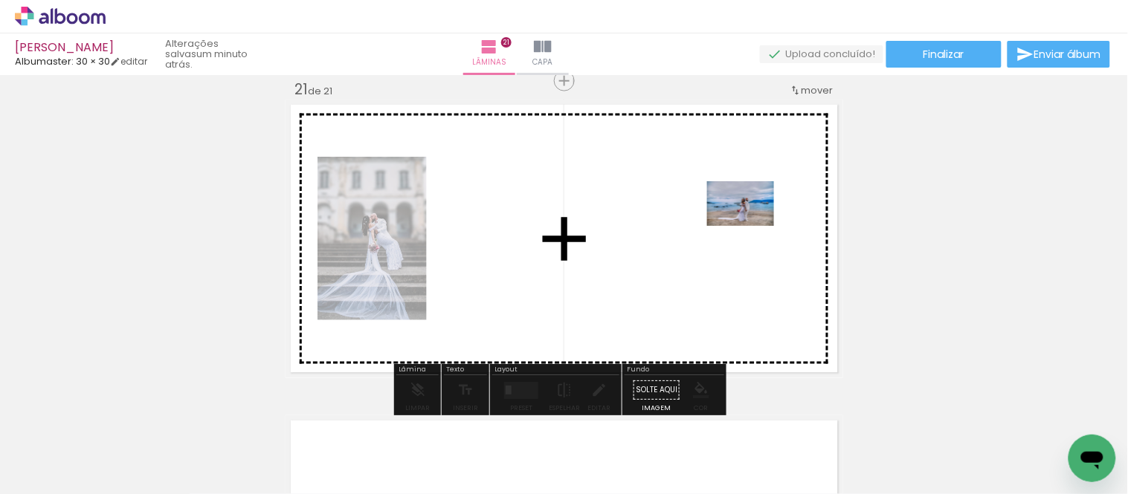
drag, startPoint x: 320, startPoint y: 459, endPoint x: 752, endPoint y: 226, distance: 490.7
click at [752, 226] on quentale-workspace at bounding box center [564, 247] width 1128 height 494
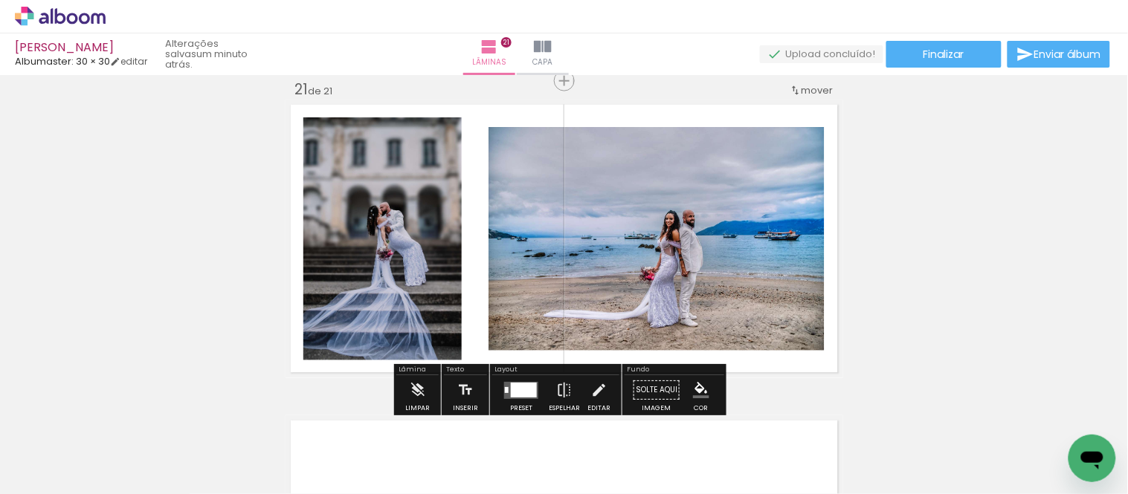
click at [354, 262] on quentale-photo at bounding box center [382, 238] width 158 height 243
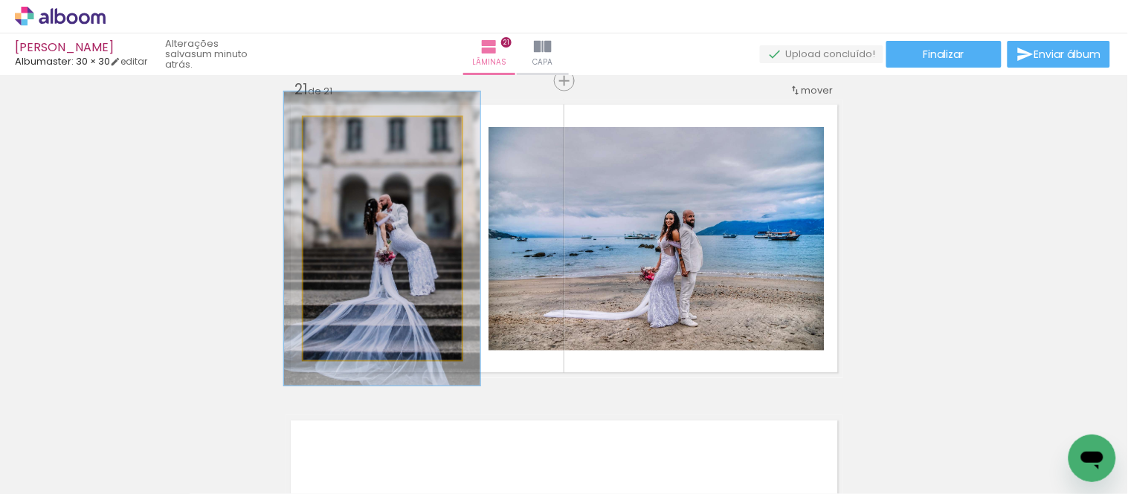
type paper-slider "121"
click at [349, 130] on div at bounding box center [350, 133] width 24 height 24
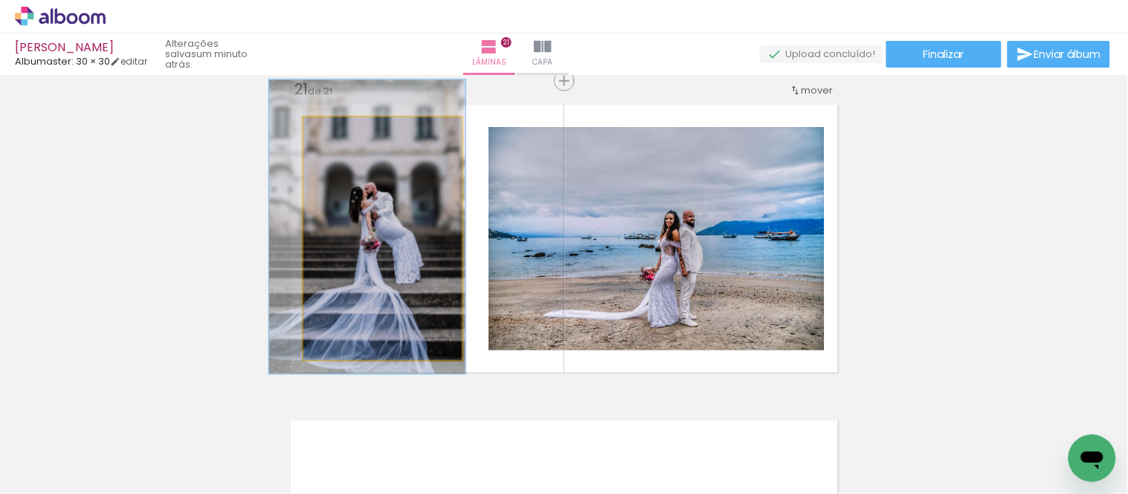
drag, startPoint x: 411, startPoint y: 236, endPoint x: 396, endPoint y: 224, distance: 19.0
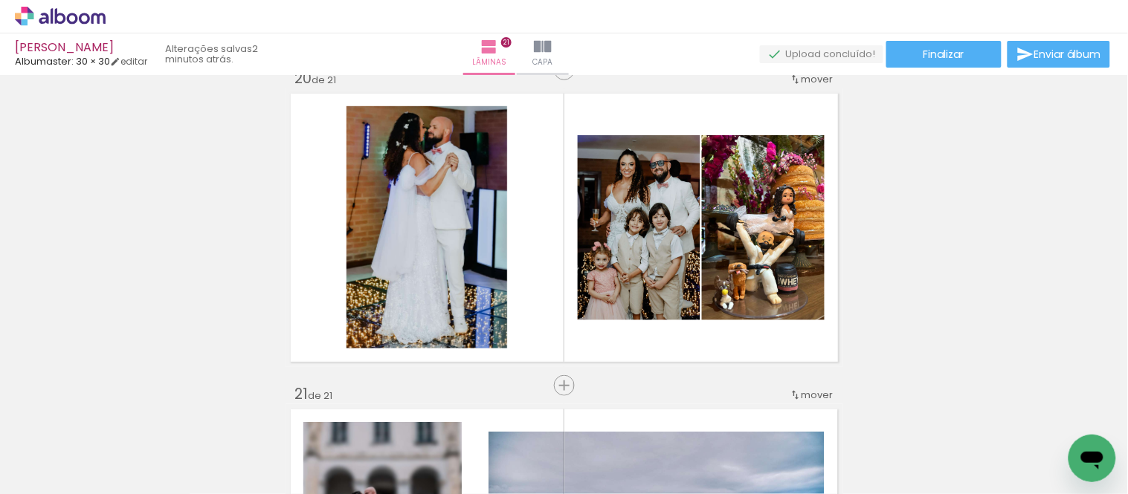
scroll to position [6187, 0]
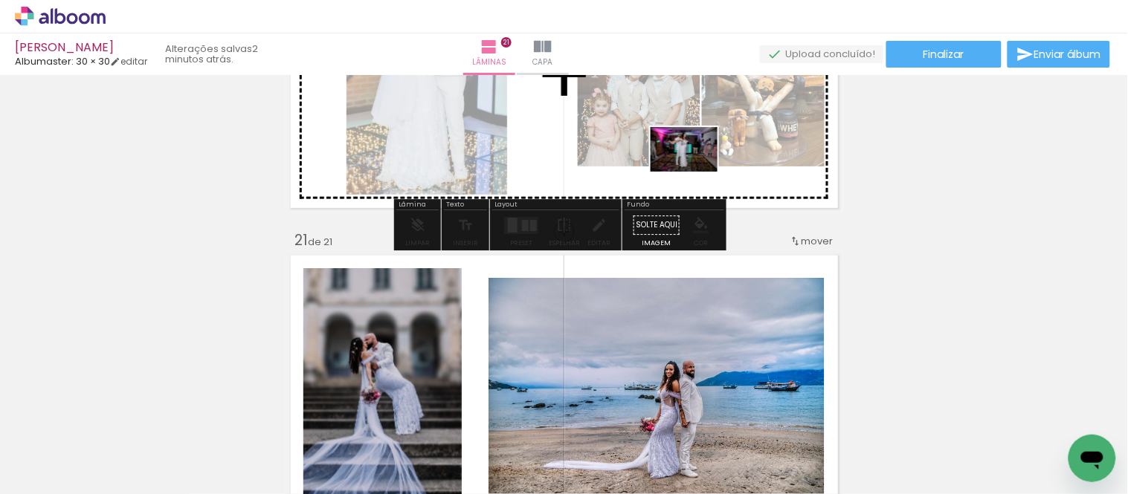
drag, startPoint x: 910, startPoint y: 466, endPoint x: 695, endPoint y: 167, distance: 368.7
click at [695, 167] on quentale-workspace at bounding box center [564, 247] width 1128 height 494
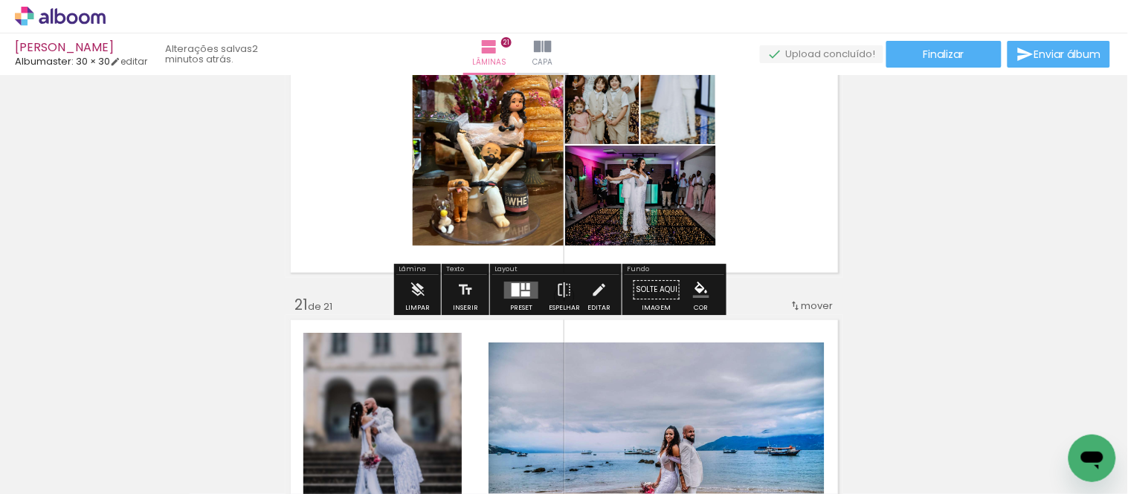
scroll to position [6022, 0]
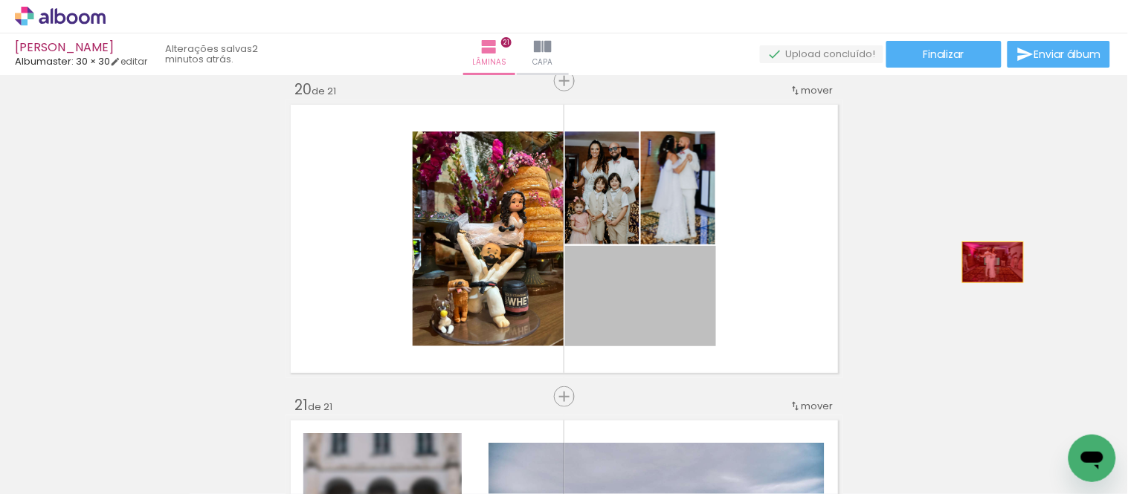
drag, startPoint x: 645, startPoint y: 306, endPoint x: 987, endPoint y: 262, distance: 344.7
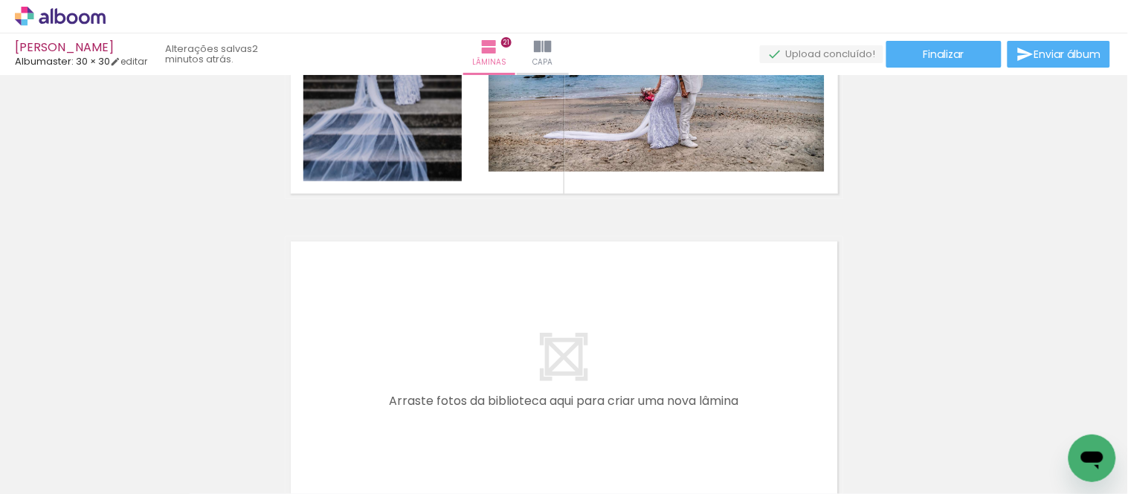
scroll to position [6683, 0]
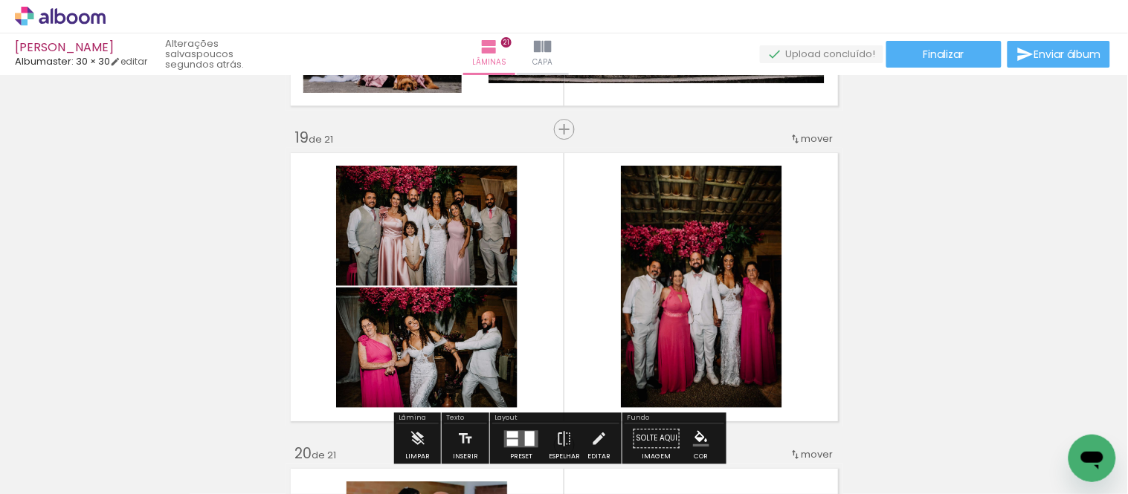
scroll to position [5279, 0]
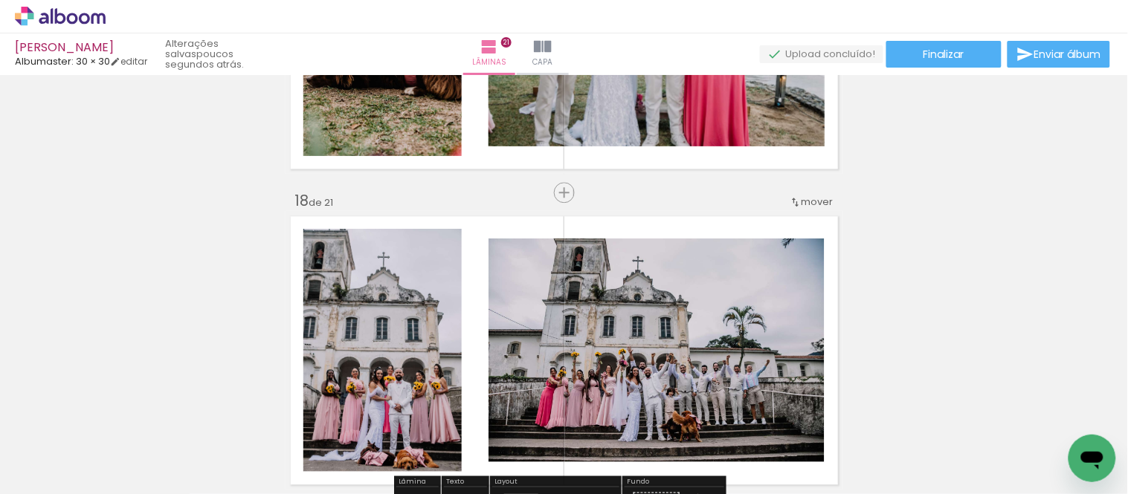
click at [809, 199] on span "mover" at bounding box center [817, 202] width 32 height 14
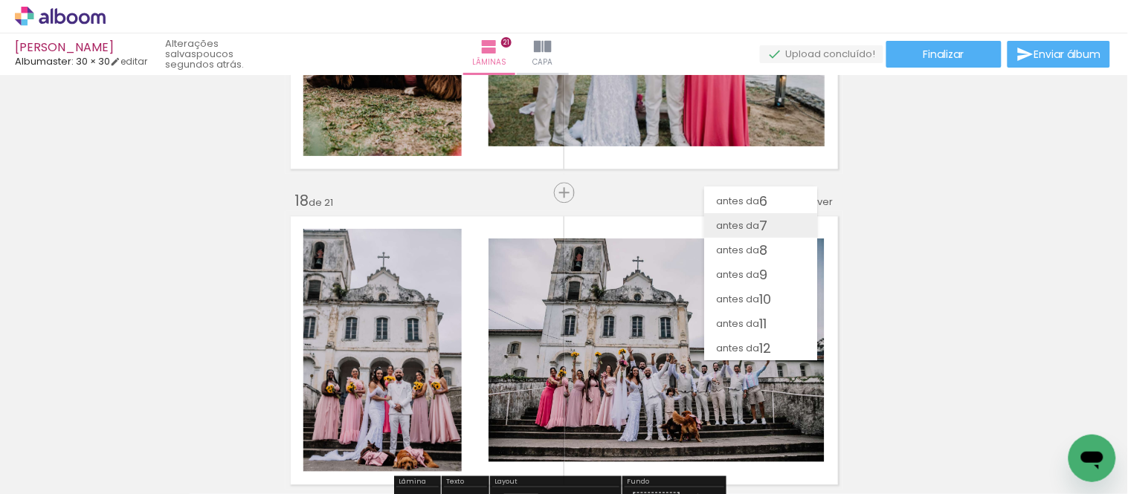
scroll to position [94, 0]
click at [772, 296] on paper-item "antes da 9" at bounding box center [760, 302] width 113 height 25
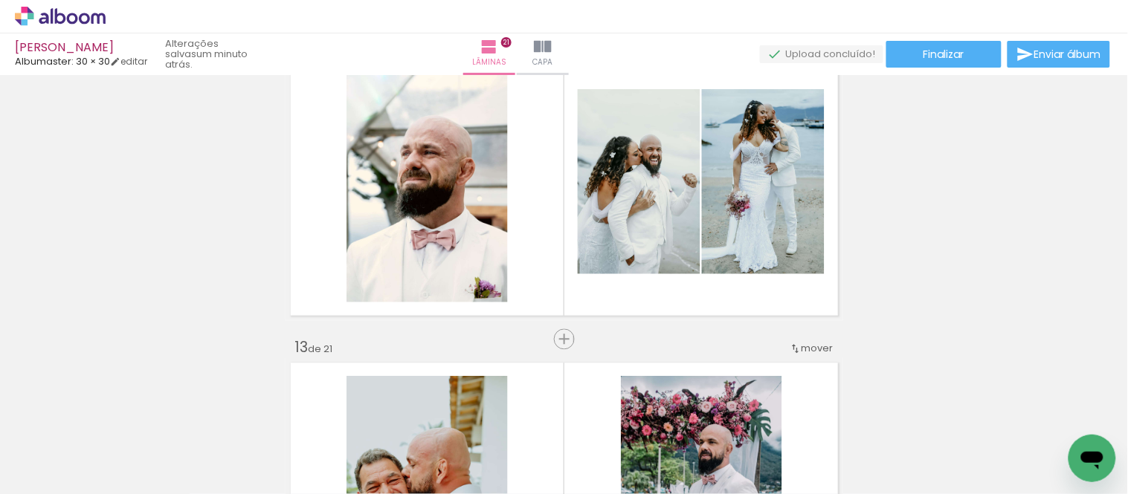
scroll to position [3469, 0]
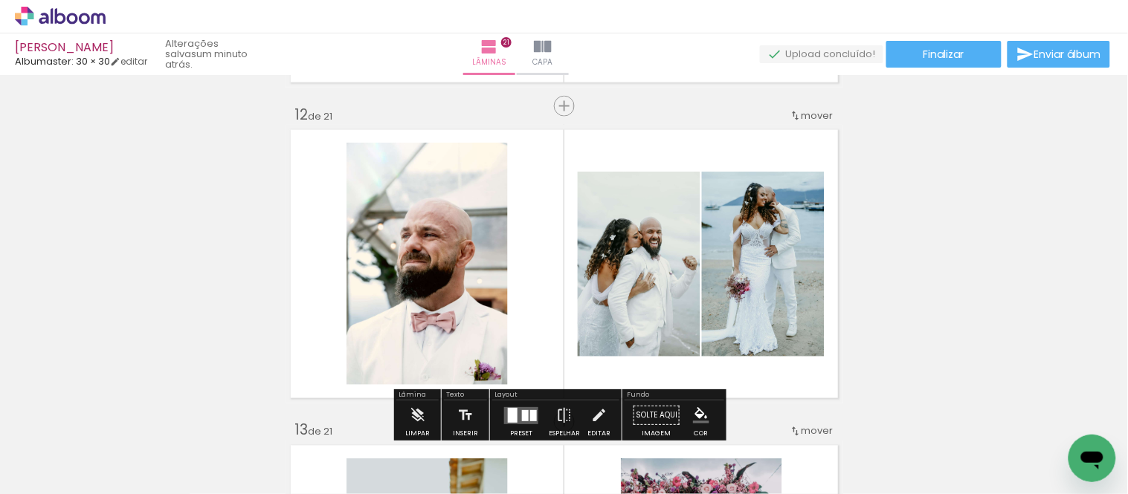
click at [801, 117] on span "mover" at bounding box center [817, 116] width 32 height 14
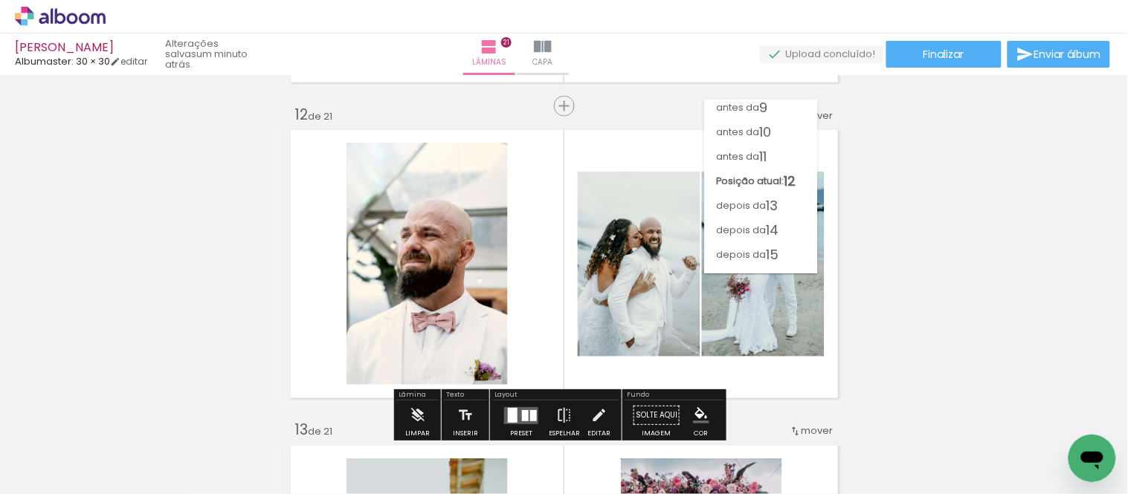
click at [949, 224] on div "Inserir lâmina 1 de 21 Inserir lâmina 2 de 21 Inserir lâmina 3 de 21 Inserir lâ…" at bounding box center [564, 87] width 1128 height 6952
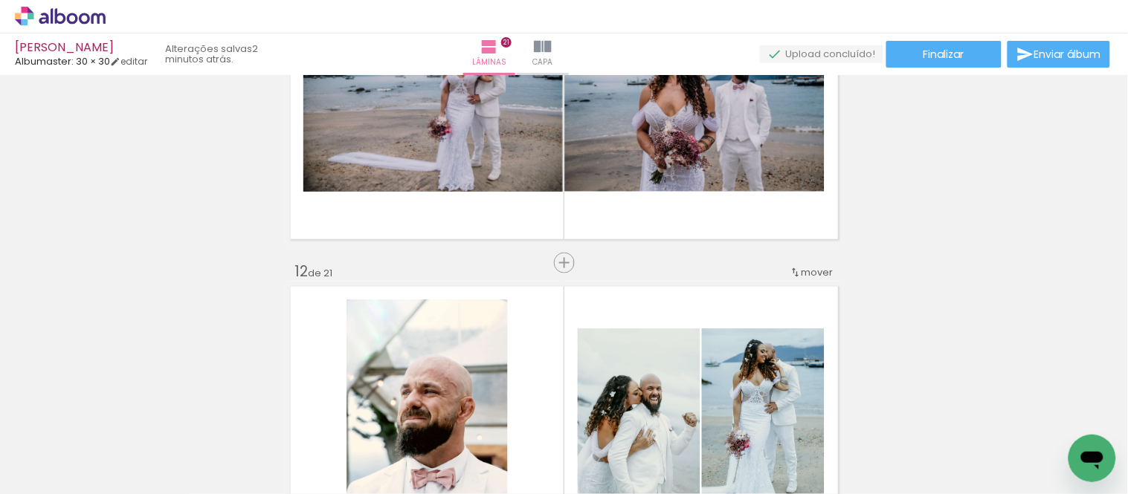
scroll to position [3387, 0]
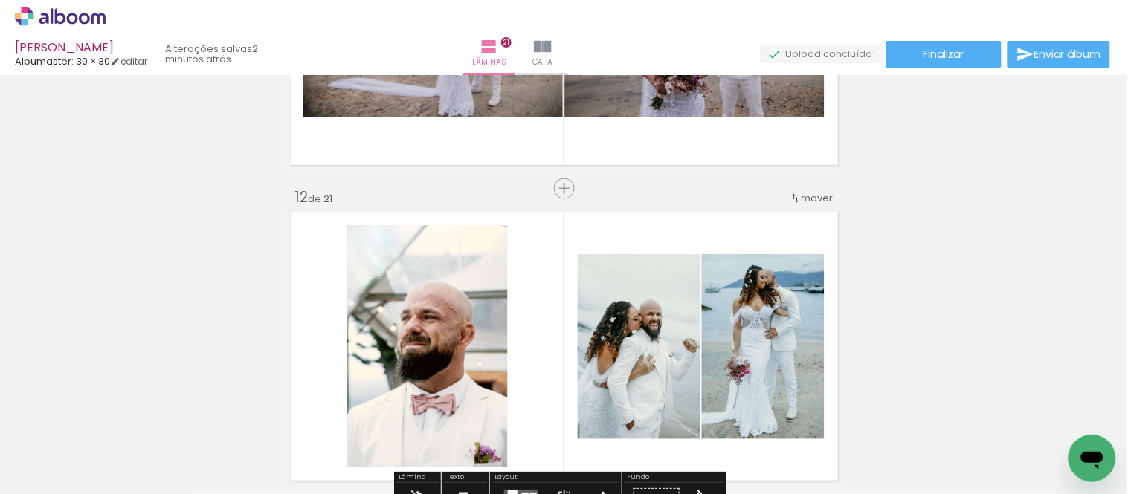
click at [801, 201] on span "mover" at bounding box center [817, 198] width 32 height 14
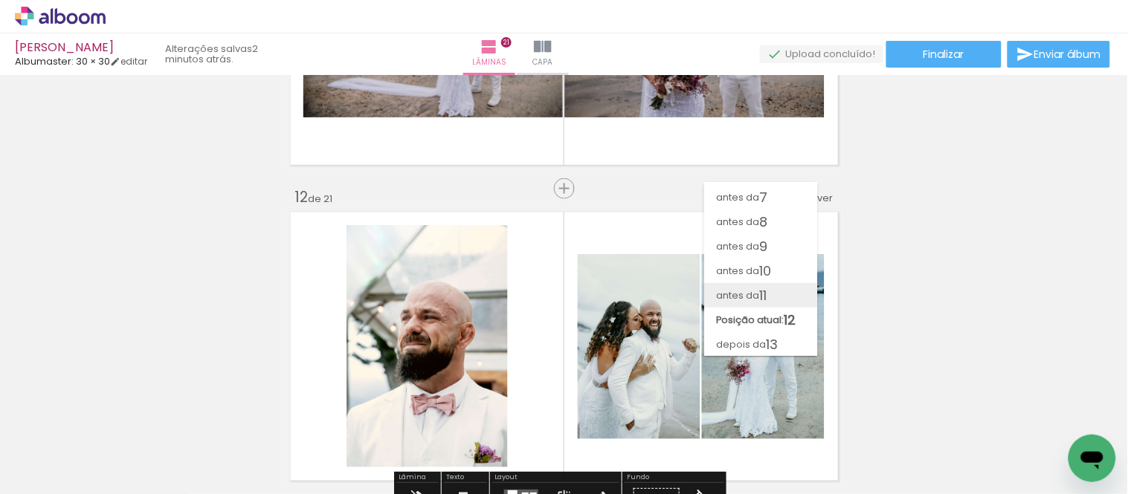
scroll to position [119, 0]
click at [763, 219] on span "7" at bounding box center [763, 223] width 8 height 25
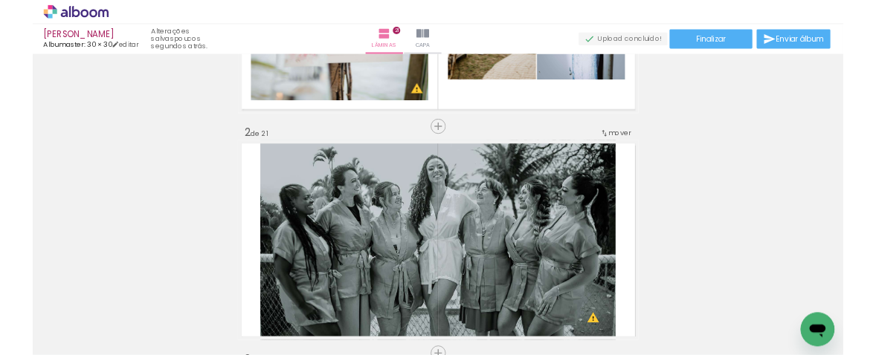
scroll to position [0, 0]
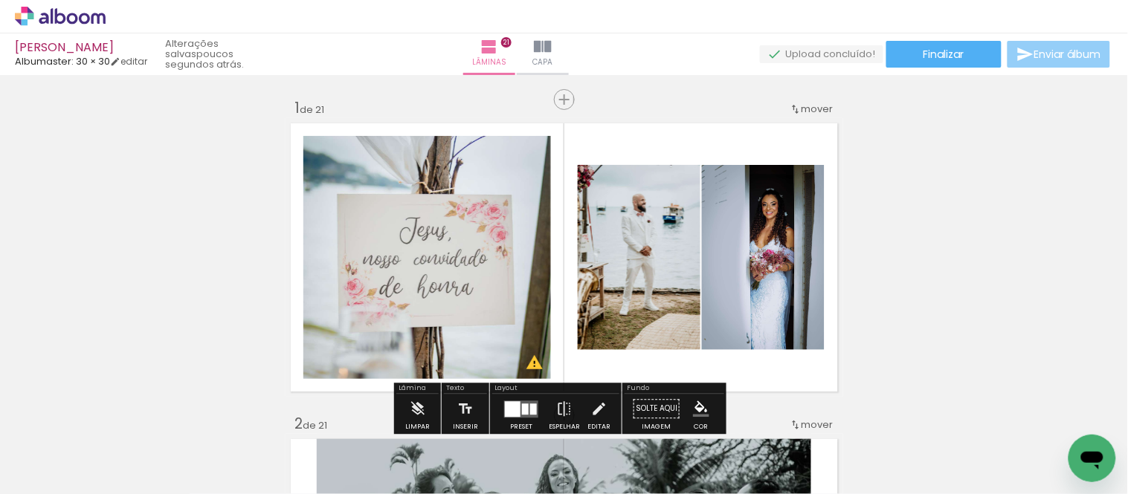
click at [1086, 50] on span "Enviar álbum" at bounding box center [1067, 54] width 67 height 10
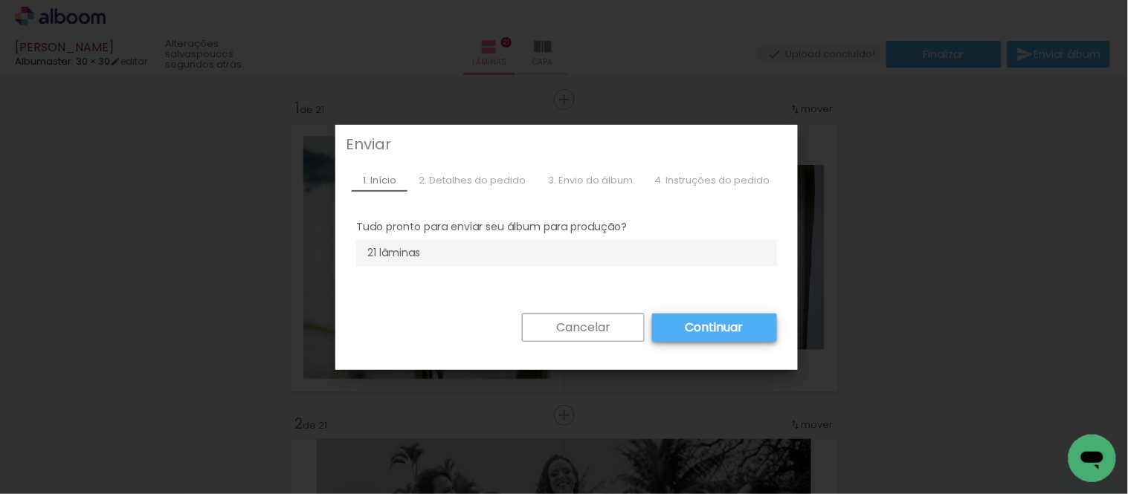
click at [610, 324] on paper-button "Cancelar" at bounding box center [583, 328] width 123 height 28
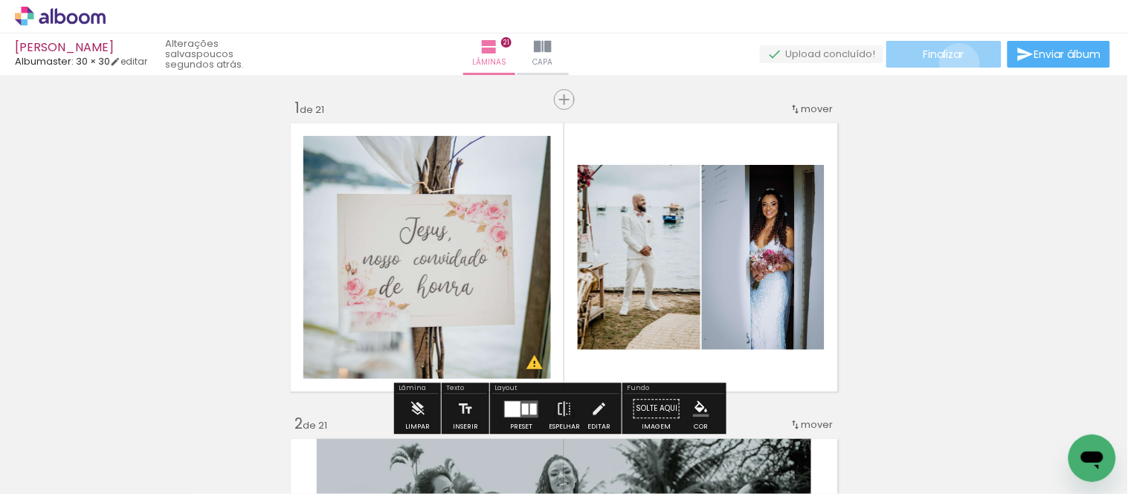
click at [955, 63] on paper-button "Finalizar" at bounding box center [943, 54] width 115 height 27
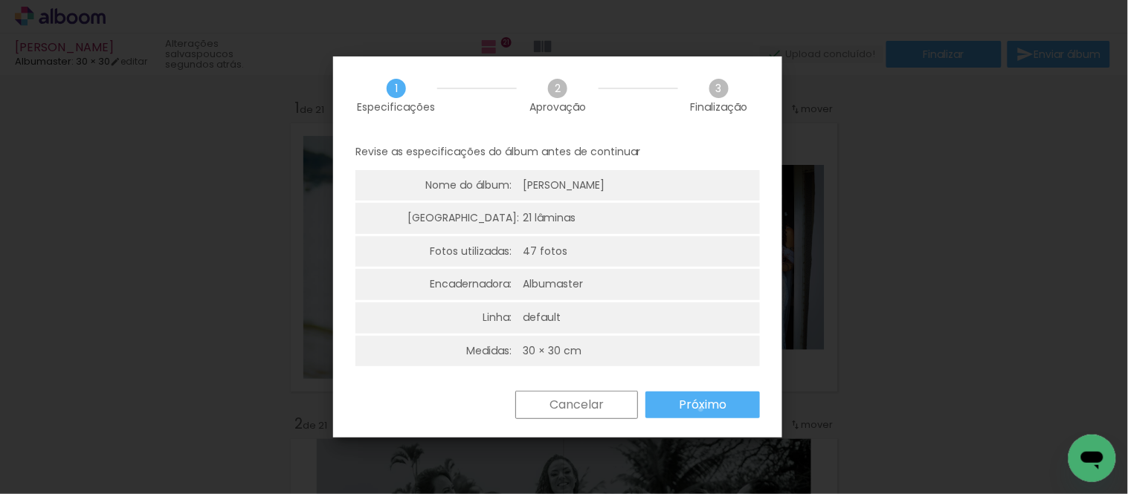
click at [0, 0] on slot "Próximo" at bounding box center [0, 0] width 0 height 0
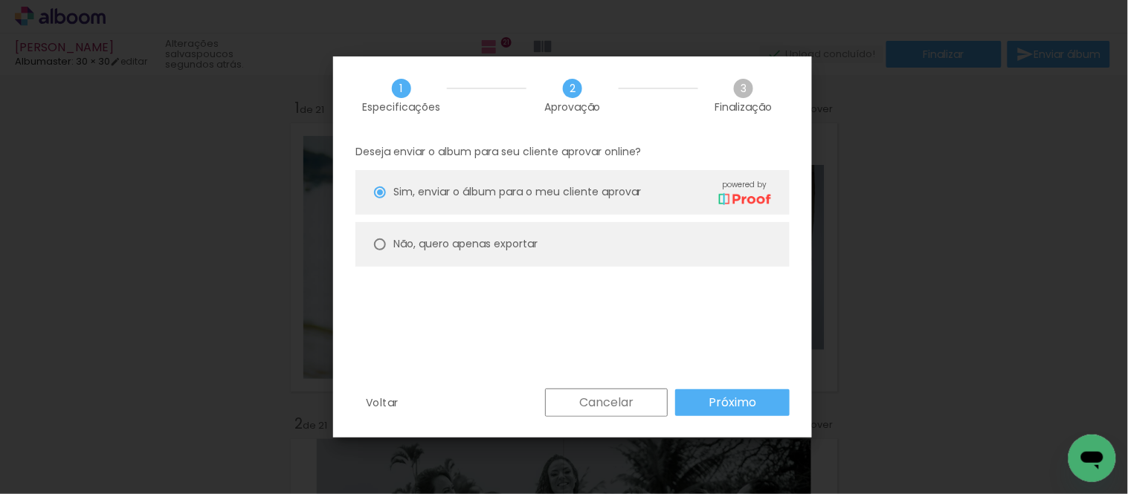
click at [494, 233] on paper-radio-button "Não, quero apenas exportar" at bounding box center [572, 244] width 434 height 45
type paper-radio-button "on"
click at [0, 0] on slot "Próximo" at bounding box center [0, 0] width 0 height 0
type input "Alta, 300 DPI"
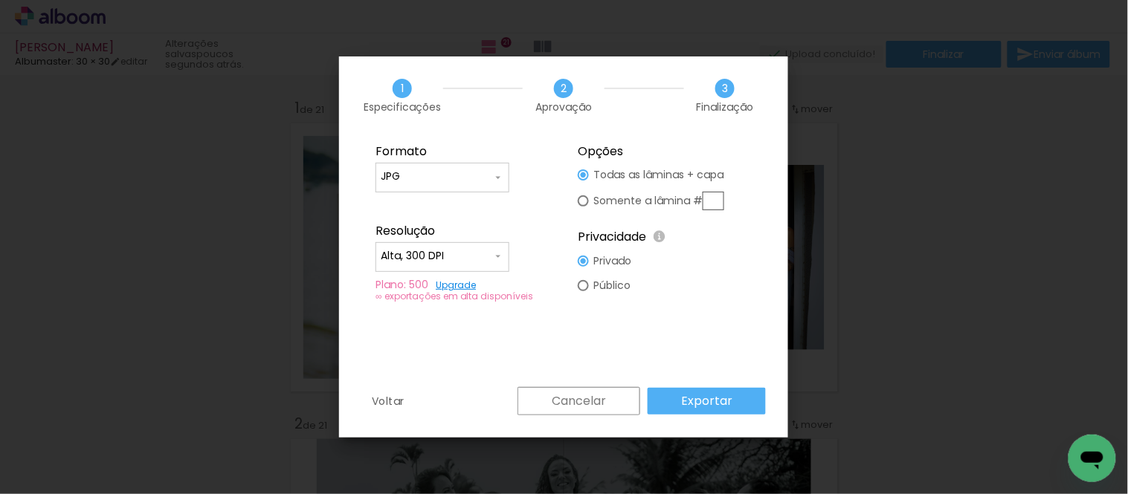
click at [709, 415] on div "Voltar Cancelar Exportar" at bounding box center [563, 412] width 449 height 51
click at [0, 0] on slot "Exportar" at bounding box center [0, 0] width 0 height 0
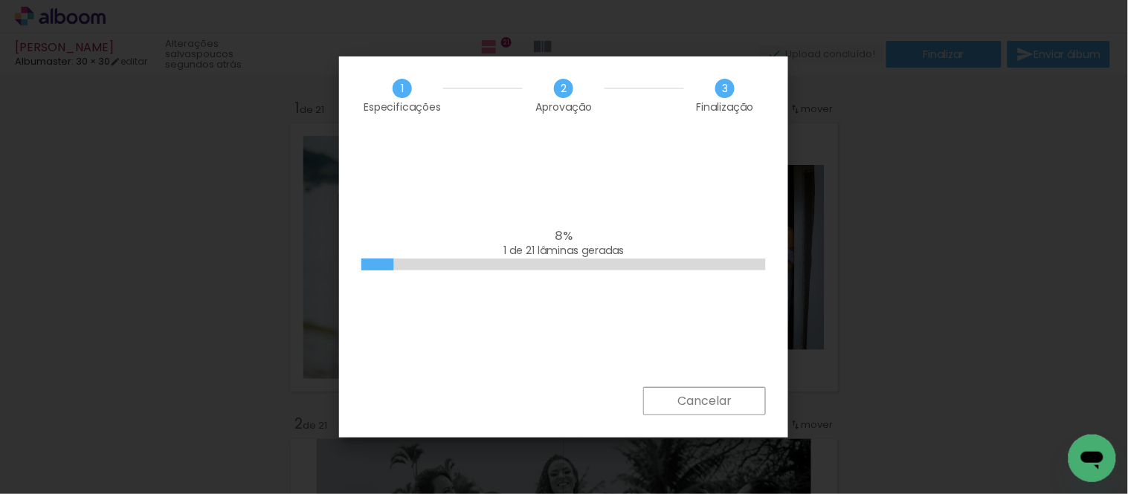
scroll to position [660, 0]
click at [568, 57] on div "1 Especificações 2 Aprovação 3 Finalização" at bounding box center [563, 96] width 449 height 78
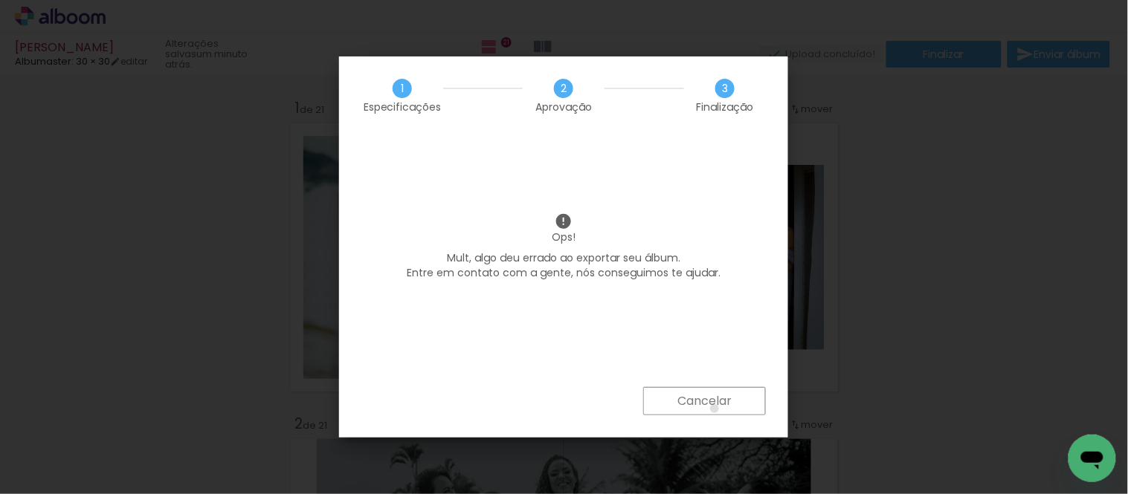
click at [0, 0] on slot "Cancelar" at bounding box center [0, 0] width 0 height 0
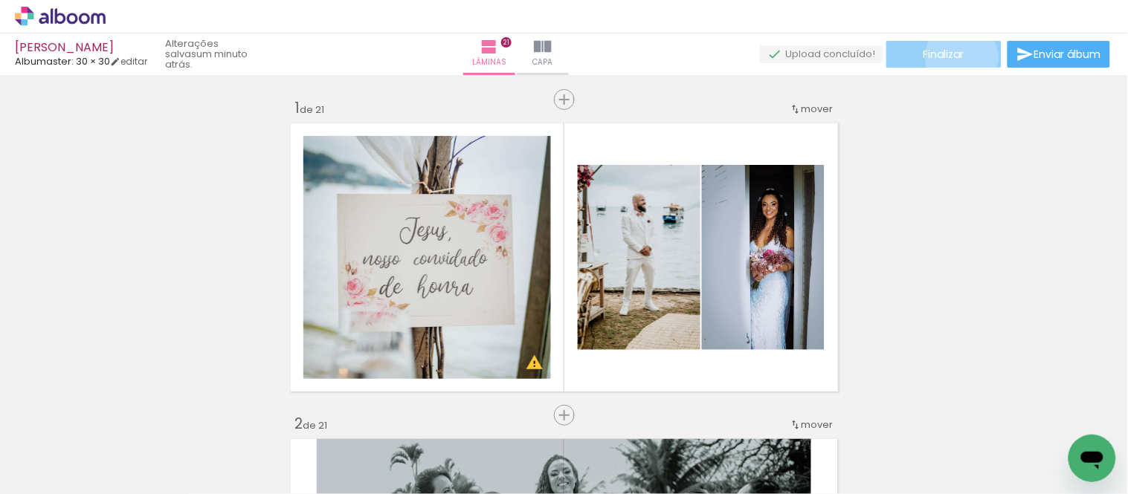
click at [875, 57] on span "Finalizar" at bounding box center [943, 54] width 41 height 10
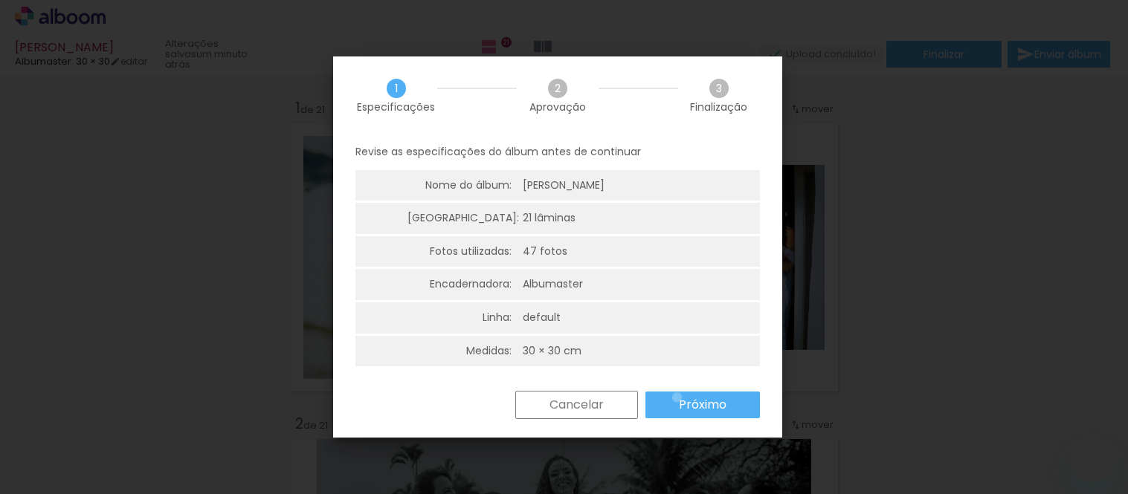
click at [677, 398] on paper-button "Próximo" at bounding box center [702, 405] width 114 height 27
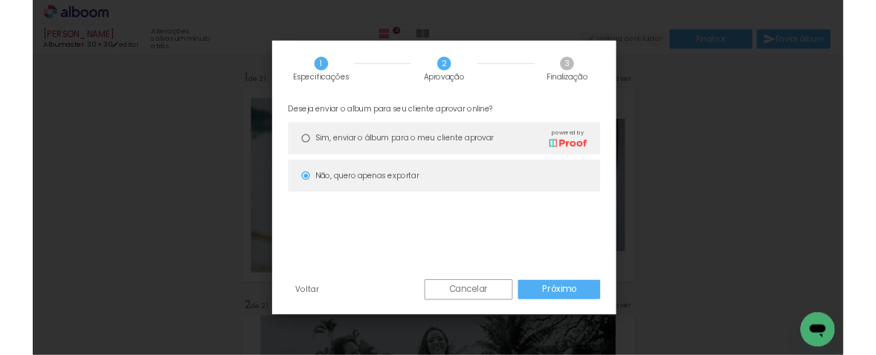
scroll to position [660, 0]
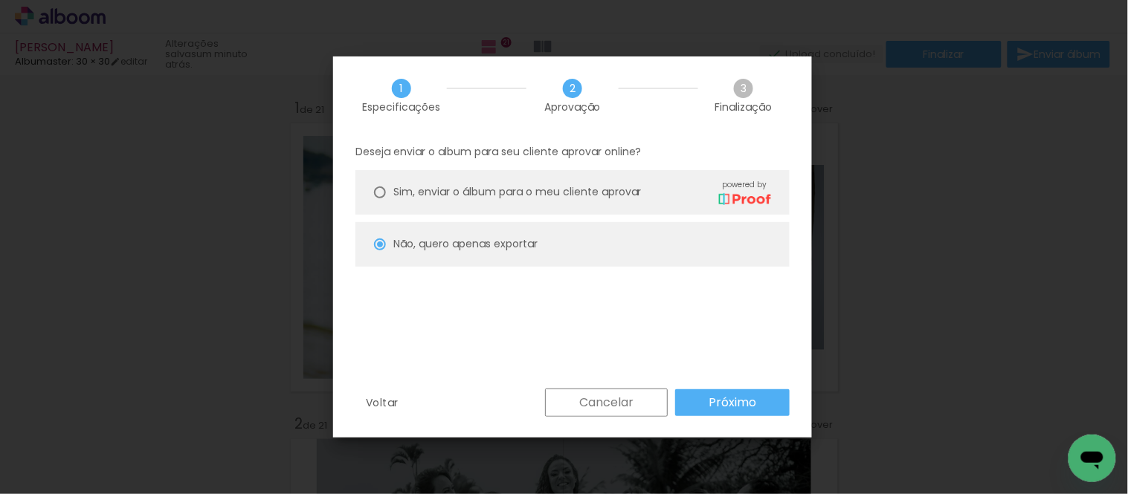
click at [748, 393] on paper-button "Próximo" at bounding box center [732, 403] width 114 height 27
type input "Alta, 300 DPI"
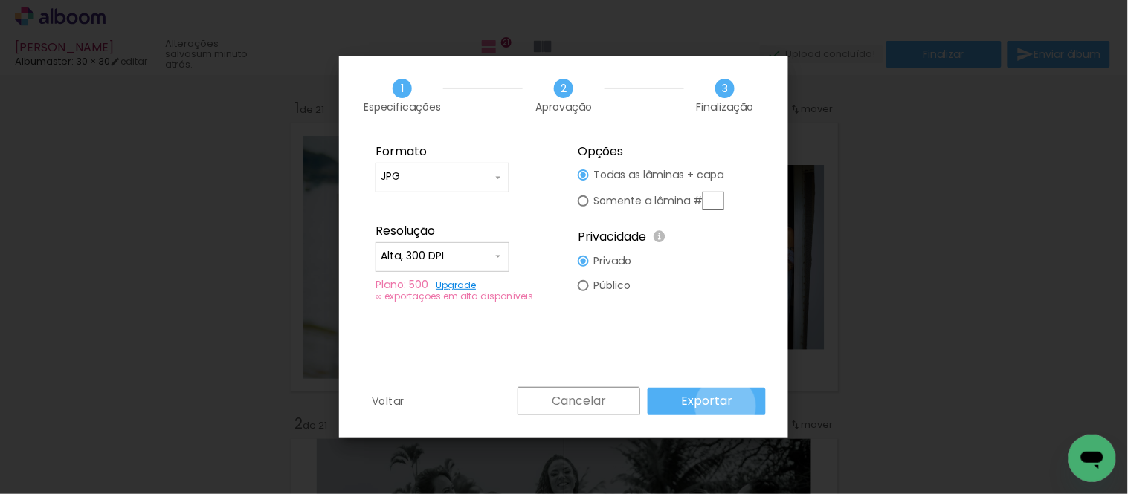
click at [0, 0] on slot "Exportar" at bounding box center [0, 0] width 0 height 0
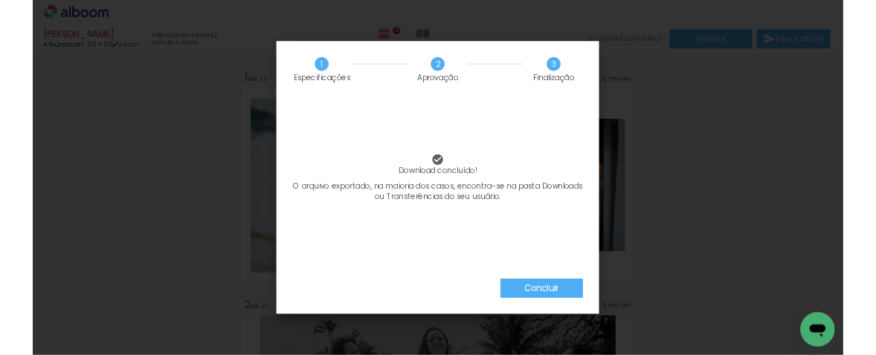
scroll to position [660, 0]
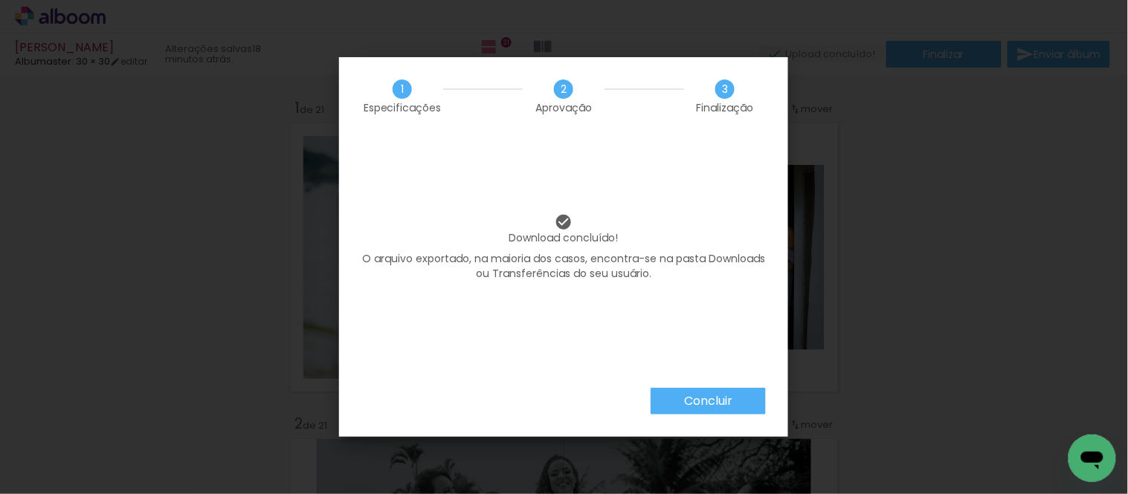
scroll to position [660, 0]
click at [868, 86] on iron-overlay-backdrop at bounding box center [564, 247] width 1128 height 494
click at [699, 355] on paper-button "Concluir" at bounding box center [708, 401] width 115 height 27
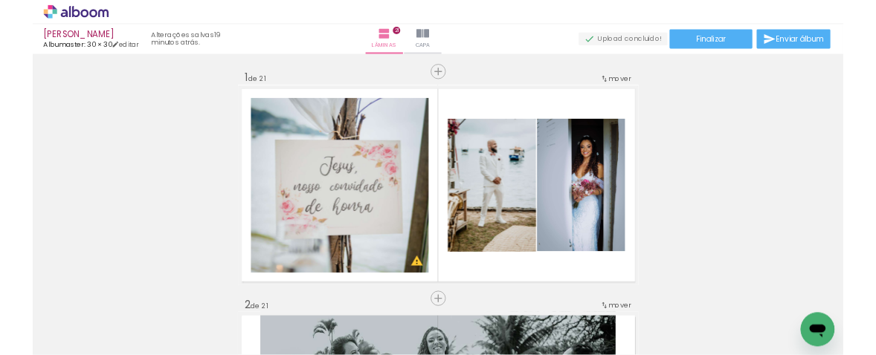
scroll to position [0, 0]
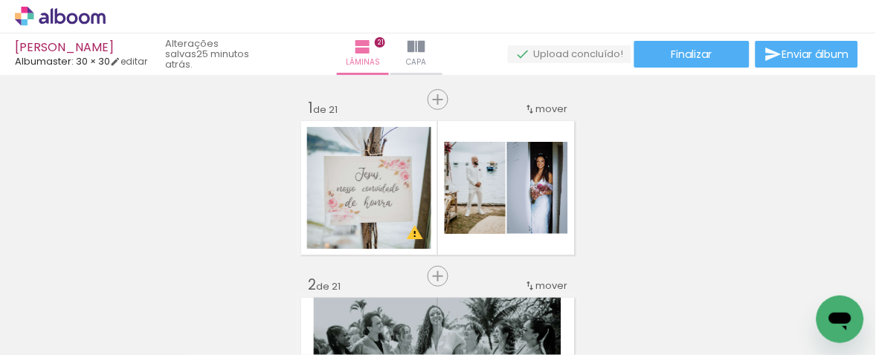
scroll to position [660, 0]
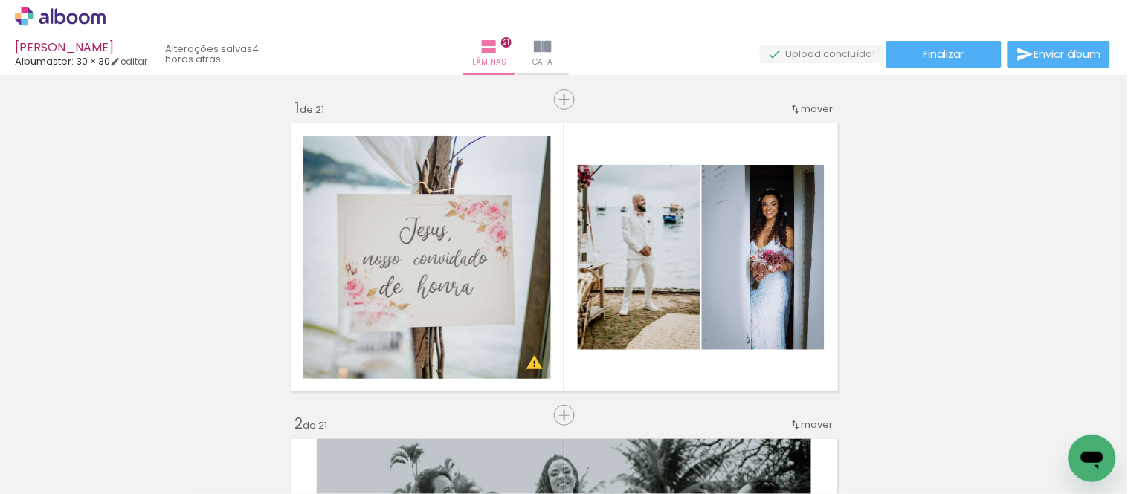
scroll to position [660, 0]
